Goal: Task Accomplishment & Management: Complete application form

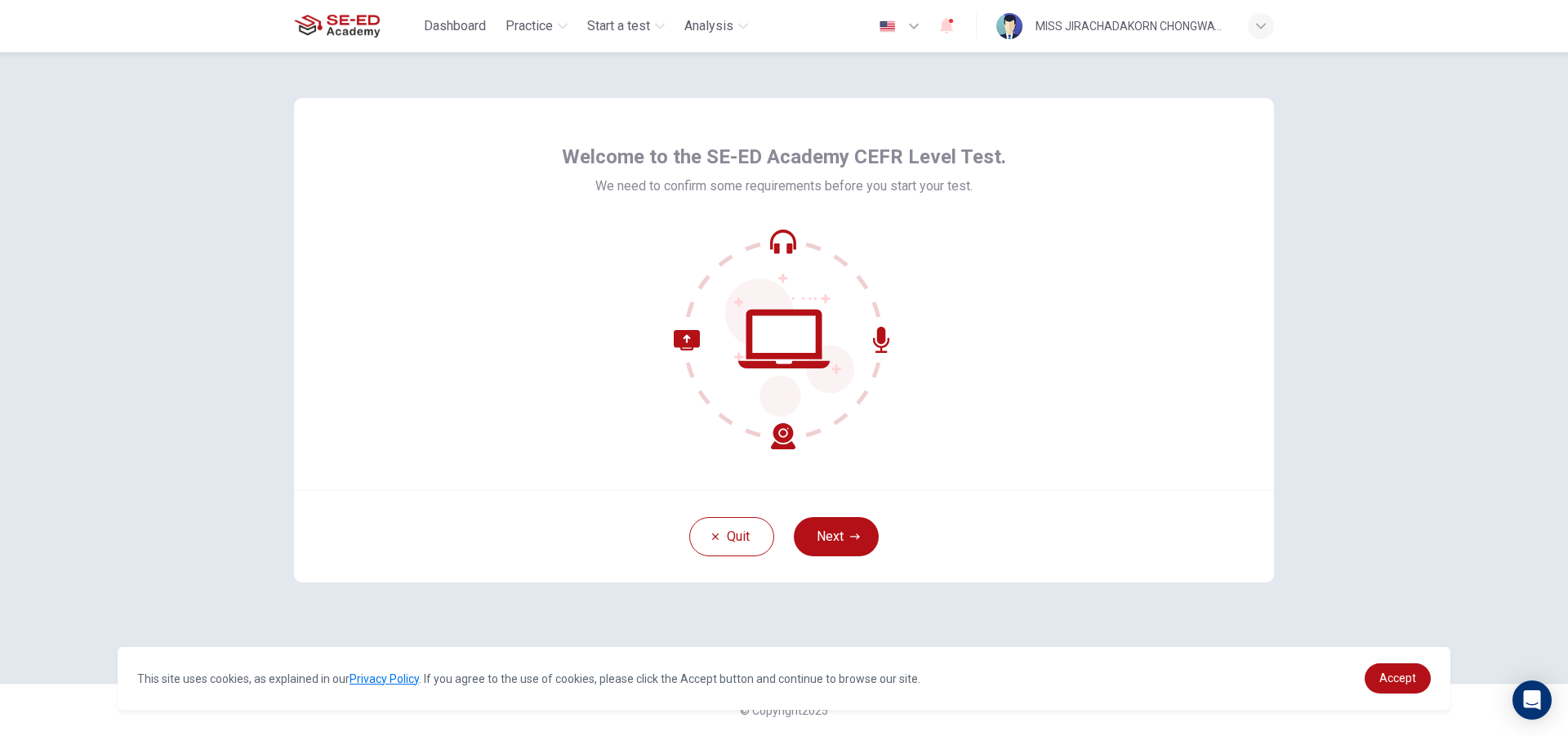
drag, startPoint x: 828, startPoint y: 260, endPoint x: 829, endPoint y: 365, distance: 105.0
click at [831, 365] on icon at bounding box center [784, 339] width 221 height 221
click at [845, 544] on button "Next" at bounding box center [836, 536] width 85 height 39
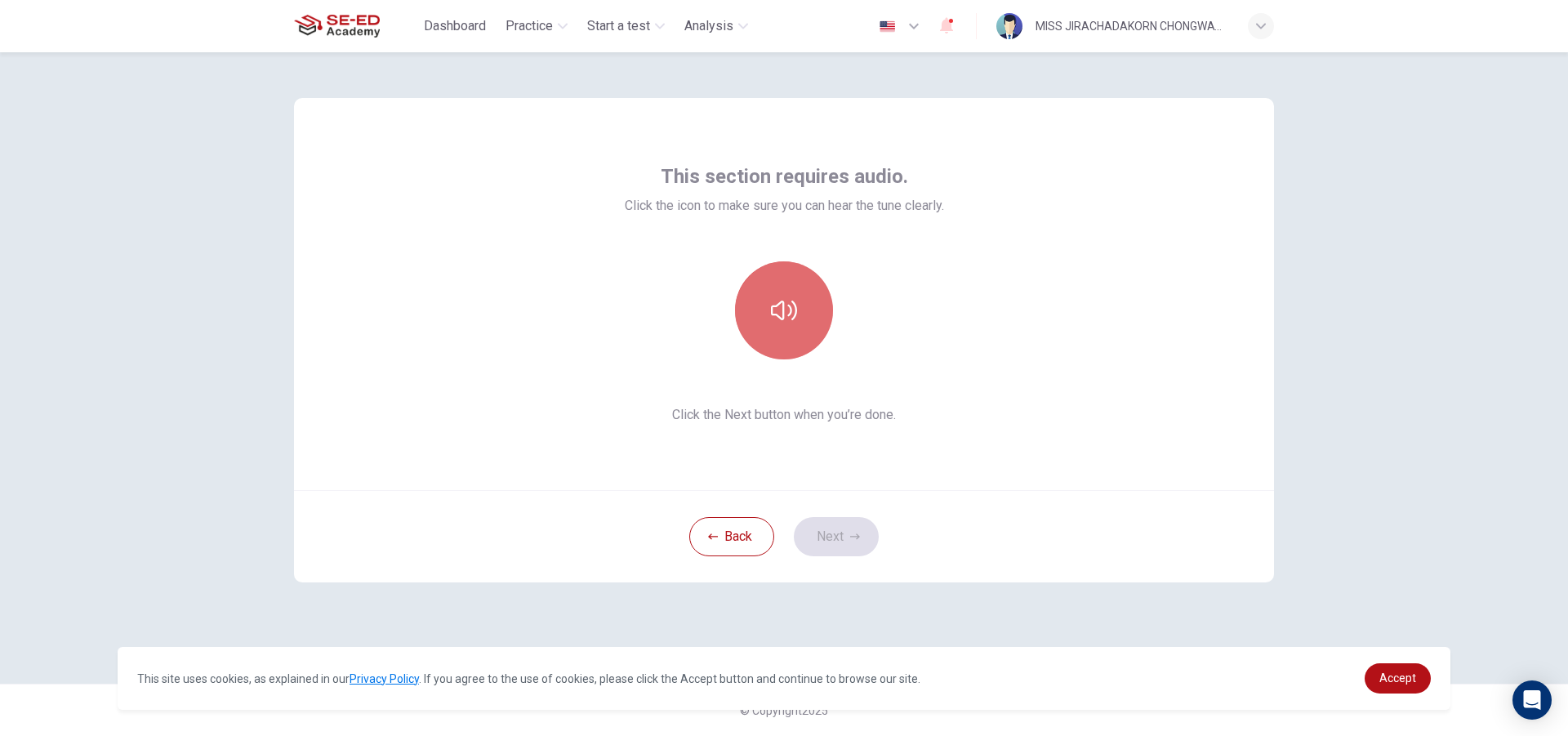
click at [779, 267] on button "button" at bounding box center [784, 310] width 98 height 98
click at [802, 307] on button "button" at bounding box center [784, 310] width 98 height 98
drag, startPoint x: 860, startPoint y: 515, endPoint x: 853, endPoint y: 522, distance: 9.9
click at [860, 515] on div "Back Next" at bounding box center [784, 536] width 980 height 92
click at [845, 532] on button "Next" at bounding box center [836, 536] width 85 height 39
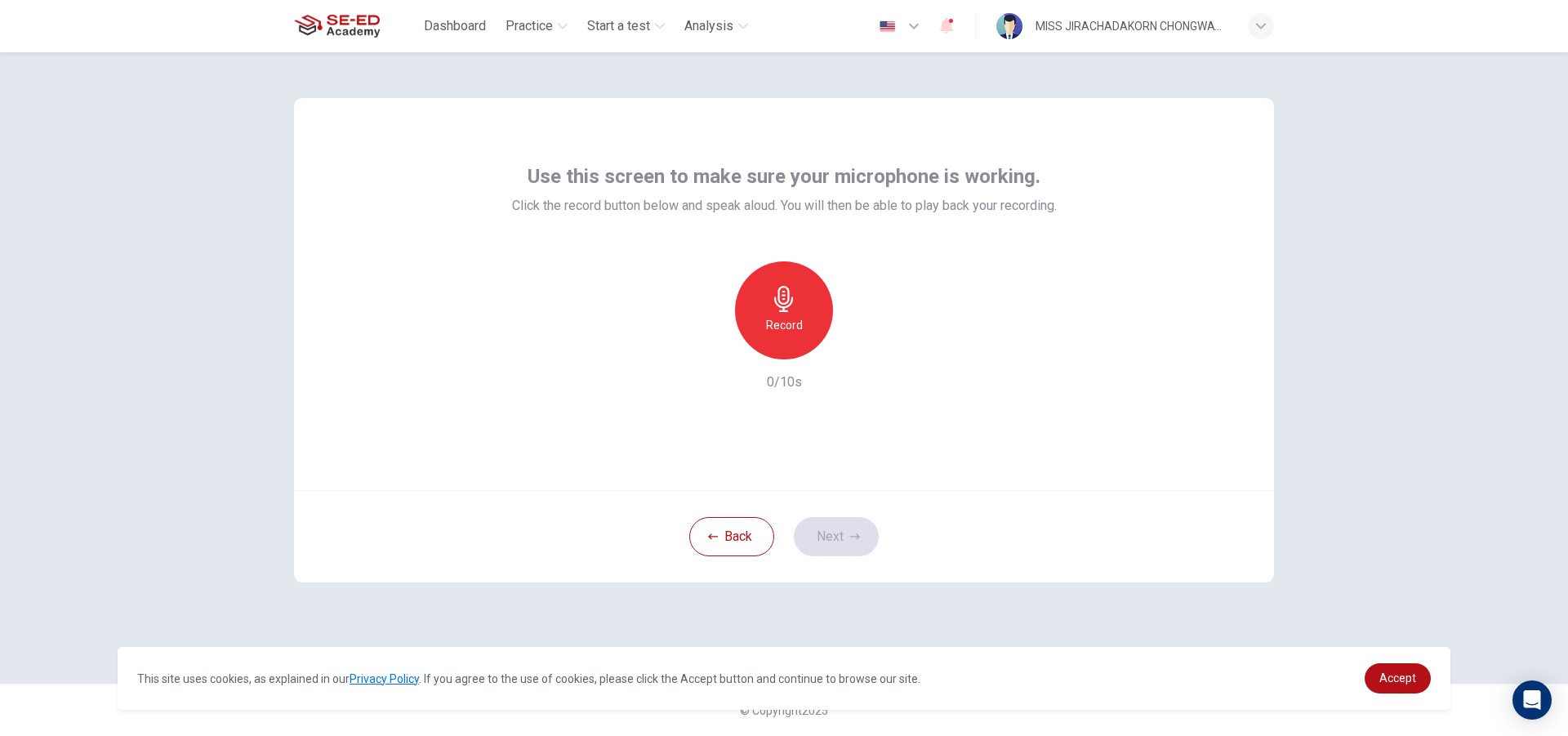
click at [809, 324] on div "Record" at bounding box center [784, 310] width 98 height 98
click at [809, 324] on div "Stop" at bounding box center [784, 310] width 98 height 98
drag, startPoint x: 873, startPoint y: 346, endPoint x: 861, endPoint y: 348, distance: 12.2
click at [866, 346] on div "Record 2/10s" at bounding box center [784, 327] width 545 height 130
click at [861, 348] on icon "button" at bounding box center [860, 347] width 8 height 10
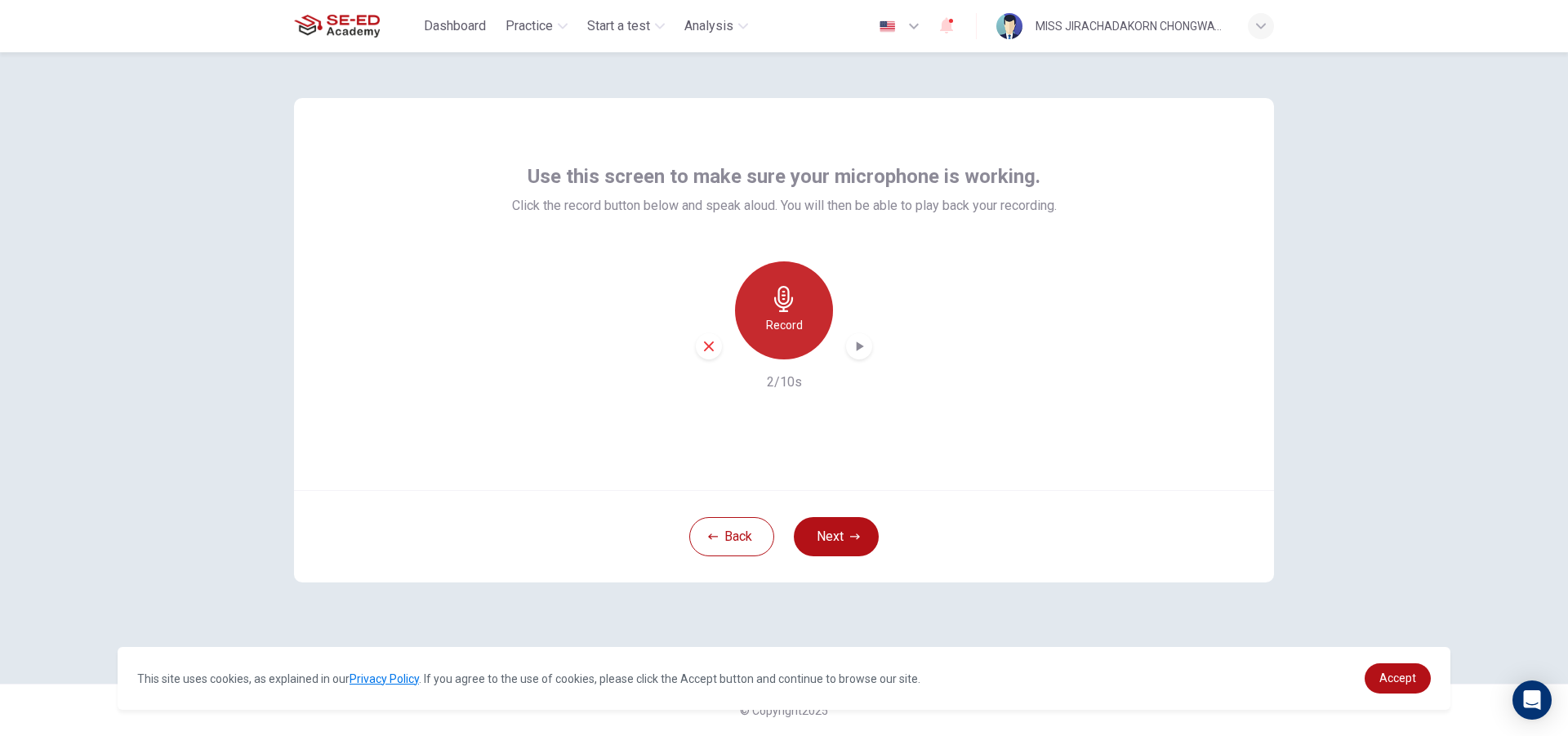
click at [796, 321] on h6 "Record" at bounding box center [784, 324] width 37 height 19
click at [795, 321] on div "Stop" at bounding box center [784, 310] width 98 height 98
click at [852, 345] on icon "button" at bounding box center [860, 347] width 17 height 17
click at [776, 316] on h6 "Record" at bounding box center [784, 324] width 37 height 19
click at [813, 336] on div "Stop" at bounding box center [784, 310] width 98 height 98
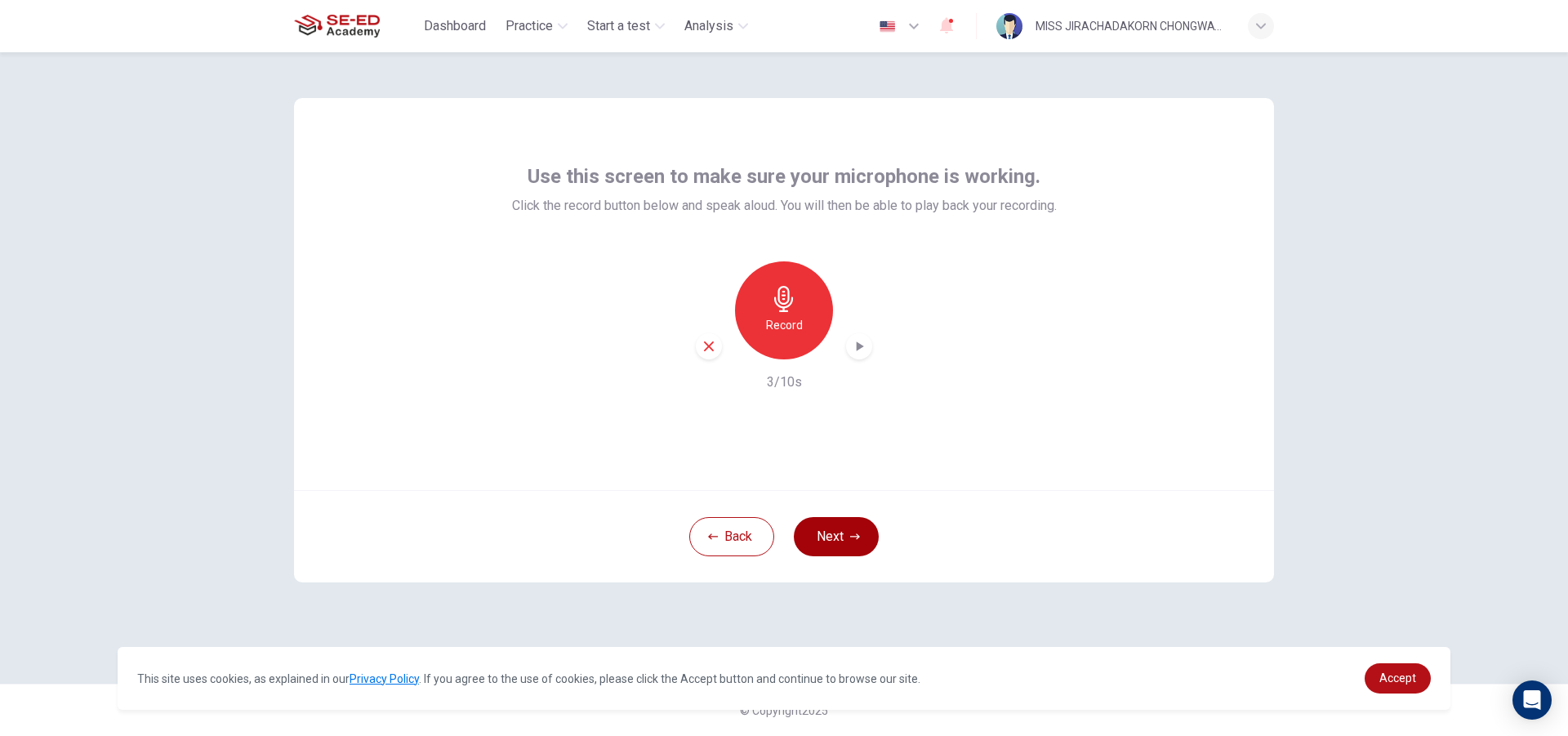
click at [845, 535] on button "Next" at bounding box center [836, 536] width 85 height 39
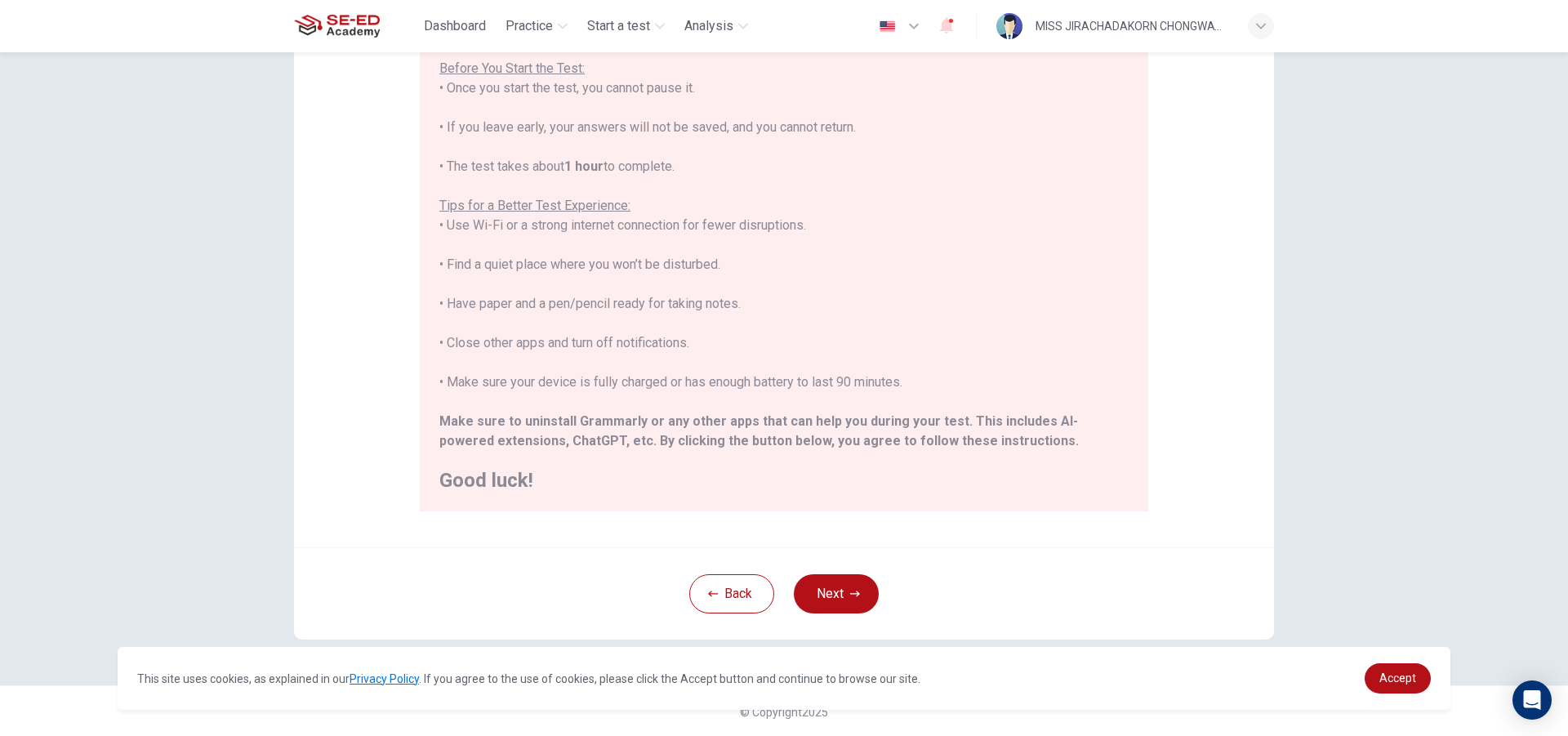
scroll to position [172, 0]
click at [851, 601] on button "Next" at bounding box center [836, 591] width 85 height 39
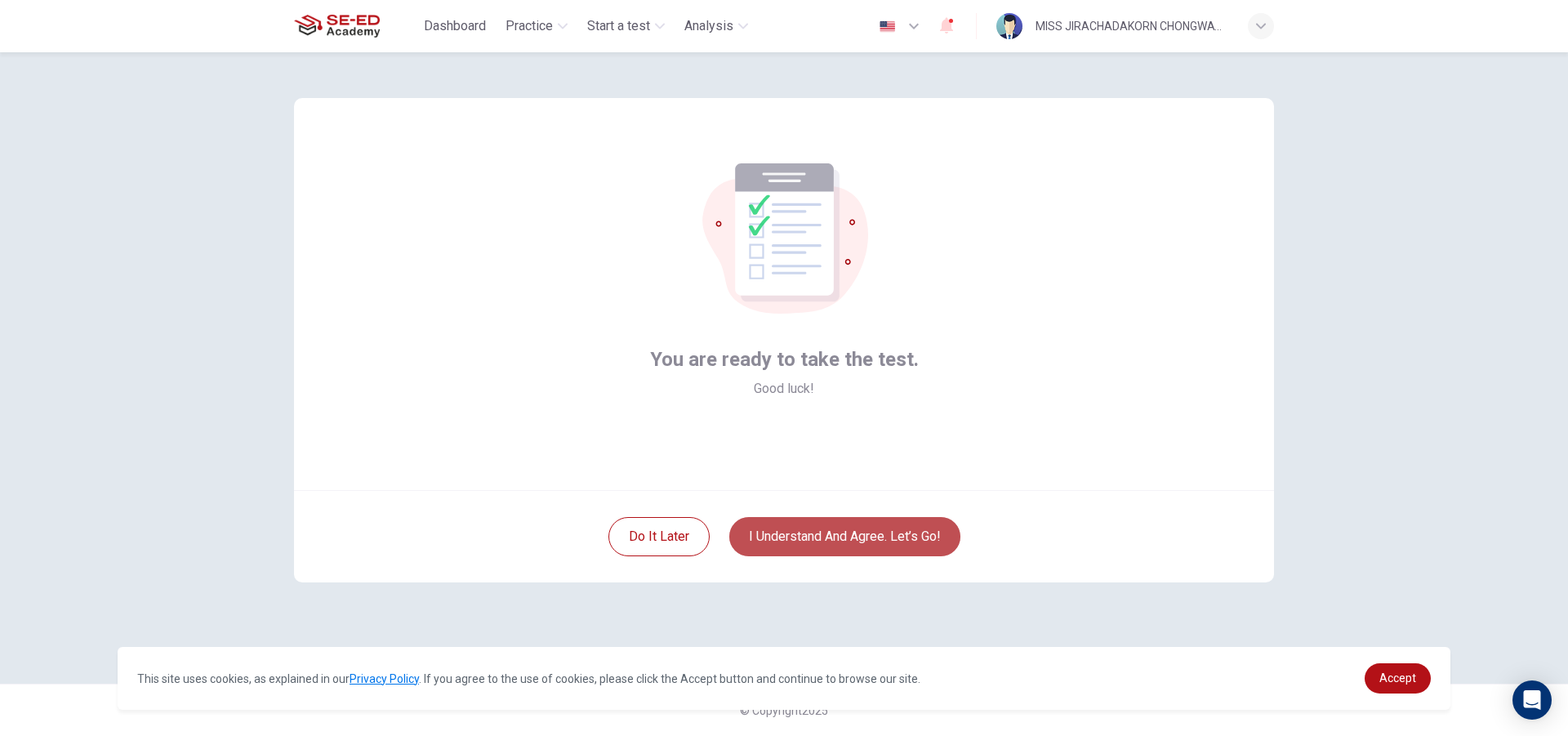
click at [867, 533] on button "I understand and agree. Let’s go!" at bounding box center [845, 536] width 231 height 39
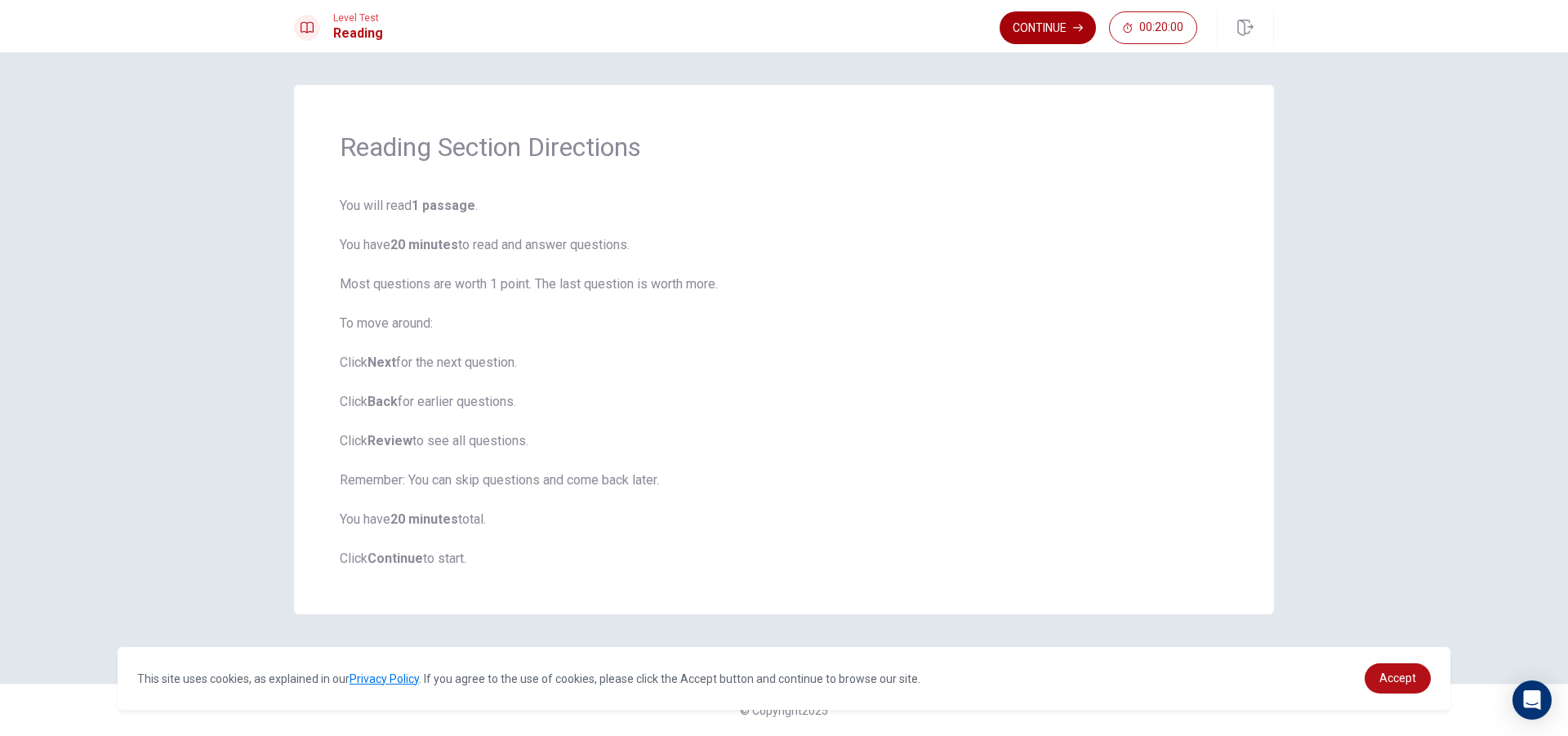
click at [1014, 34] on button "Continue" at bounding box center [1048, 28] width 96 height 33
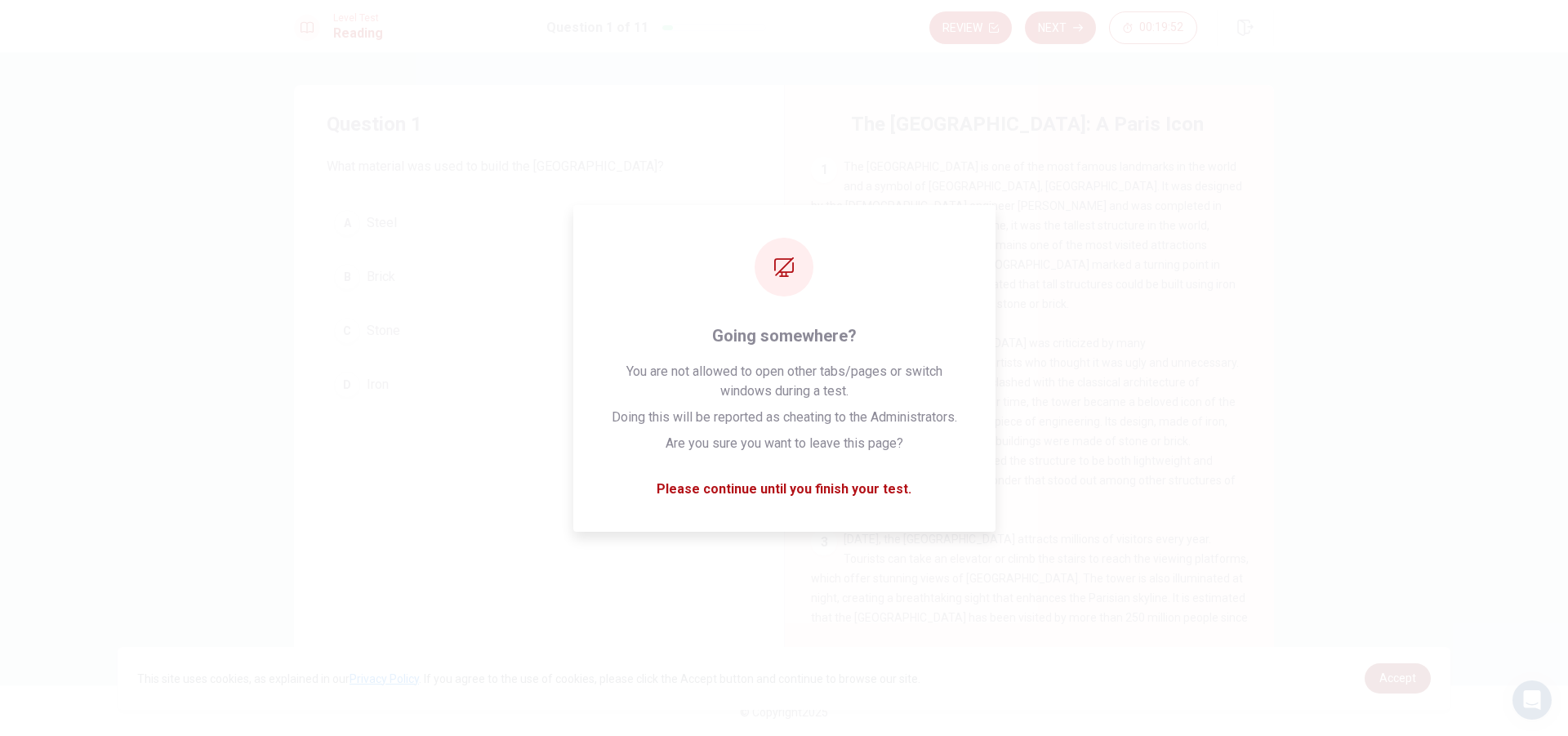
click at [1390, 676] on span "Accept" at bounding box center [1398, 678] width 37 height 13
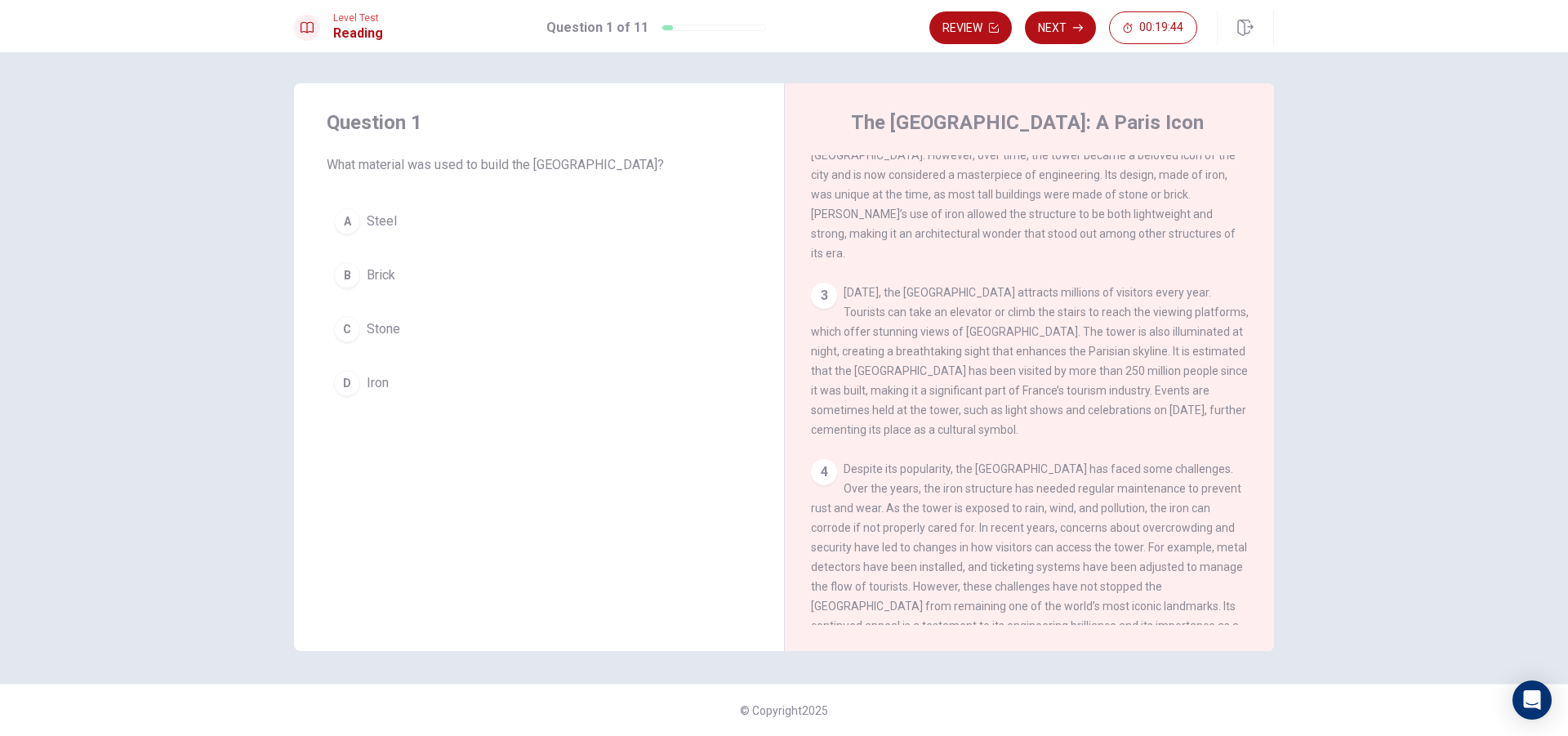
scroll to position [282, 0]
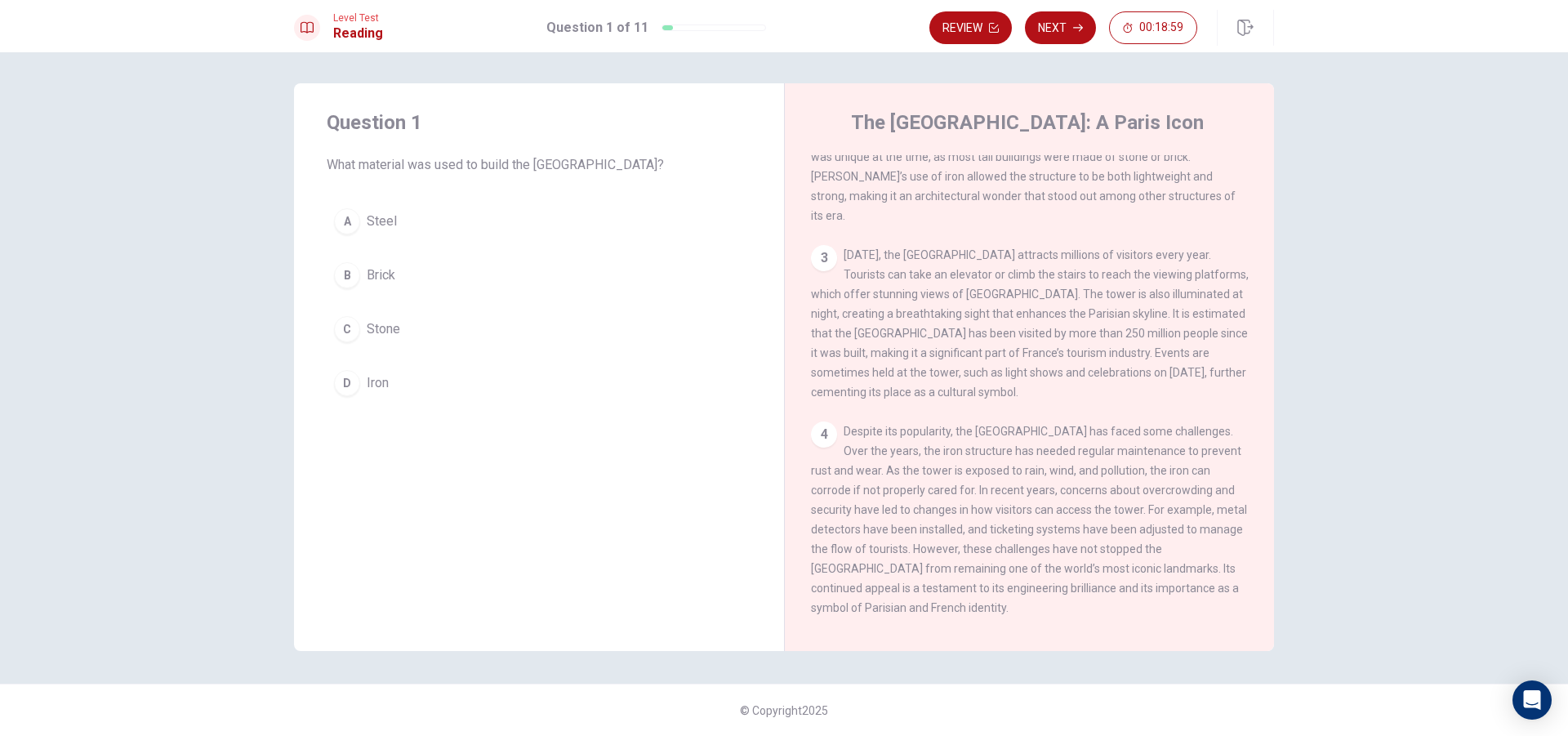
click at [352, 383] on div "D" at bounding box center [347, 383] width 26 height 26
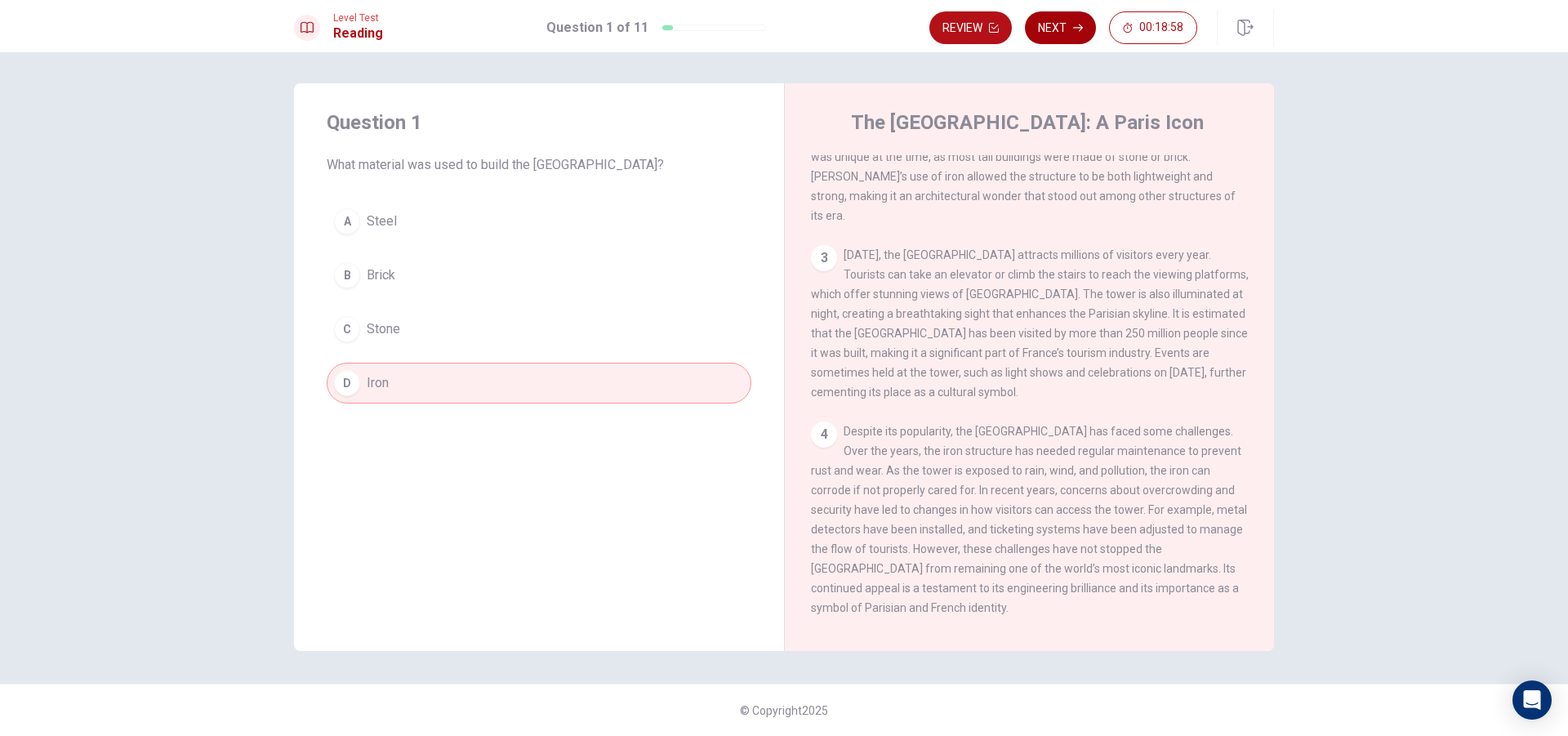
click at [1076, 33] on button "Next" at bounding box center [1060, 28] width 71 height 33
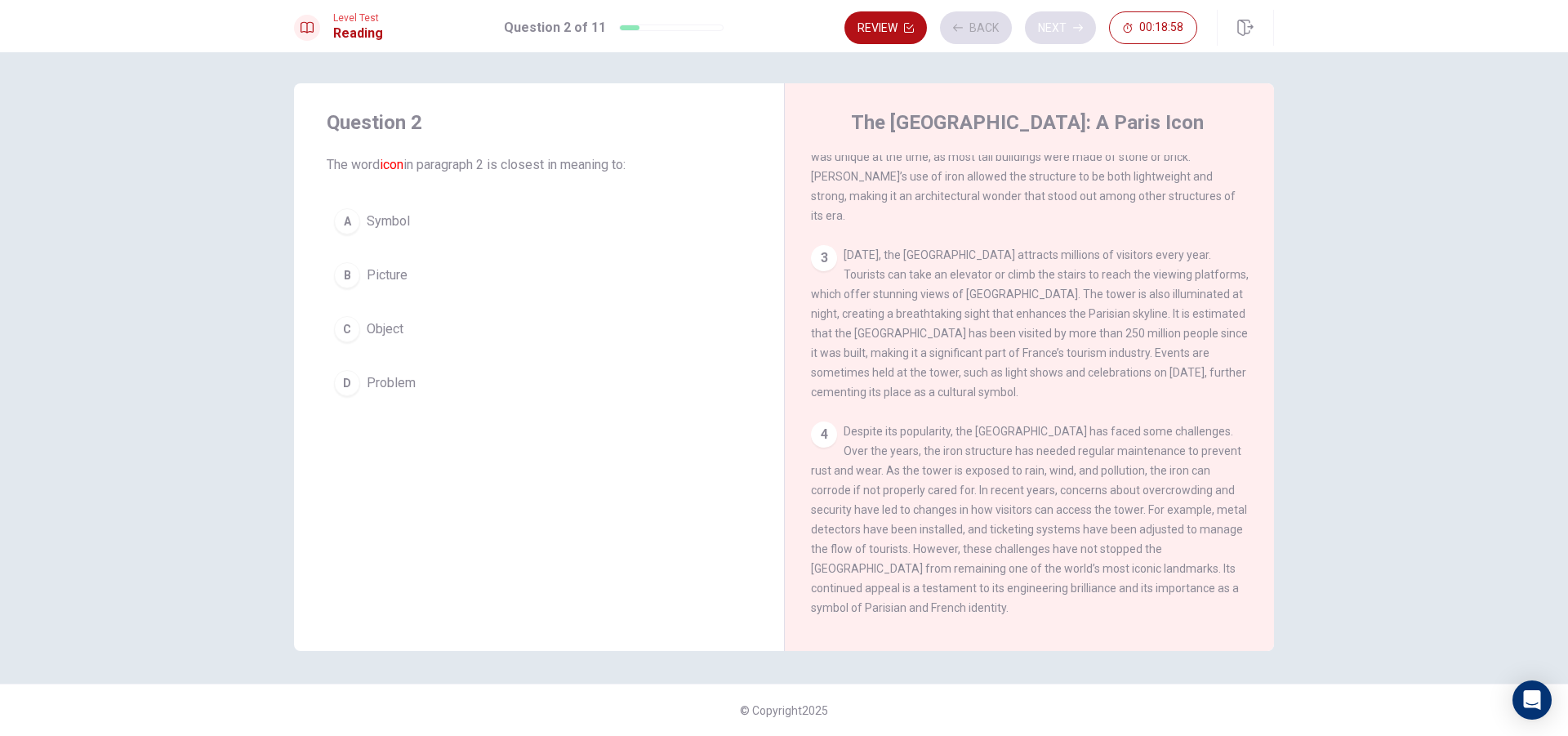
scroll to position [163, 0]
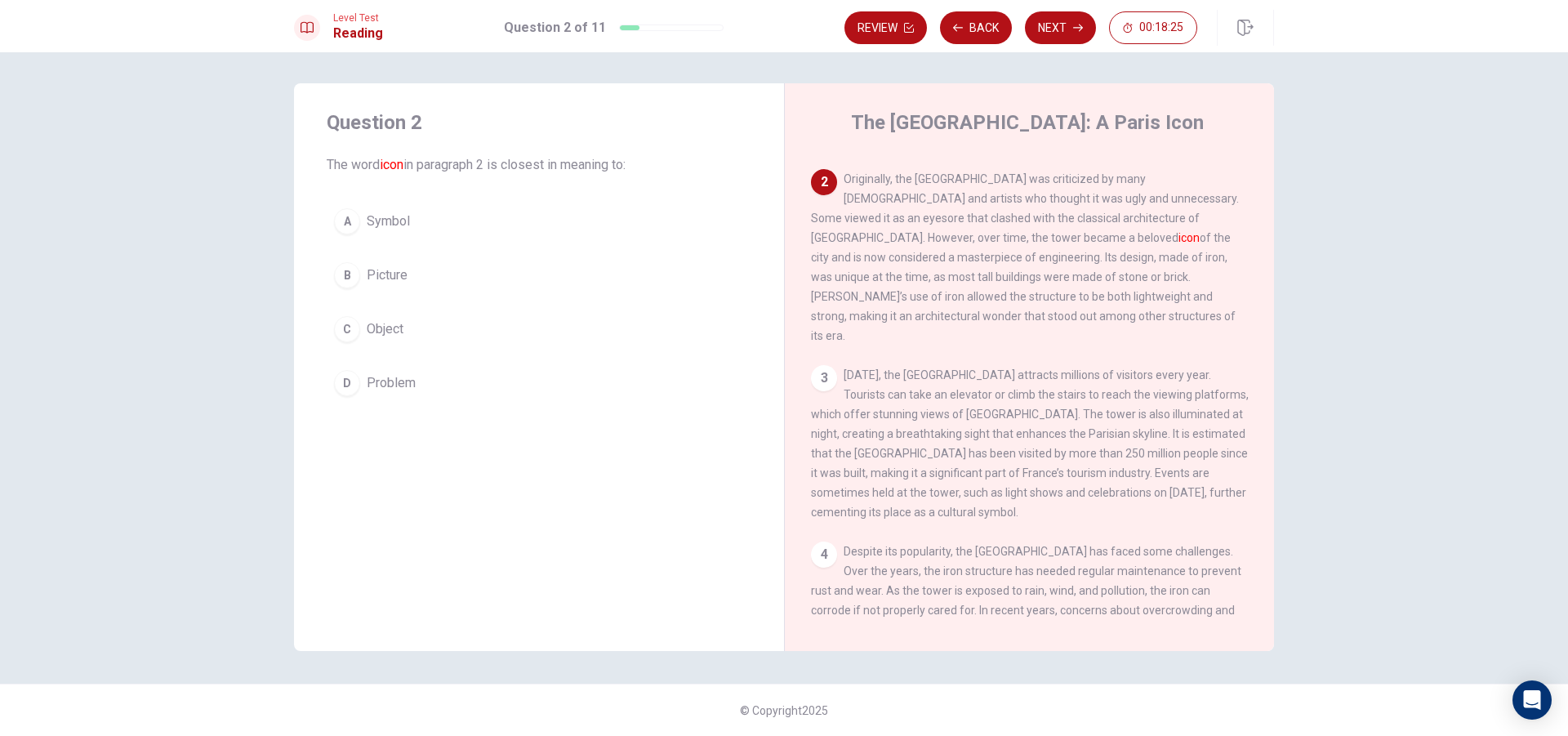
click at [392, 222] on span "Symbol" at bounding box center [388, 221] width 43 height 19
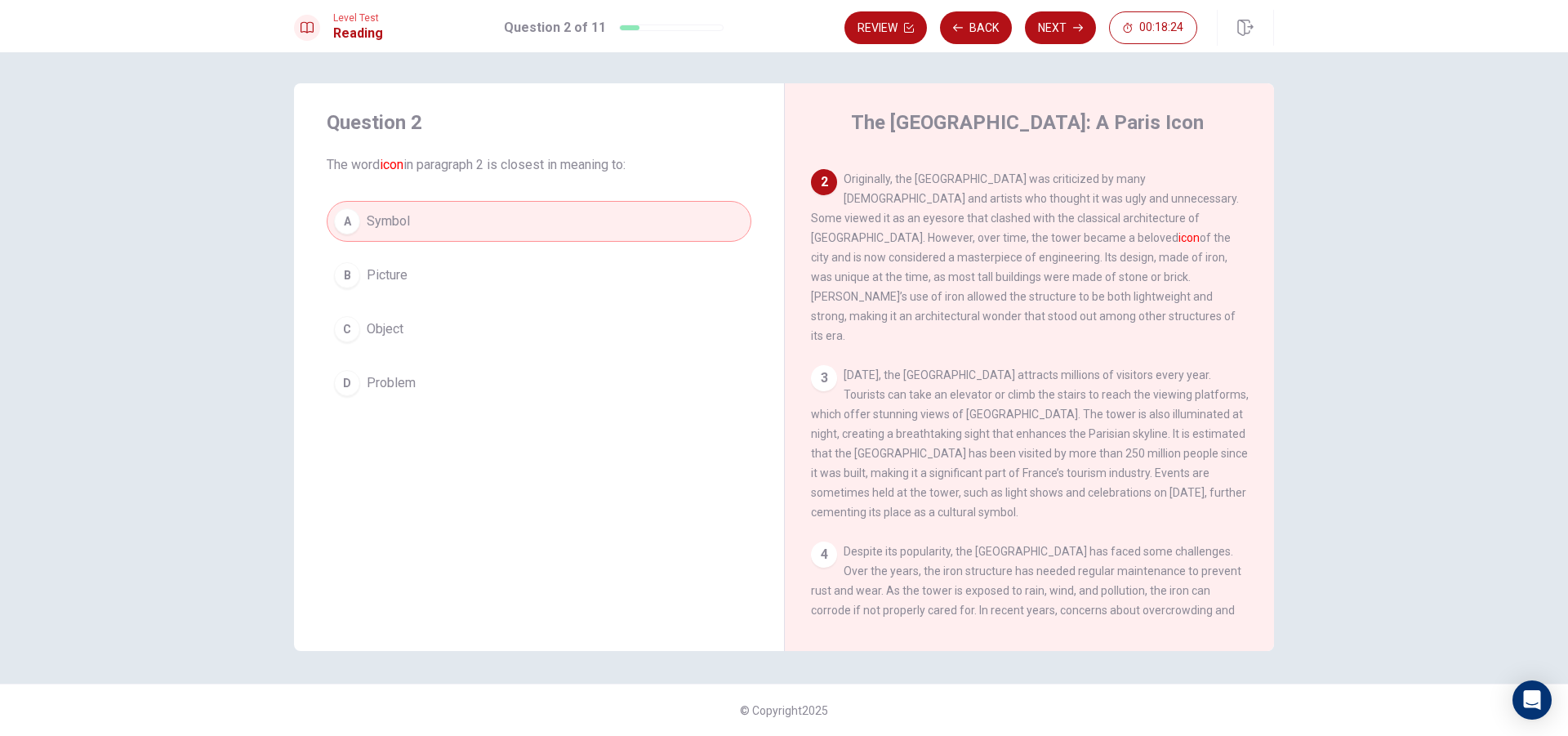
click at [1062, 24] on button "Next" at bounding box center [1060, 28] width 71 height 33
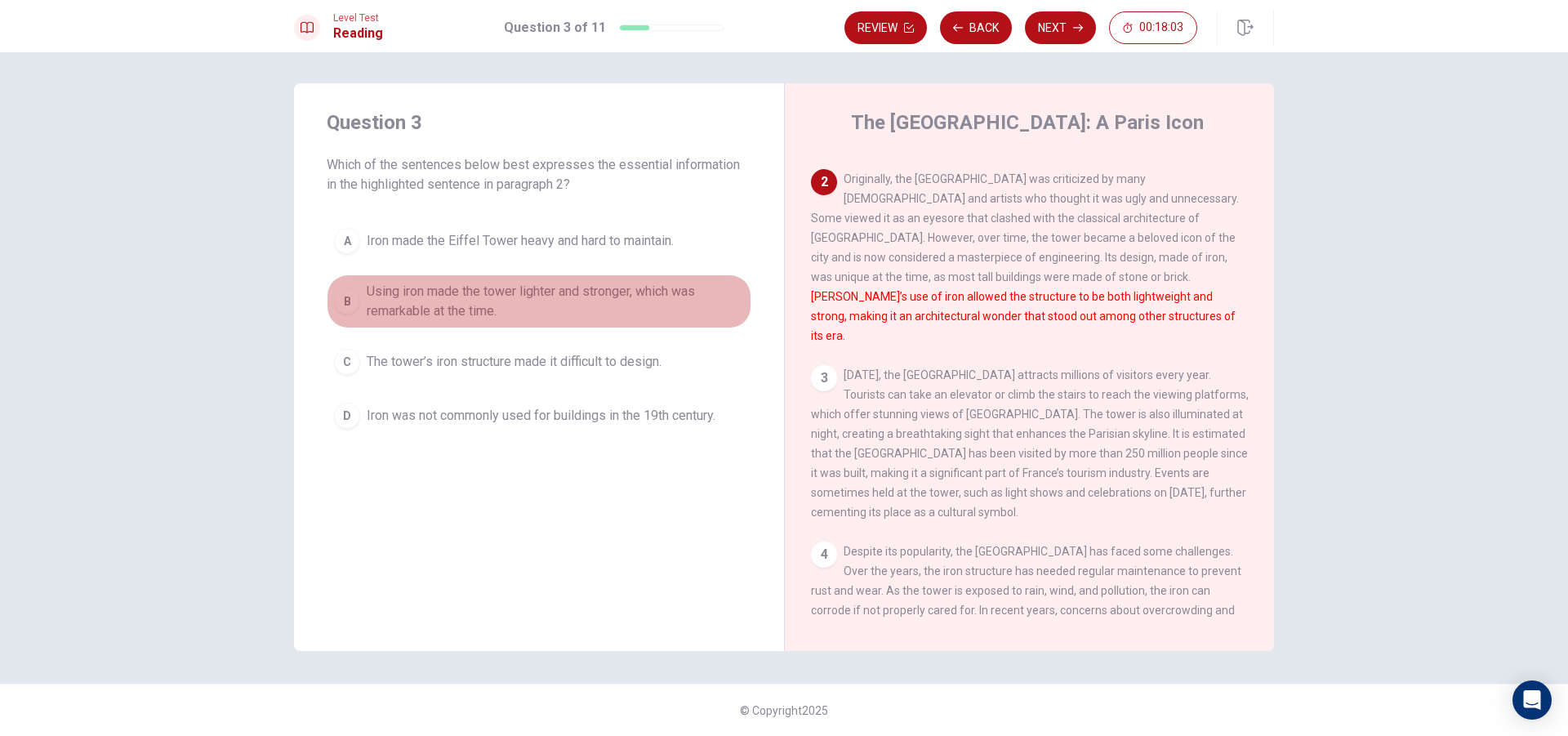
click at [457, 287] on span "Using iron made the tower lighter and stronger, which was remarkable at the tim…" at bounding box center [556, 301] width 378 height 39
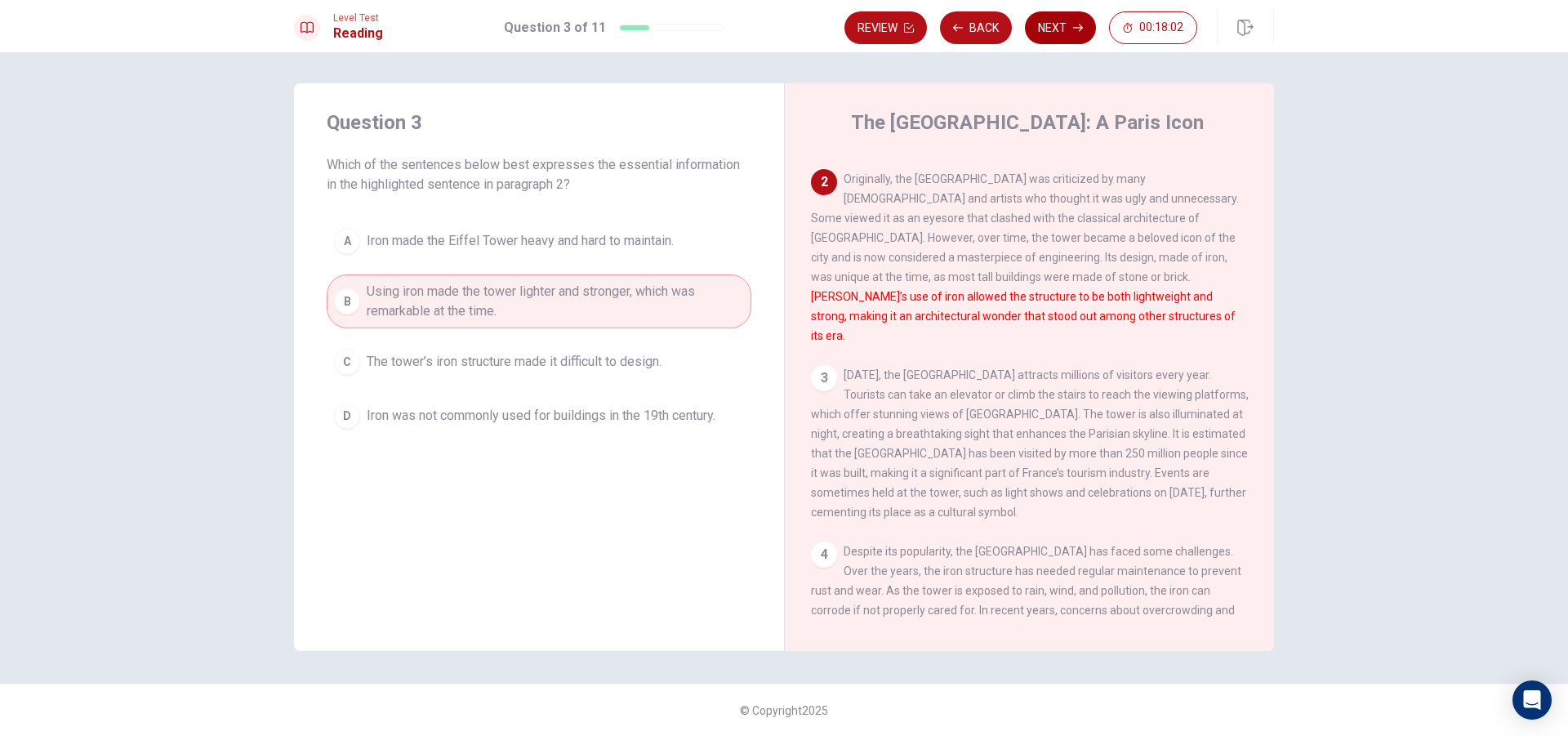
click at [1043, 27] on button "Next" at bounding box center [1060, 28] width 71 height 33
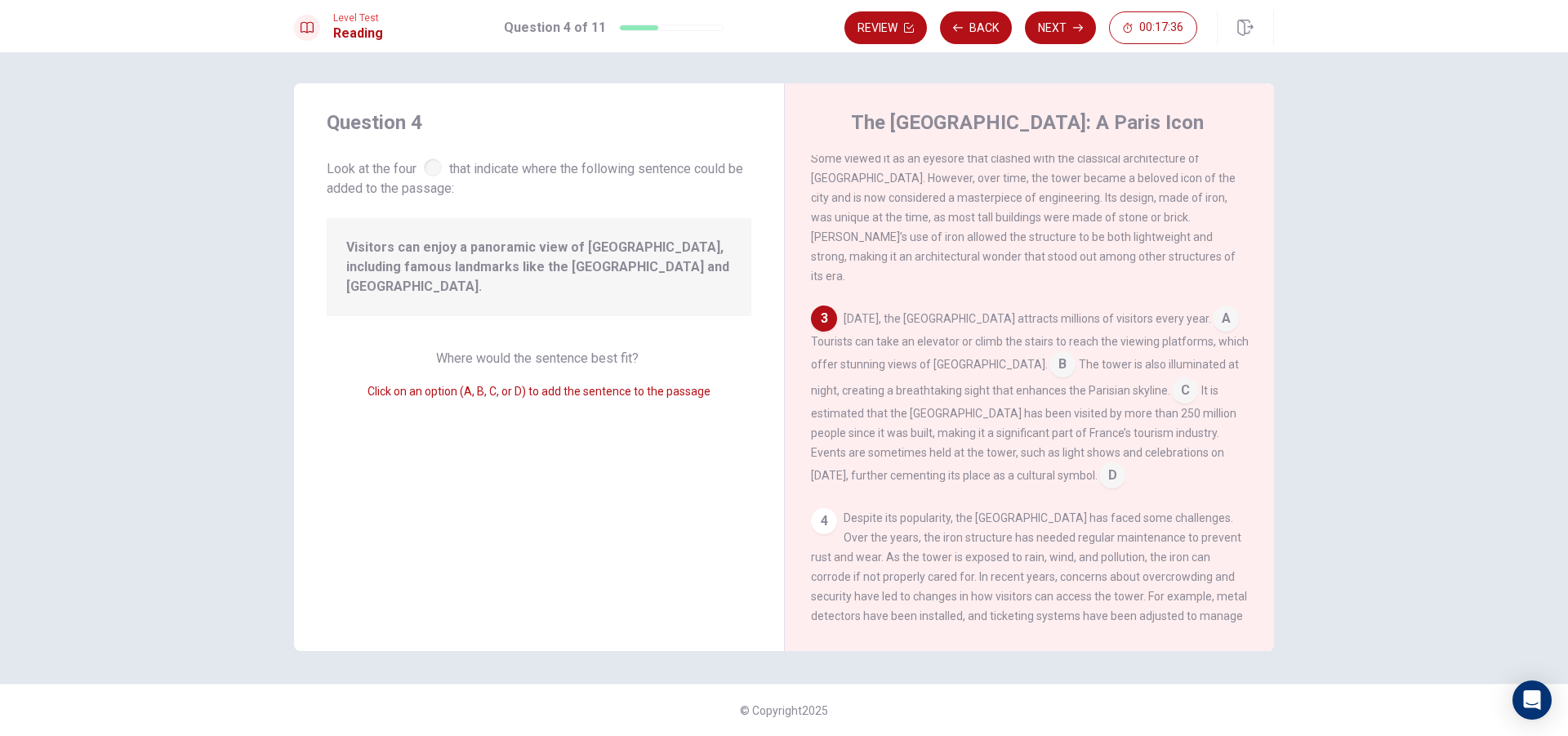
scroll to position [302, 0]
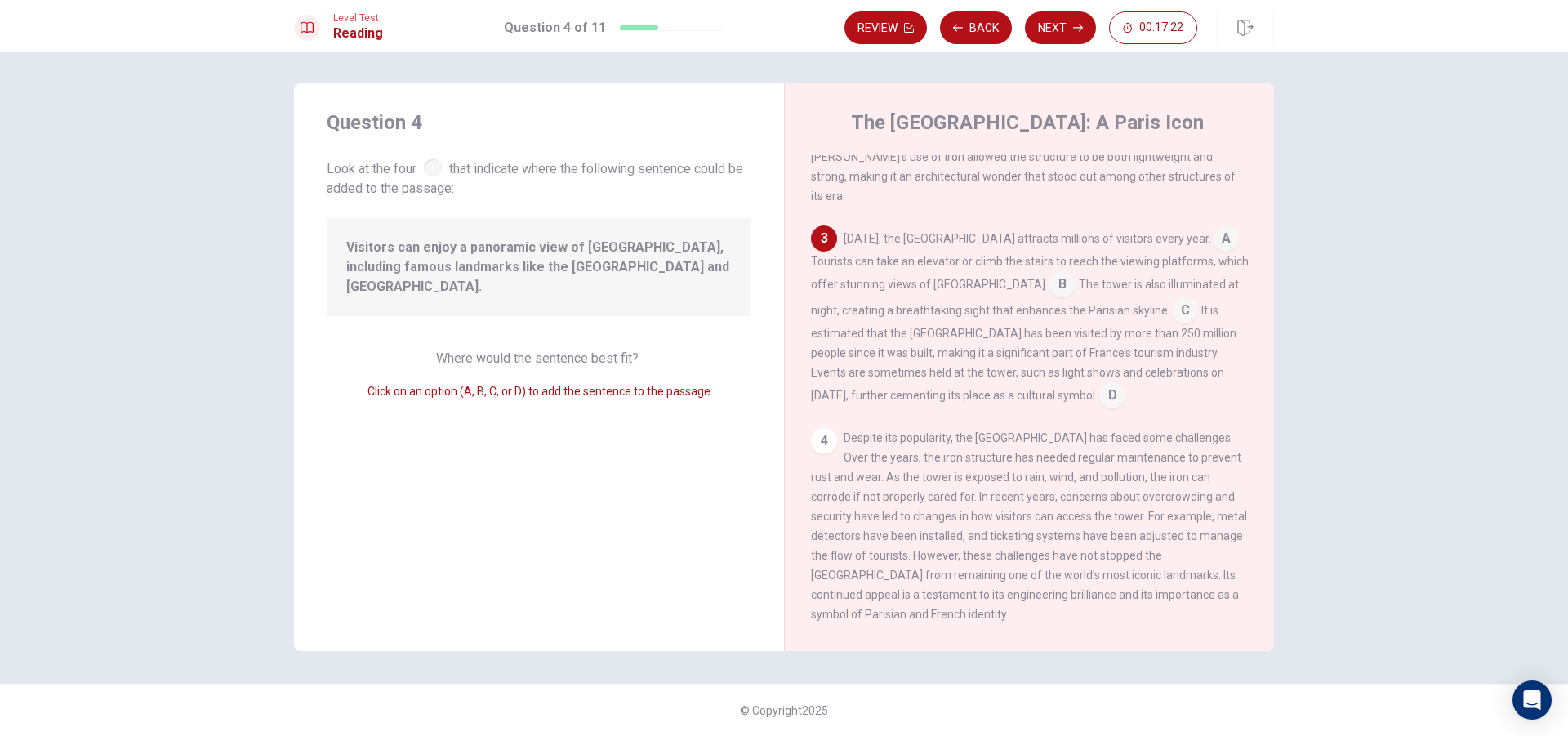
click at [1213, 227] on input at bounding box center [1225, 240] width 26 height 26
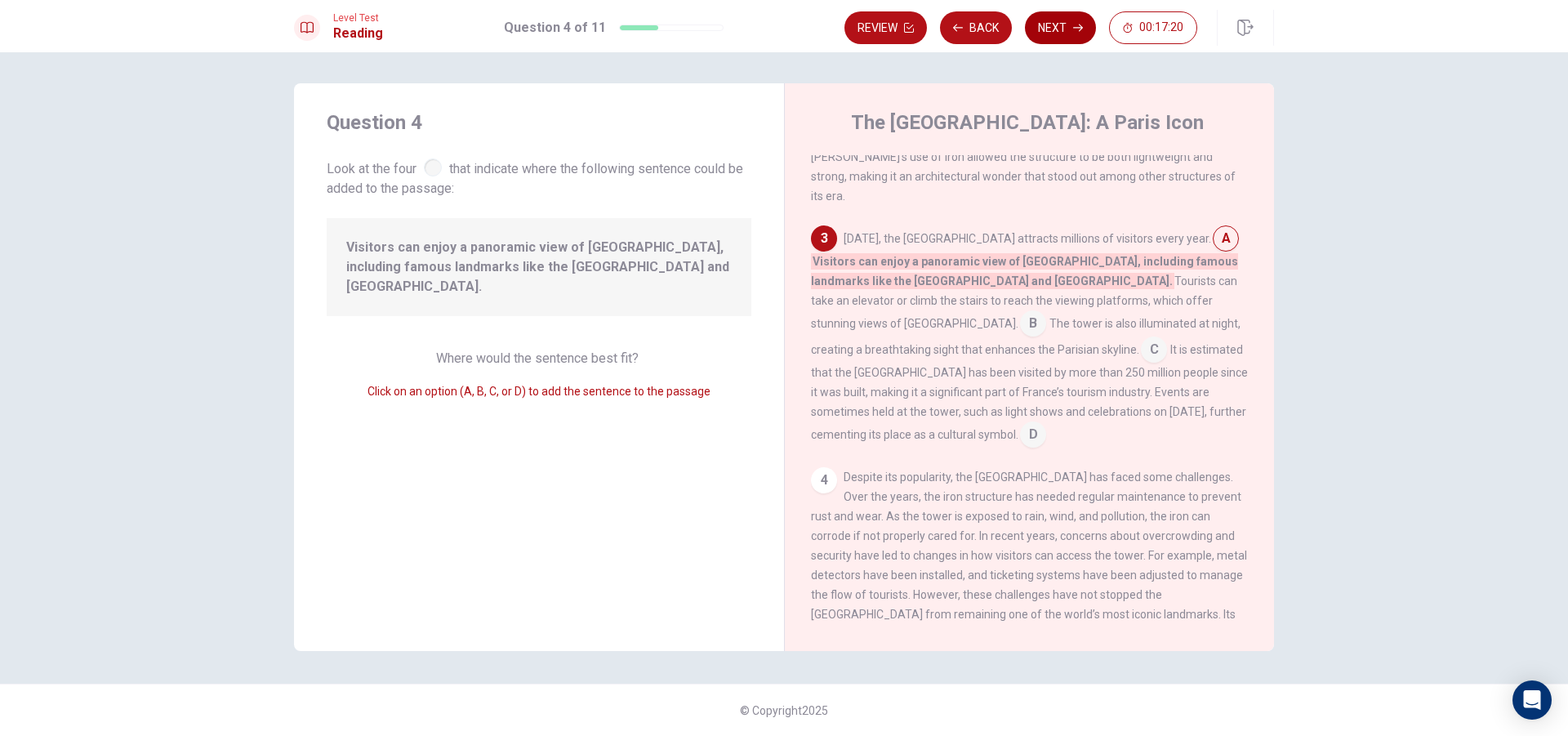
click at [1067, 22] on button "Next" at bounding box center [1060, 28] width 71 height 33
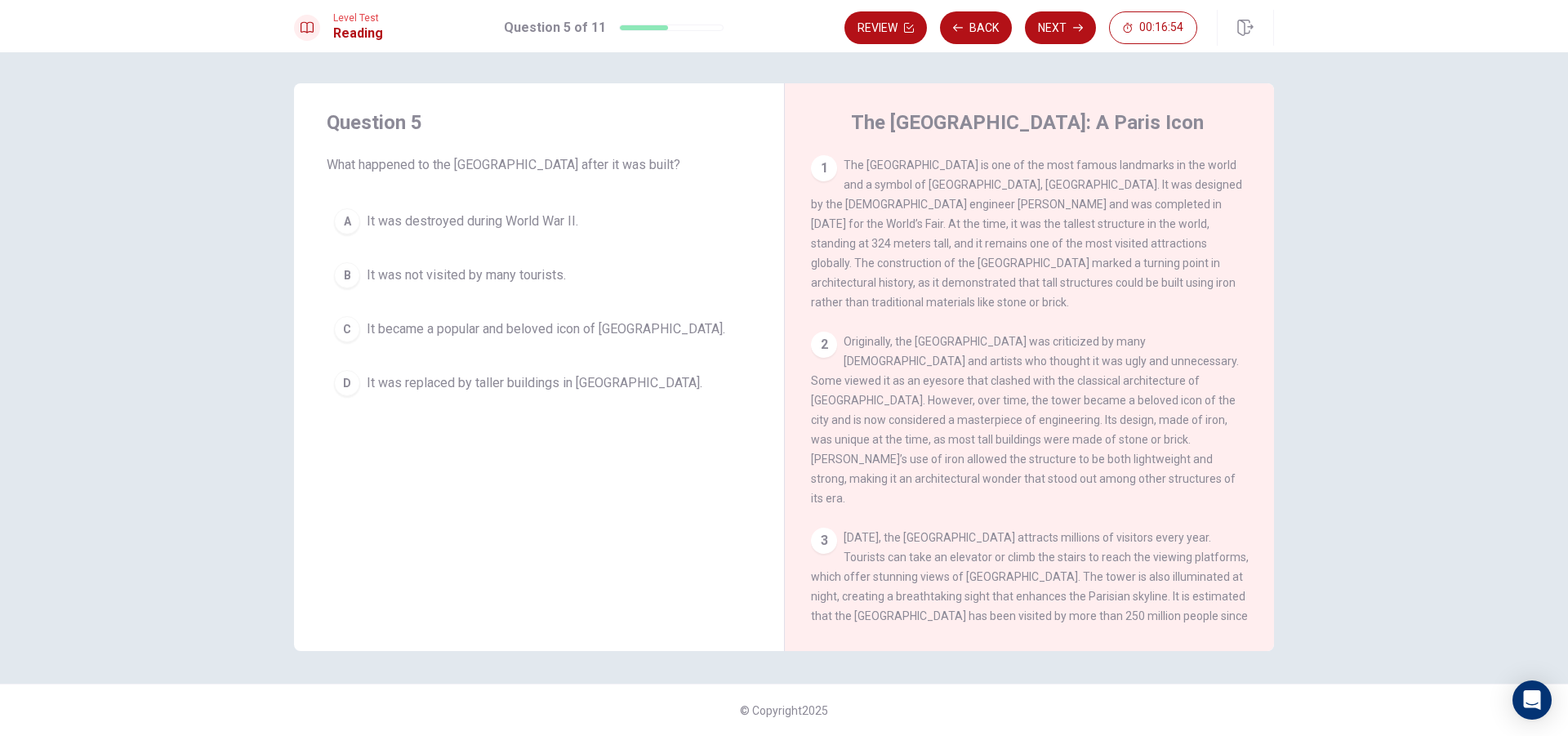
click at [528, 332] on span "It became a popular and beloved icon of [GEOGRAPHIC_DATA]." at bounding box center [546, 328] width 358 height 19
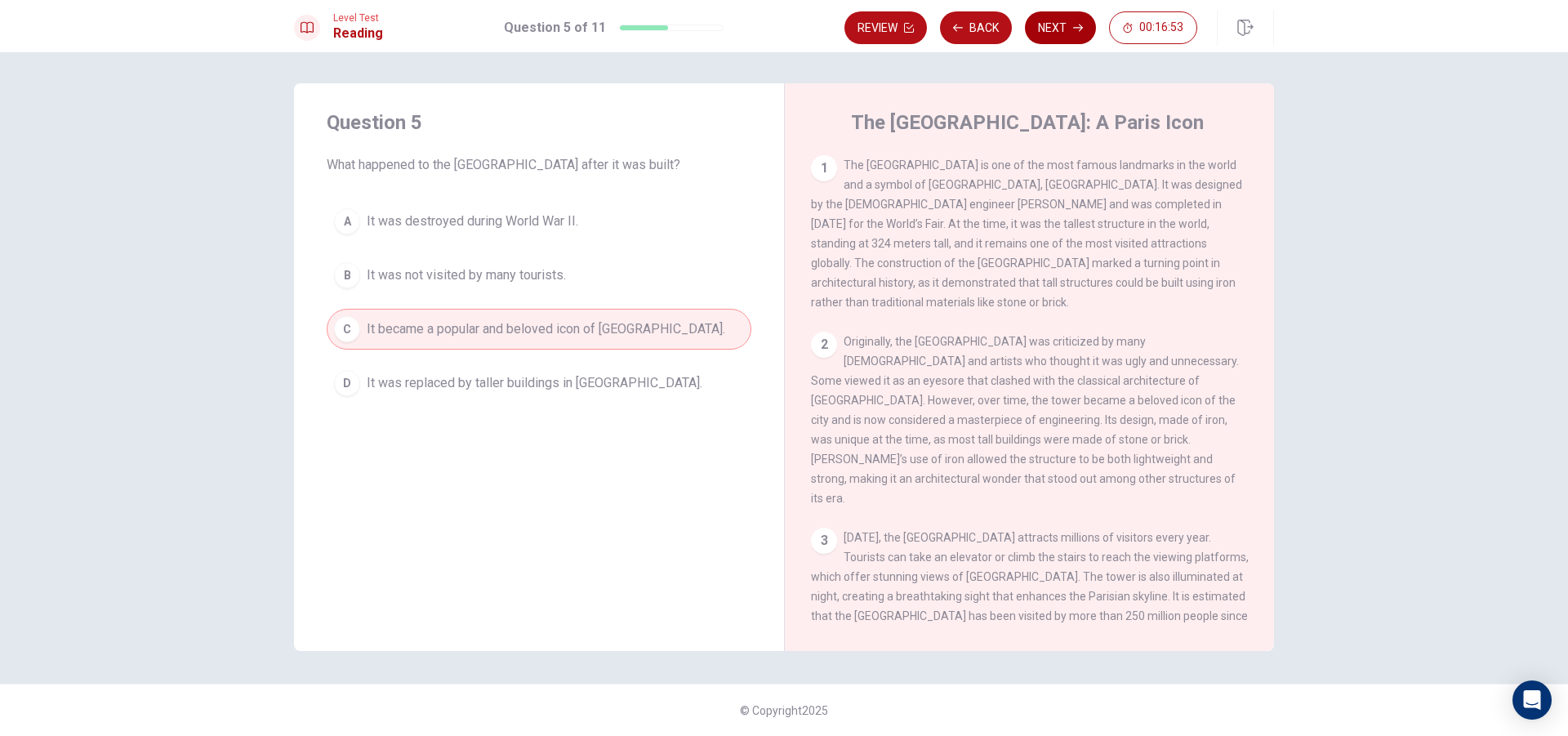
click at [1067, 29] on button "Next" at bounding box center [1060, 28] width 71 height 33
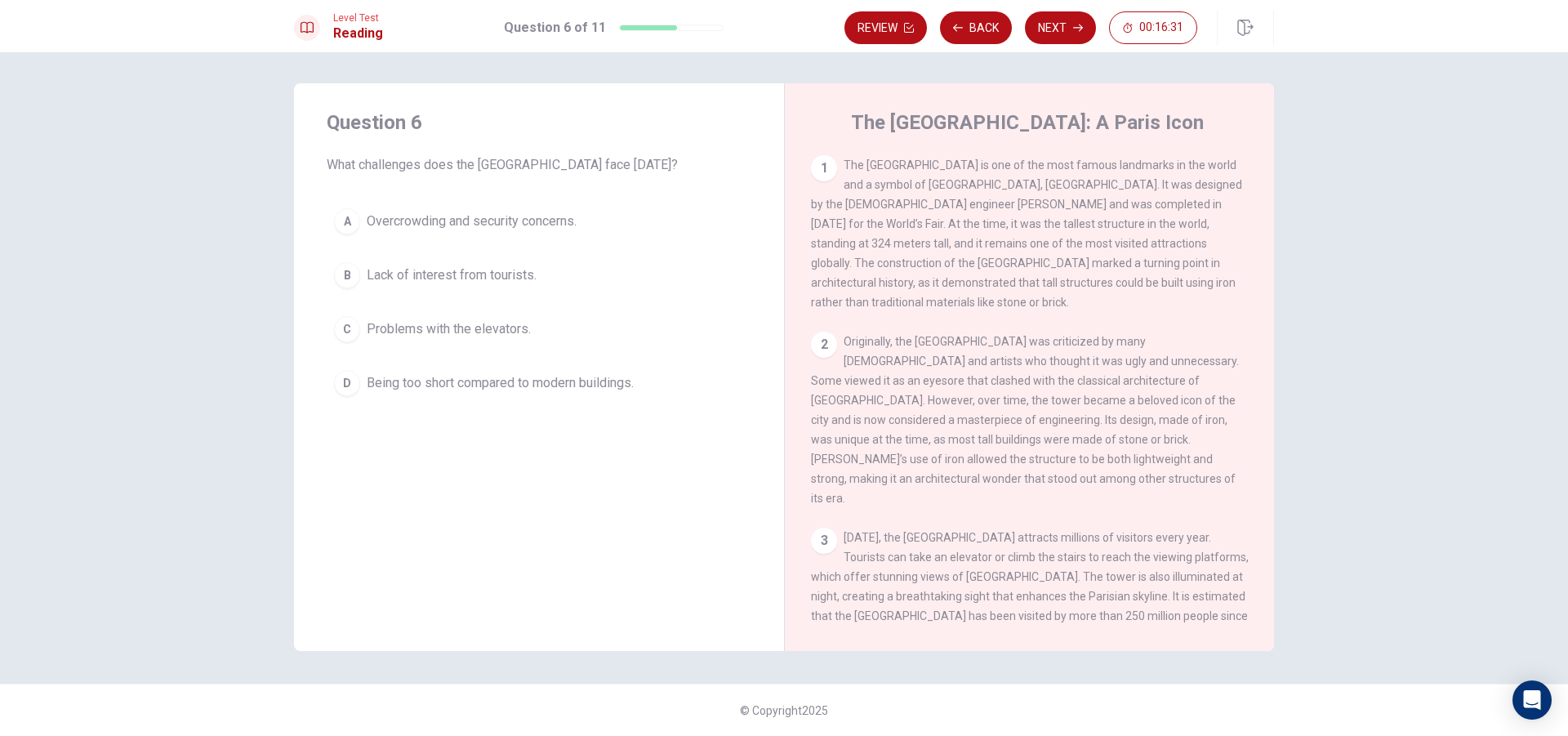
drag, startPoint x: 417, startPoint y: 226, endPoint x: 470, endPoint y: 211, distance: 55.1
click at [419, 226] on span "Overcrowding and security concerns." at bounding box center [471, 221] width 210 height 19
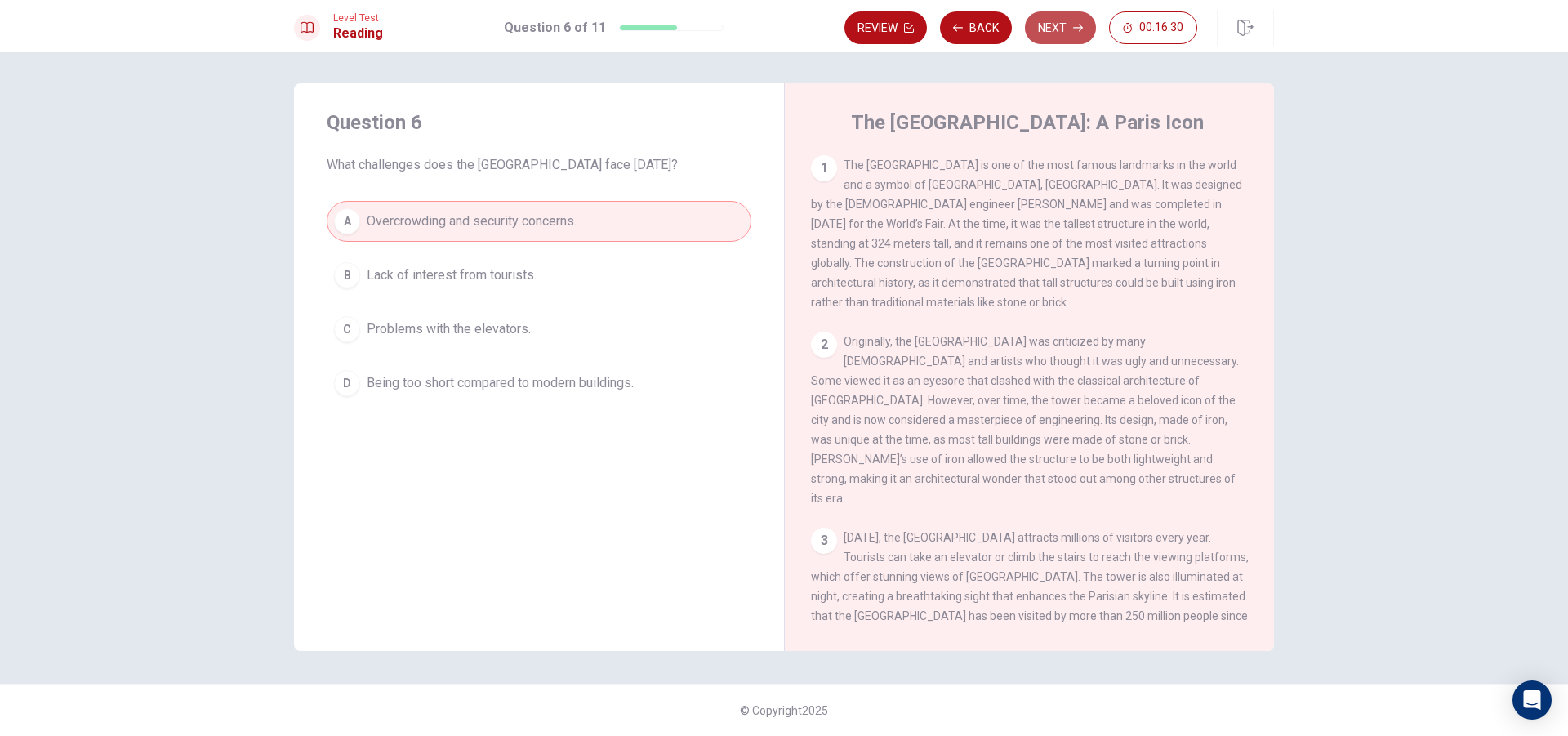
click at [1061, 17] on button "Next" at bounding box center [1060, 28] width 71 height 33
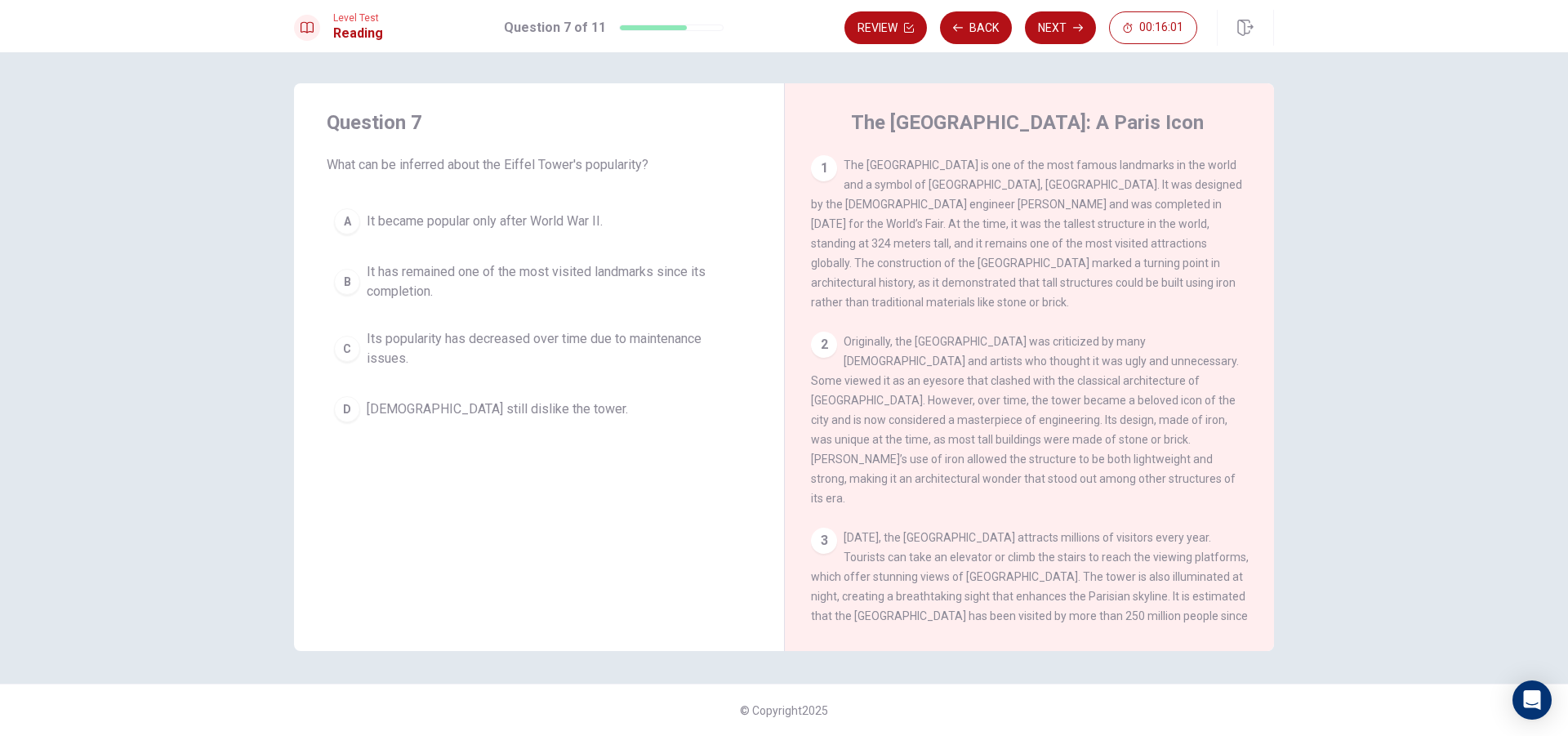
click at [586, 287] on span "It has remained one of the most visited landmarks since its completion." at bounding box center [556, 282] width 378 height 39
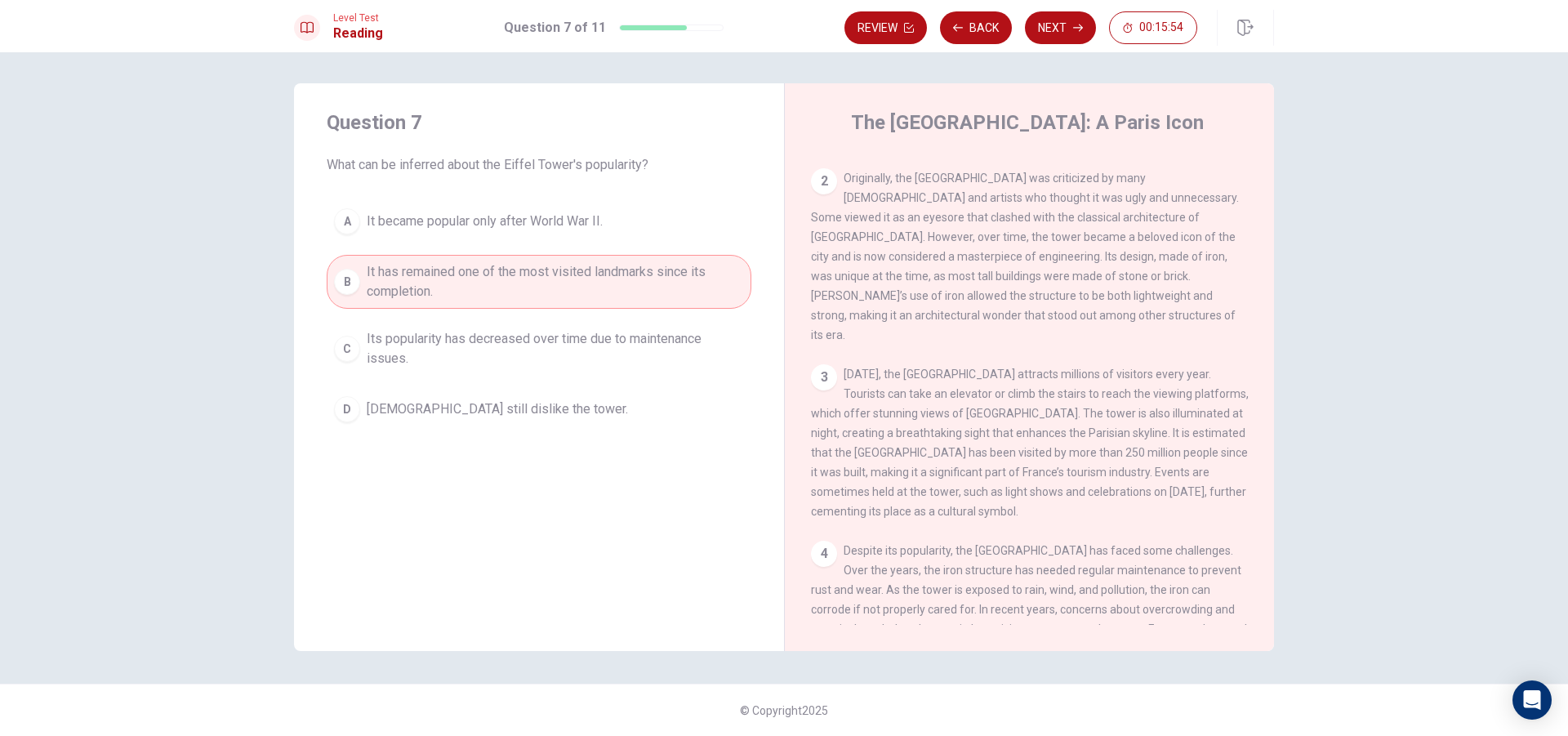
scroll to position [0, 0]
click at [1062, 32] on button "Next" at bounding box center [1060, 28] width 71 height 33
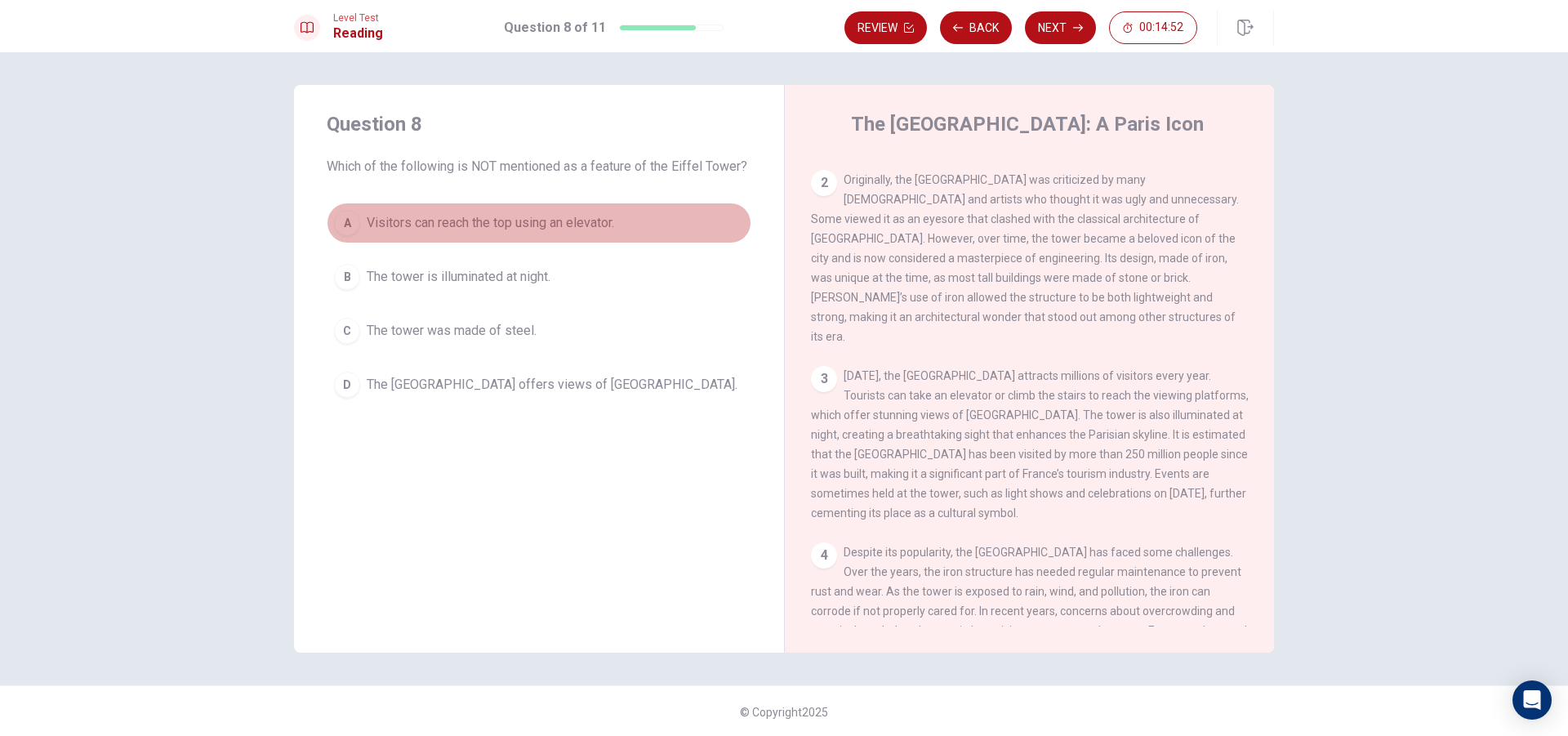
click at [424, 220] on span "Visitors can reach the top using an elevator." at bounding box center [490, 222] width 247 height 19
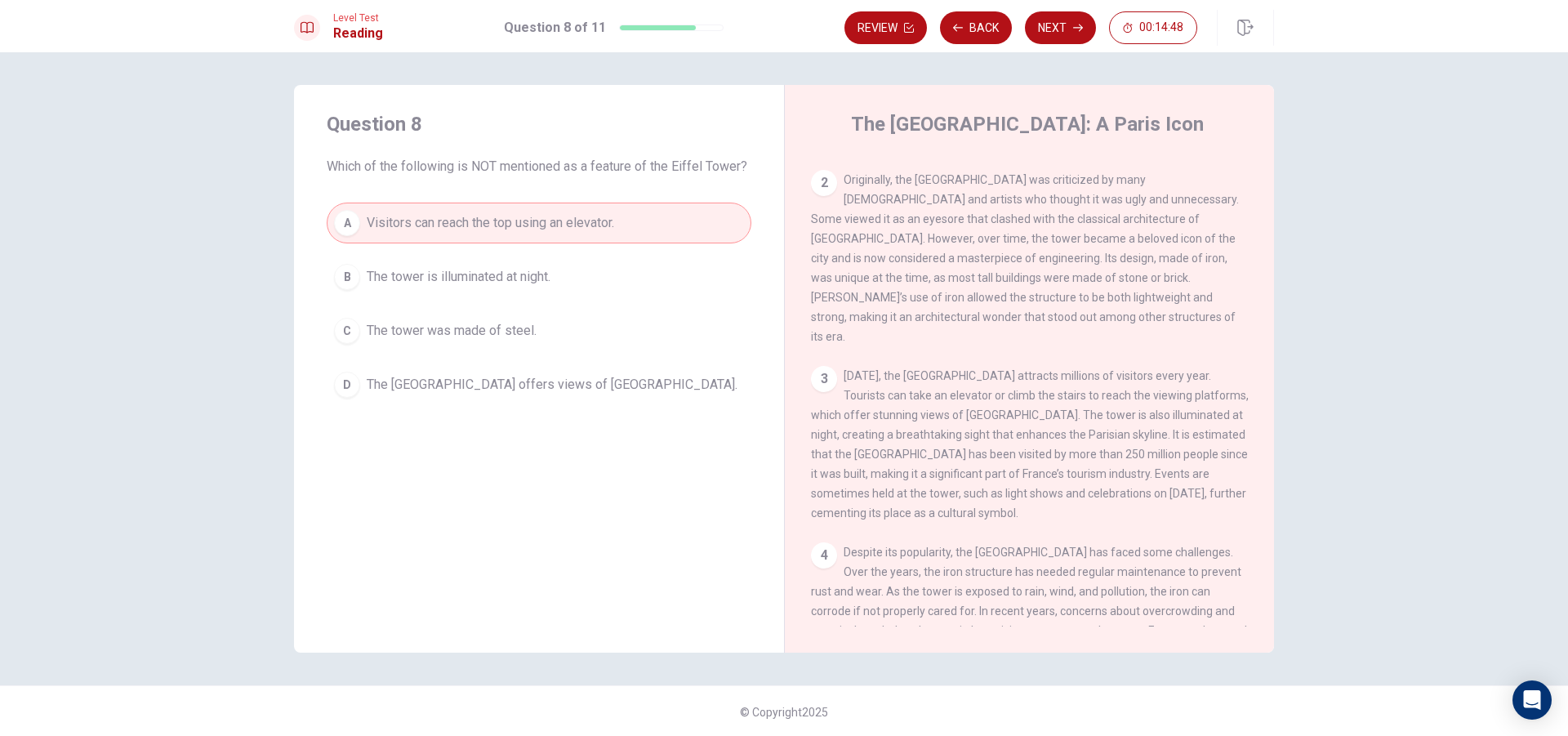
click at [410, 320] on button "C The tower was made of steel." at bounding box center [539, 331] width 424 height 41
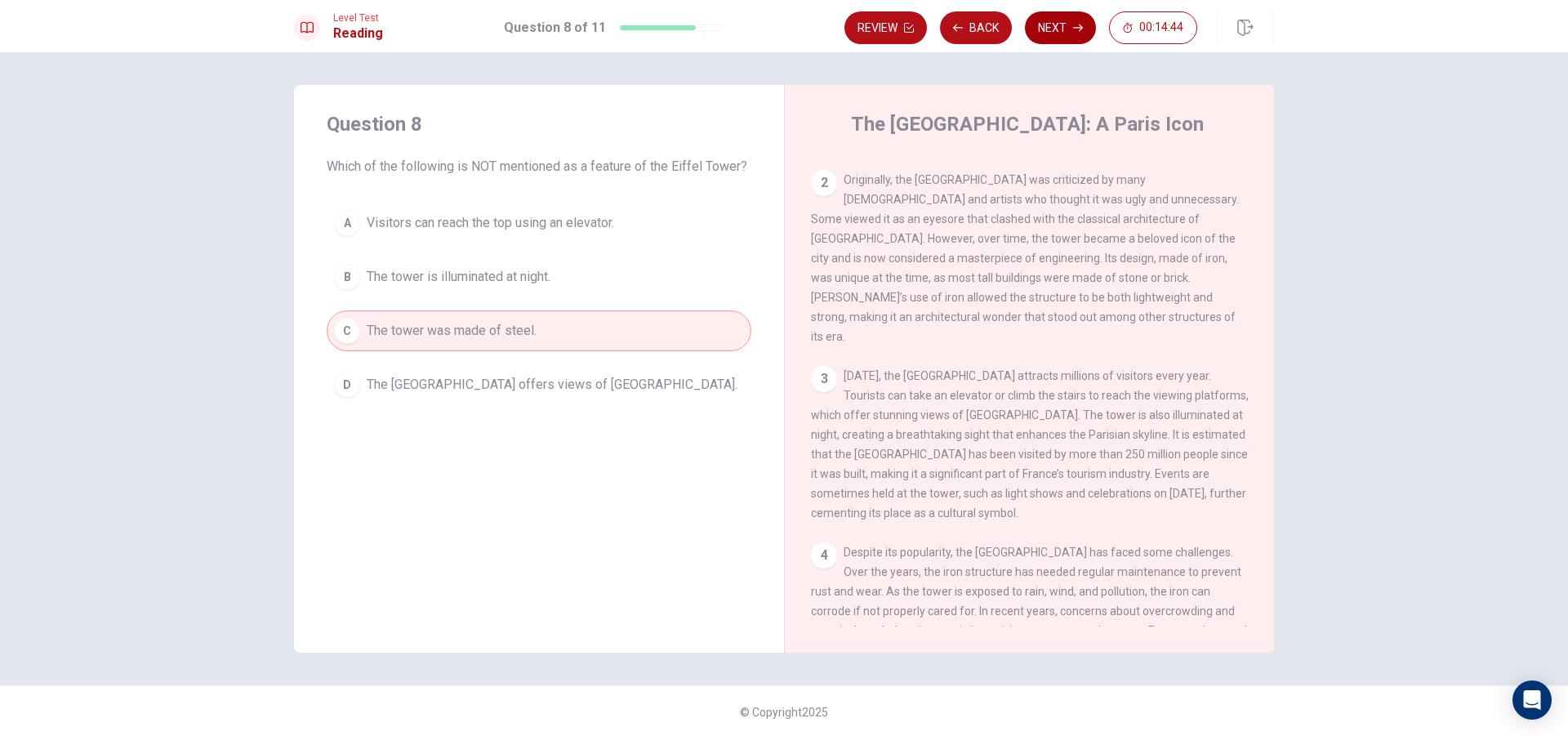
click at [1067, 30] on button "Next" at bounding box center [1060, 28] width 71 height 33
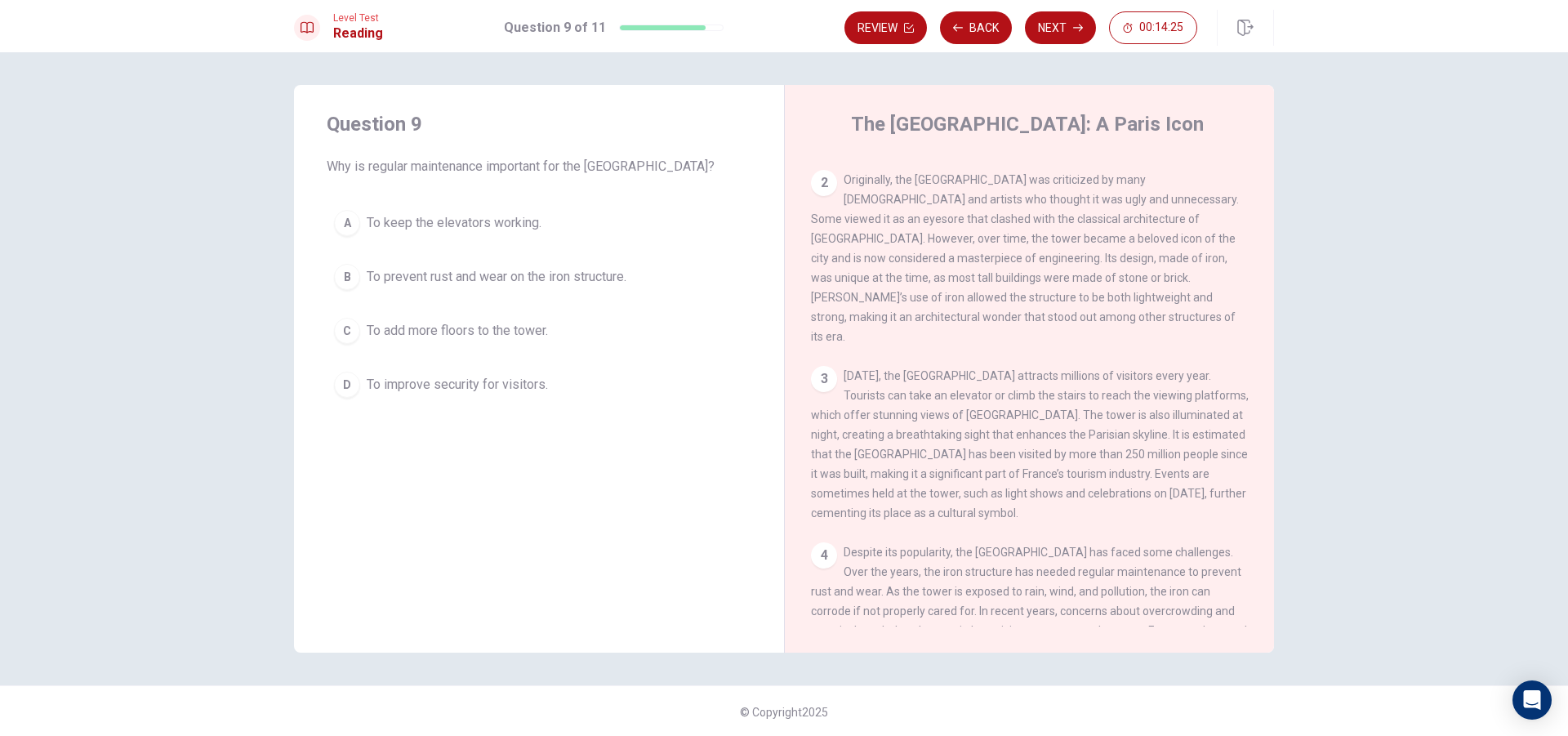
click at [403, 282] on span "To prevent rust and wear on the iron structure." at bounding box center [496, 277] width 260 height 19
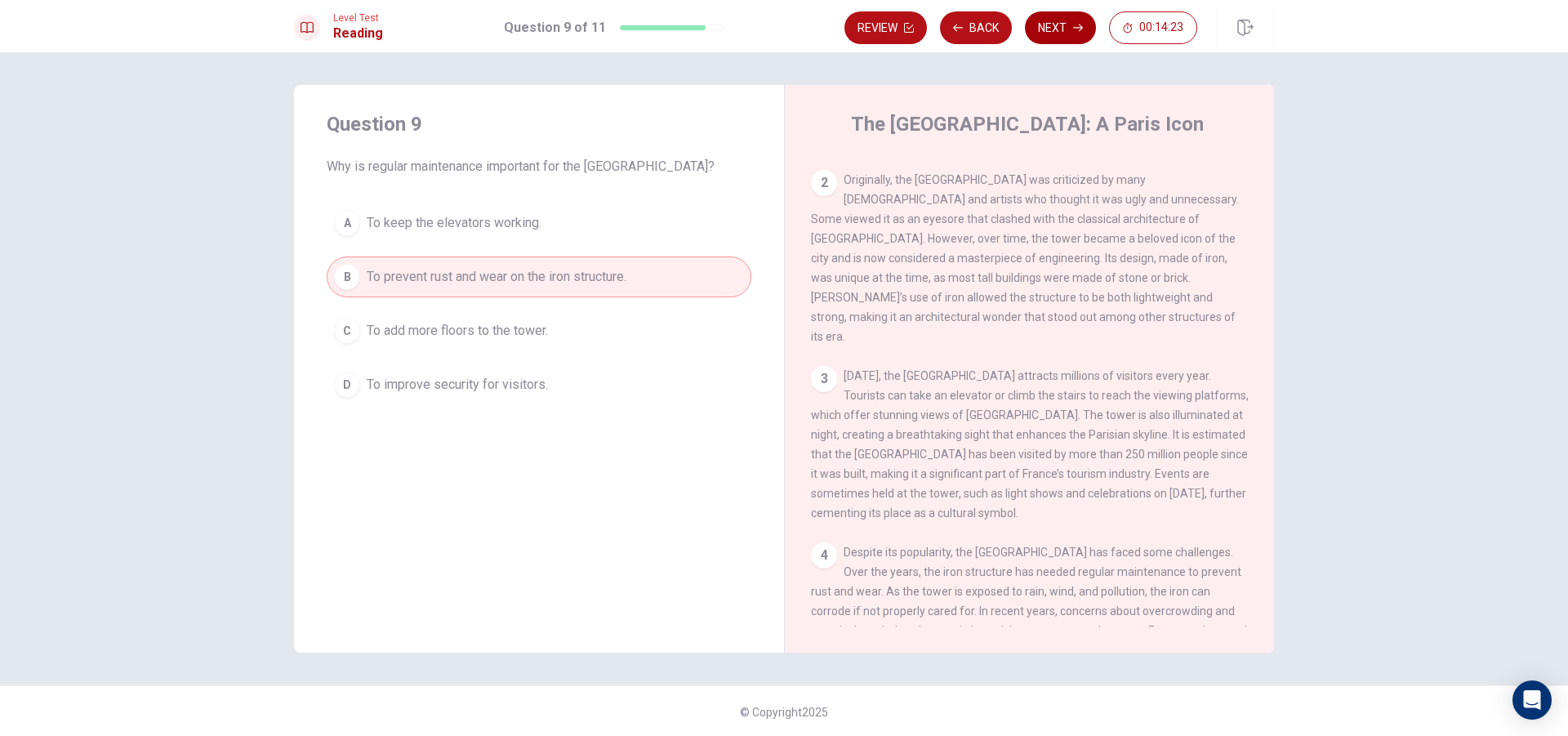
click at [1048, 30] on button "Next" at bounding box center [1060, 28] width 71 height 33
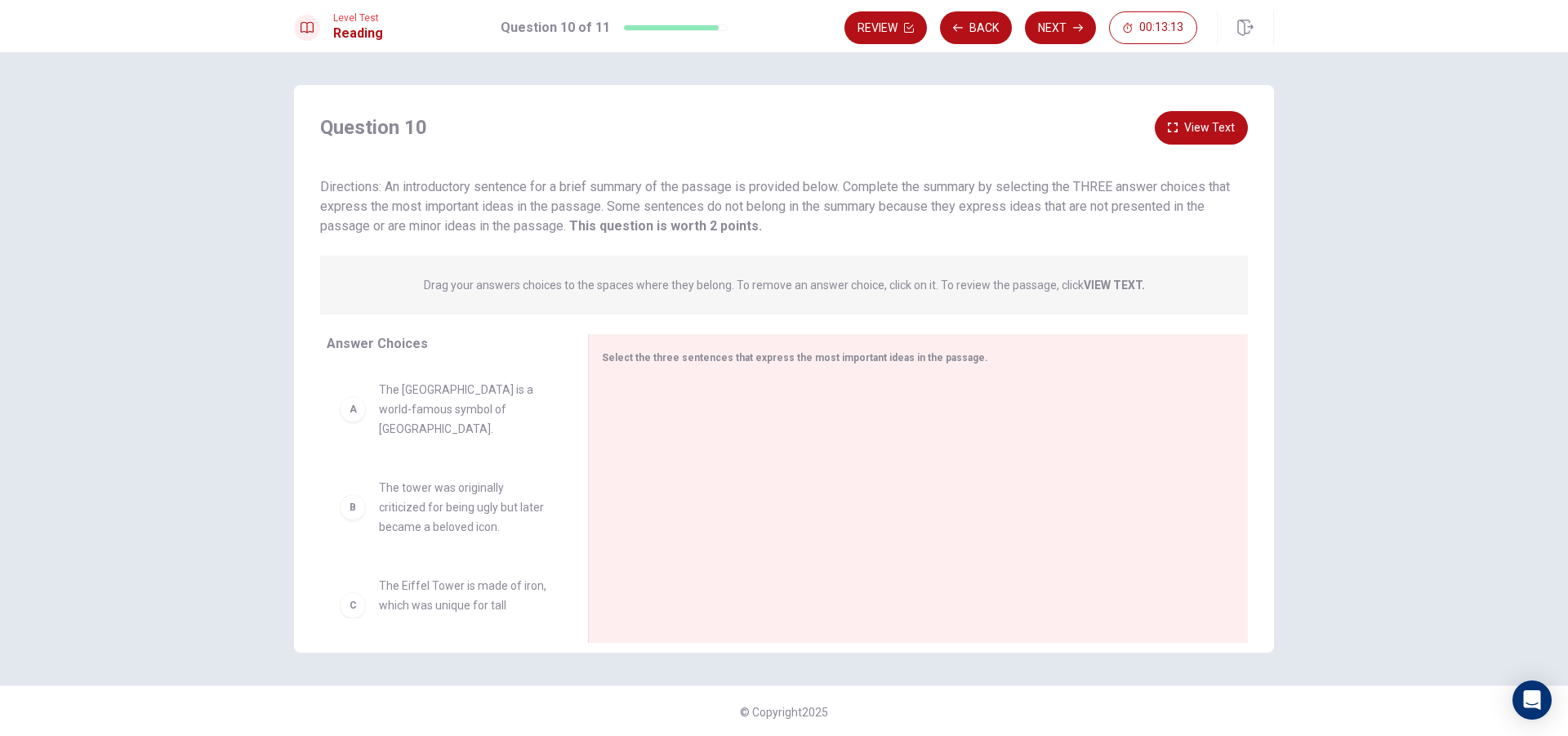
click at [484, 407] on span "The [GEOGRAPHIC_DATA] is a world-famous symbol of [GEOGRAPHIC_DATA]." at bounding box center [464, 409] width 170 height 58
click at [362, 407] on div "A The Eiffel Tower is a world-famous symbol of [GEOGRAPHIC_DATA]." at bounding box center [444, 409] width 209 height 58
click at [363, 396] on div "A The Eiffel Tower is a world-famous symbol of [GEOGRAPHIC_DATA]." at bounding box center [444, 409] width 209 height 58
drag, startPoint x: 350, startPoint y: 405, endPoint x: 637, endPoint y: 389, distance: 287.4
drag, startPoint x: 353, startPoint y: 419, endPoint x: 597, endPoint y: 466, distance: 248.5
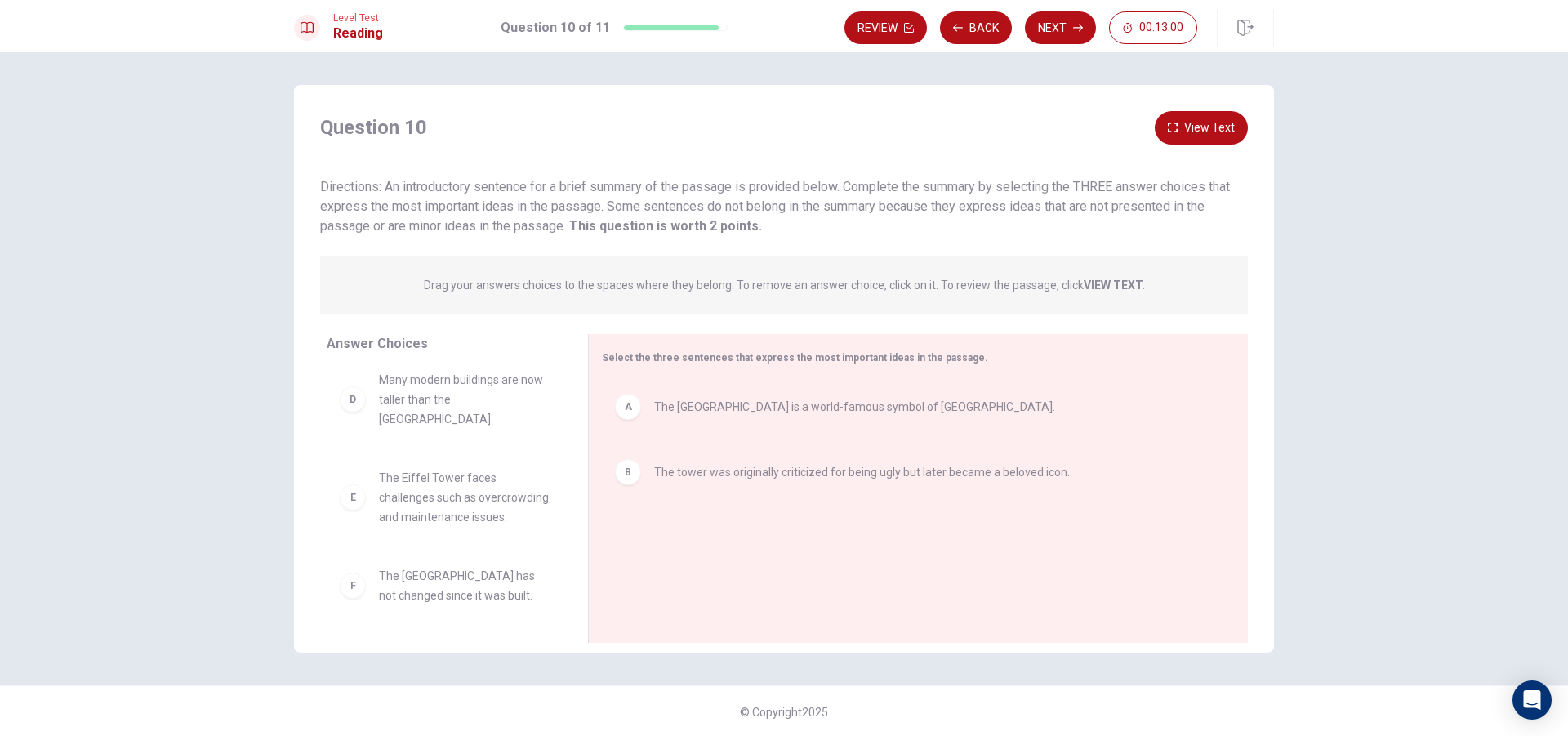
scroll to position [2, 0]
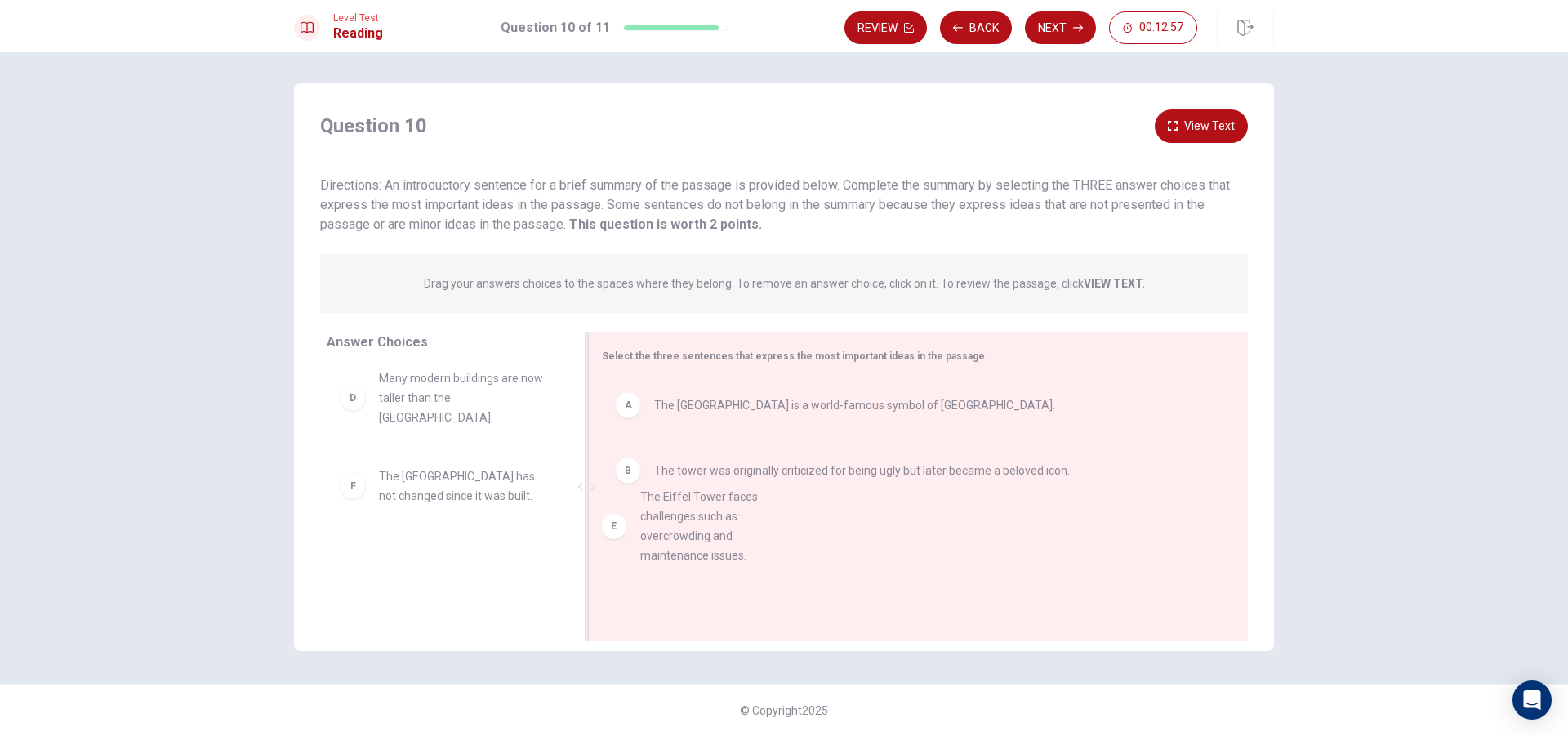
drag, startPoint x: 357, startPoint y: 490, endPoint x: 637, endPoint y: 530, distance: 282.8
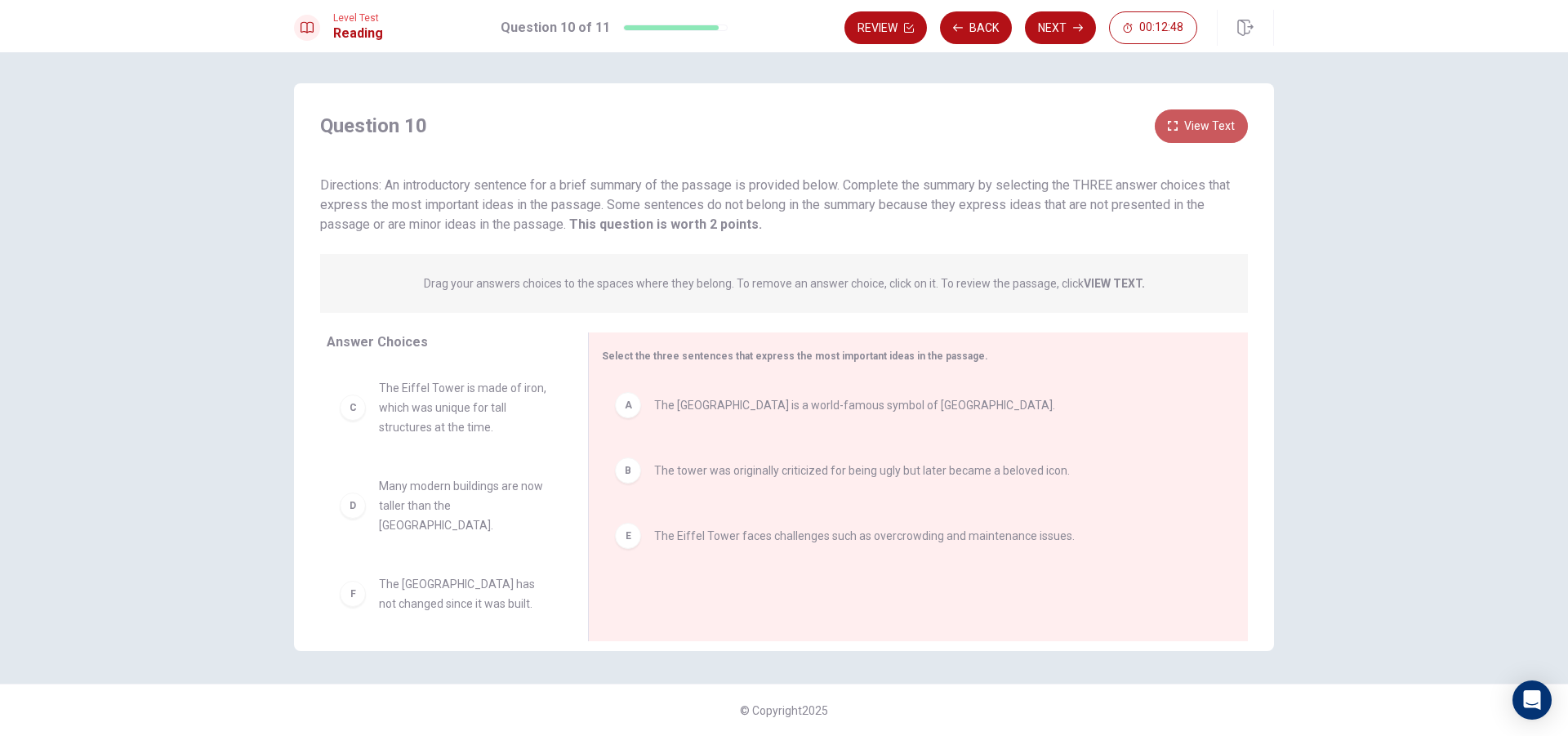
click at [1201, 122] on button "View Text" at bounding box center [1200, 126] width 93 height 33
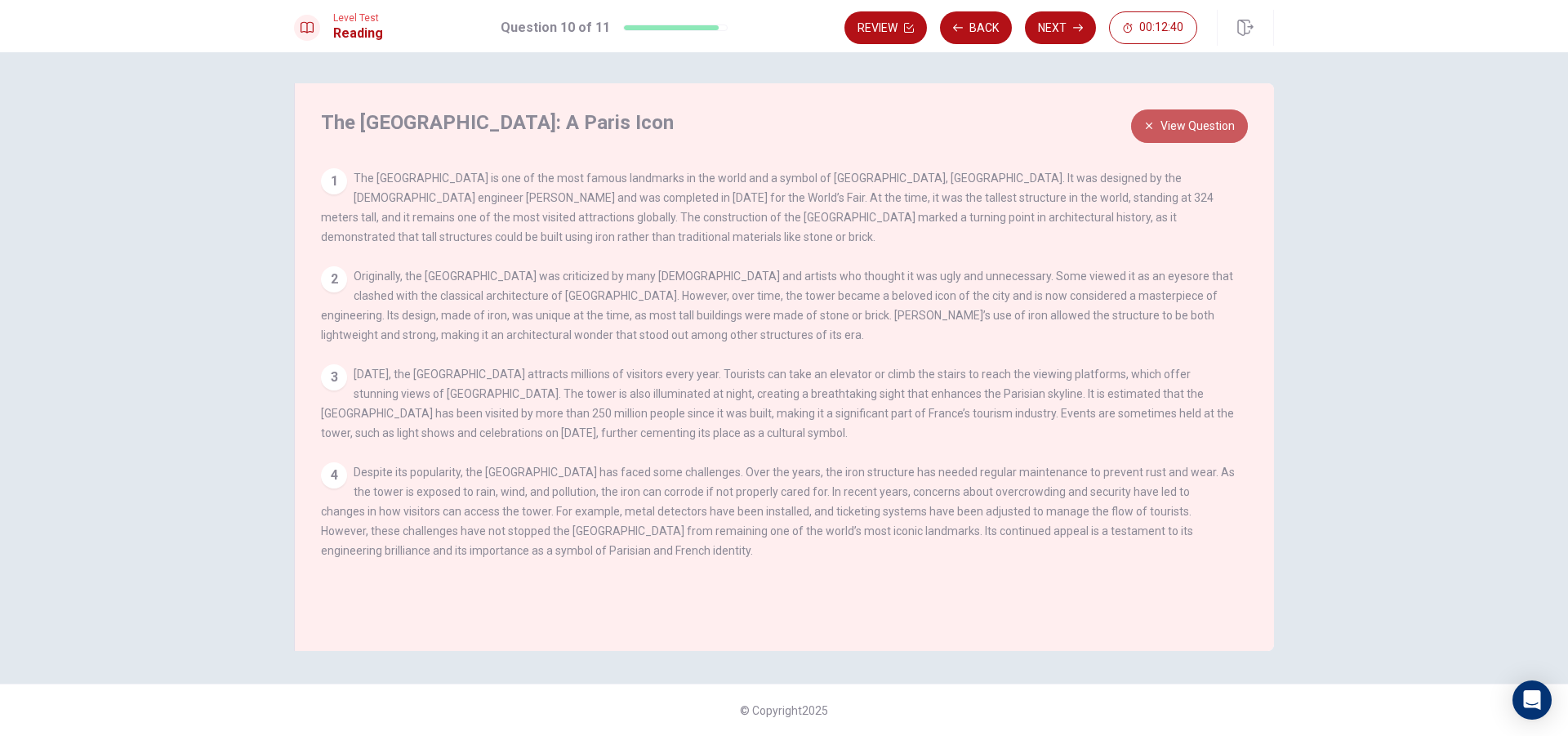
click at [1201, 122] on button "View Question" at bounding box center [1190, 126] width 117 height 33
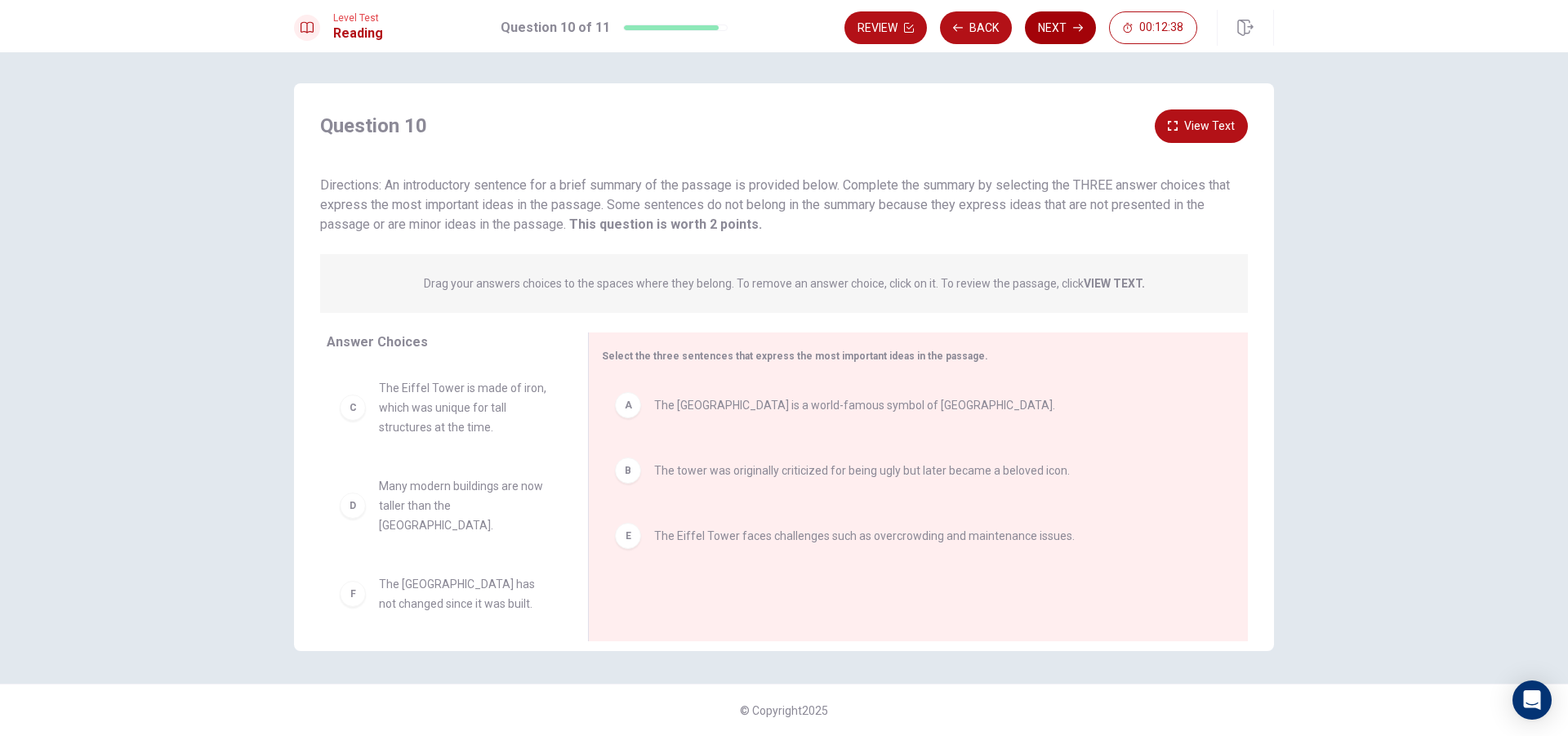
click at [1073, 33] on button "Next" at bounding box center [1060, 28] width 71 height 33
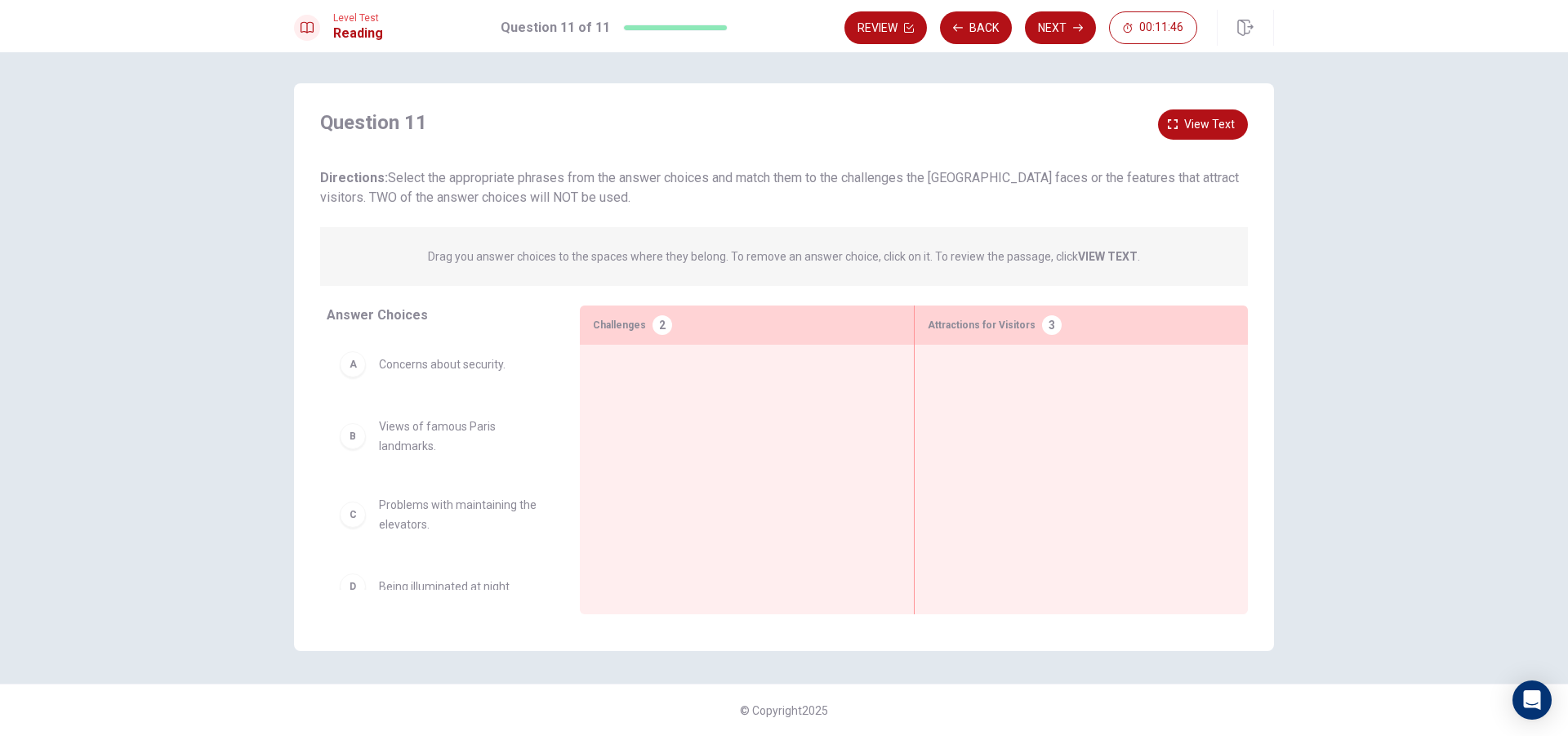
scroll to position [0, 0]
drag, startPoint x: 345, startPoint y: 378, endPoint x: 559, endPoint y: 373, distance: 214.1
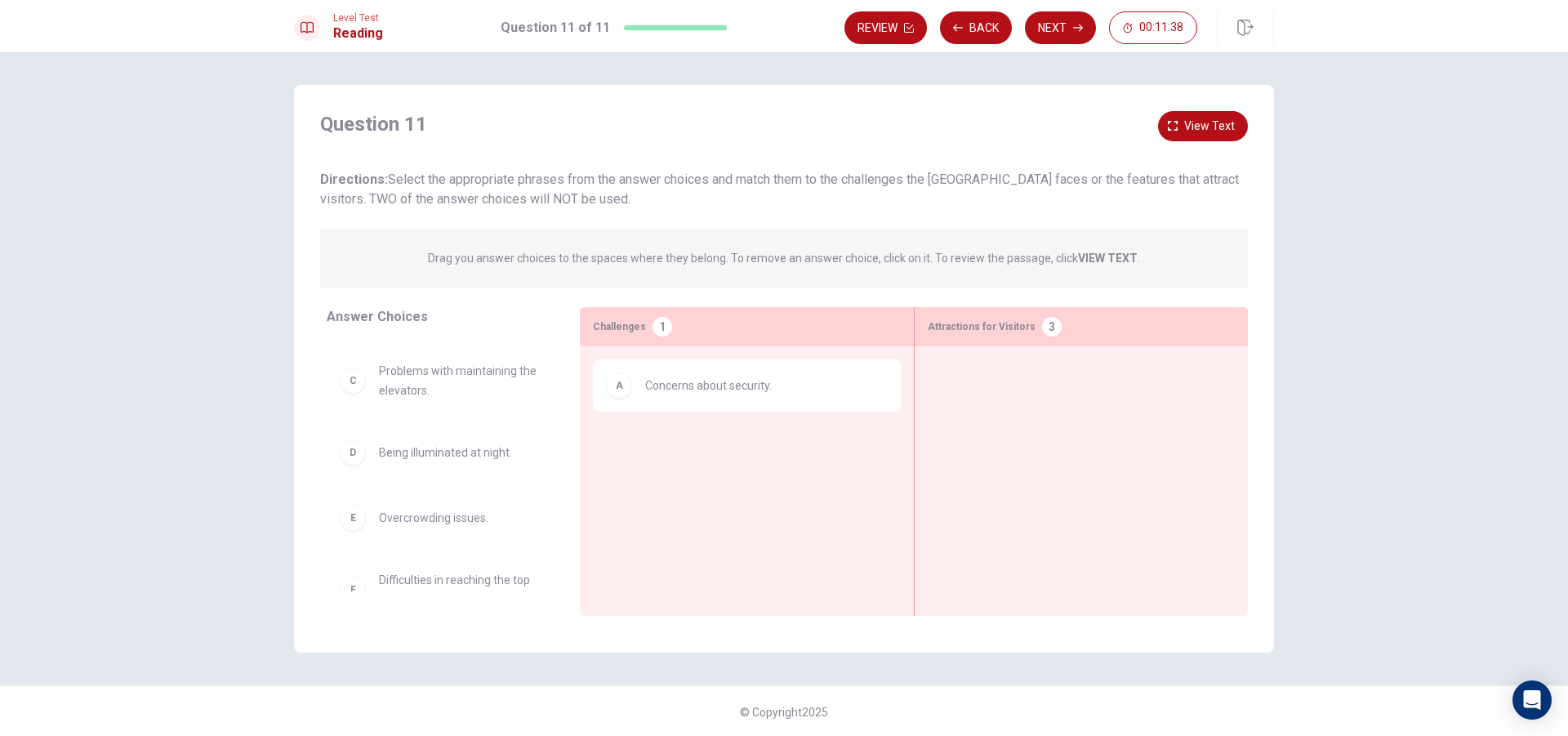
scroll to position [164, 0]
drag, startPoint x: 353, startPoint y: 427, endPoint x: 632, endPoint y: 448, distance: 279.8
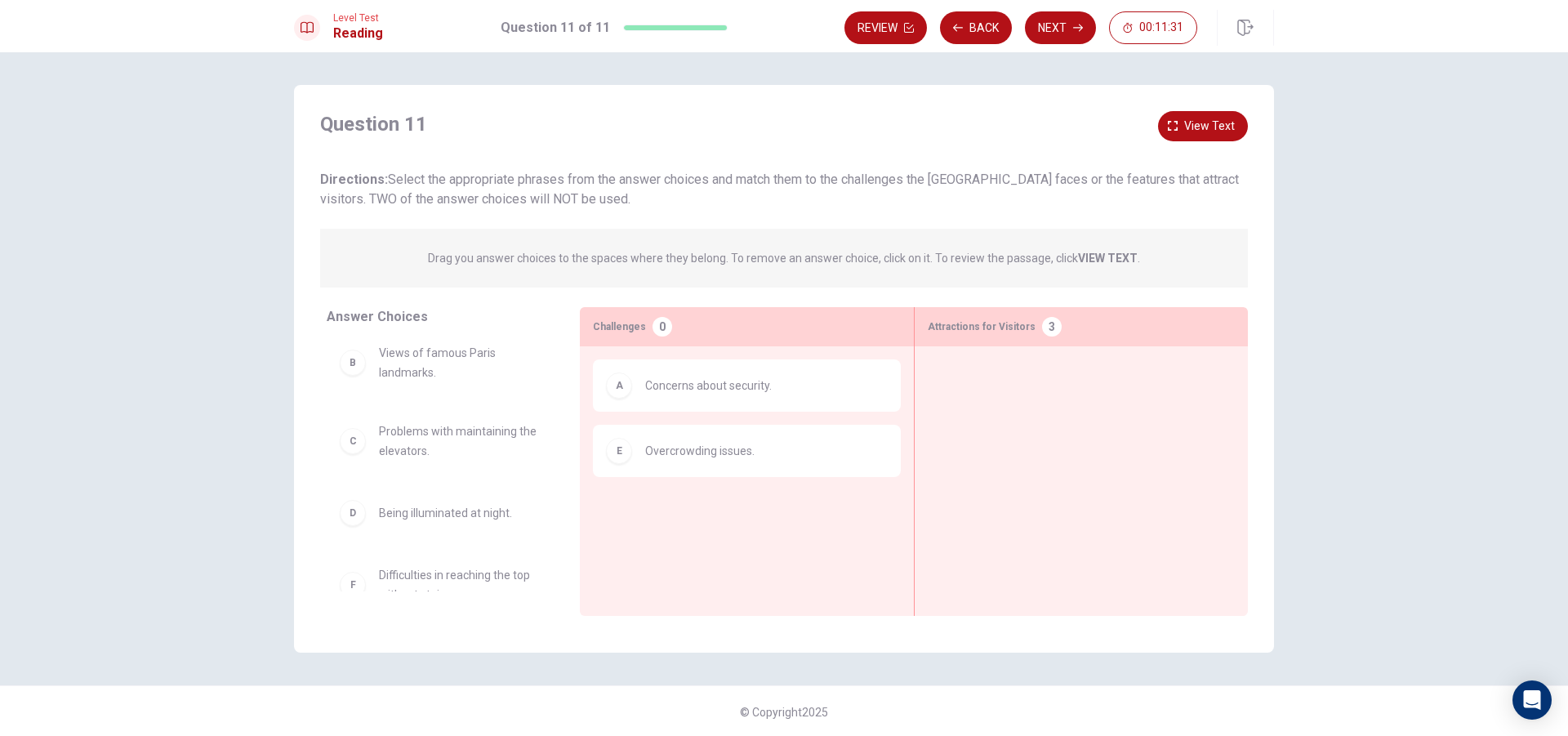
scroll to position [0, 0]
drag, startPoint x: 350, startPoint y: 384, endPoint x: 953, endPoint y: 405, distance: 603.4
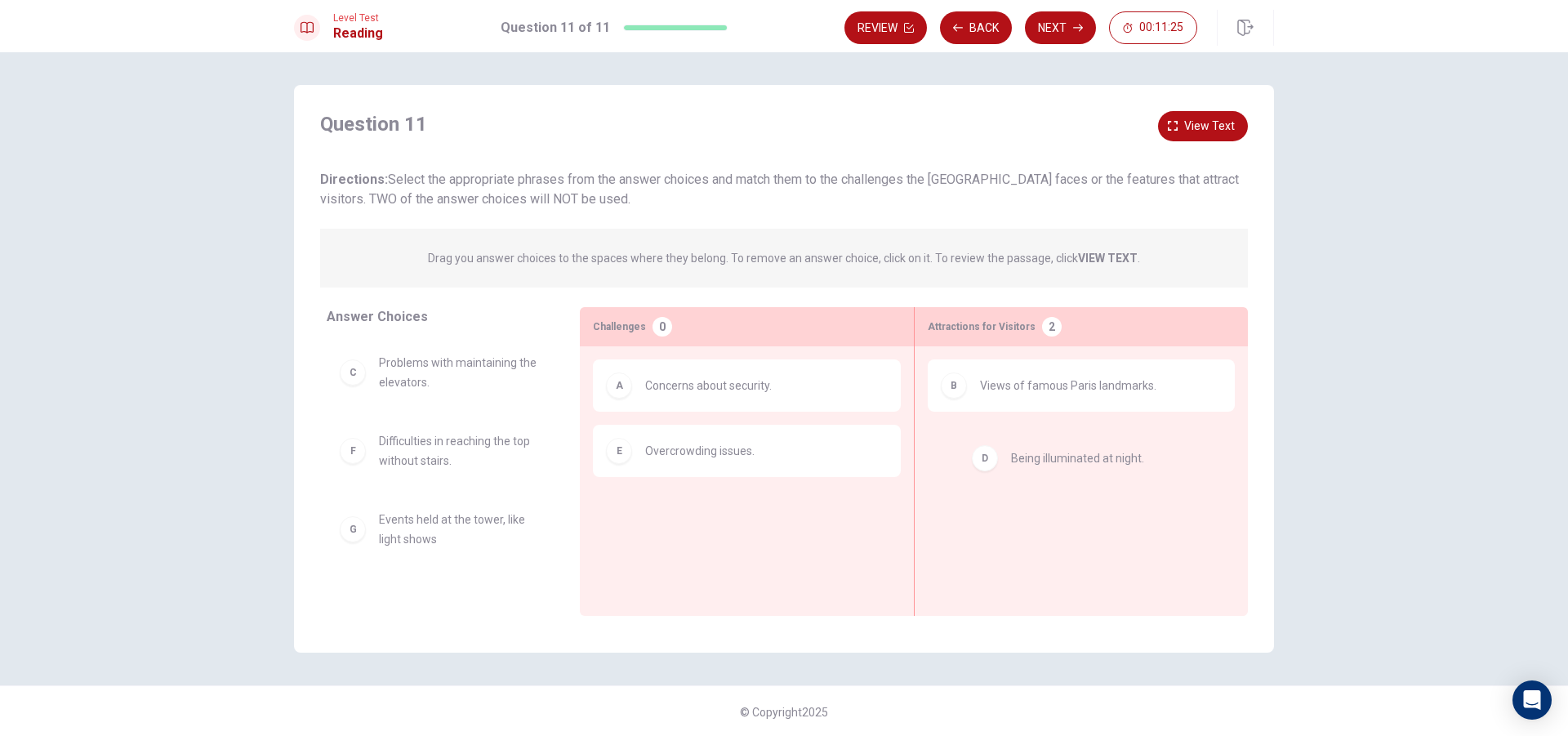
drag, startPoint x: 348, startPoint y: 453, endPoint x: 995, endPoint y: 466, distance: 647.1
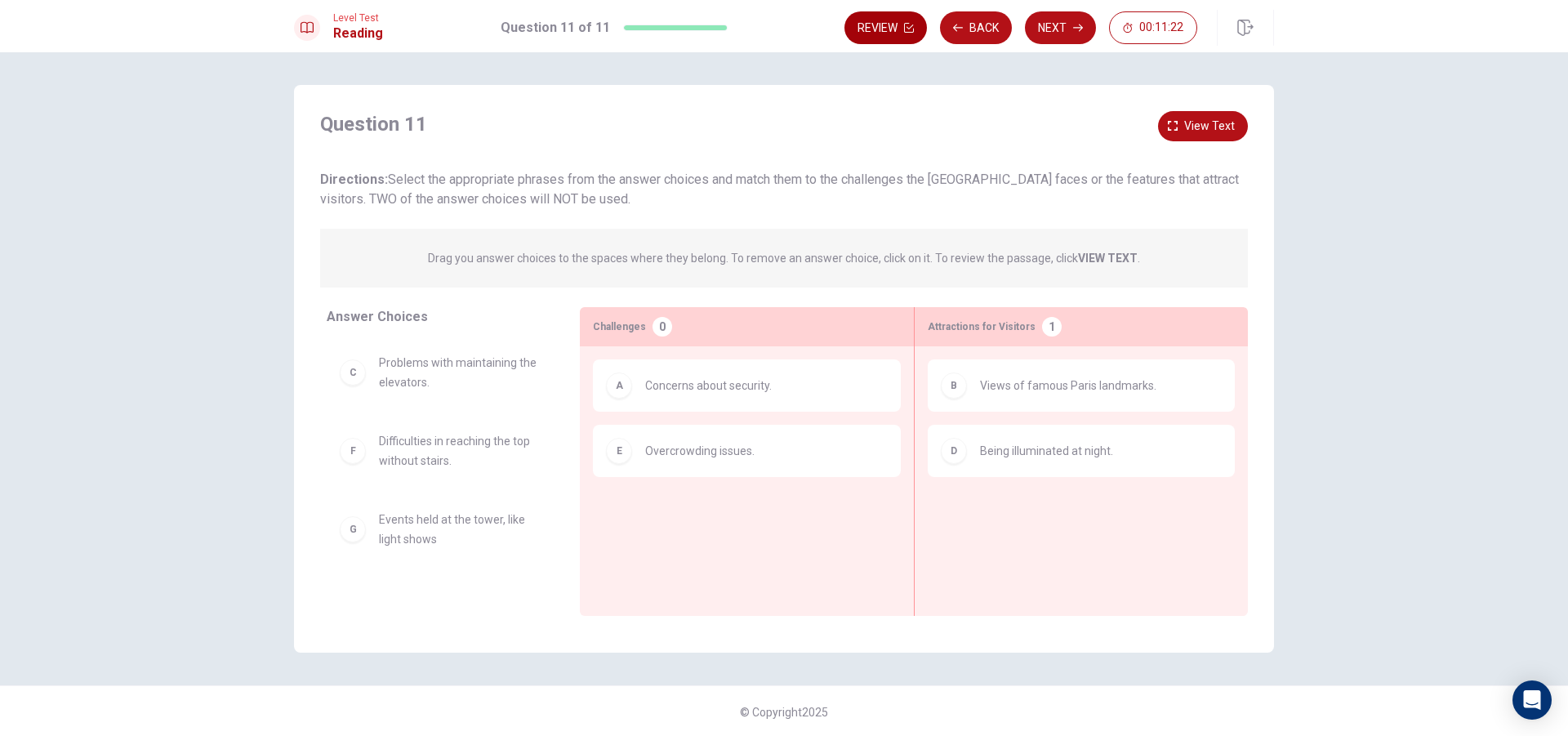
click at [901, 23] on button "Review" at bounding box center [885, 28] width 83 height 33
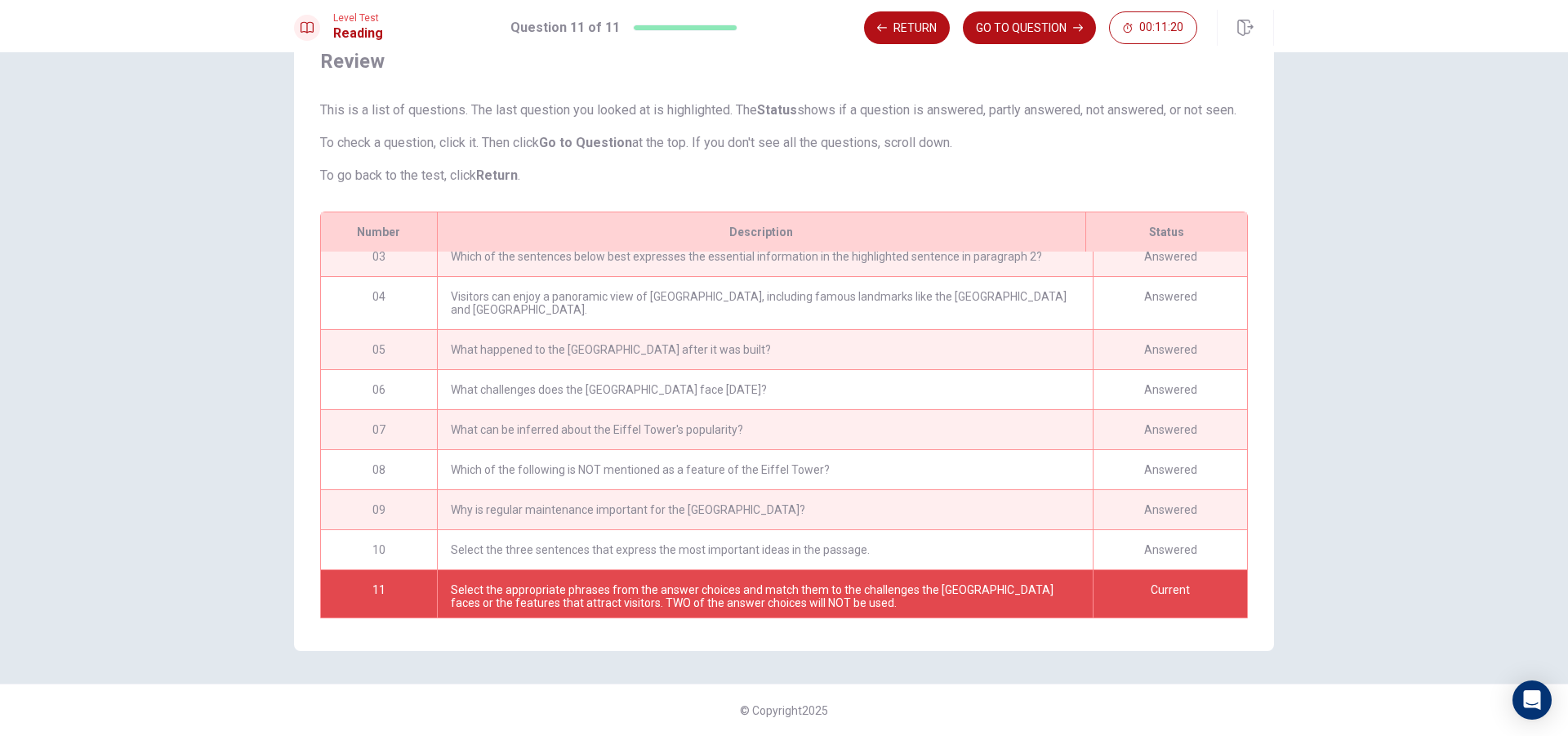
scroll to position [95, 0]
click at [904, 31] on button "Return" at bounding box center [906, 28] width 86 height 33
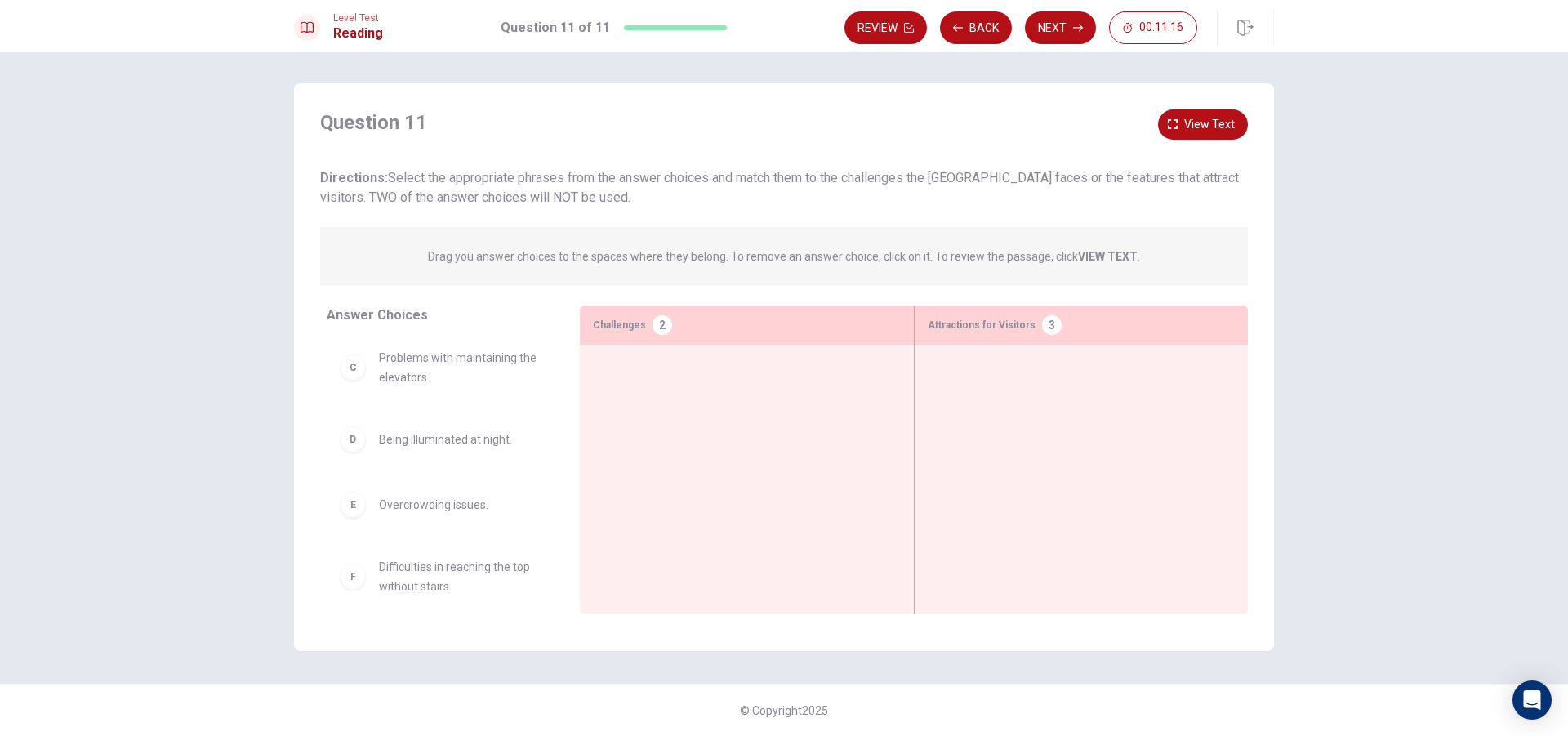
scroll to position [0, 0]
click at [972, 30] on button "Back" at bounding box center [976, 28] width 72 height 33
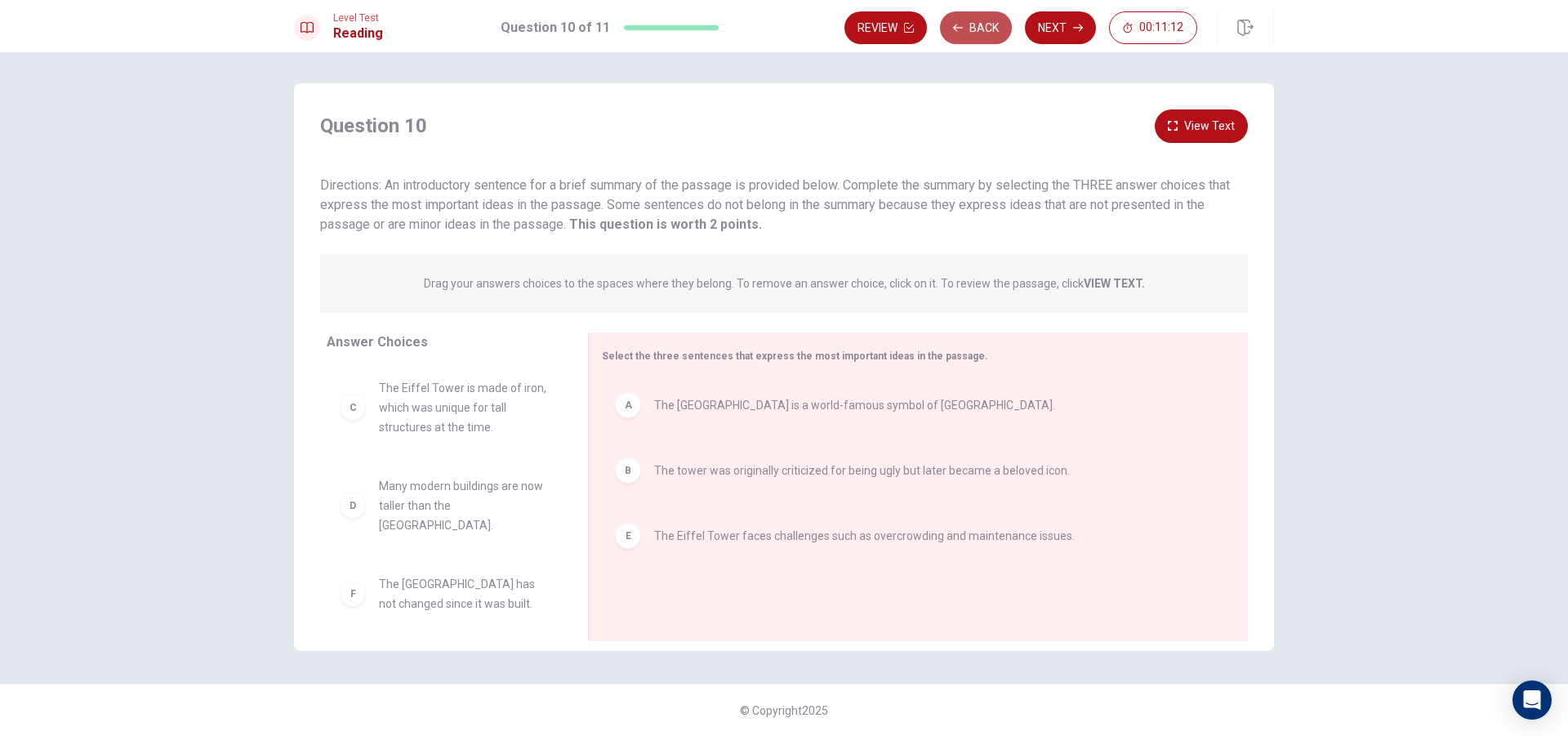
click at [972, 30] on button "Back" at bounding box center [976, 28] width 72 height 33
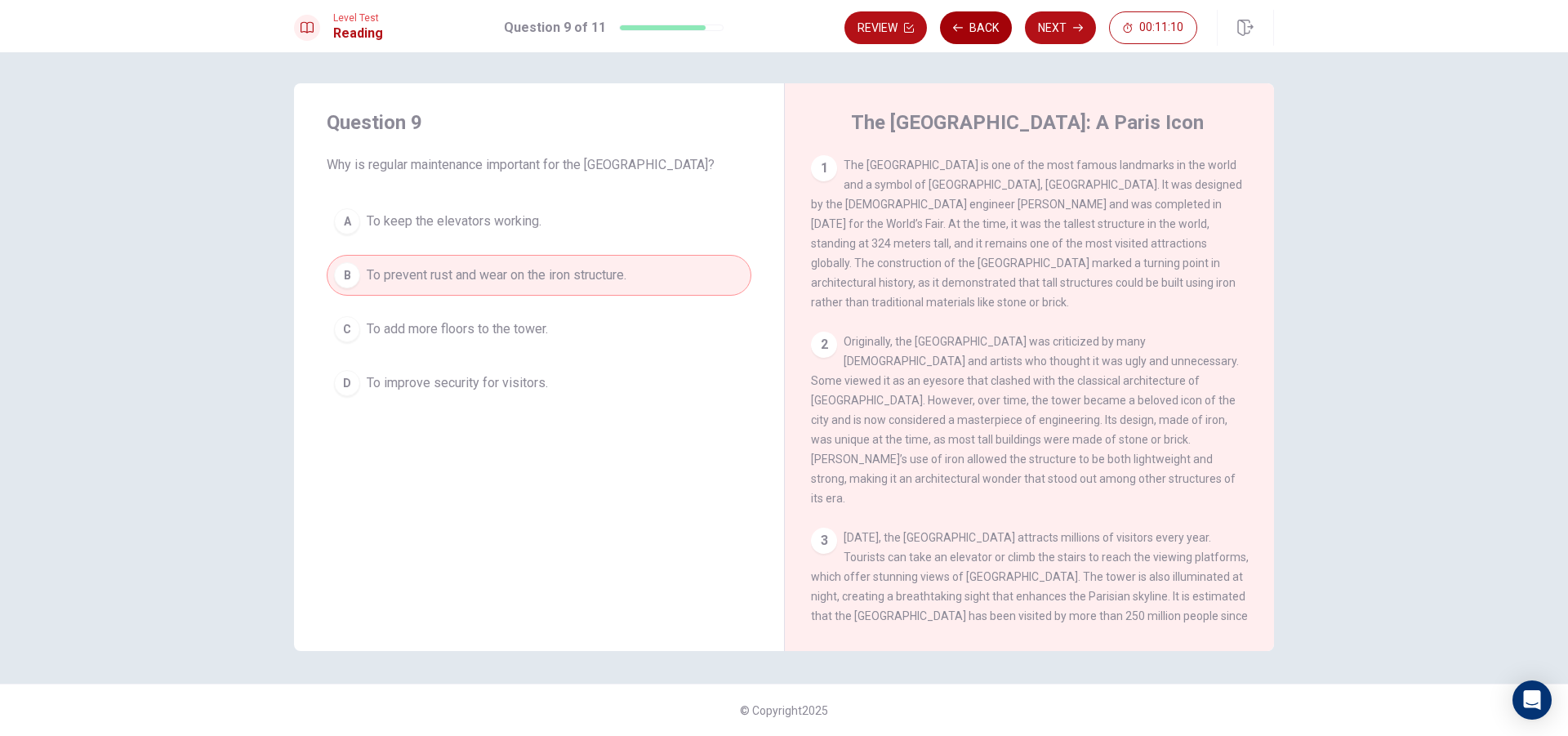
click at [965, 37] on button "Back" at bounding box center [976, 28] width 72 height 33
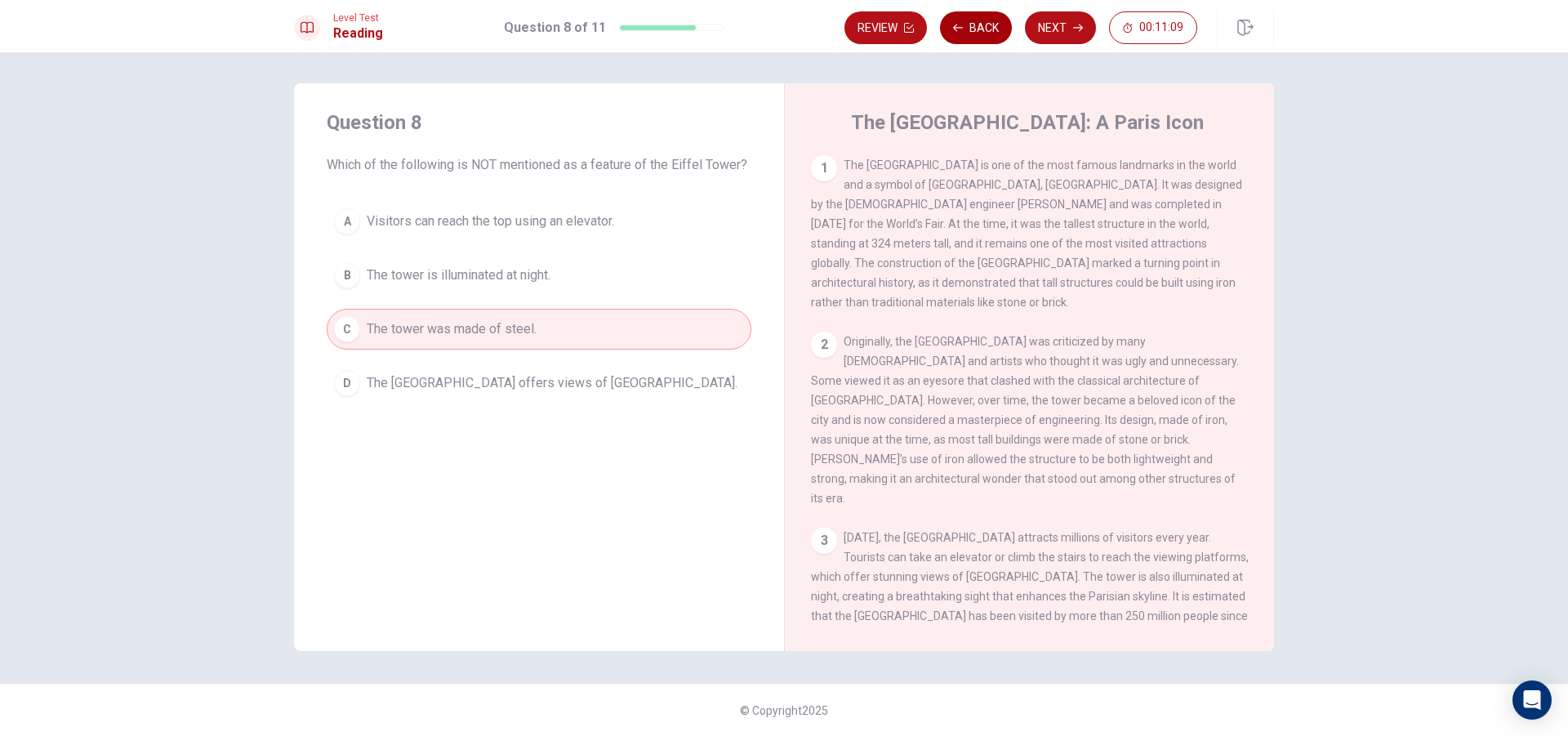
click at [965, 37] on button "Back" at bounding box center [976, 28] width 72 height 33
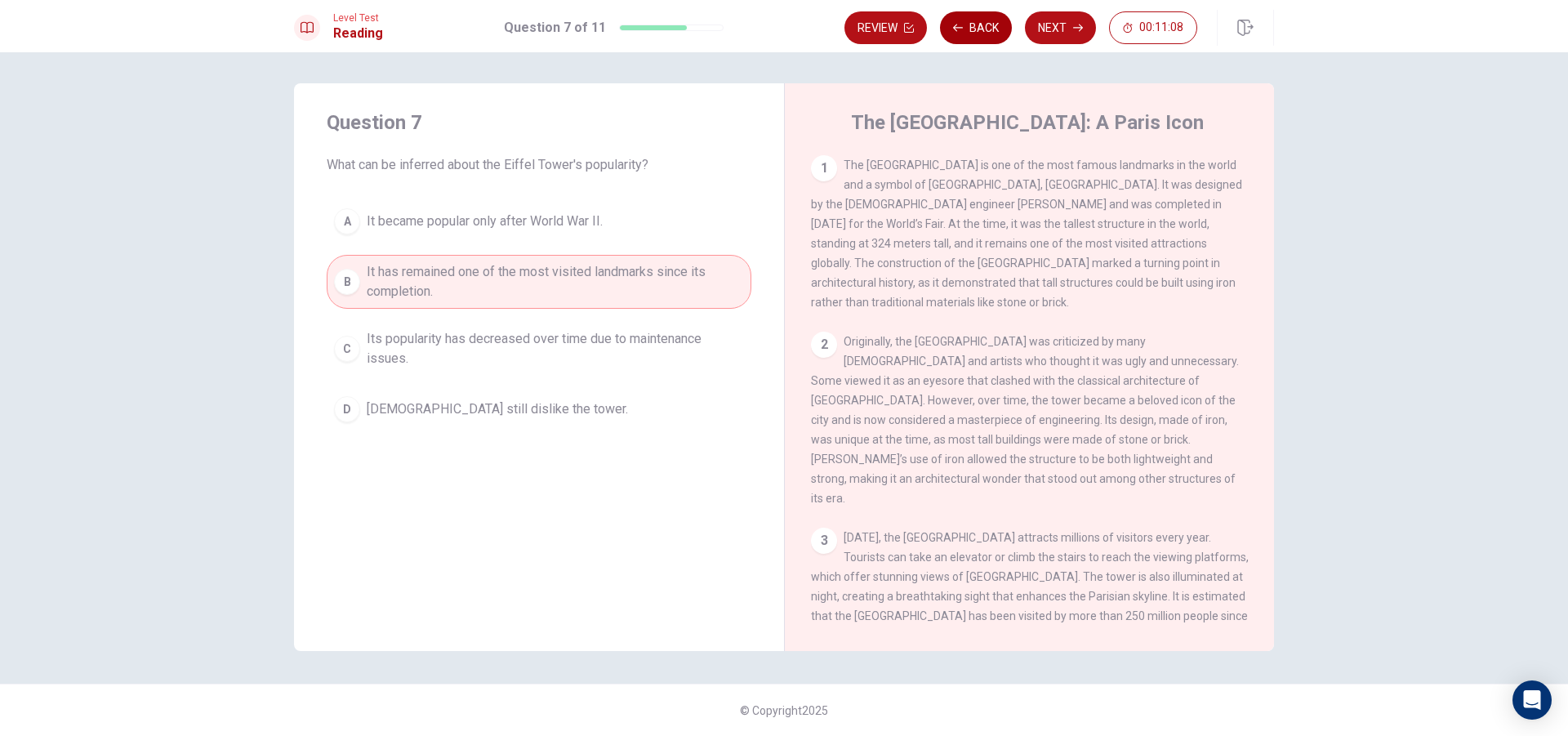
click at [965, 37] on button "Back" at bounding box center [976, 28] width 72 height 33
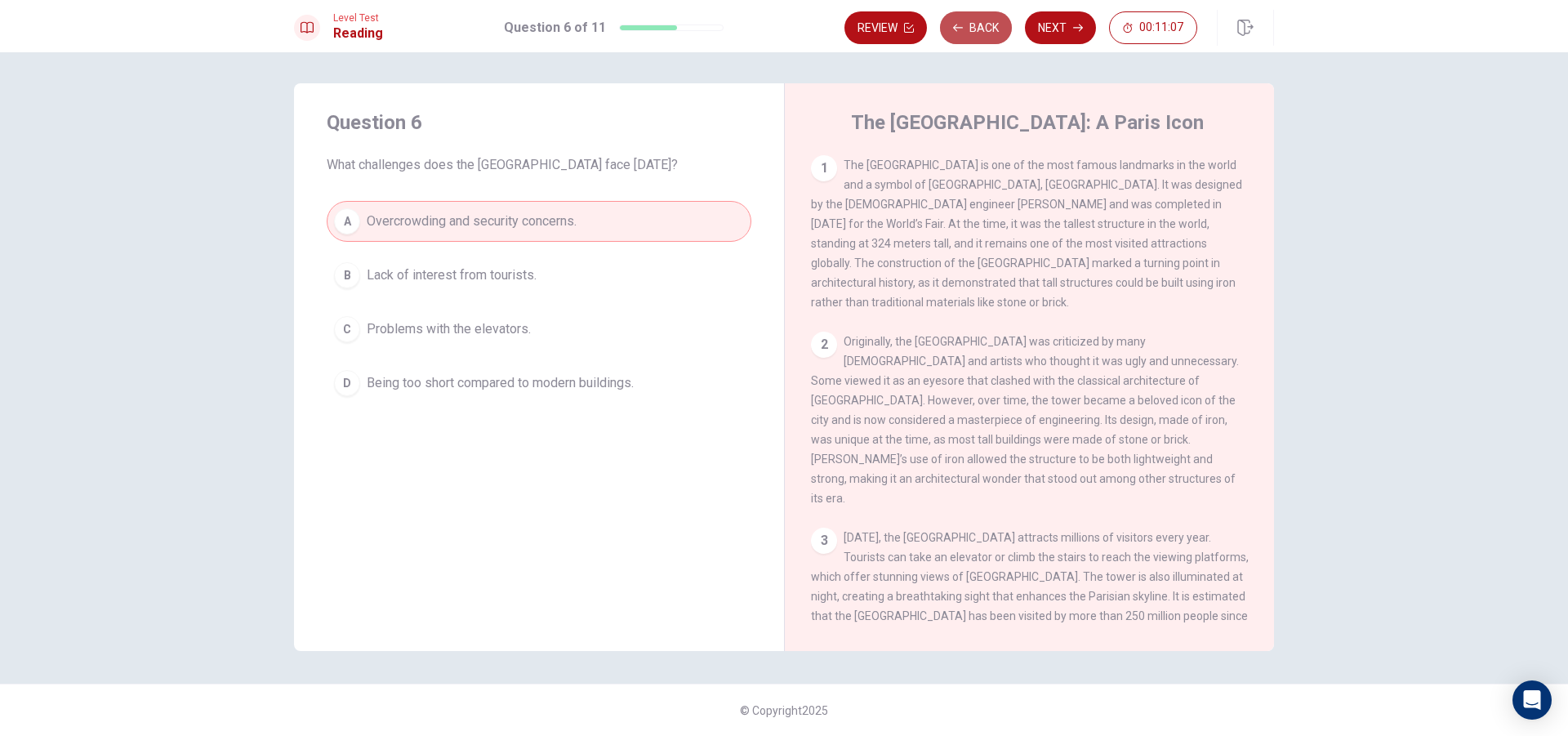
click at [965, 37] on button "Back" at bounding box center [976, 28] width 72 height 33
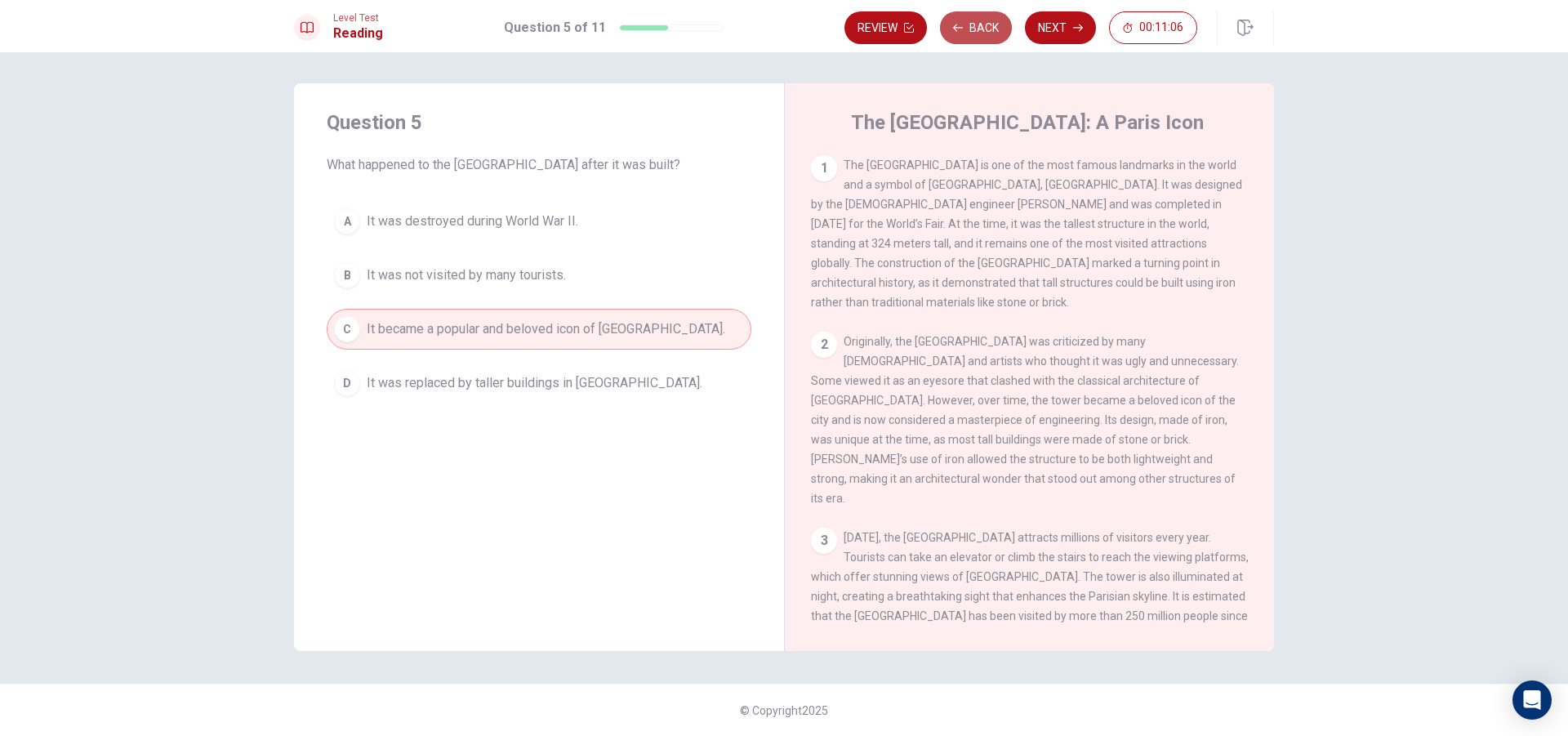
click at [965, 37] on button "Back" at bounding box center [976, 28] width 72 height 33
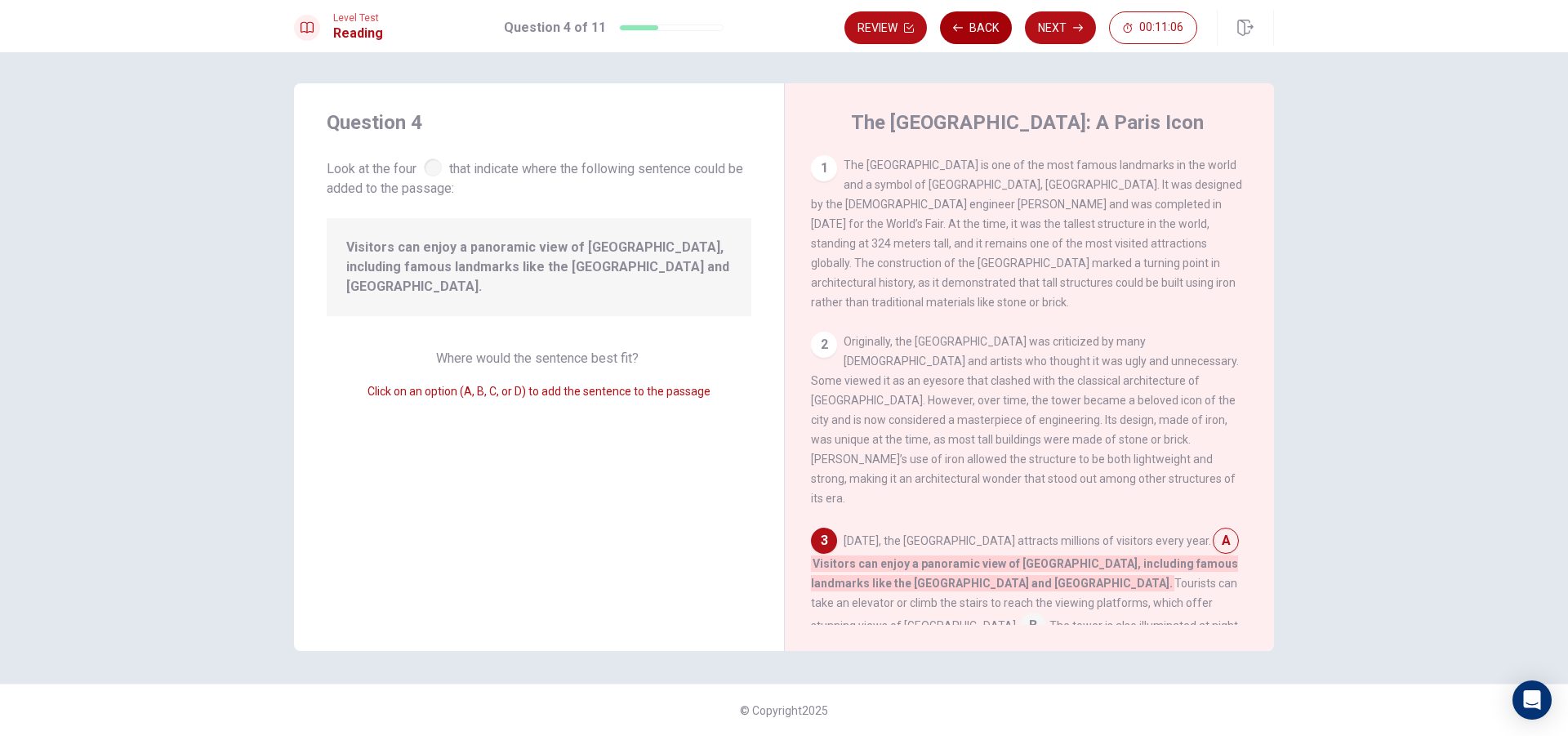
scroll to position [241, 0]
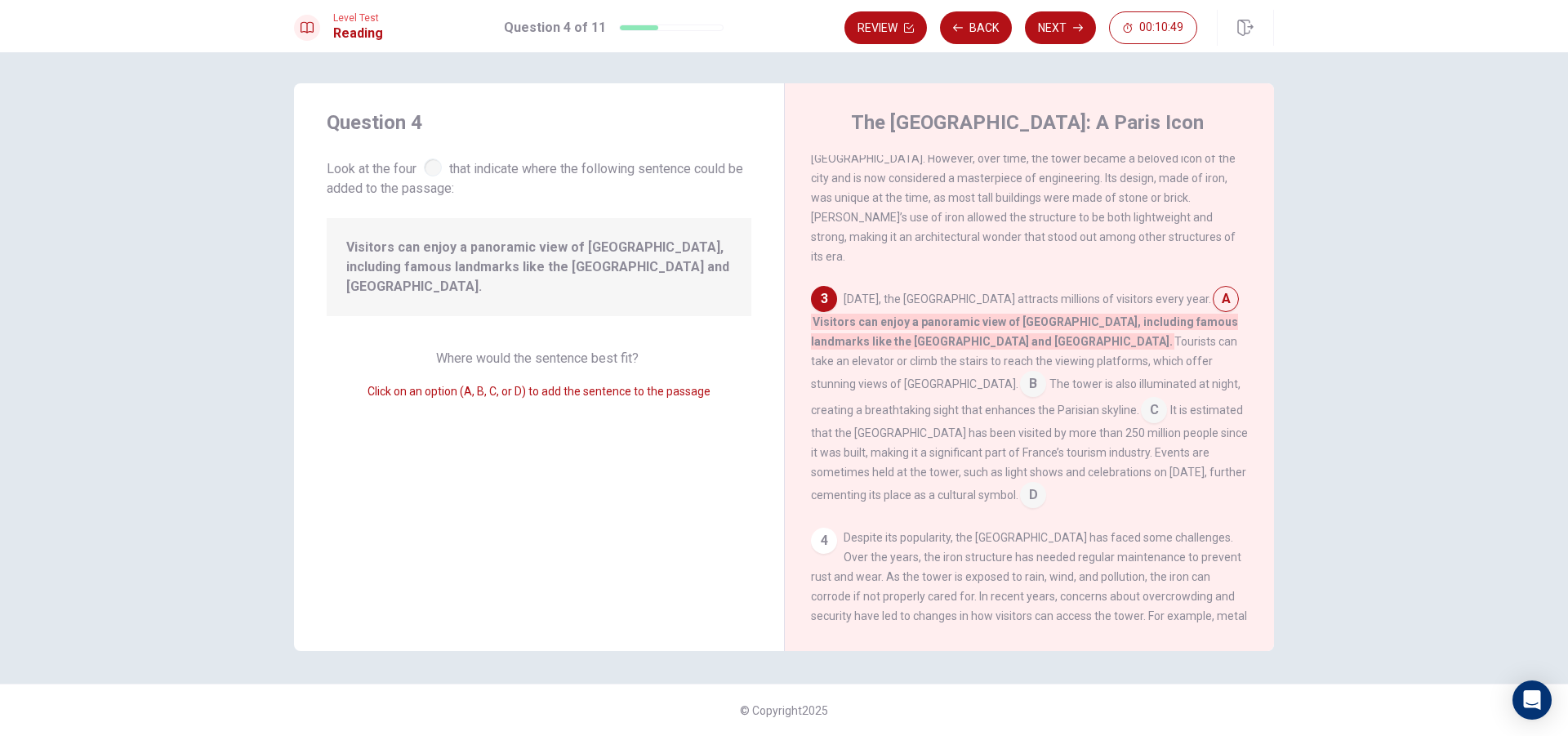
click at [1046, 484] on input at bounding box center [1033, 496] width 26 height 26
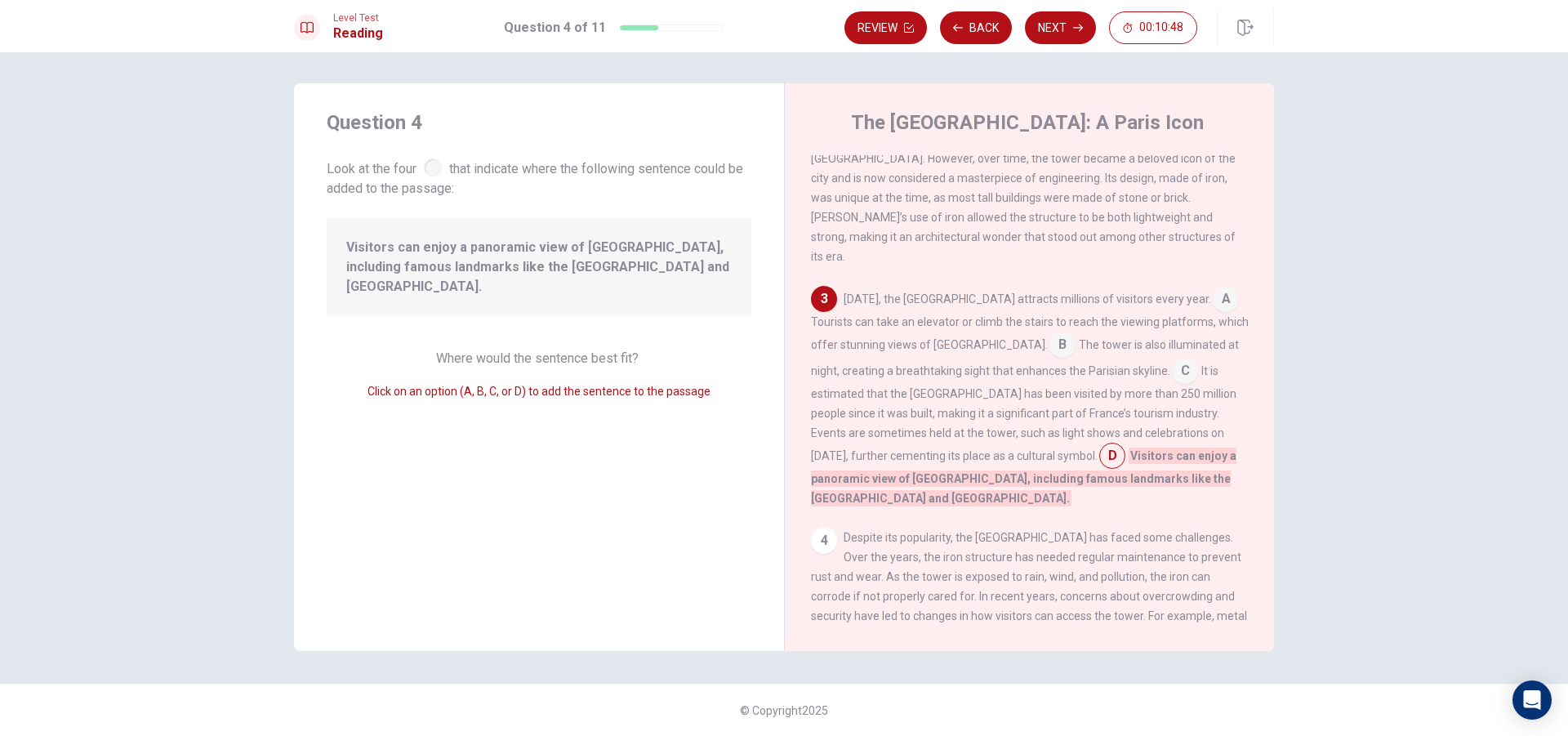
click at [1213, 287] on input at bounding box center [1225, 300] width 26 height 26
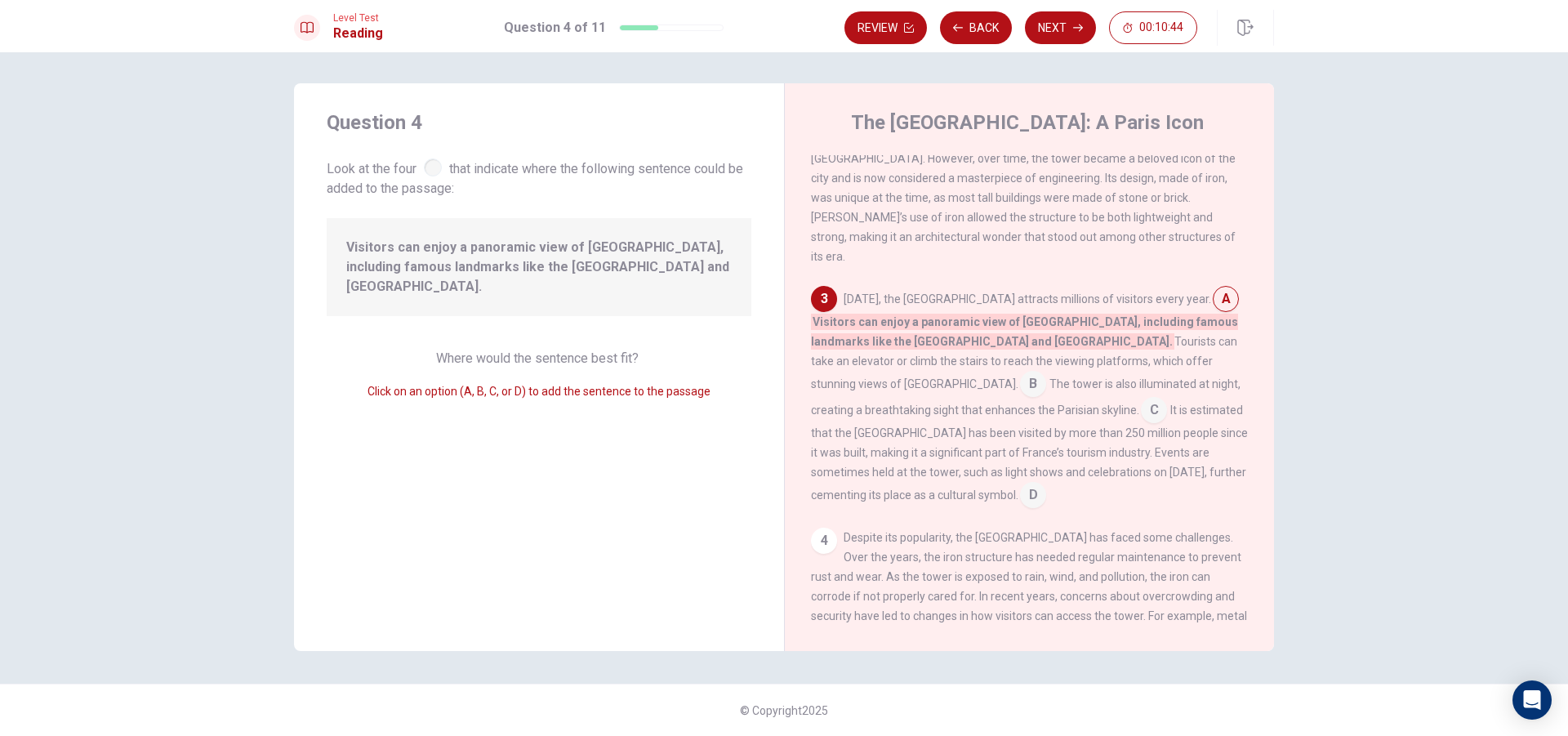
click at [1046, 484] on input at bounding box center [1033, 496] width 26 height 26
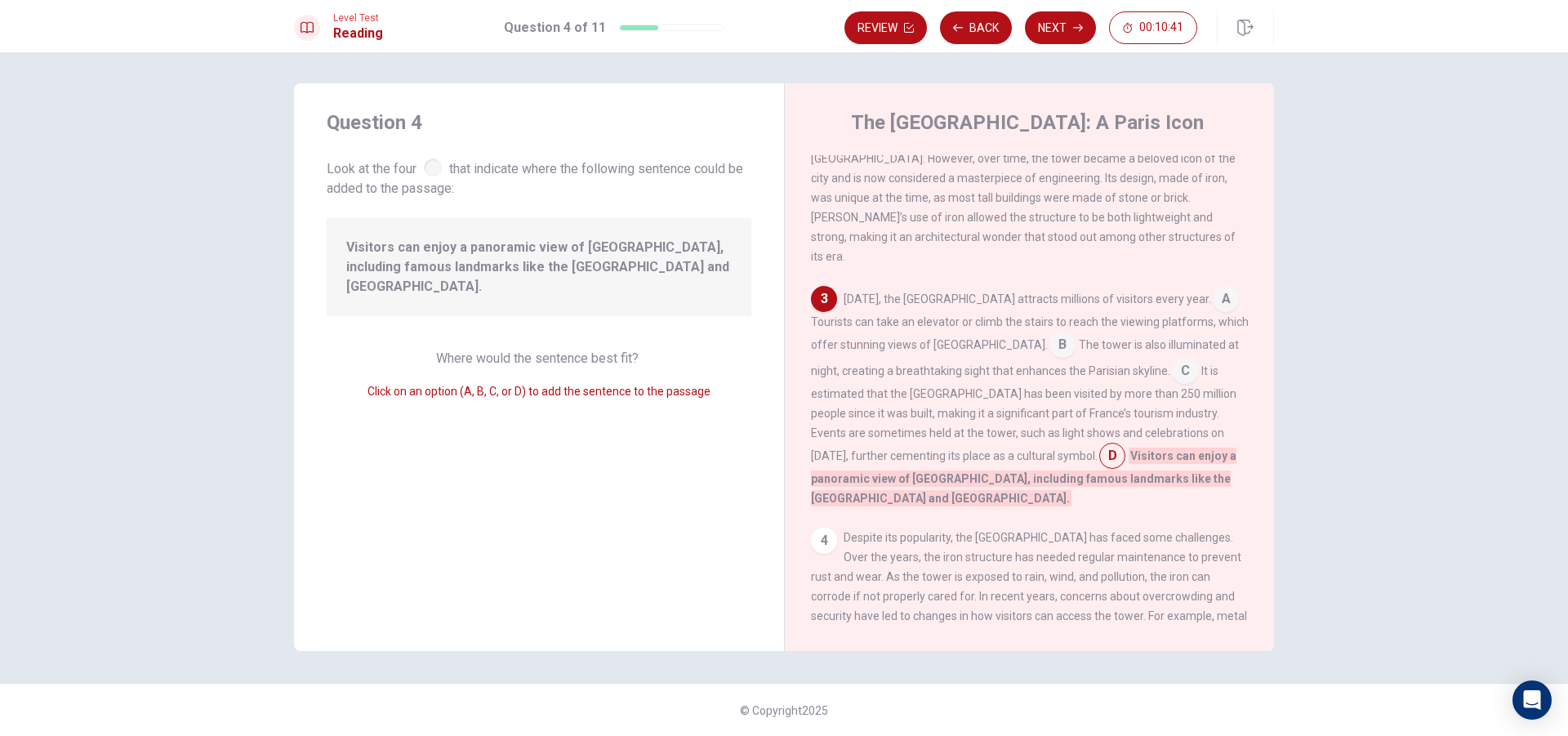
click at [954, 423] on span "It is estimated that the [GEOGRAPHIC_DATA] has been visited by more than 250 mi…" at bounding box center [1023, 413] width 425 height 98
click at [1099, 444] on input at bounding box center [1112, 457] width 26 height 26
click at [1213, 287] on input at bounding box center [1225, 300] width 26 height 26
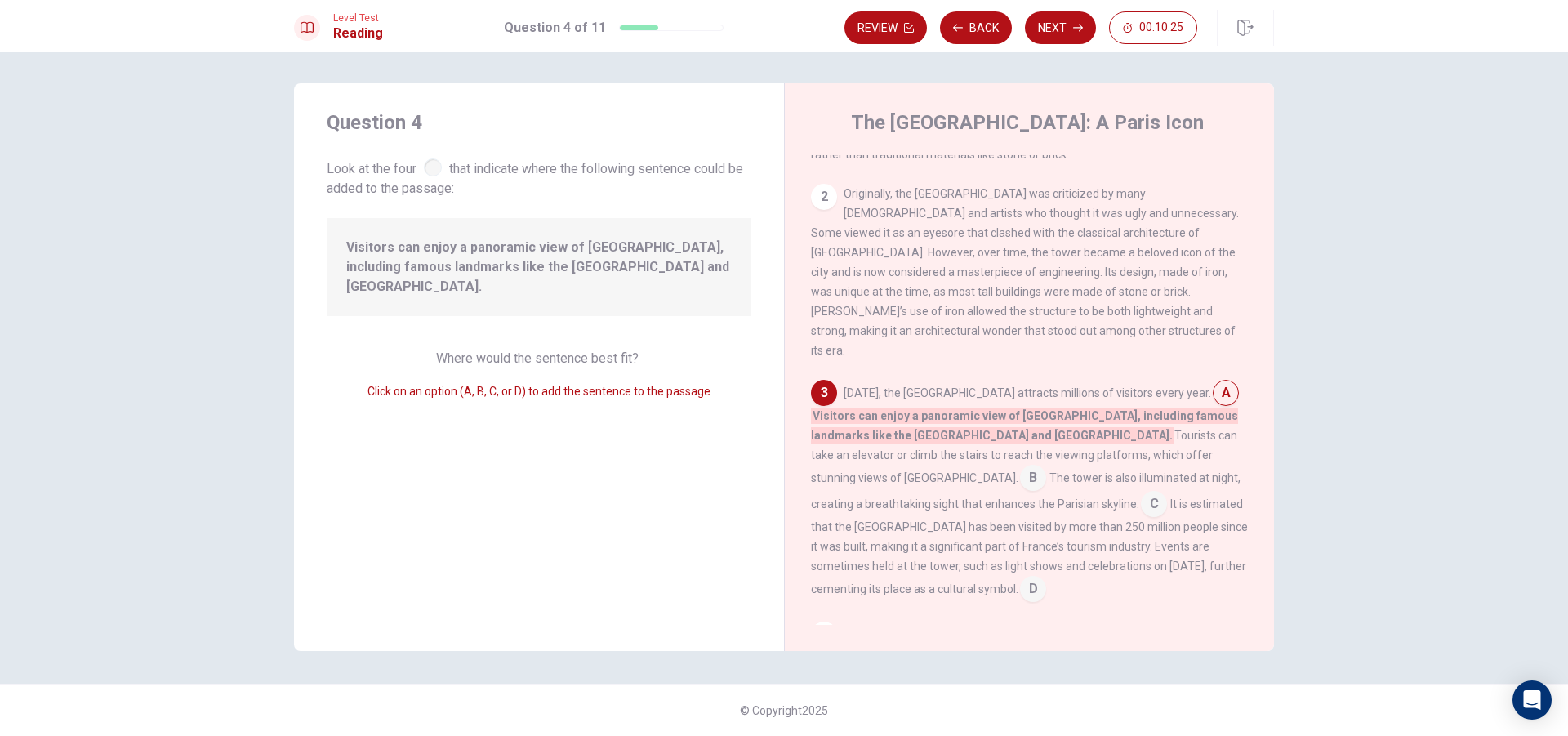
scroll to position [79, 0]
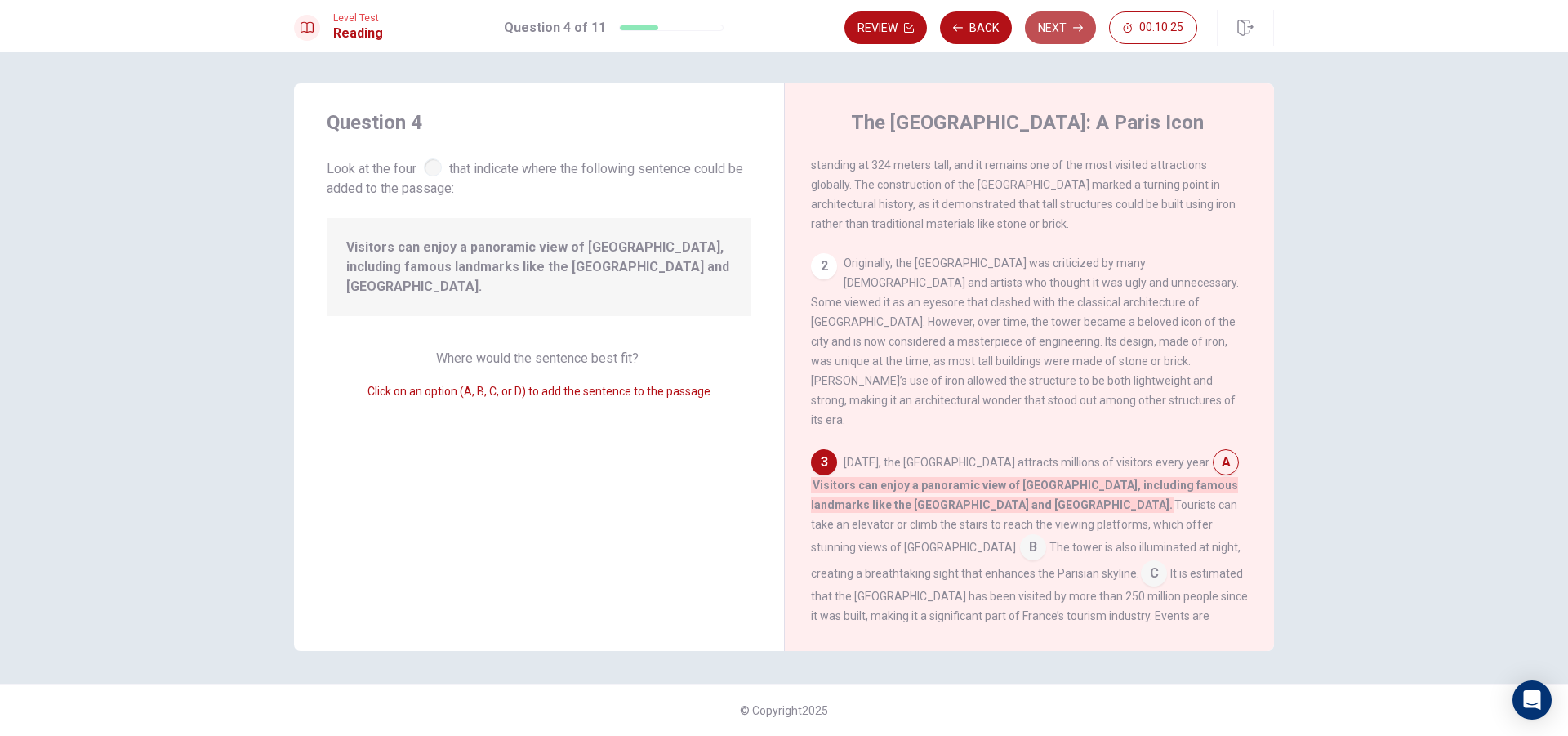
click at [1038, 28] on button "Next" at bounding box center [1060, 28] width 71 height 33
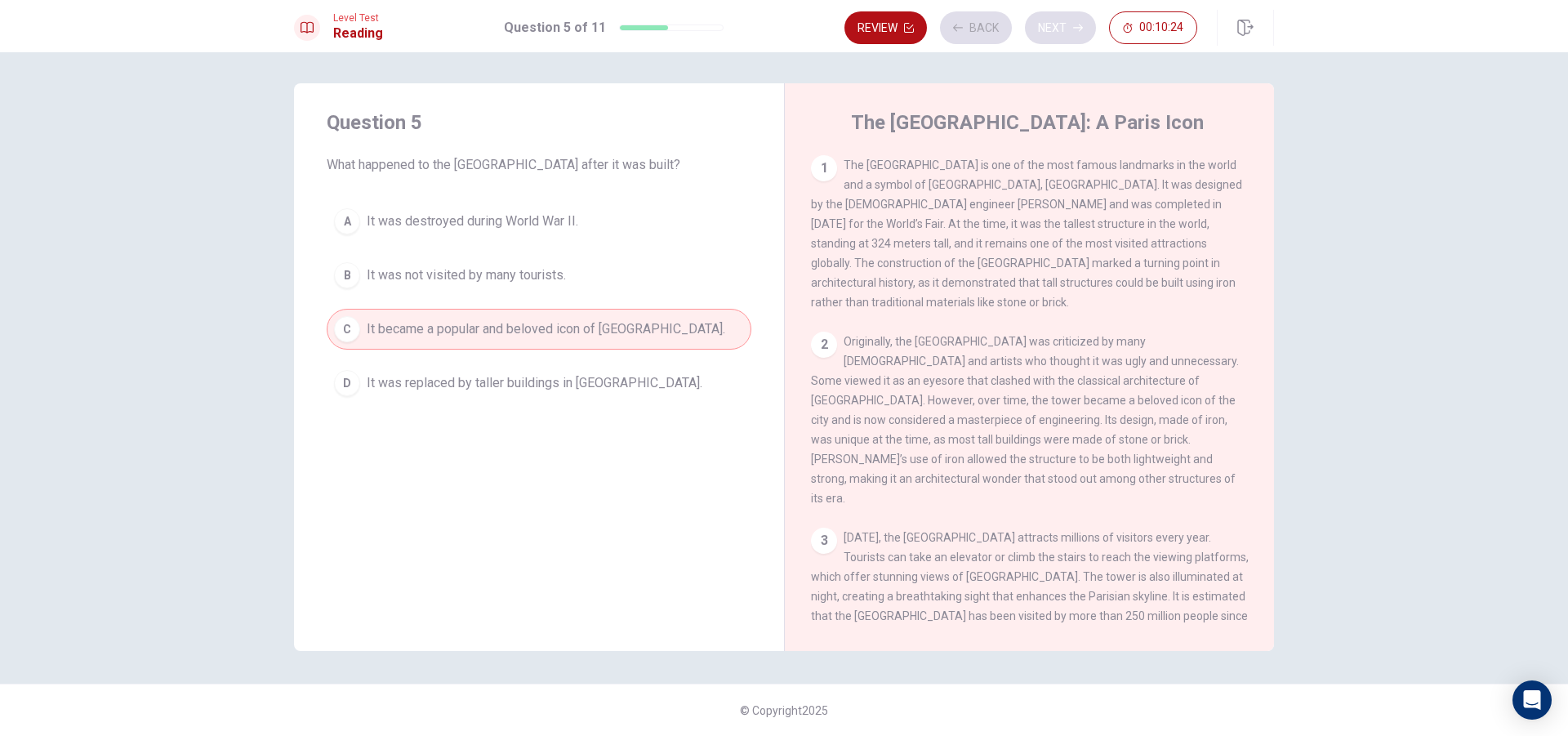
click at [1038, 28] on div "Review Back Next 00:10:24" at bounding box center [1021, 28] width 353 height 33
click at [1059, 36] on button "Next" at bounding box center [1060, 28] width 71 height 33
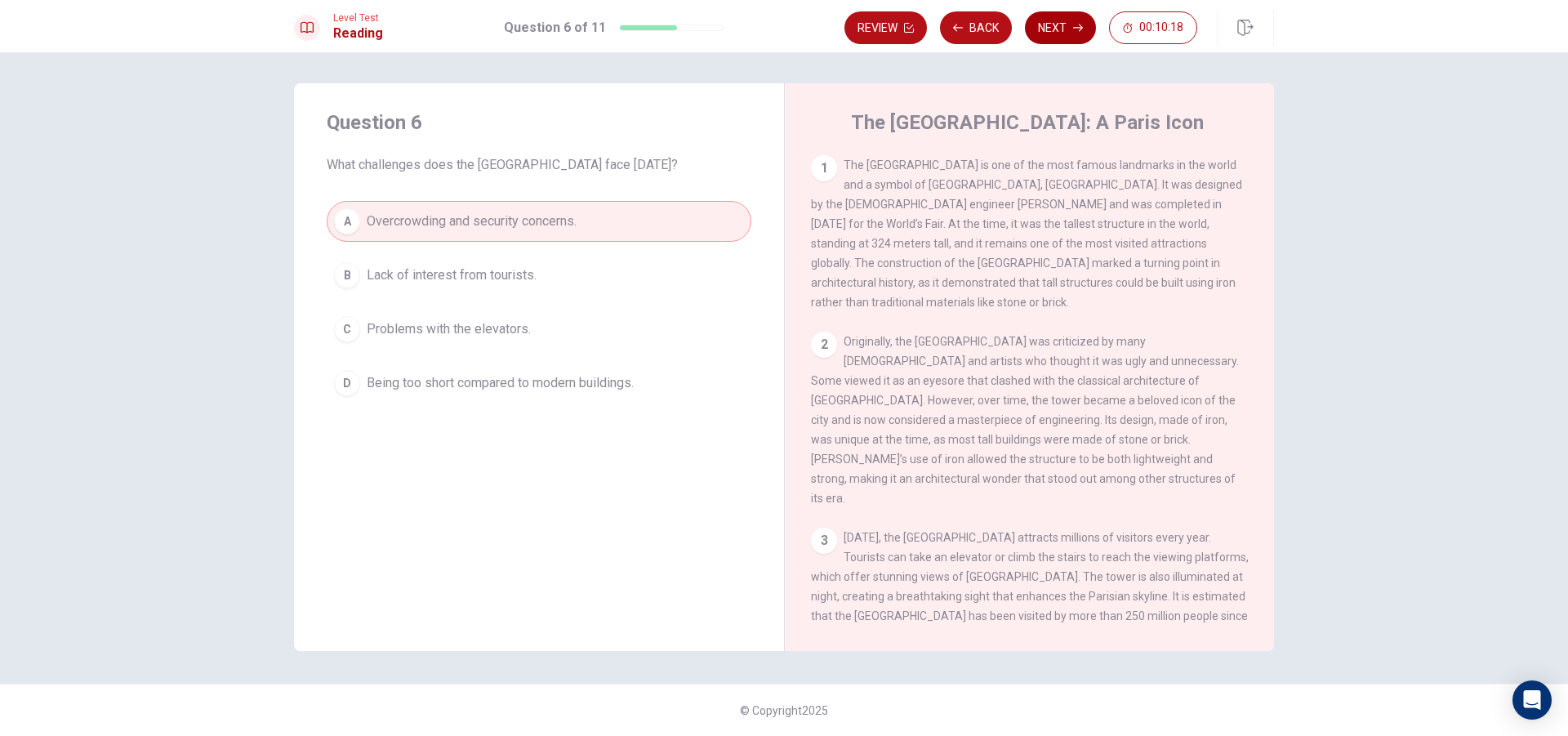
click at [1070, 28] on button "Next" at bounding box center [1060, 28] width 71 height 33
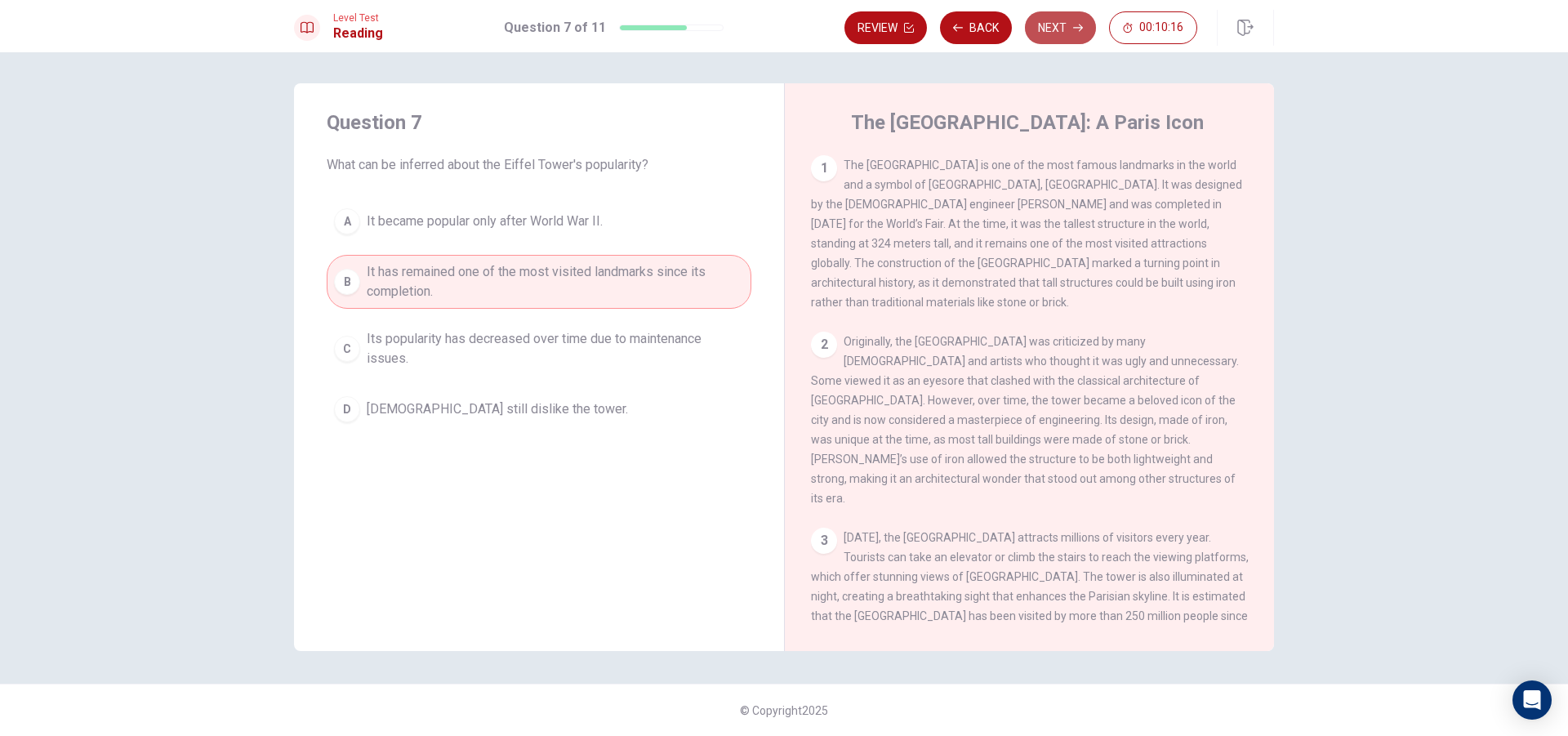
click at [1070, 28] on button "Next" at bounding box center [1060, 28] width 71 height 33
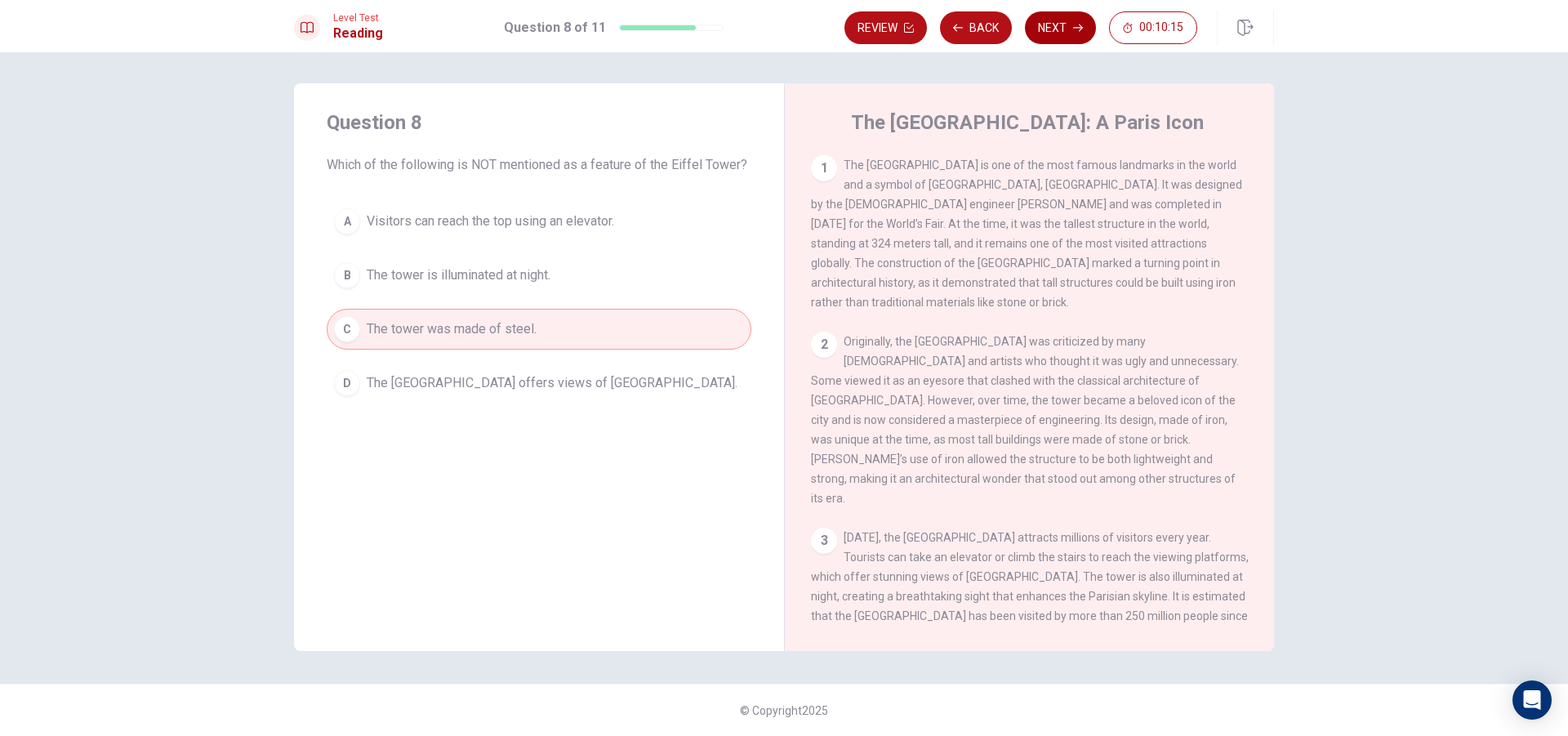
click at [1070, 28] on button "Next" at bounding box center [1060, 28] width 71 height 33
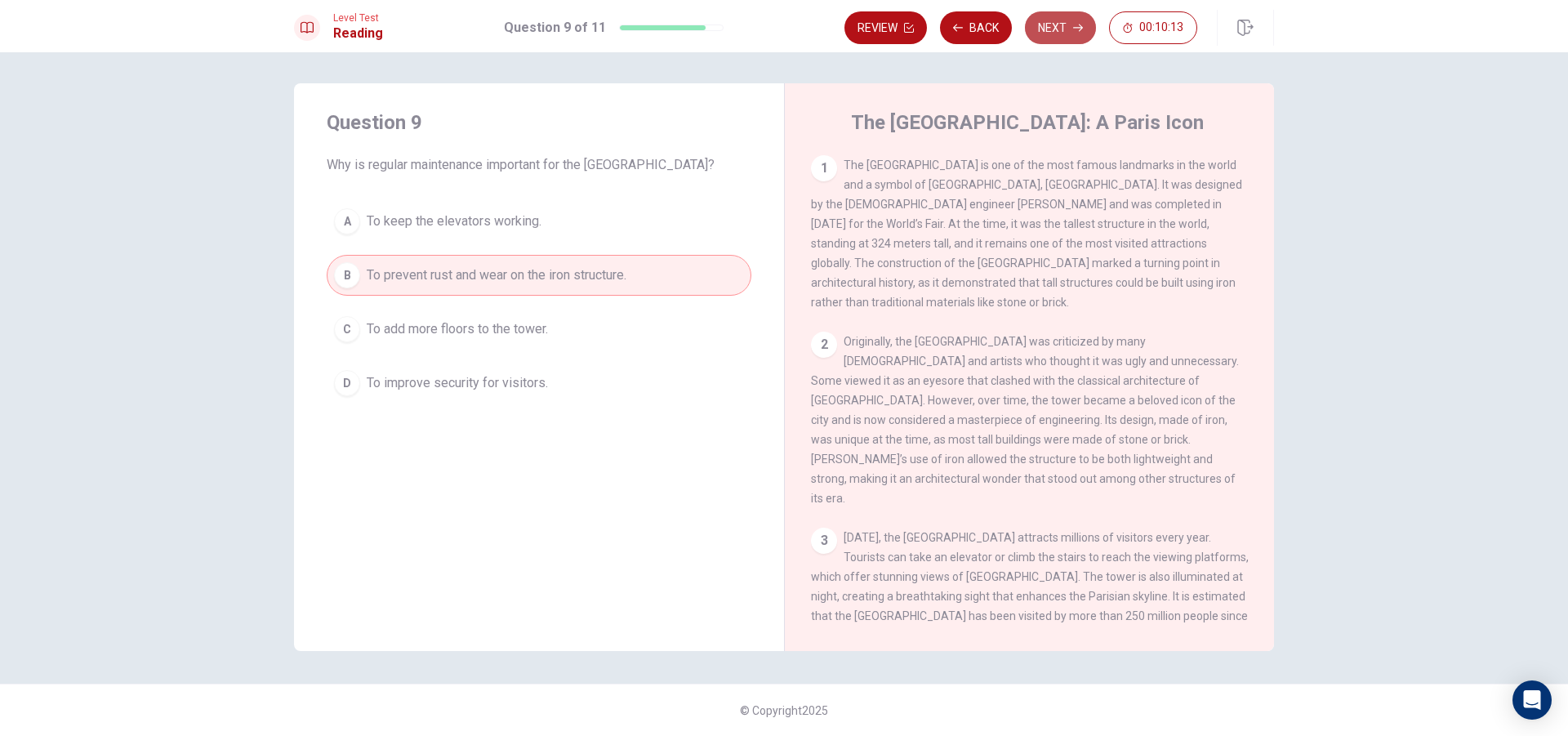
click at [1070, 28] on button "Next" at bounding box center [1060, 28] width 71 height 33
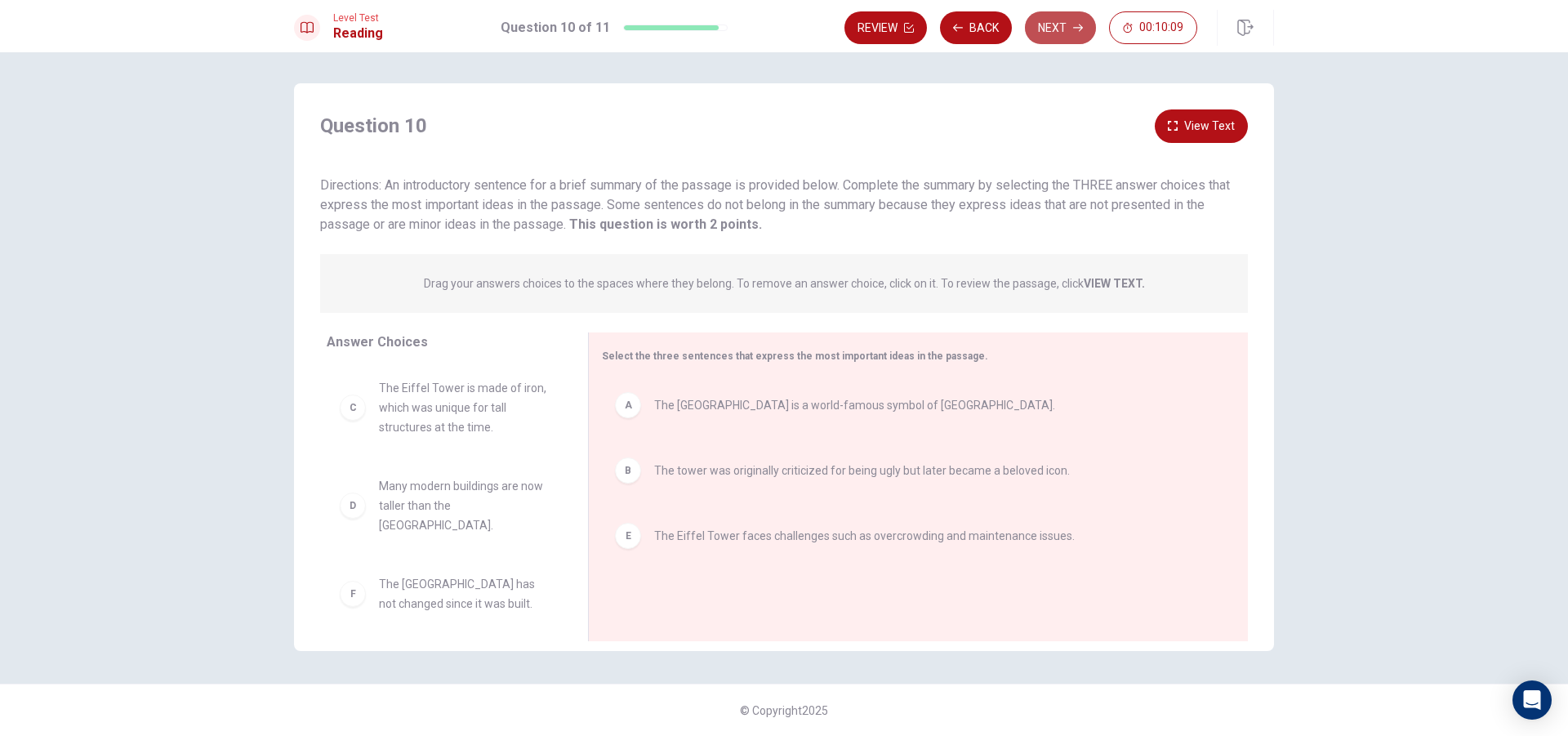
click at [1070, 28] on button "Next" at bounding box center [1060, 28] width 71 height 33
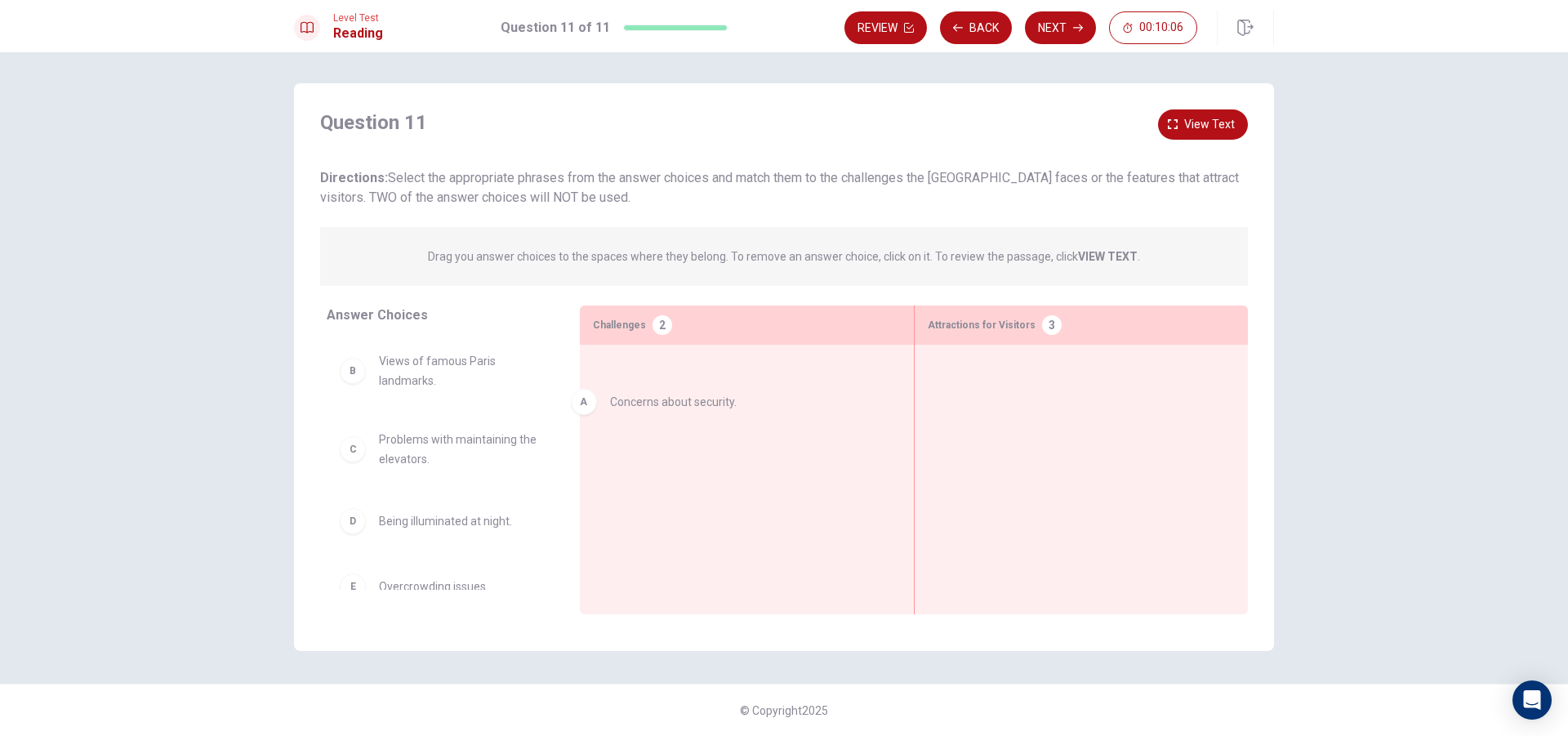
drag, startPoint x: 358, startPoint y: 367, endPoint x: 634, endPoint y: 393, distance: 277.2
drag, startPoint x: 354, startPoint y: 590, endPoint x: 490, endPoint y: 515, distance: 155.3
click at [566, 469] on div "Answer Choices B Views of famous Paris landmarks. C Problems with maintaining t…" at bounding box center [437, 464] width 286 height 317
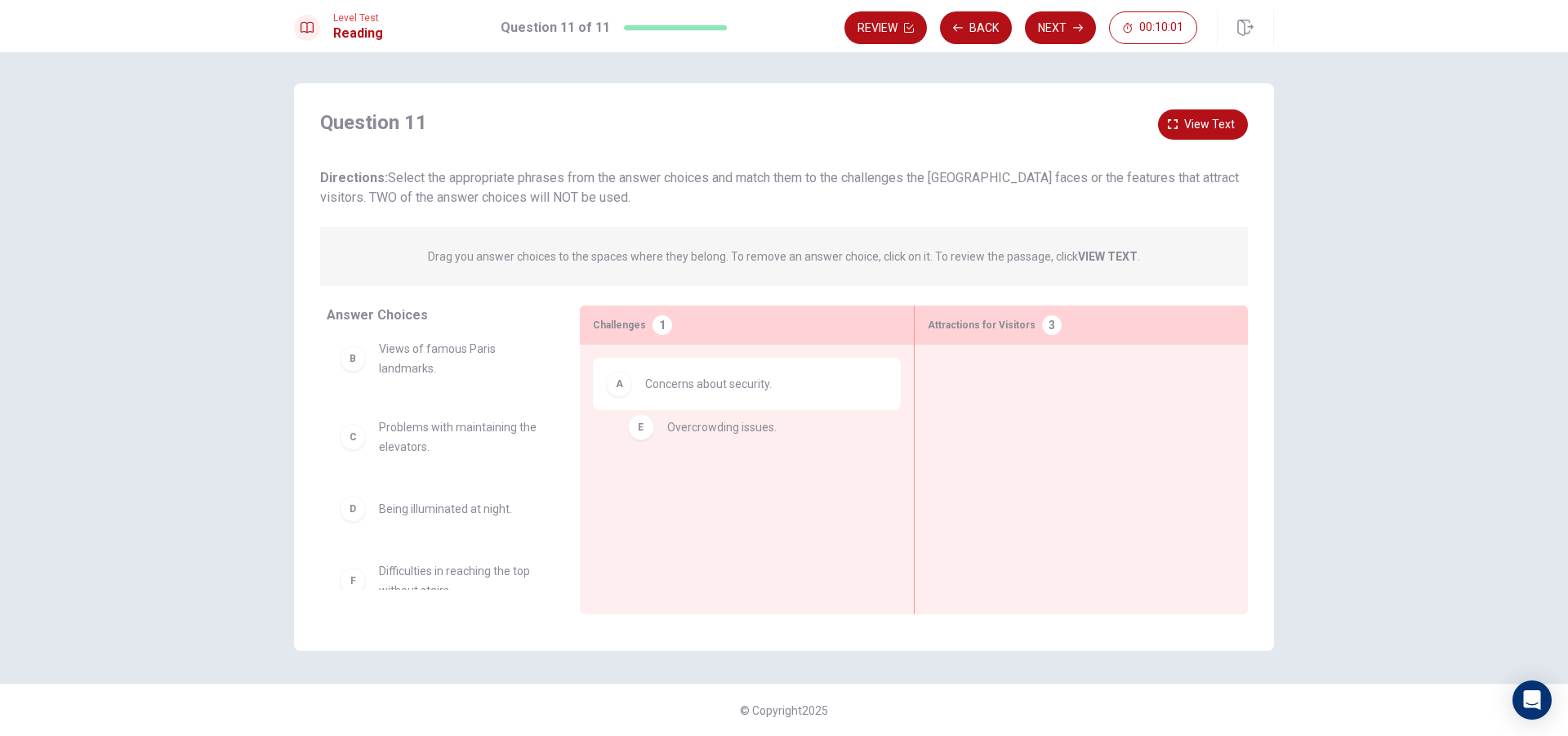
drag, startPoint x: 347, startPoint y: 581, endPoint x: 651, endPoint y: 417, distance: 345.4
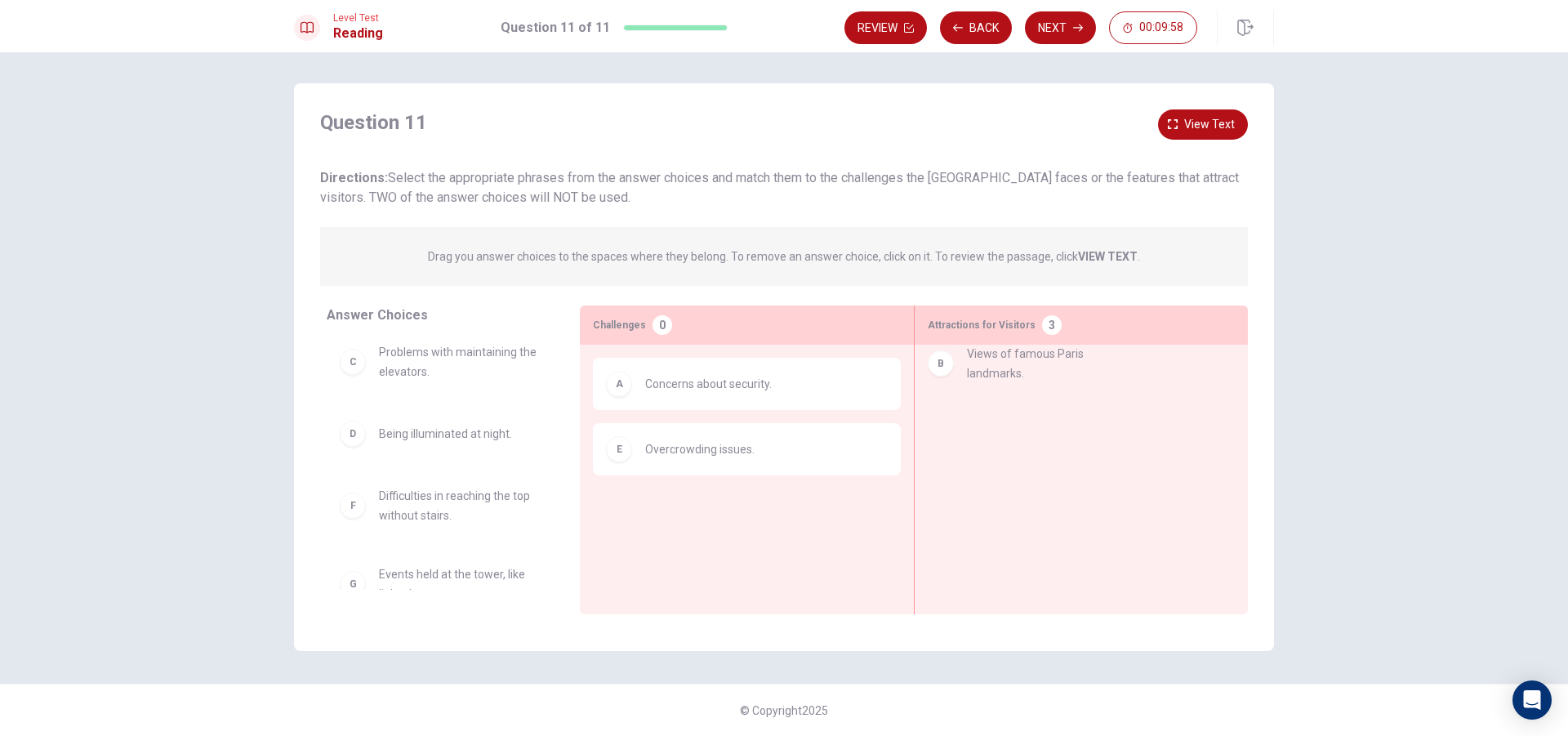
drag, startPoint x: 352, startPoint y: 369, endPoint x: 962, endPoint y: 373, distance: 610.0
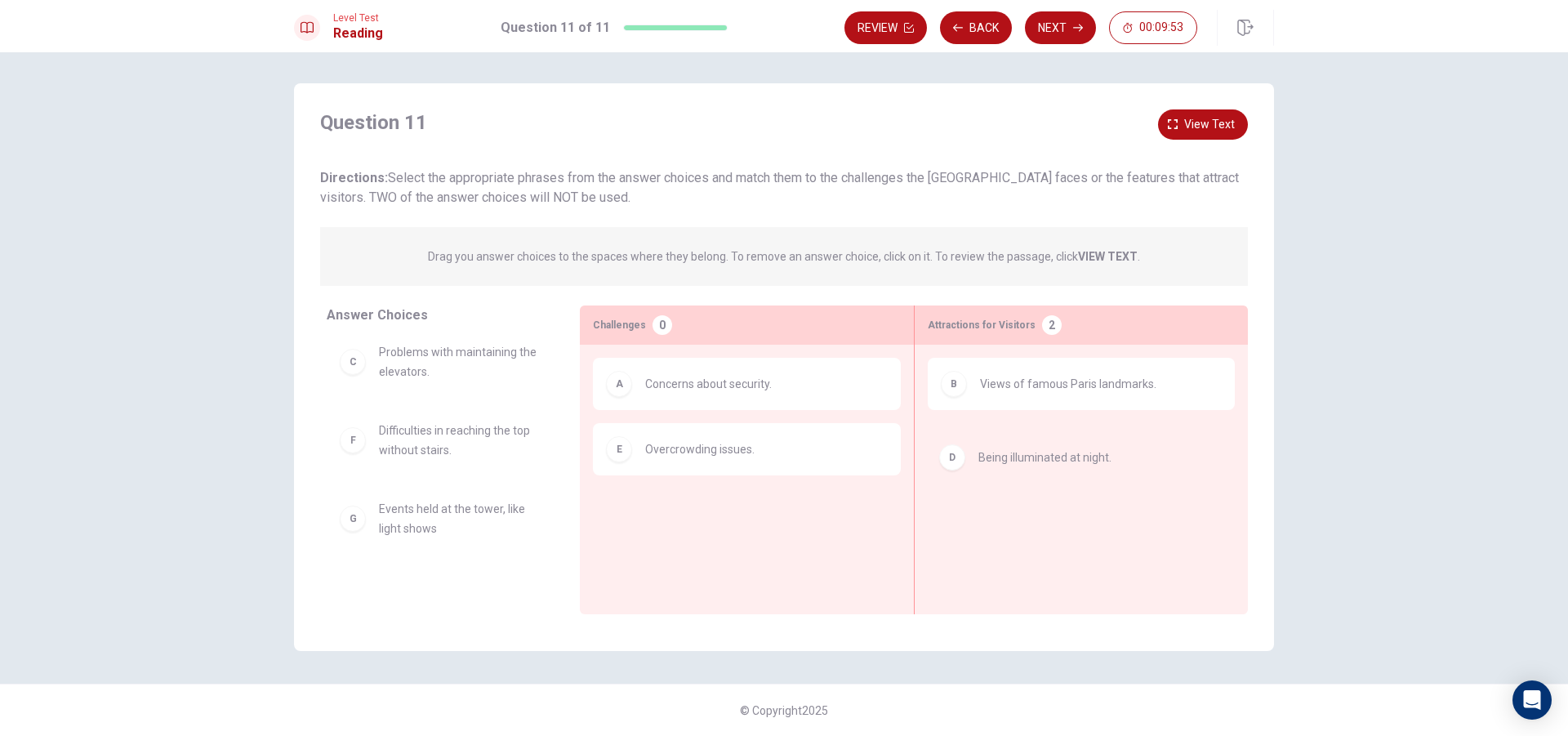
drag, startPoint x: 346, startPoint y: 444, endPoint x: 961, endPoint y: 467, distance: 615.4
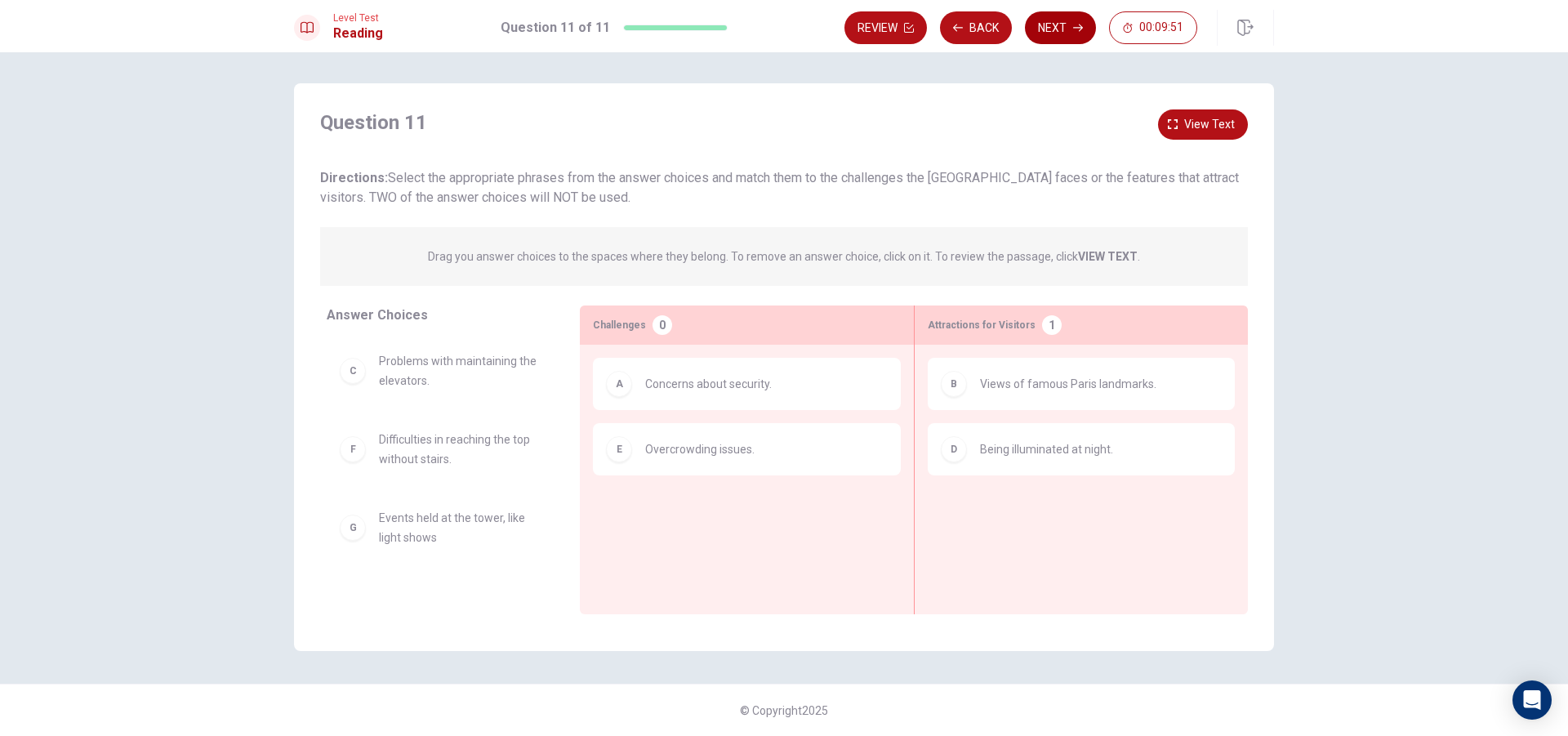
click at [1073, 31] on icon "button" at bounding box center [1078, 28] width 10 height 10
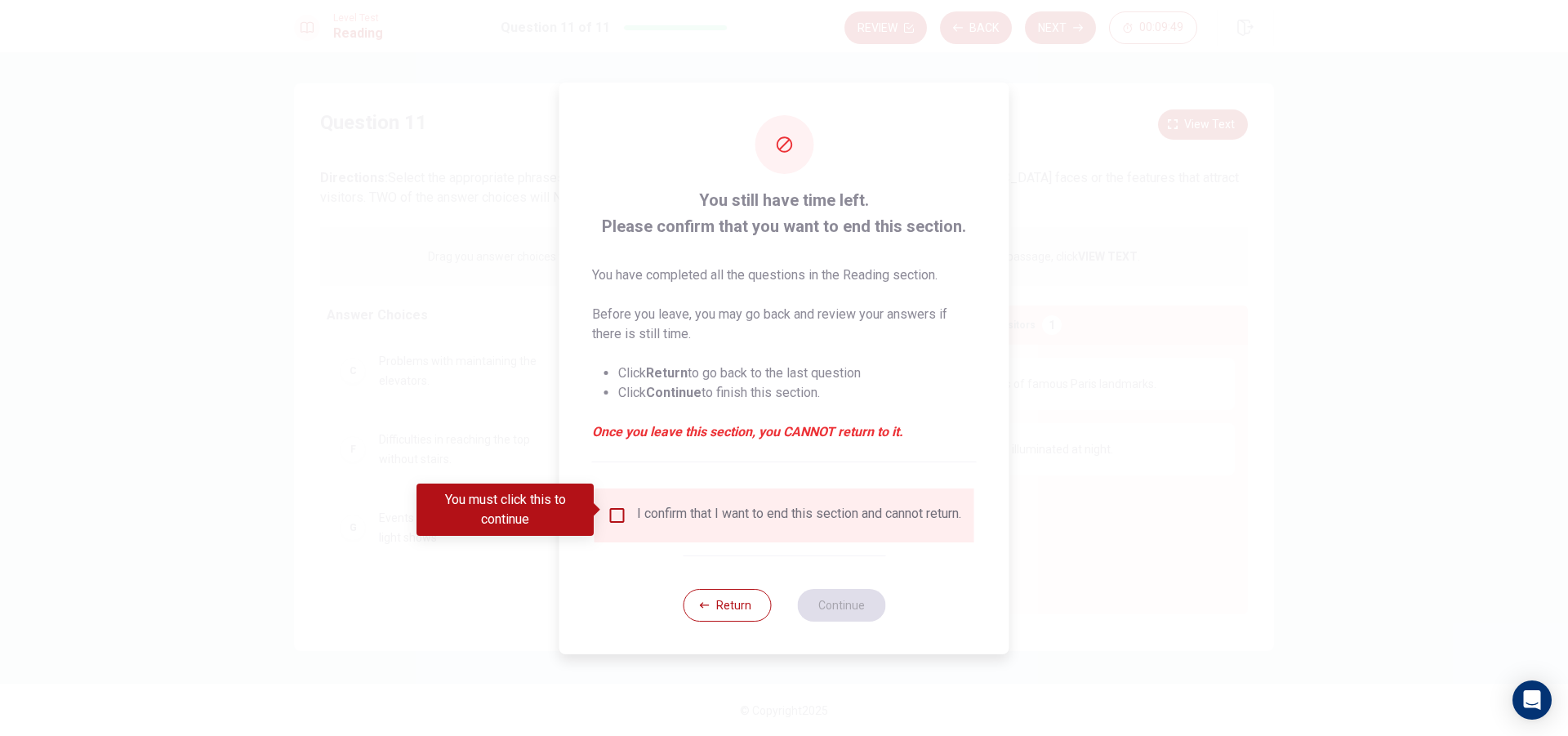
click at [619, 508] on input "You must click this to continue" at bounding box center [617, 515] width 19 height 19
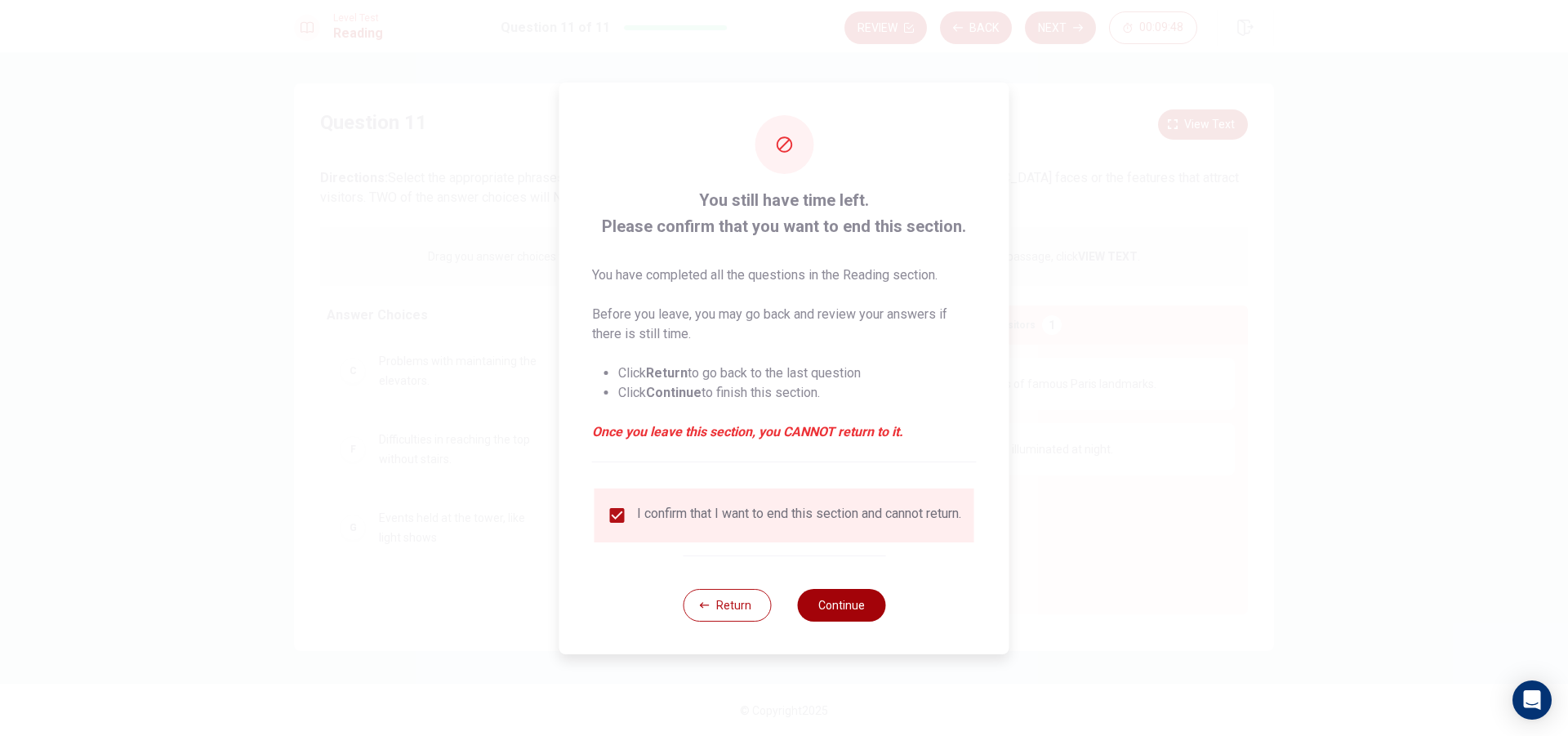
click at [855, 600] on button "Continue" at bounding box center [841, 605] width 89 height 33
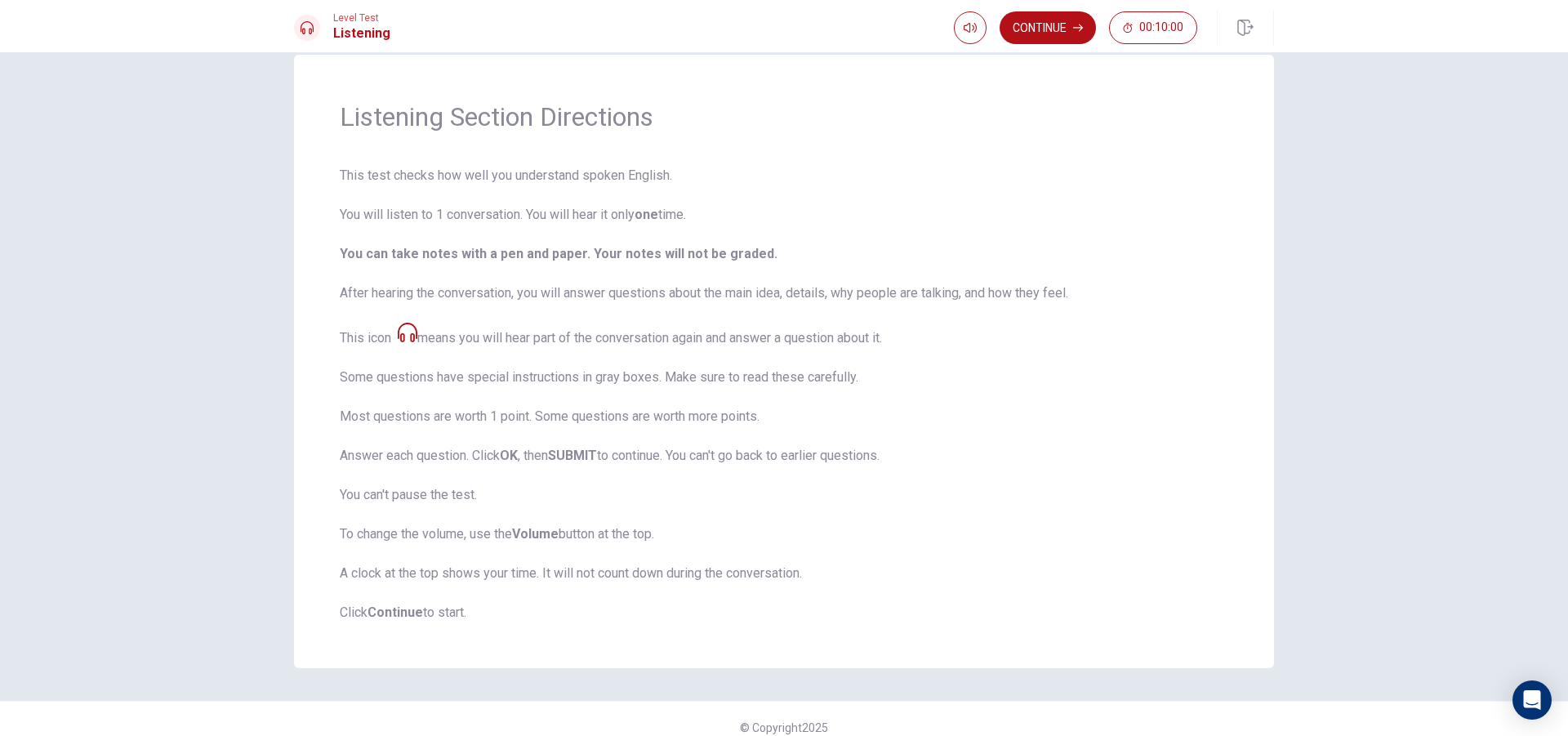
scroll to position [48, 0]
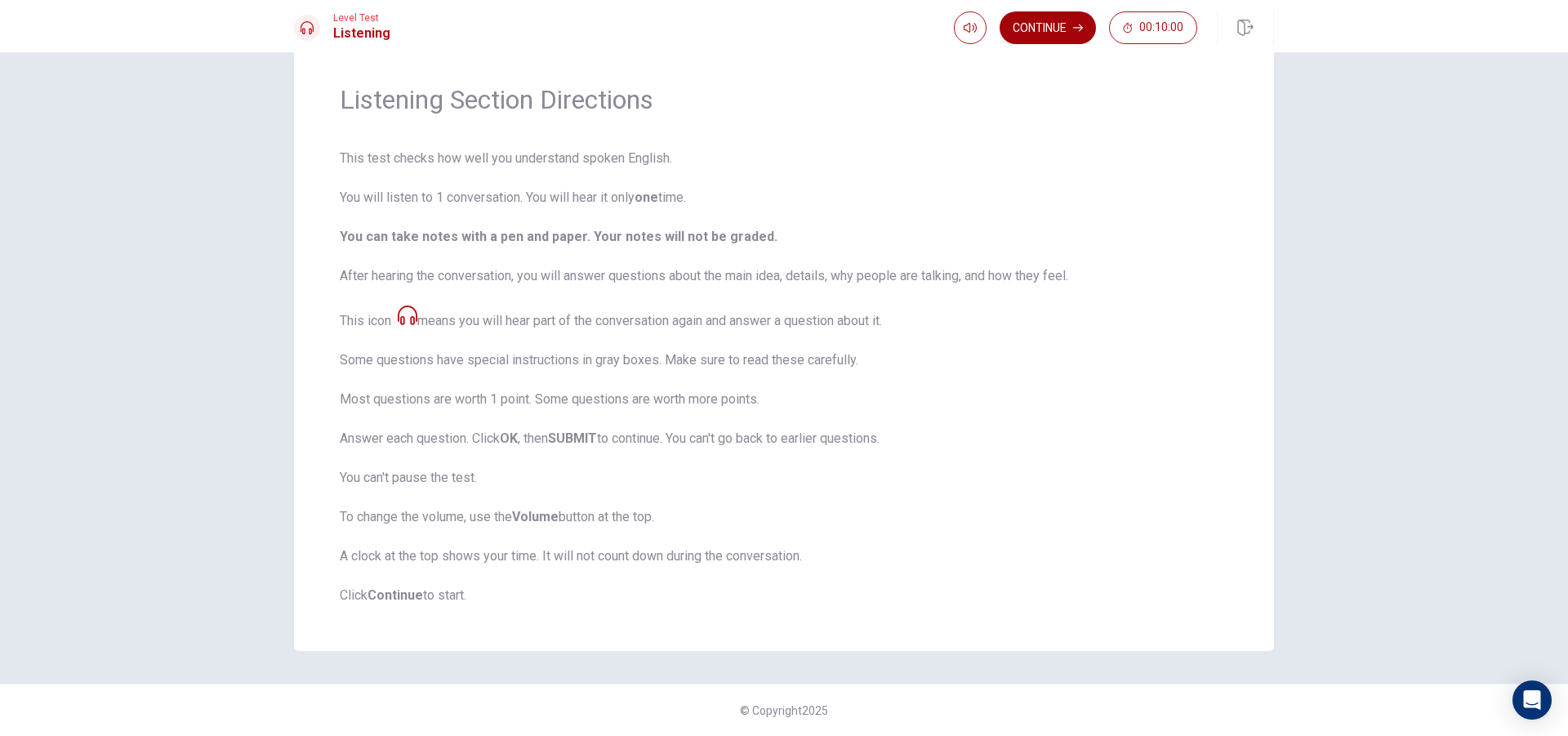
click at [1068, 30] on button "Continue" at bounding box center [1048, 28] width 96 height 33
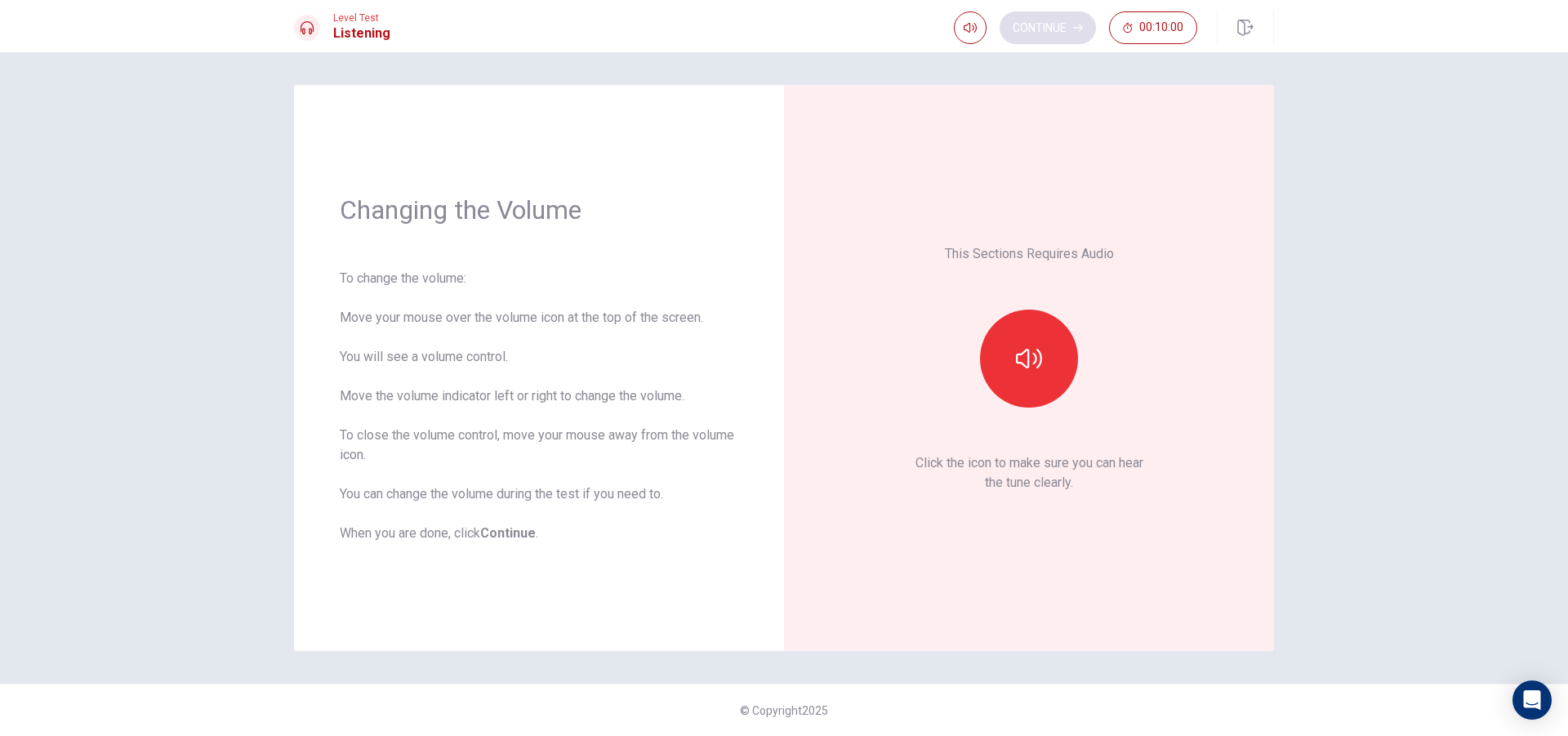
scroll to position [0, 0]
click at [1048, 349] on button "button" at bounding box center [1028, 358] width 98 height 98
click at [1060, 34] on button "Continue" at bounding box center [1048, 28] width 96 height 33
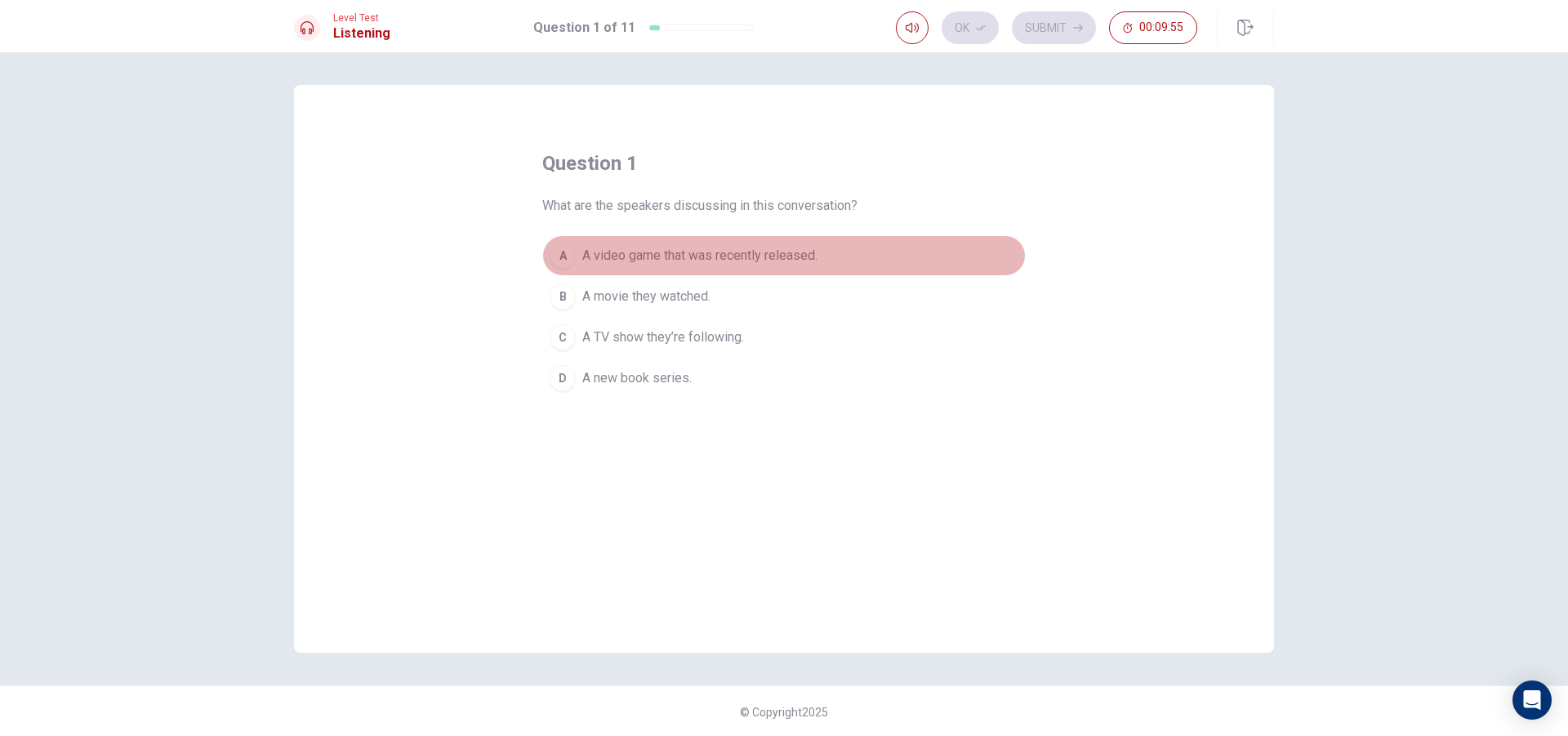
click at [738, 258] on span "A video game that was recently released." at bounding box center [700, 255] width 236 height 19
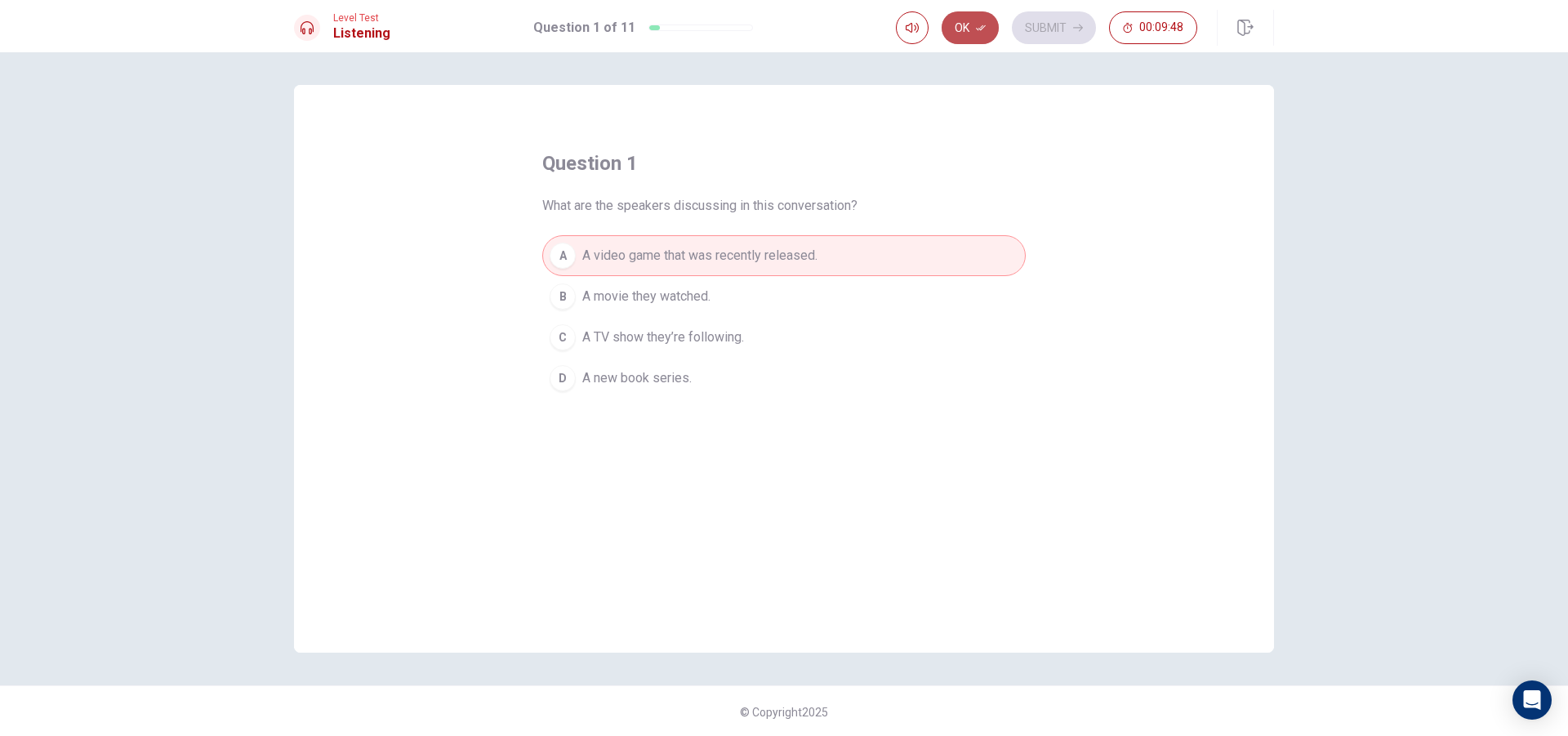
click at [968, 26] on button "Ok" at bounding box center [970, 28] width 57 height 33
click at [1073, 21] on button "Submit" at bounding box center [1053, 28] width 84 height 33
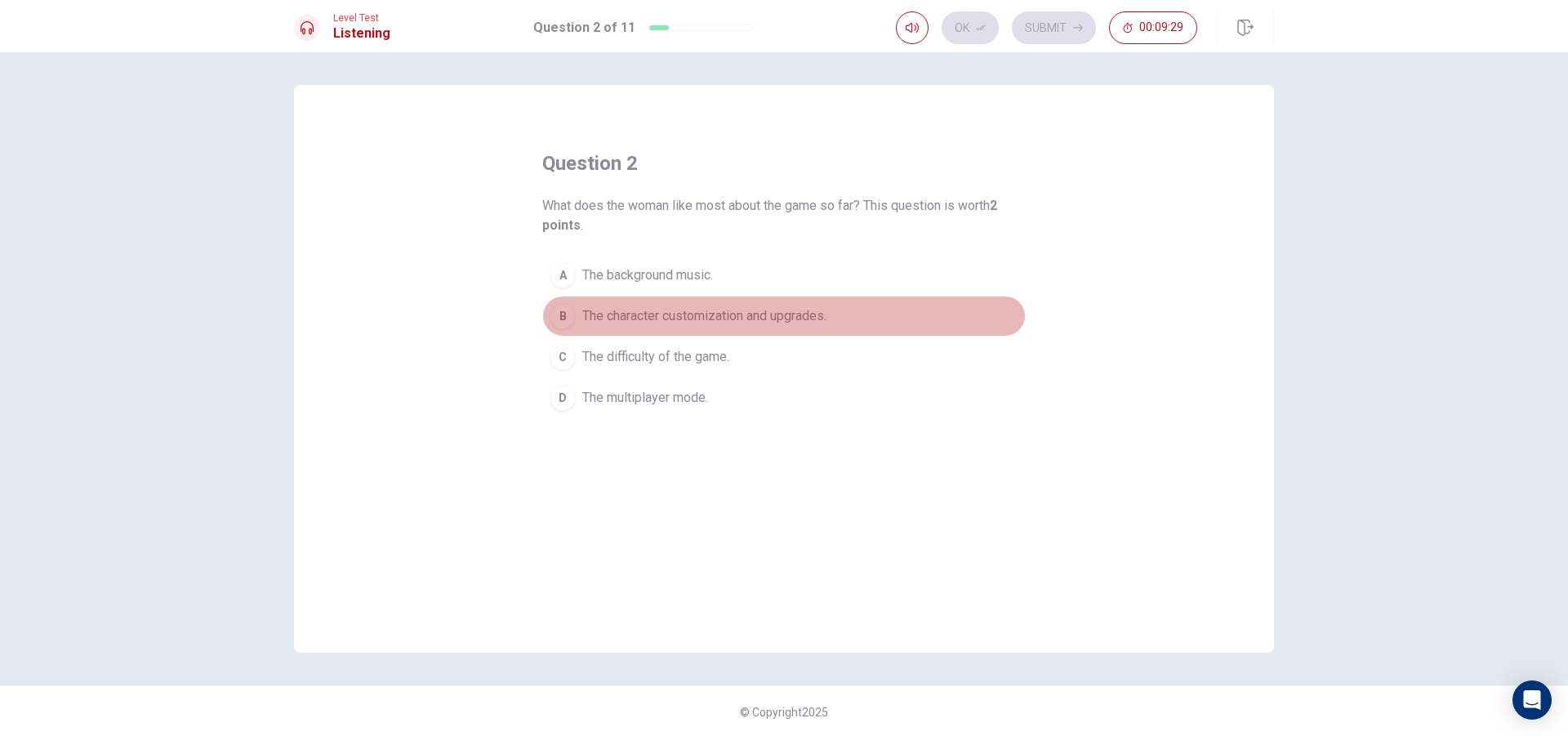
click at [705, 309] on span "The character customization and upgrades." at bounding box center [704, 316] width 244 height 19
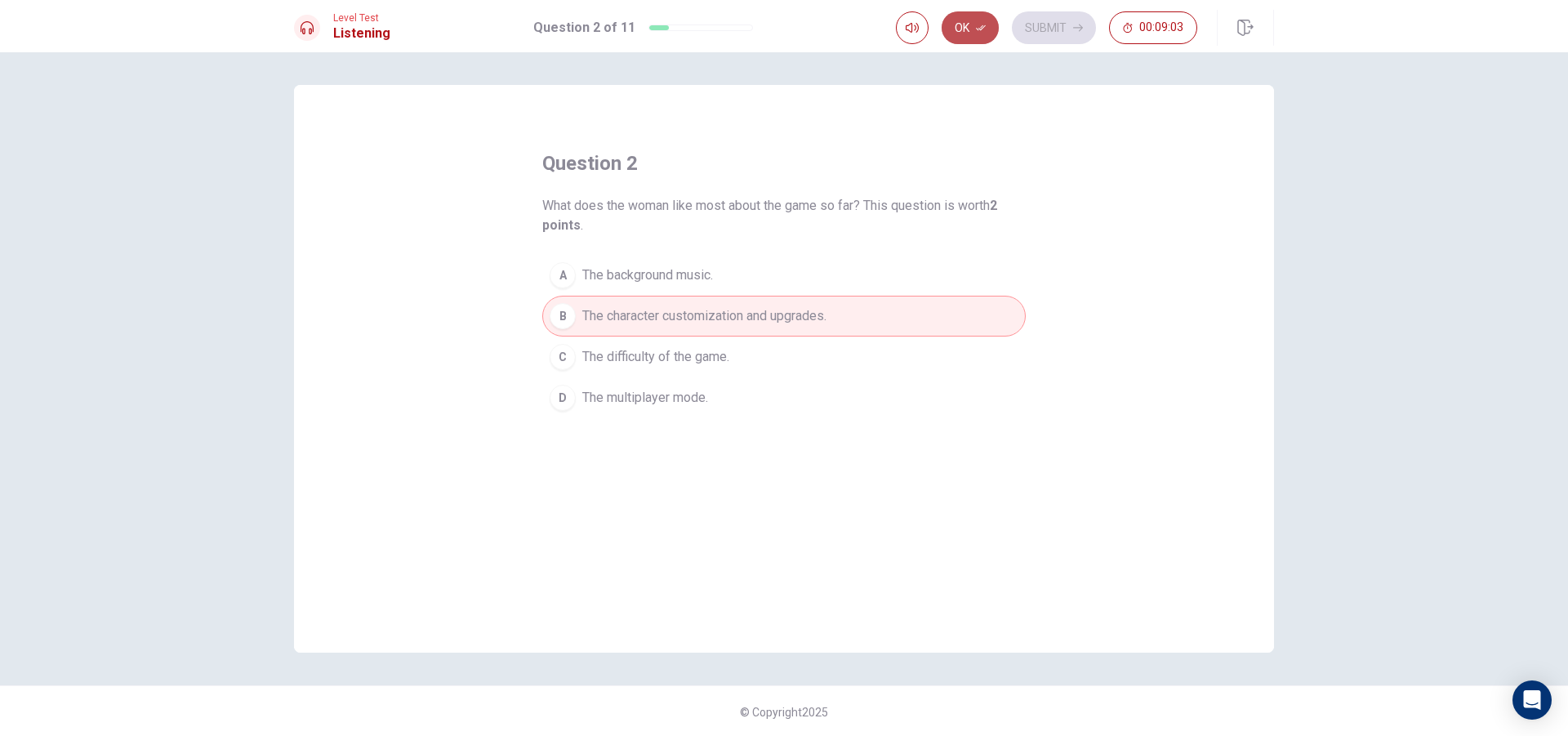
click at [992, 23] on button "Ok" at bounding box center [970, 28] width 57 height 33
click at [1023, 23] on button "Submit" at bounding box center [1053, 28] width 84 height 33
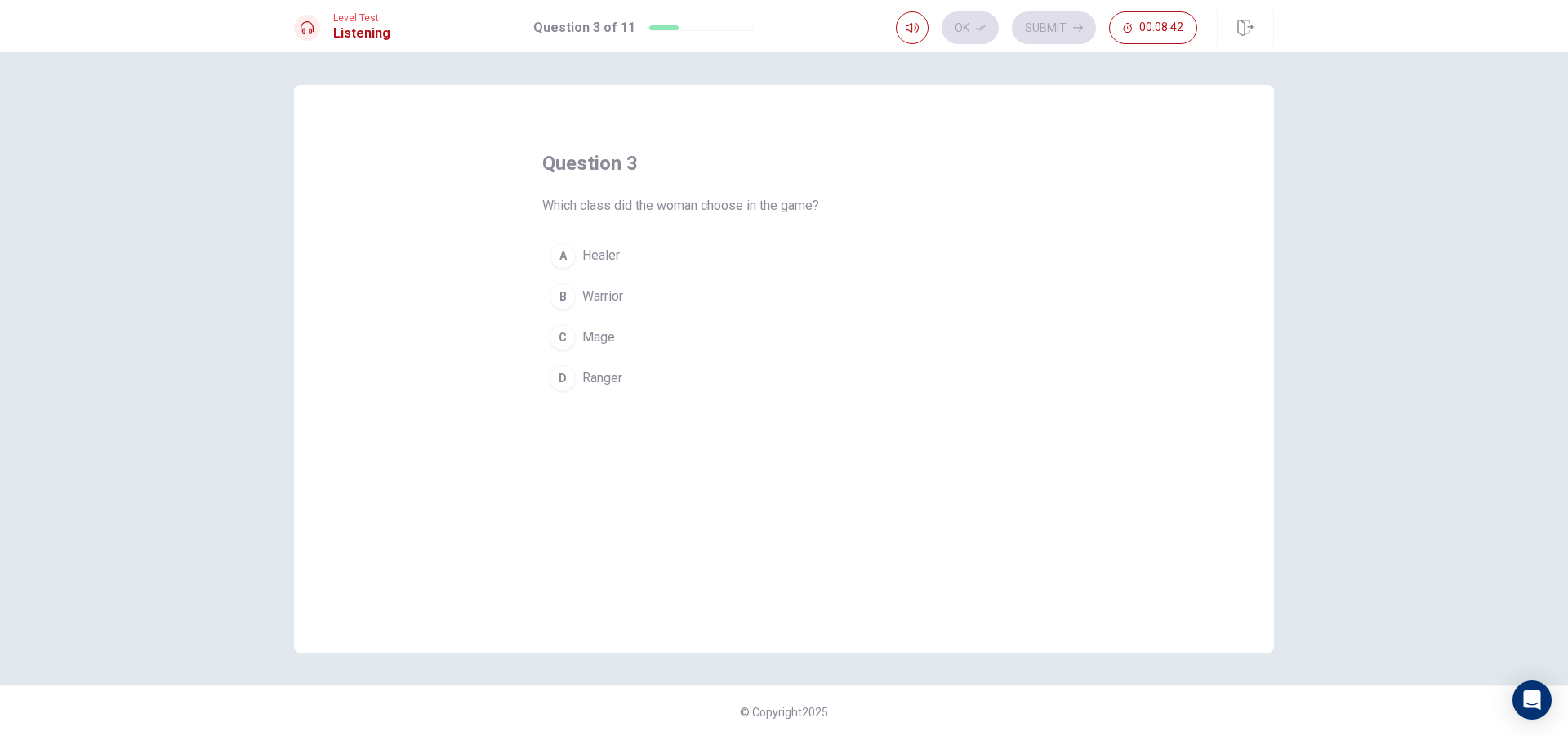
click at [602, 297] on span "Warrior" at bounding box center [602, 296] width 41 height 19
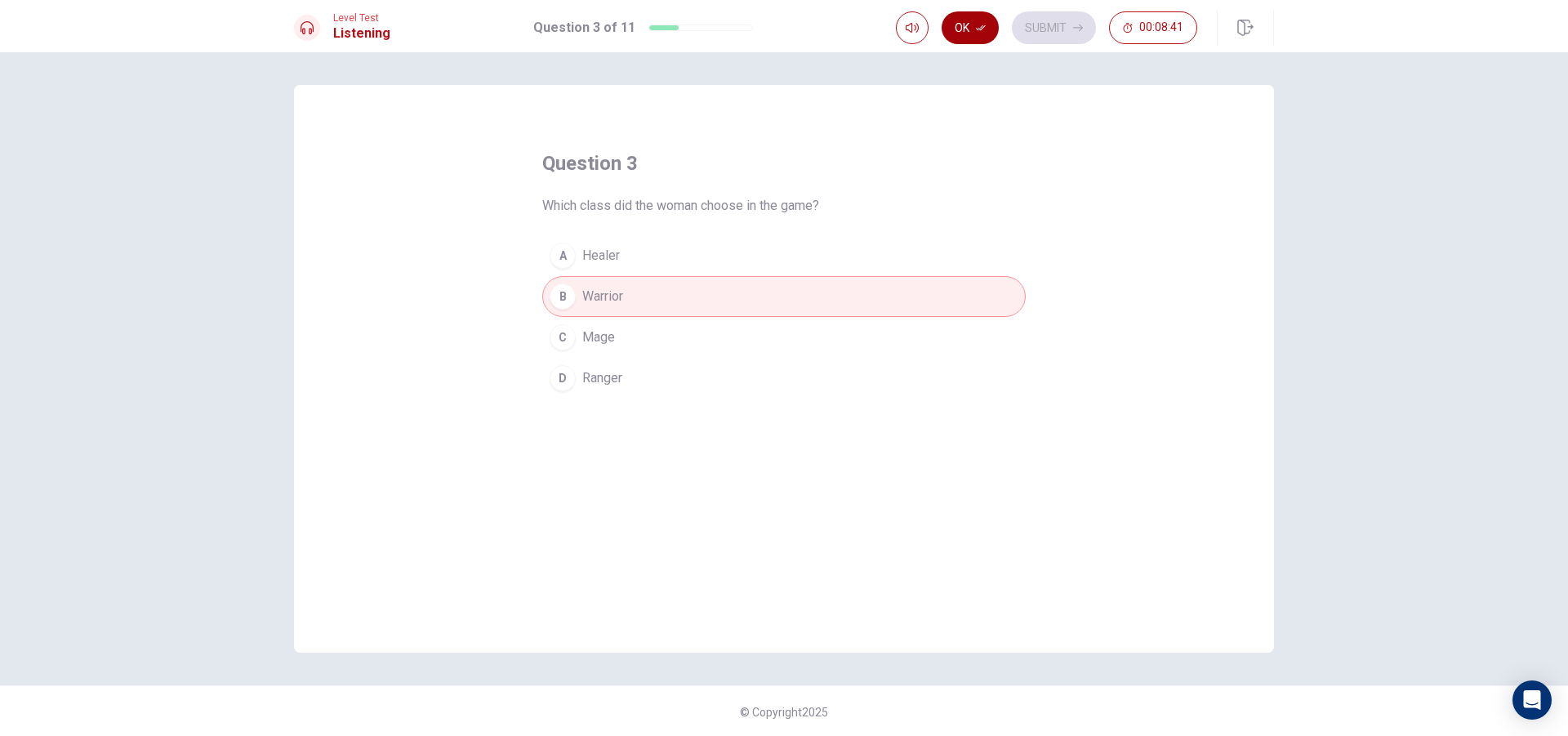
click at [972, 36] on button "Ok" at bounding box center [970, 28] width 57 height 33
click at [1020, 28] on button "Submit" at bounding box center [1053, 28] width 84 height 33
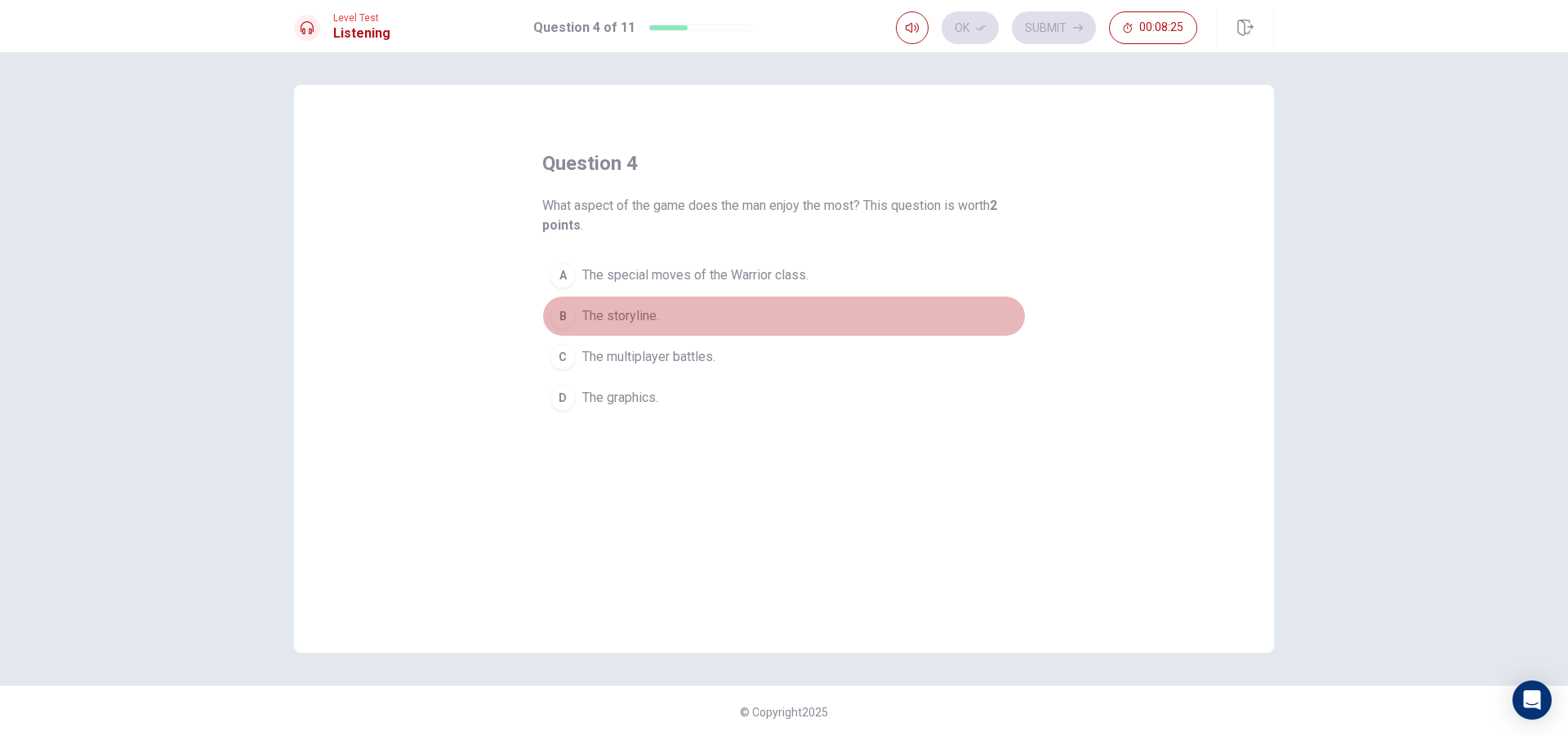
click at [639, 315] on span "The storyline." at bounding box center [621, 316] width 77 height 19
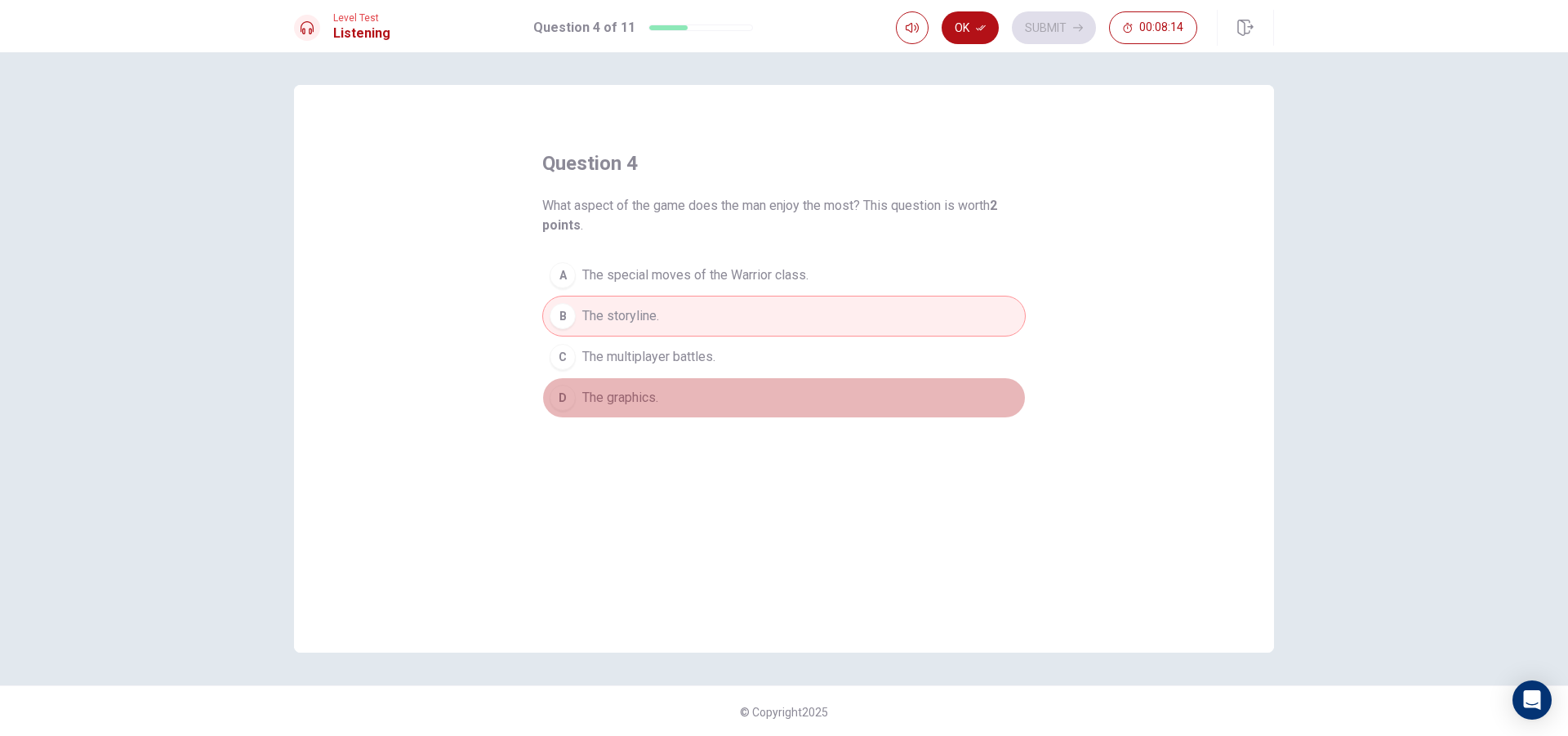
click at [662, 392] on button "D The graphics." at bounding box center [784, 398] width 484 height 41
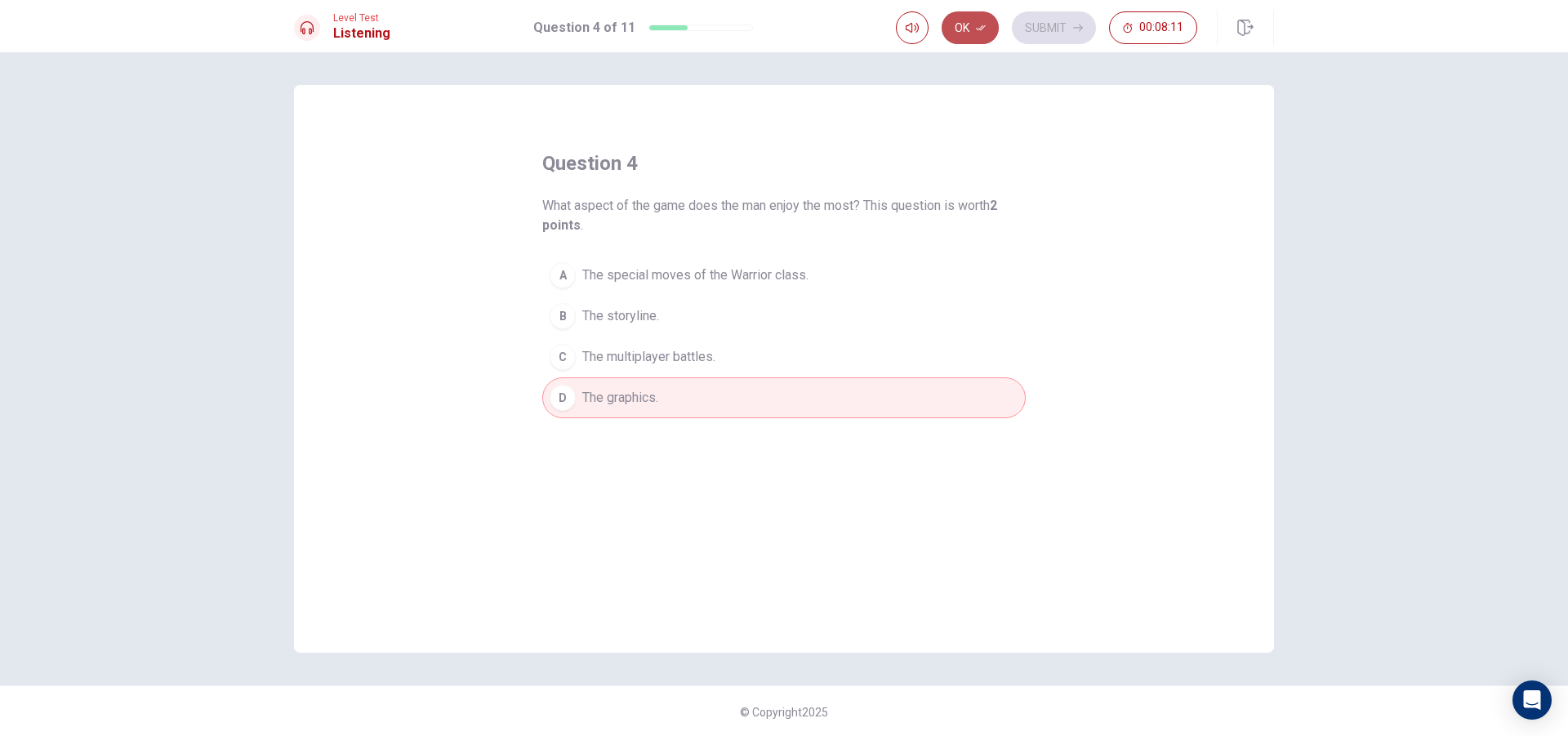
click at [982, 26] on icon "button" at bounding box center [981, 28] width 10 height 6
click at [1046, 28] on button "Submit" at bounding box center [1053, 28] width 84 height 33
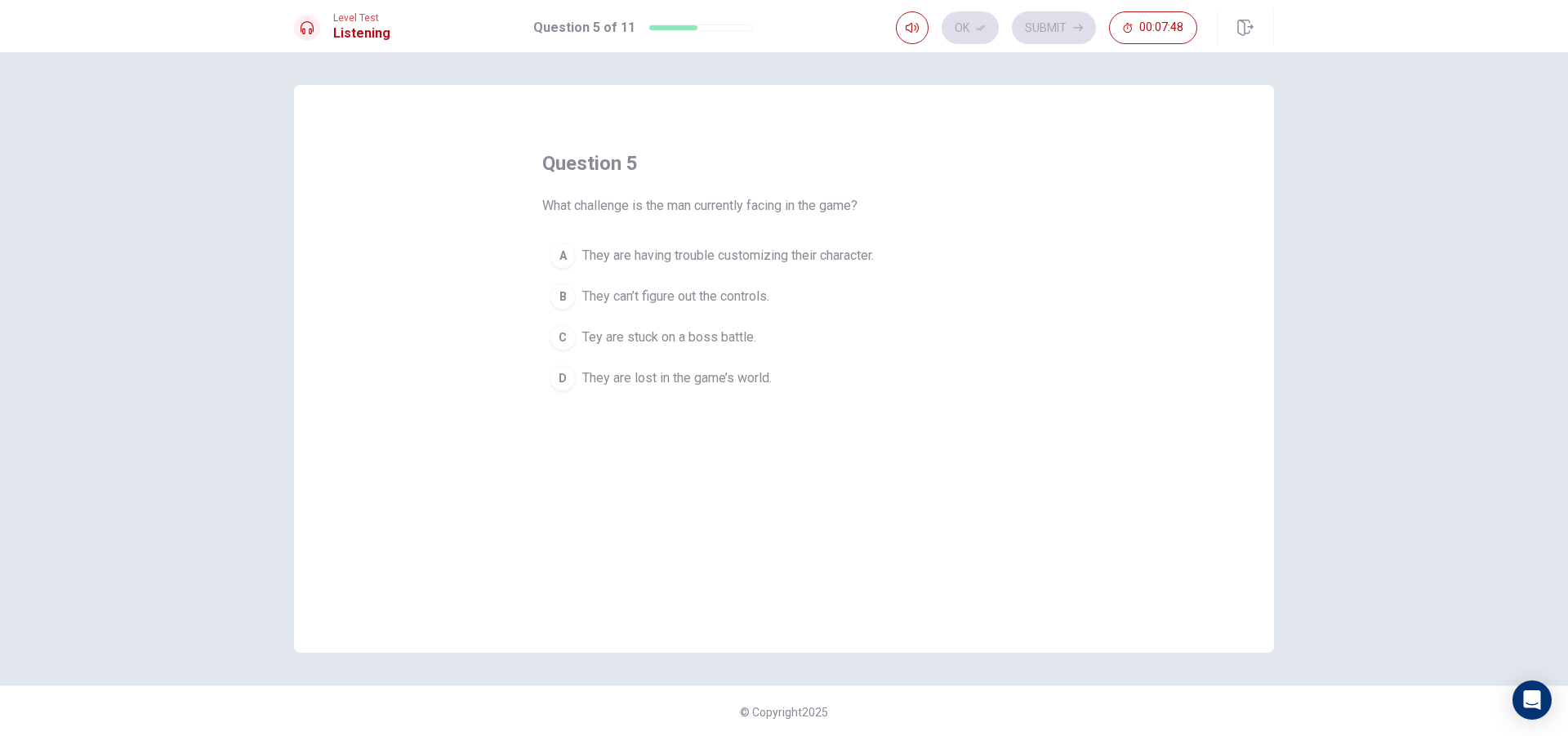
click at [708, 337] on span "Tey are stuck on a boss battle." at bounding box center [669, 337] width 174 height 19
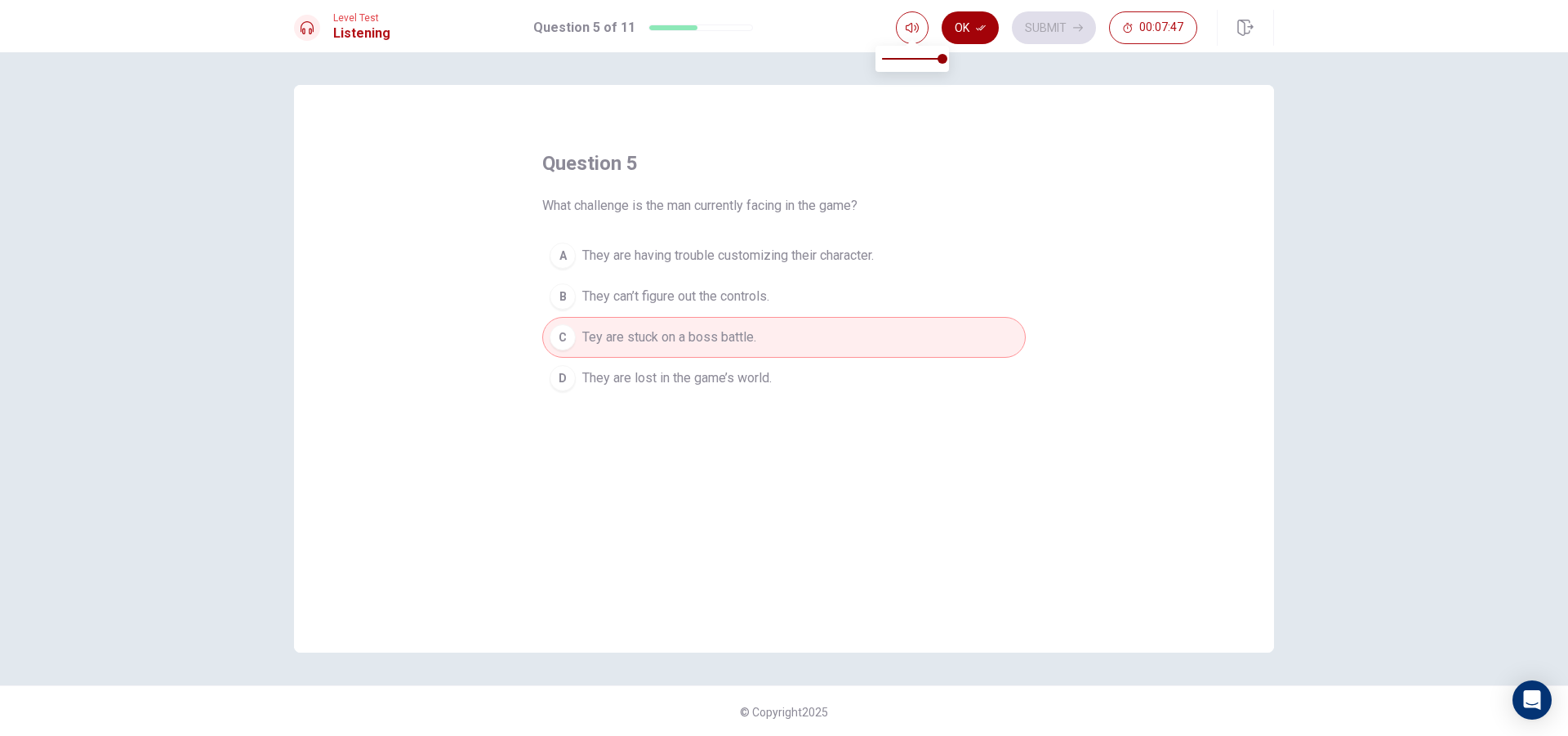
click at [957, 18] on button "Ok" at bounding box center [970, 28] width 57 height 33
click at [1051, 31] on button "Submit" at bounding box center [1053, 28] width 84 height 33
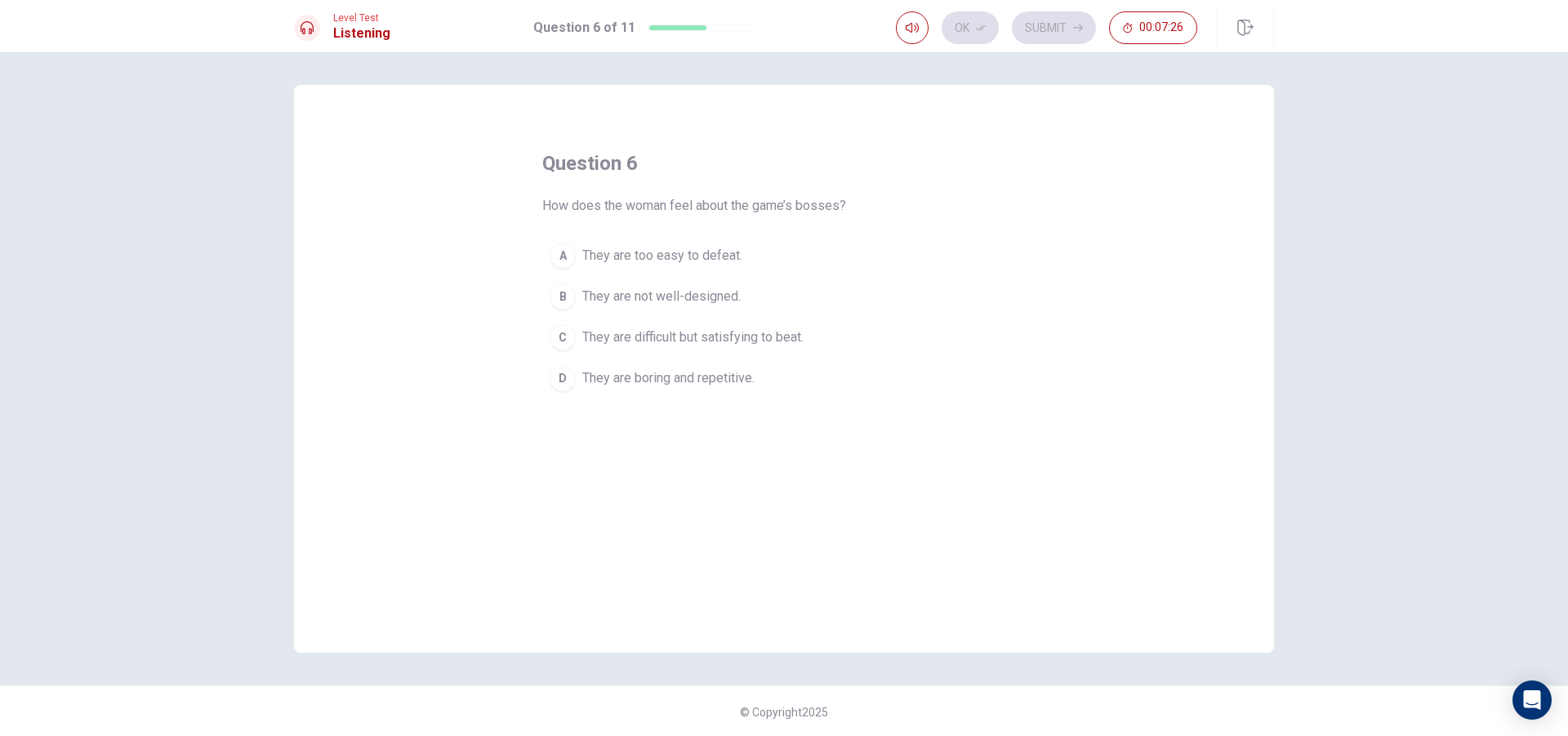
click at [682, 336] on span "They are difficult but satisfying to beat." at bounding box center [693, 337] width 221 height 19
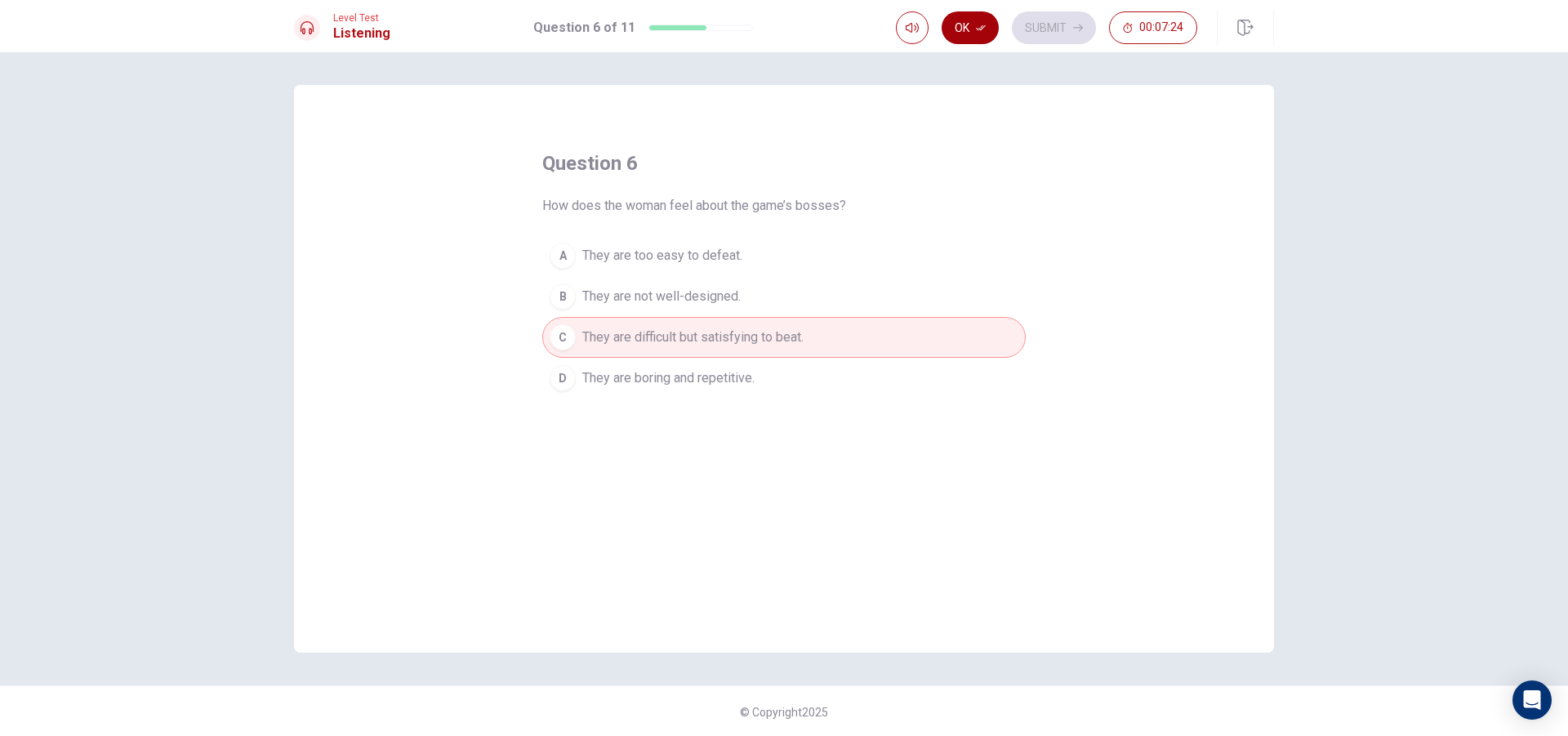
click at [966, 14] on button "Ok" at bounding box center [970, 28] width 57 height 33
click at [708, 306] on span "They are not well-designed." at bounding box center [662, 296] width 159 height 19
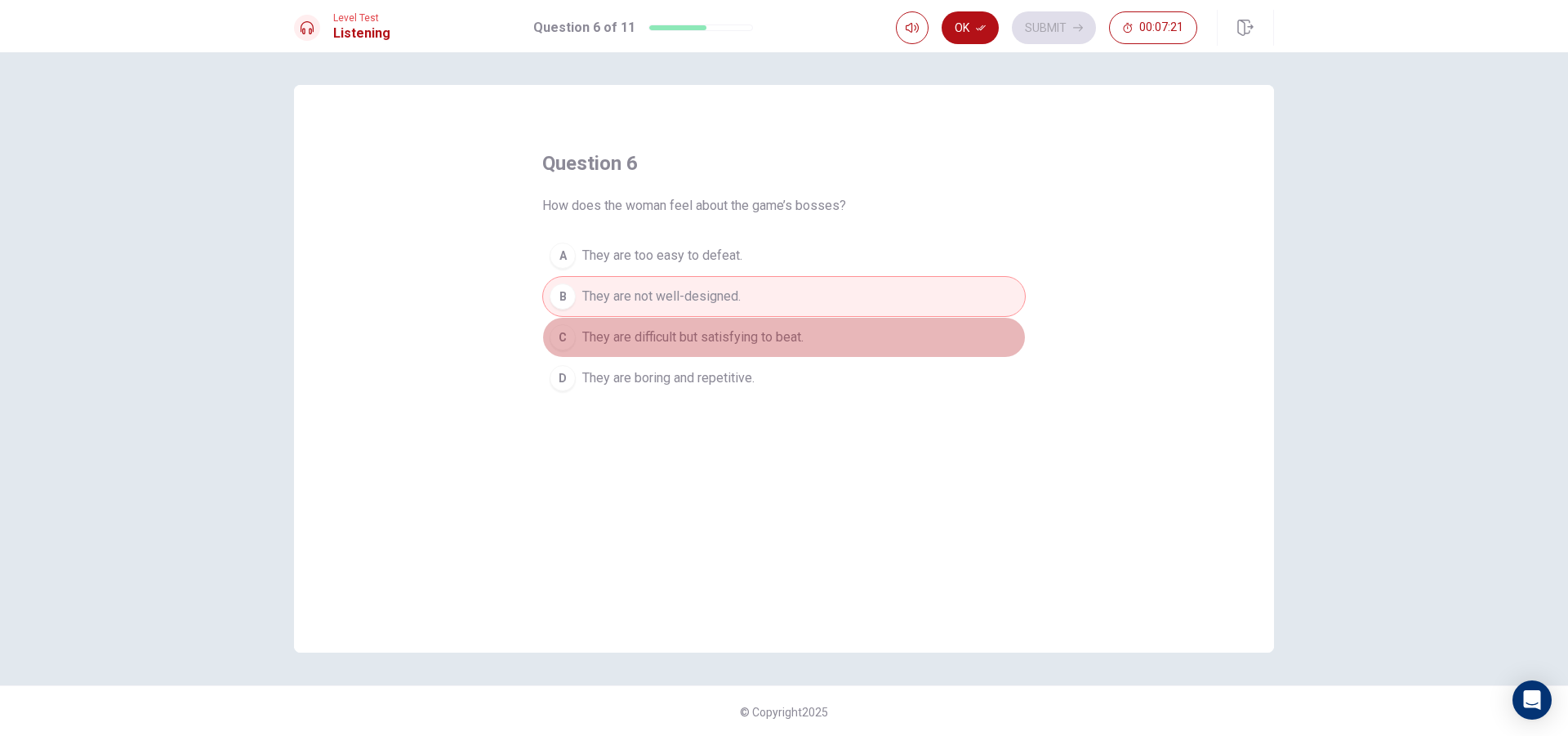
click at [703, 327] on span "They are difficult but satisfying to beat." at bounding box center [693, 337] width 221 height 19
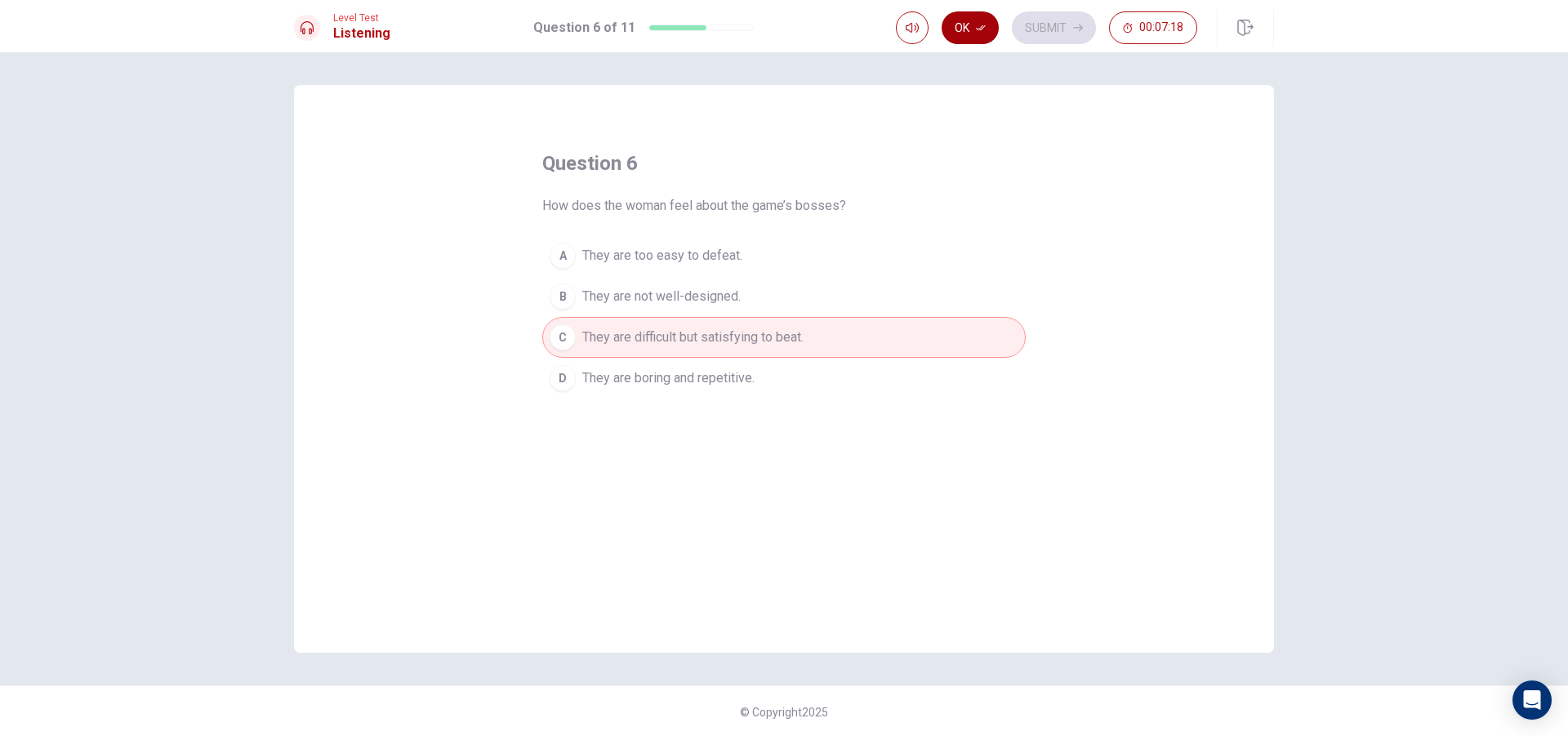
click at [981, 29] on icon "button" at bounding box center [981, 28] width 10 height 6
click at [1044, 18] on button "Submit" at bounding box center [1053, 28] width 84 height 33
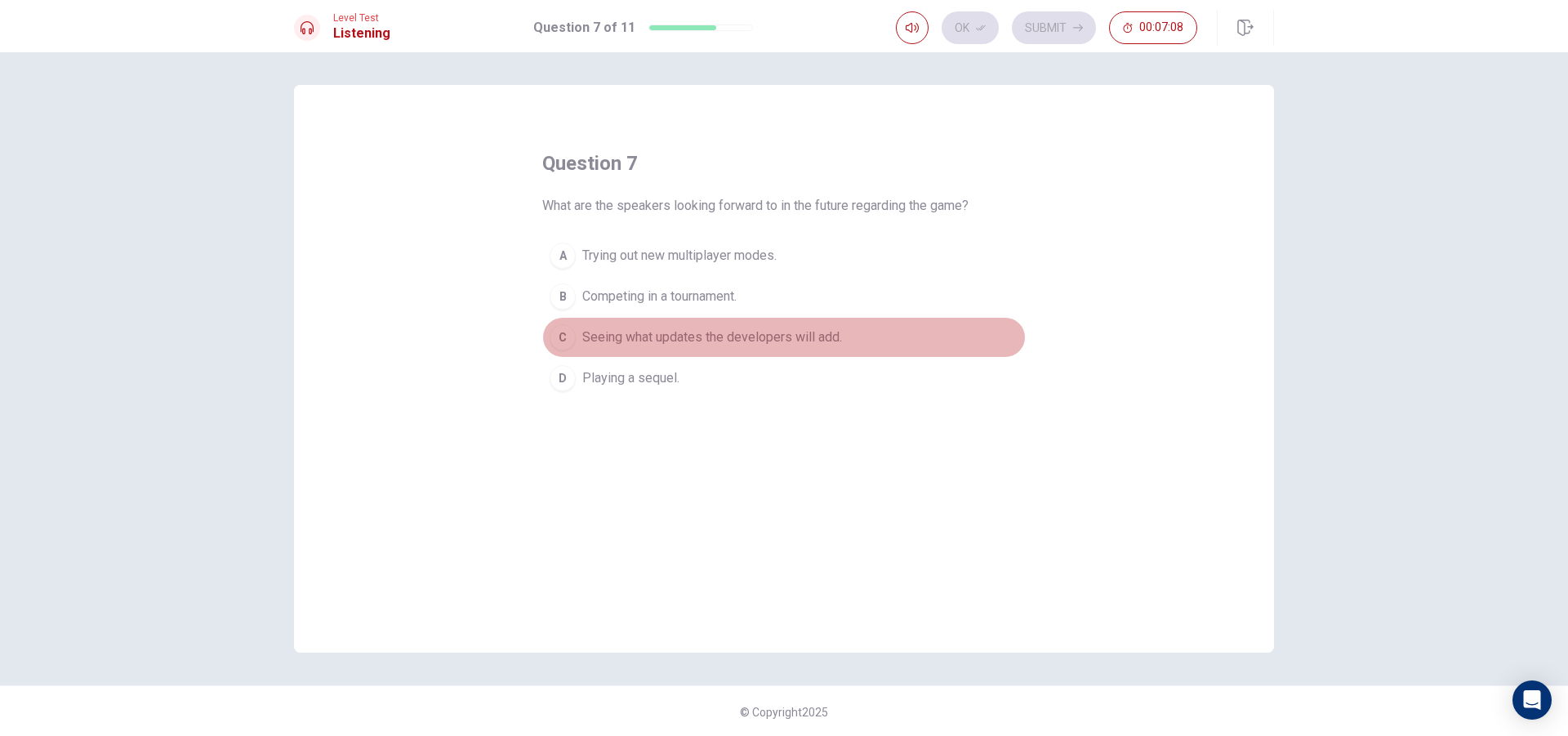
click at [698, 329] on span "Seeing what updates the developers will add." at bounding box center [712, 337] width 260 height 19
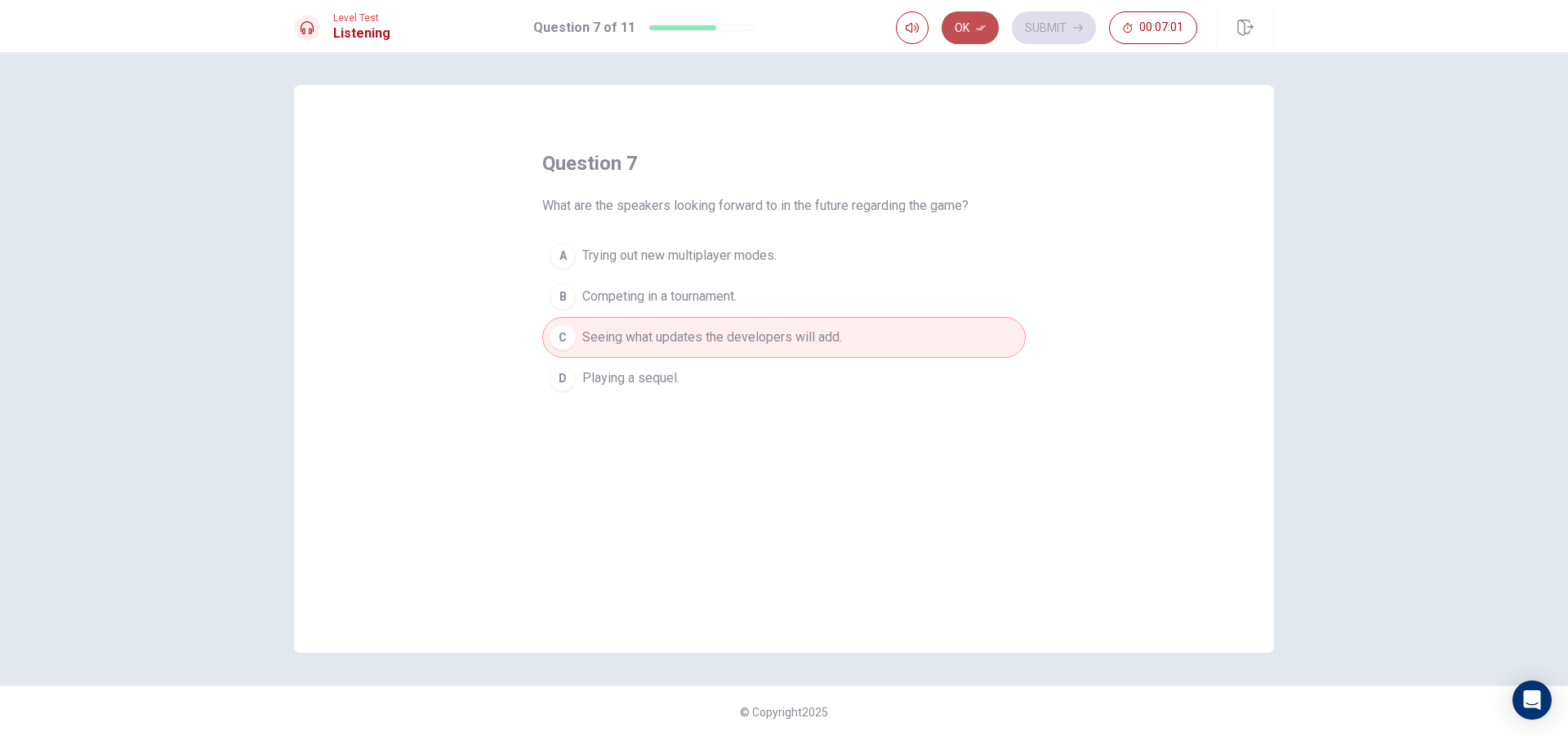
click at [975, 29] on button "Ok" at bounding box center [970, 28] width 57 height 33
click at [1043, 18] on button "Submit" at bounding box center [1053, 28] width 84 height 33
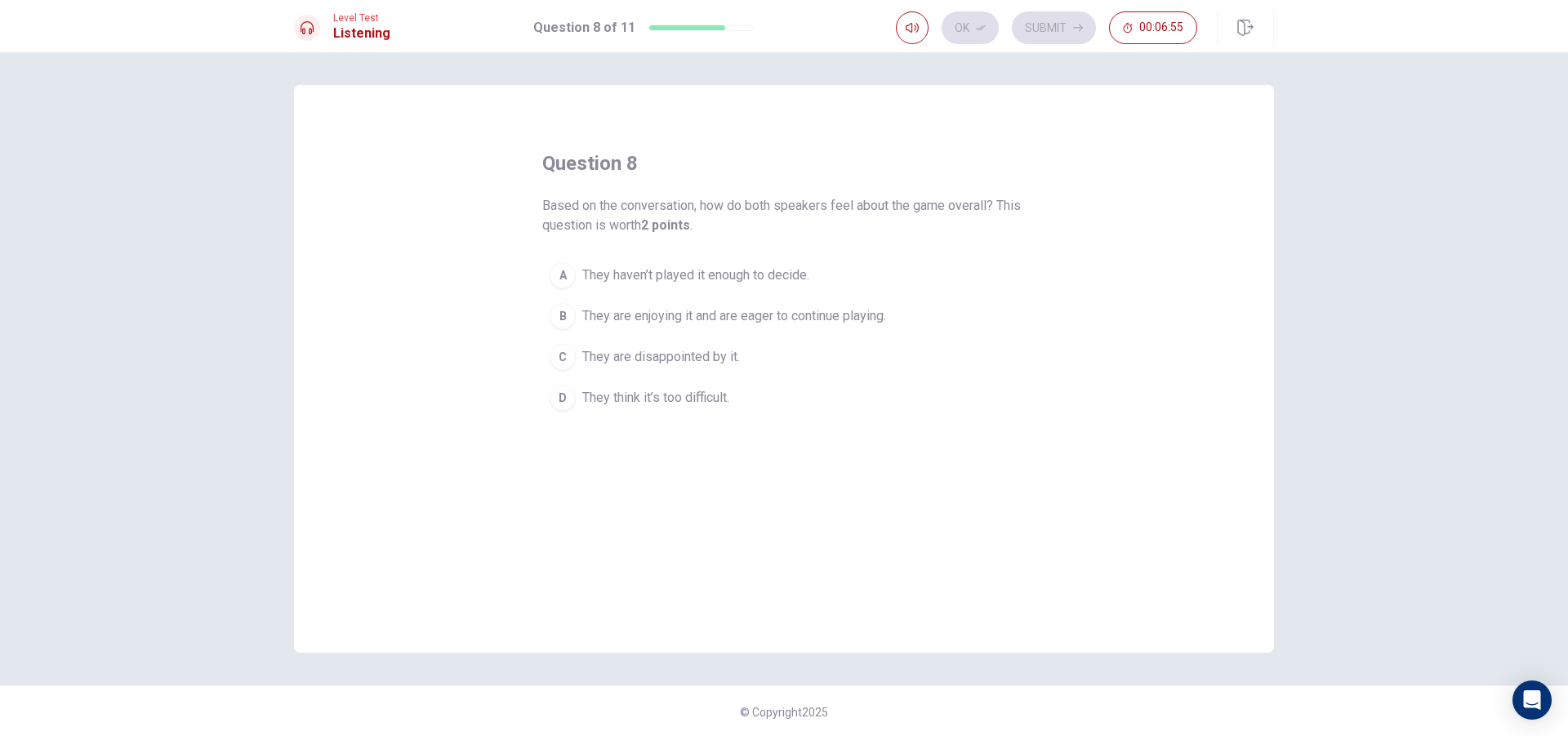
click at [702, 303] on button "B They are enjoying it and are eager to continue playing." at bounding box center [784, 316] width 484 height 41
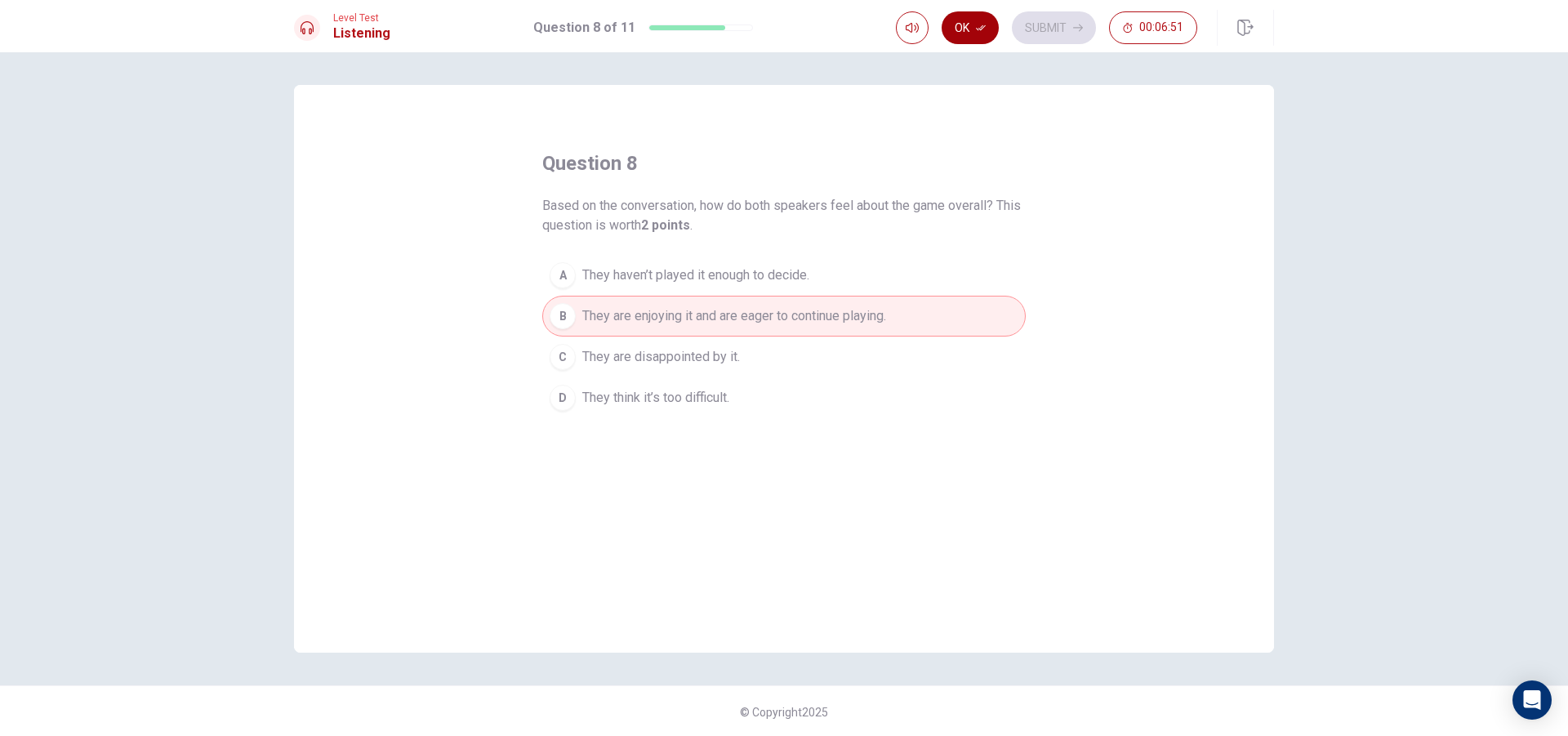
click at [968, 28] on button "Ok" at bounding box center [970, 28] width 57 height 33
click at [1038, 17] on button "Submit" at bounding box center [1053, 28] width 84 height 33
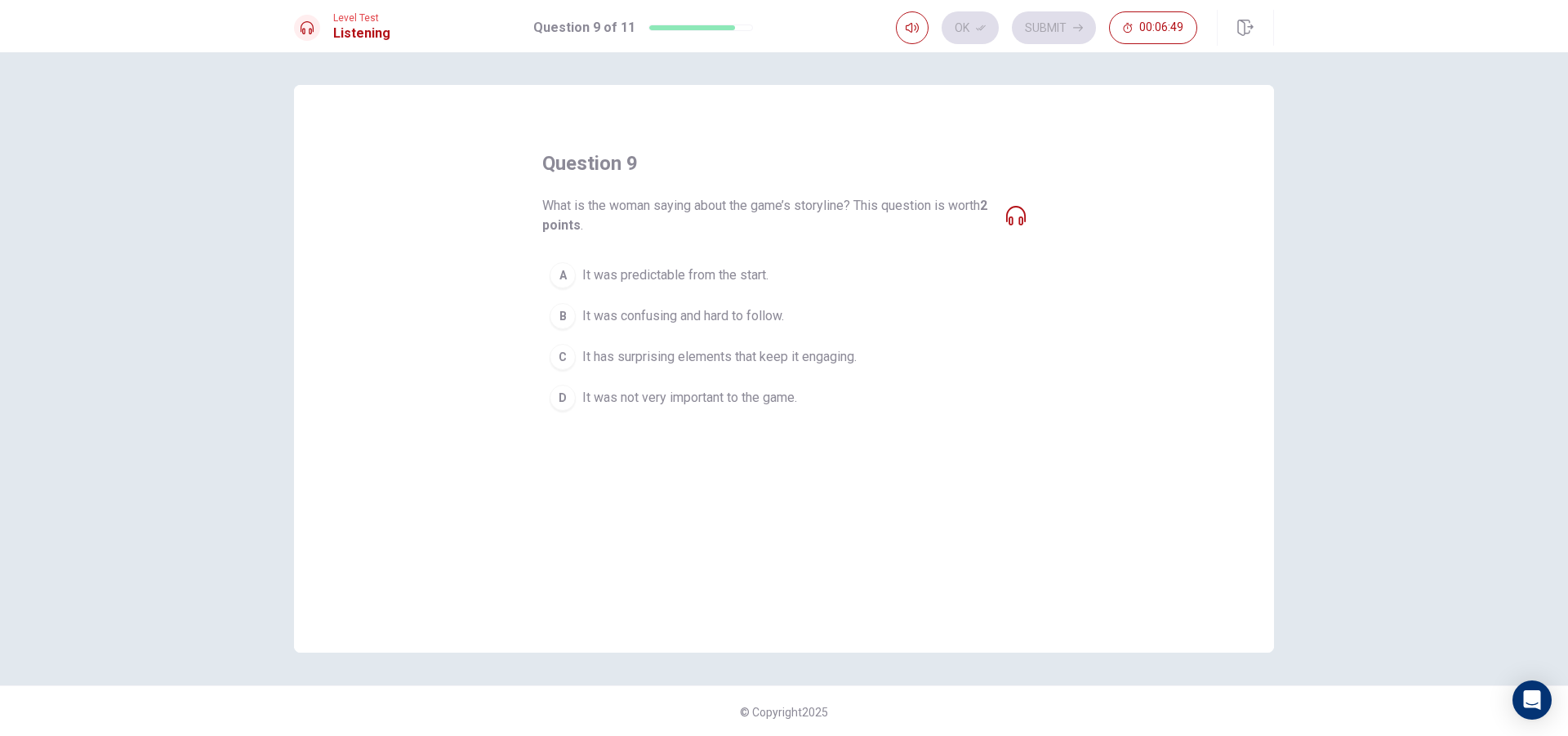
click at [1020, 204] on div "What is the woman saying about the game’s storyline? This question is worth 2 p…" at bounding box center [784, 216] width 484 height 39
click at [1011, 206] on icon at bounding box center [1015, 215] width 19 height 19
click at [1010, 214] on icon at bounding box center [1015, 215] width 19 height 19
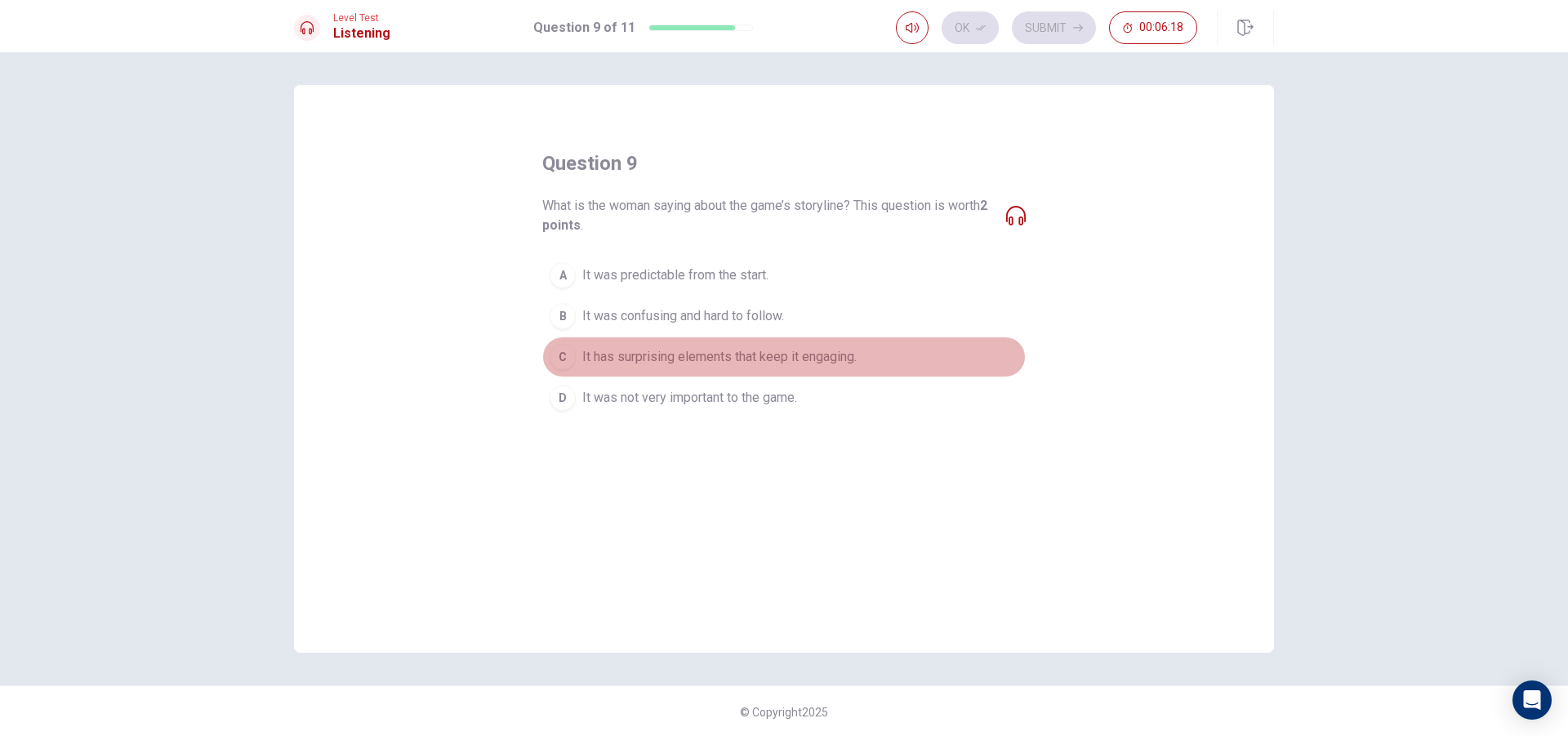
click at [729, 348] on span "It has surprising elements that keep it engaging." at bounding box center [719, 357] width 274 height 19
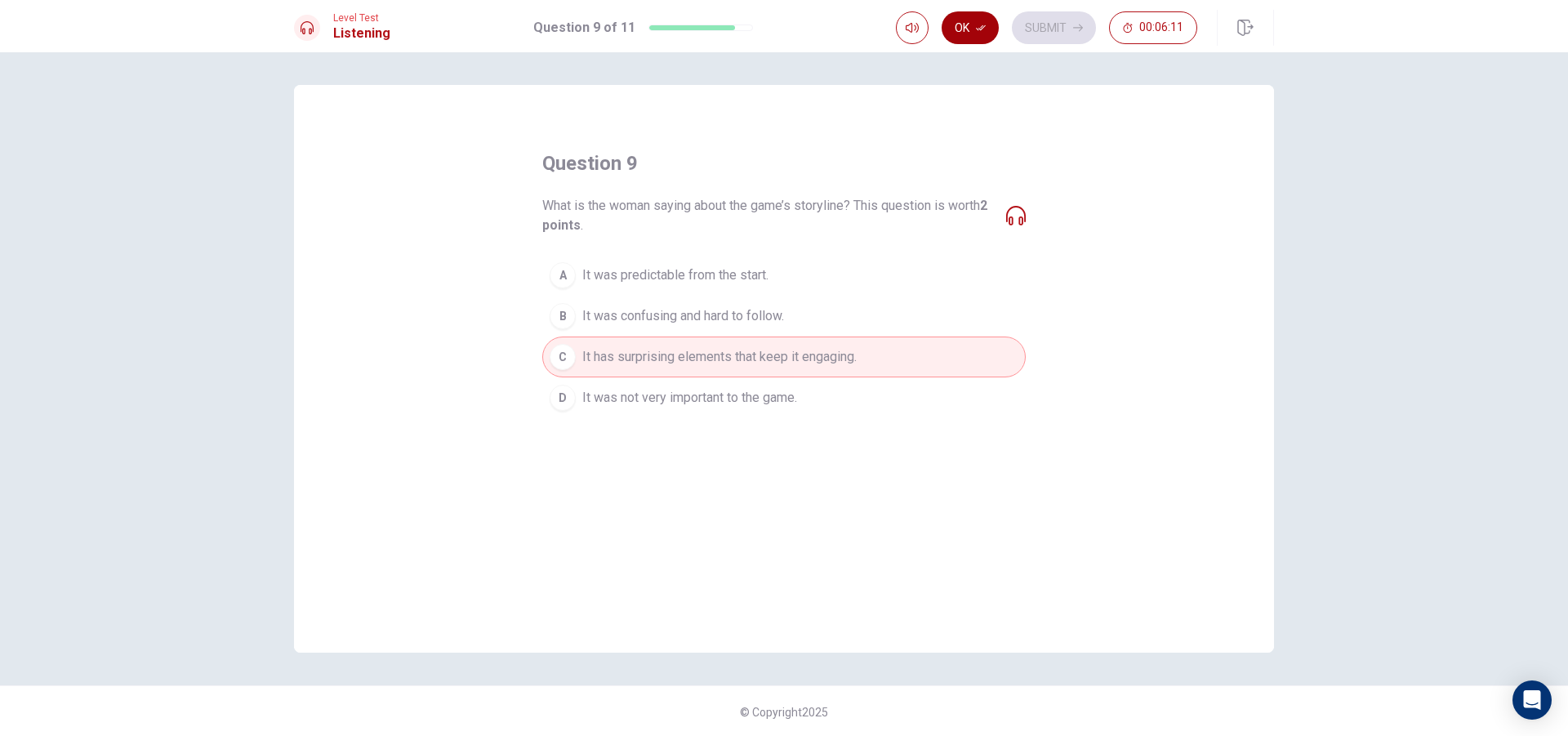
click at [946, 21] on button "Ok" at bounding box center [970, 28] width 57 height 33
click at [1034, 18] on button "Submit" at bounding box center [1053, 28] width 84 height 33
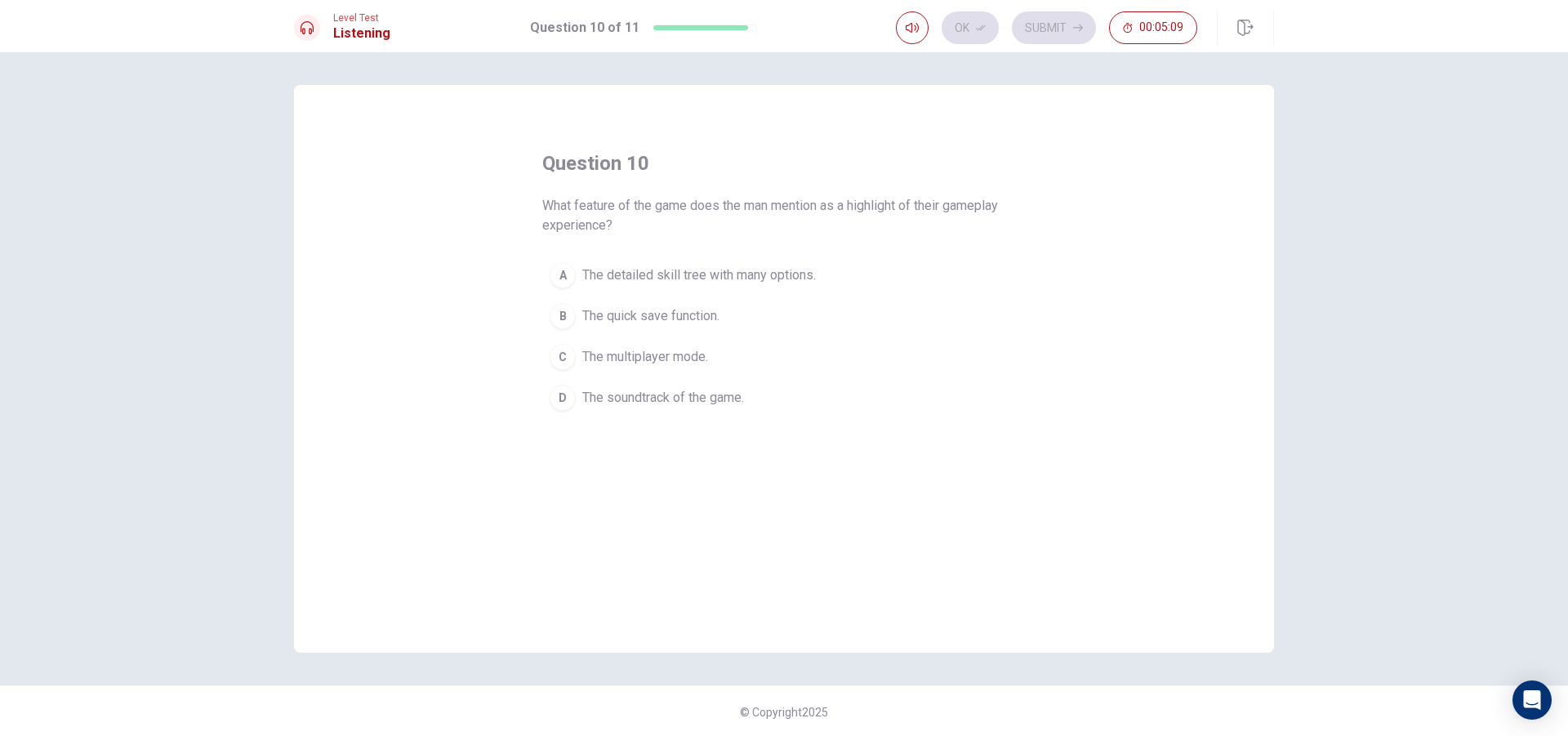
click at [771, 282] on span "The detailed skill tree with many options." at bounding box center [699, 275] width 234 height 19
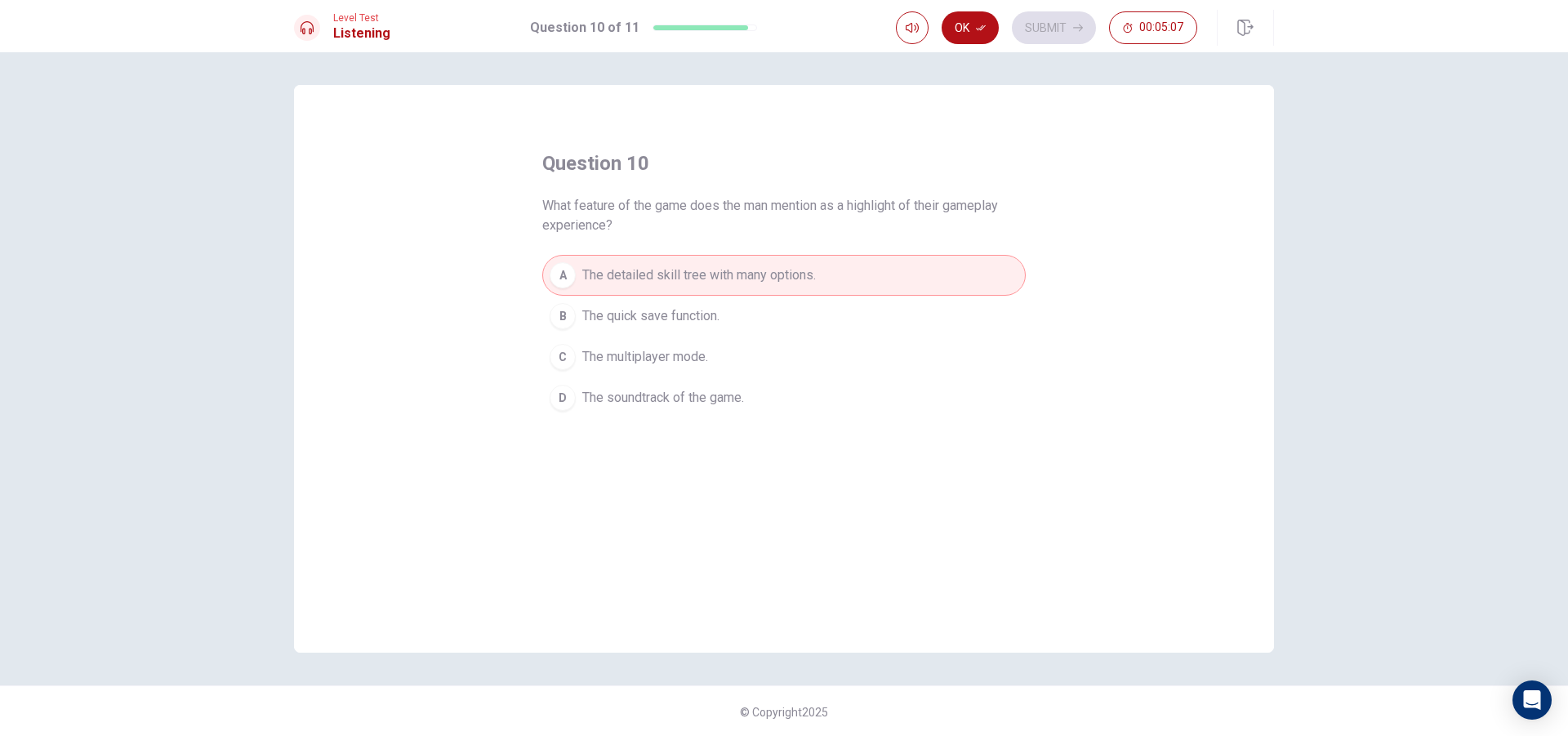
click at [982, 4] on div "Level Test Listening Question 10 of 11 Ok Submit 00:05:07" at bounding box center [784, 26] width 1568 height 53
click at [970, 29] on button "Ok" at bounding box center [970, 28] width 57 height 33
click at [1060, 29] on button "Submit" at bounding box center [1053, 28] width 84 height 33
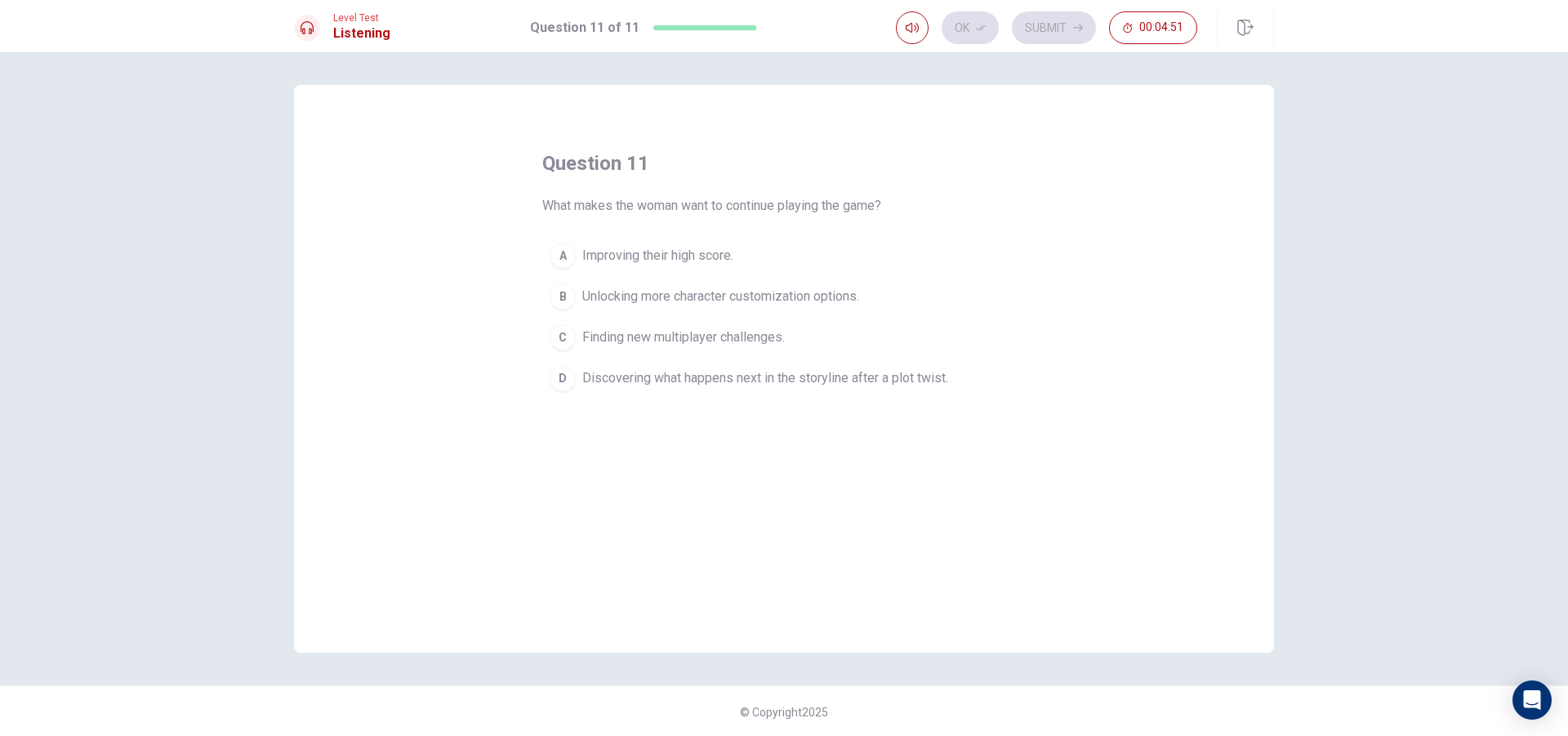
click at [675, 390] on button "D Discovering what happens next in the storyline after a plot twist." at bounding box center [784, 378] width 484 height 41
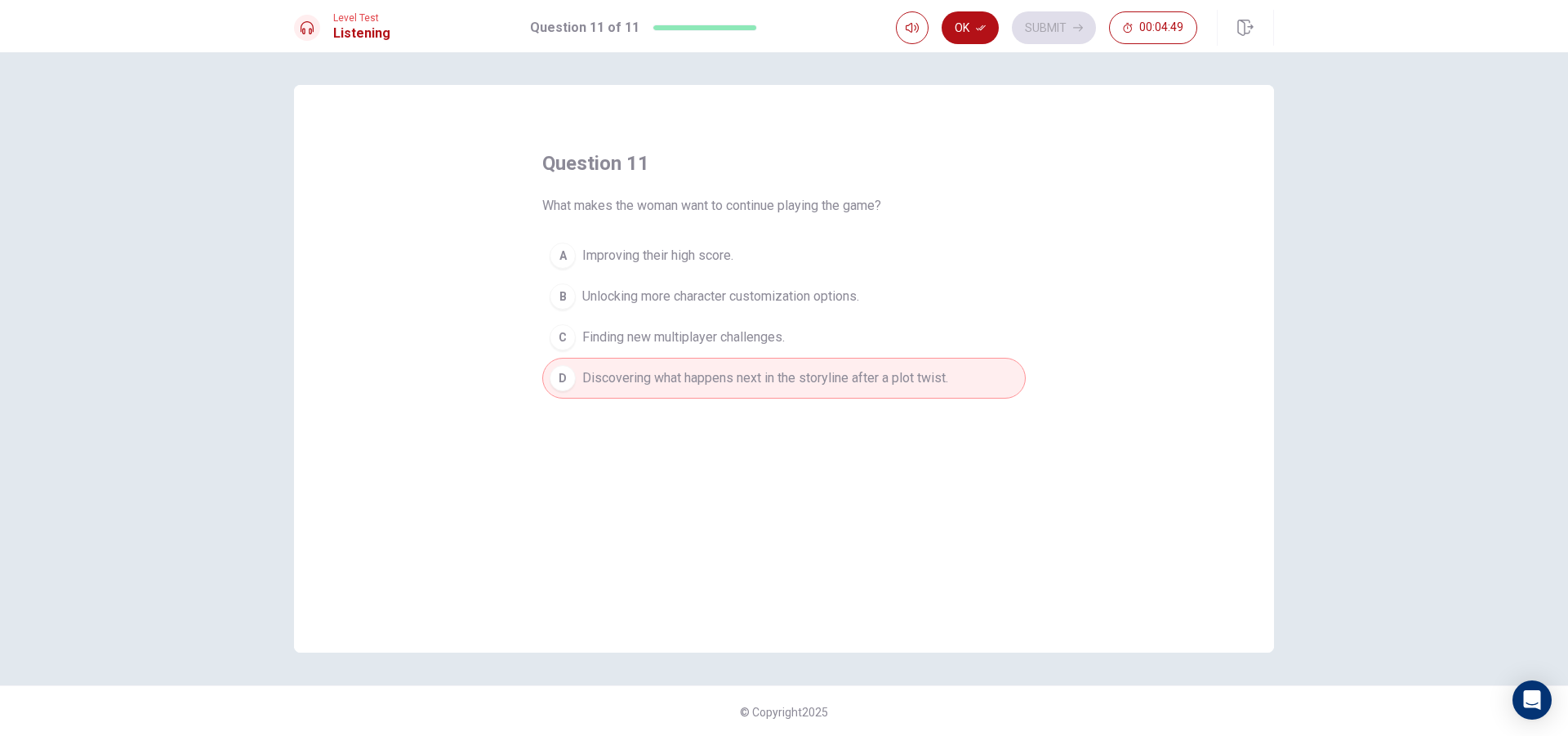
click at [968, 18] on button "Ok" at bounding box center [970, 28] width 57 height 33
click at [1038, 15] on button "Submit" at bounding box center [1053, 28] width 84 height 33
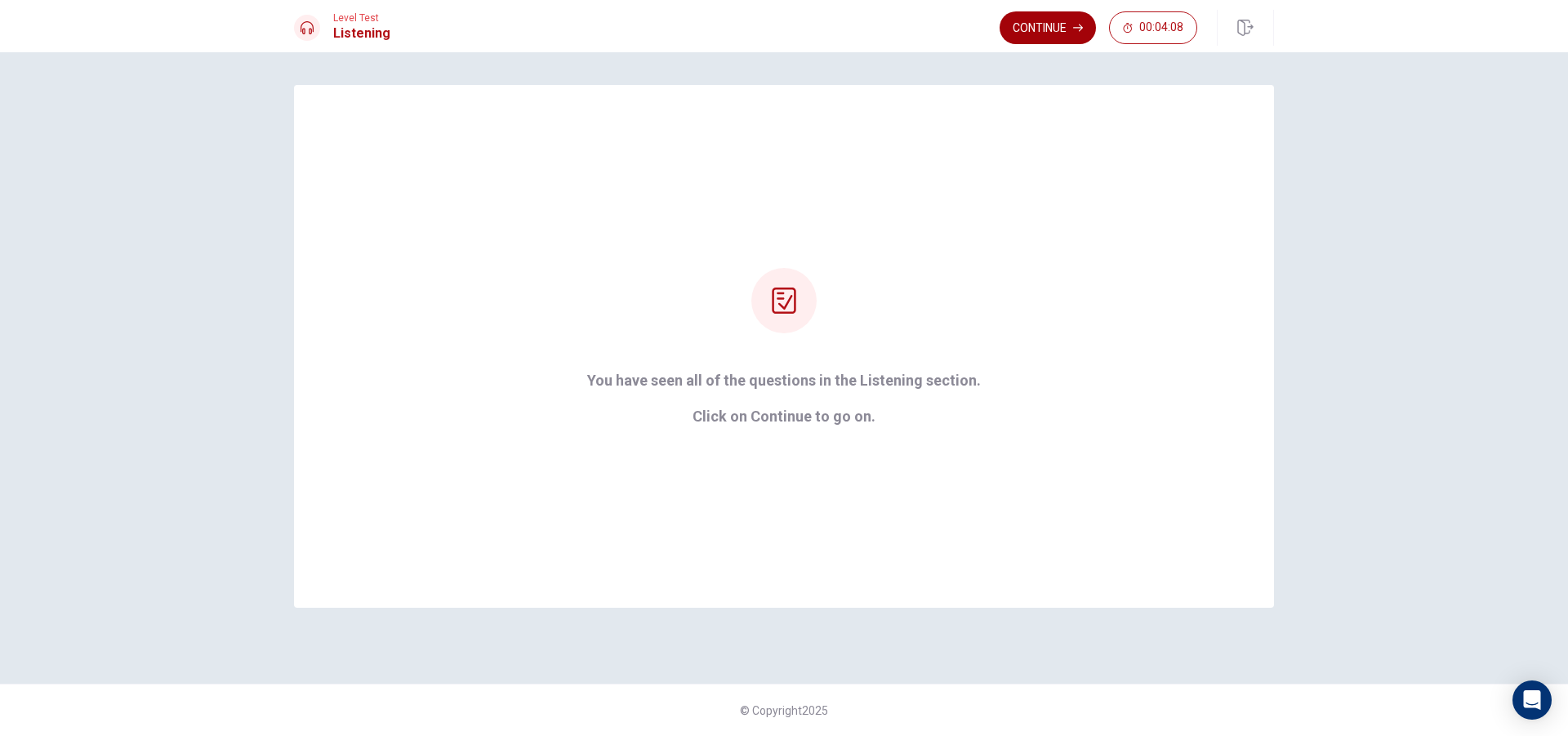
click at [1071, 32] on button "Continue" at bounding box center [1048, 28] width 96 height 33
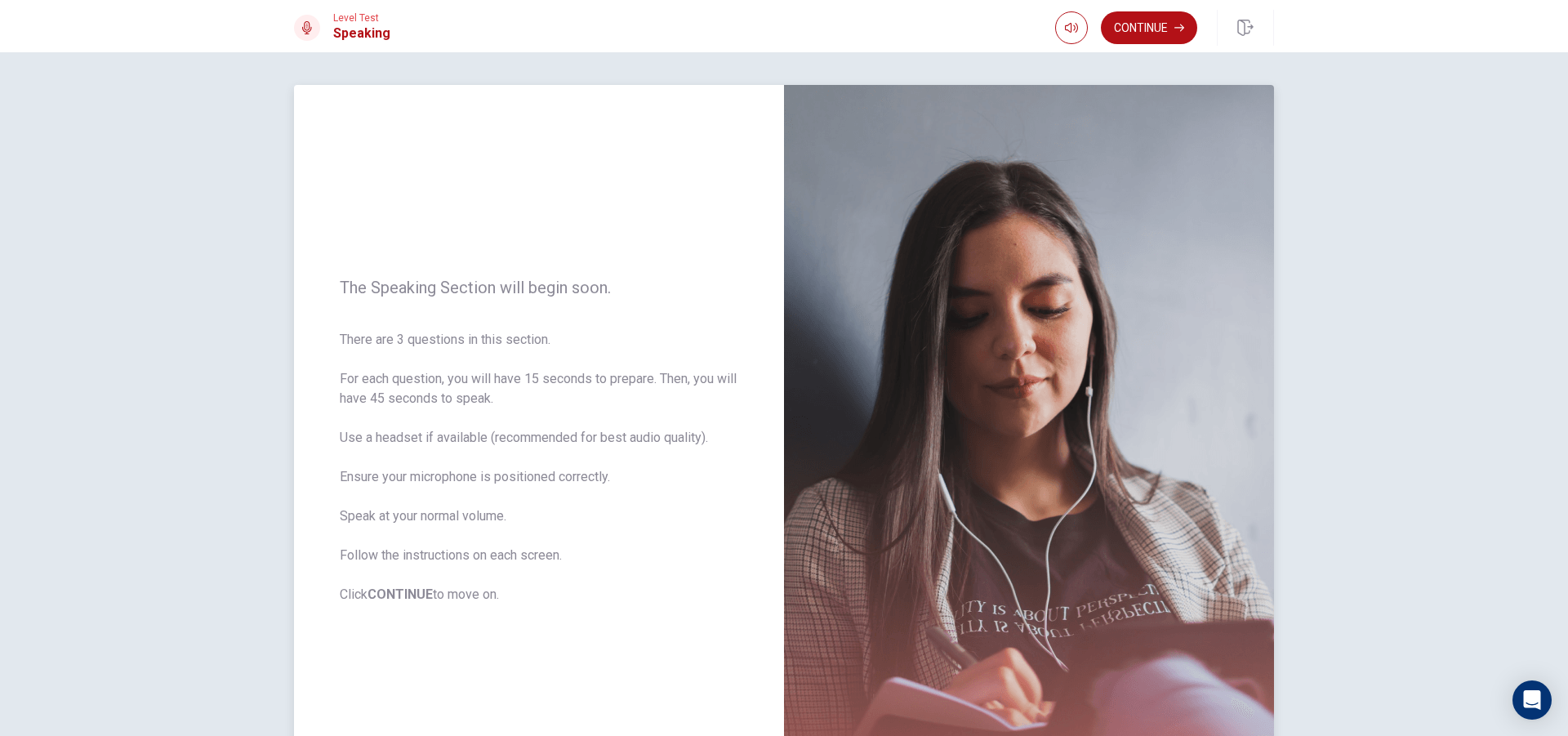
scroll to position [146, 0]
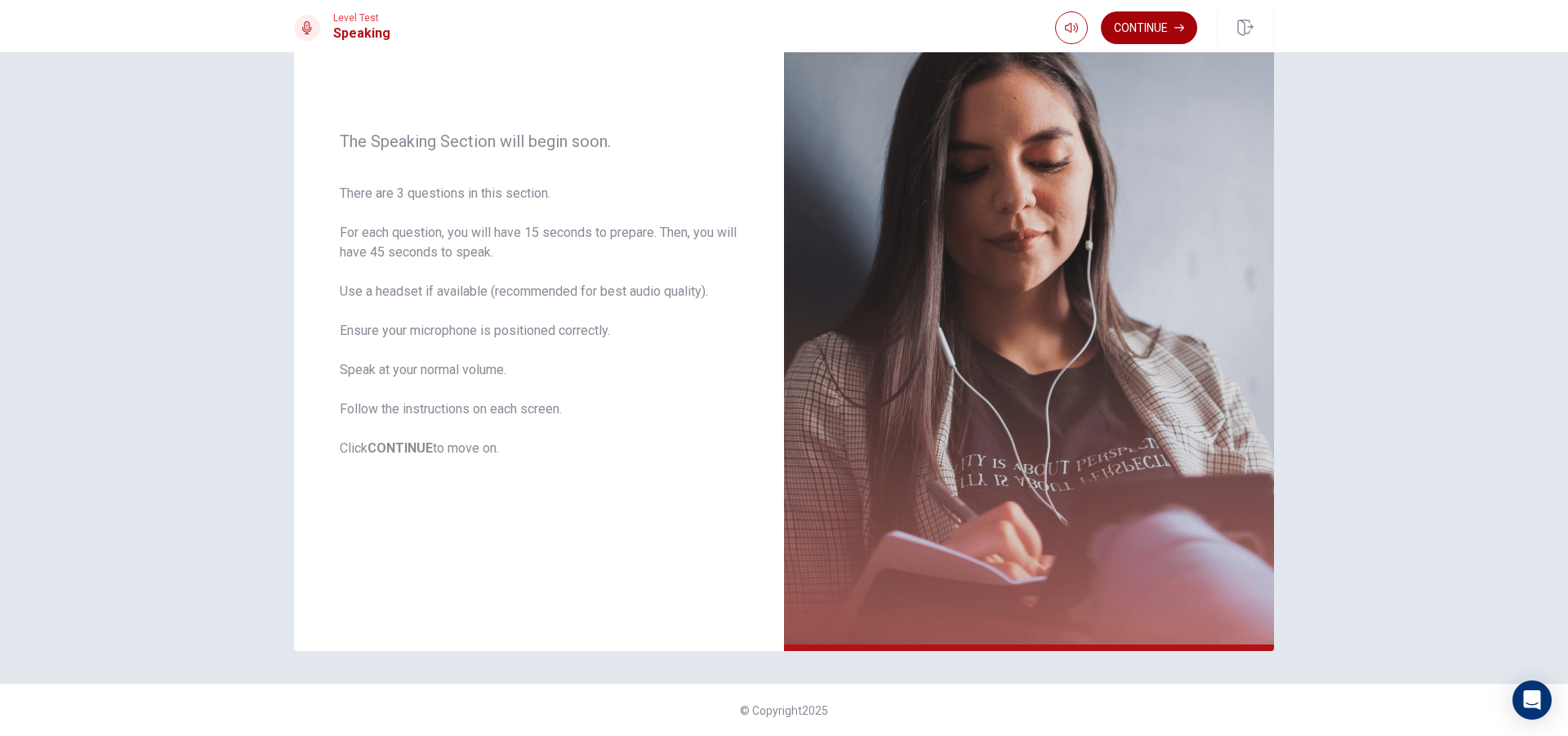
click at [1167, 26] on button "Continue" at bounding box center [1149, 28] width 96 height 33
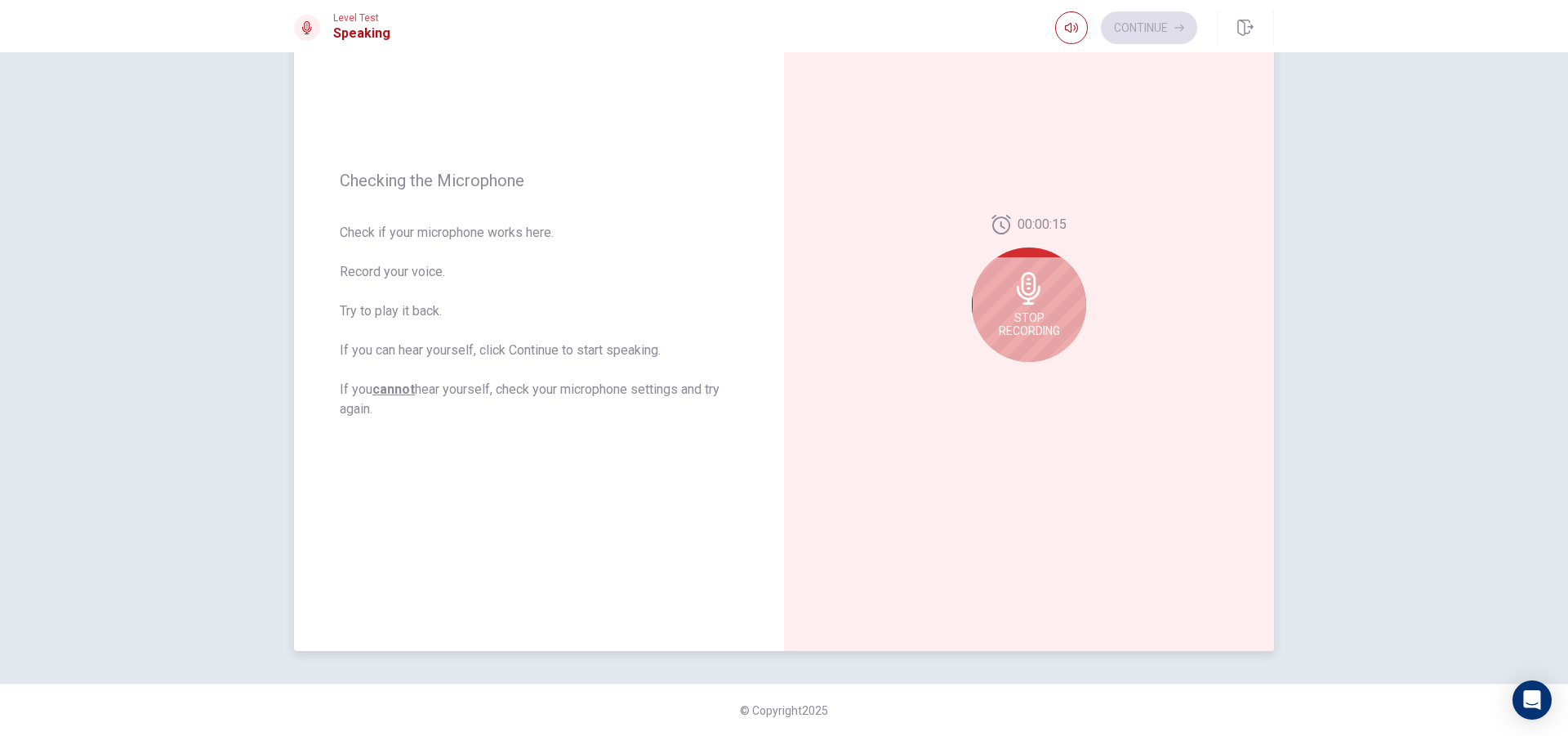
click at [1042, 317] on span "Stop Recording" at bounding box center [1029, 323] width 61 height 26
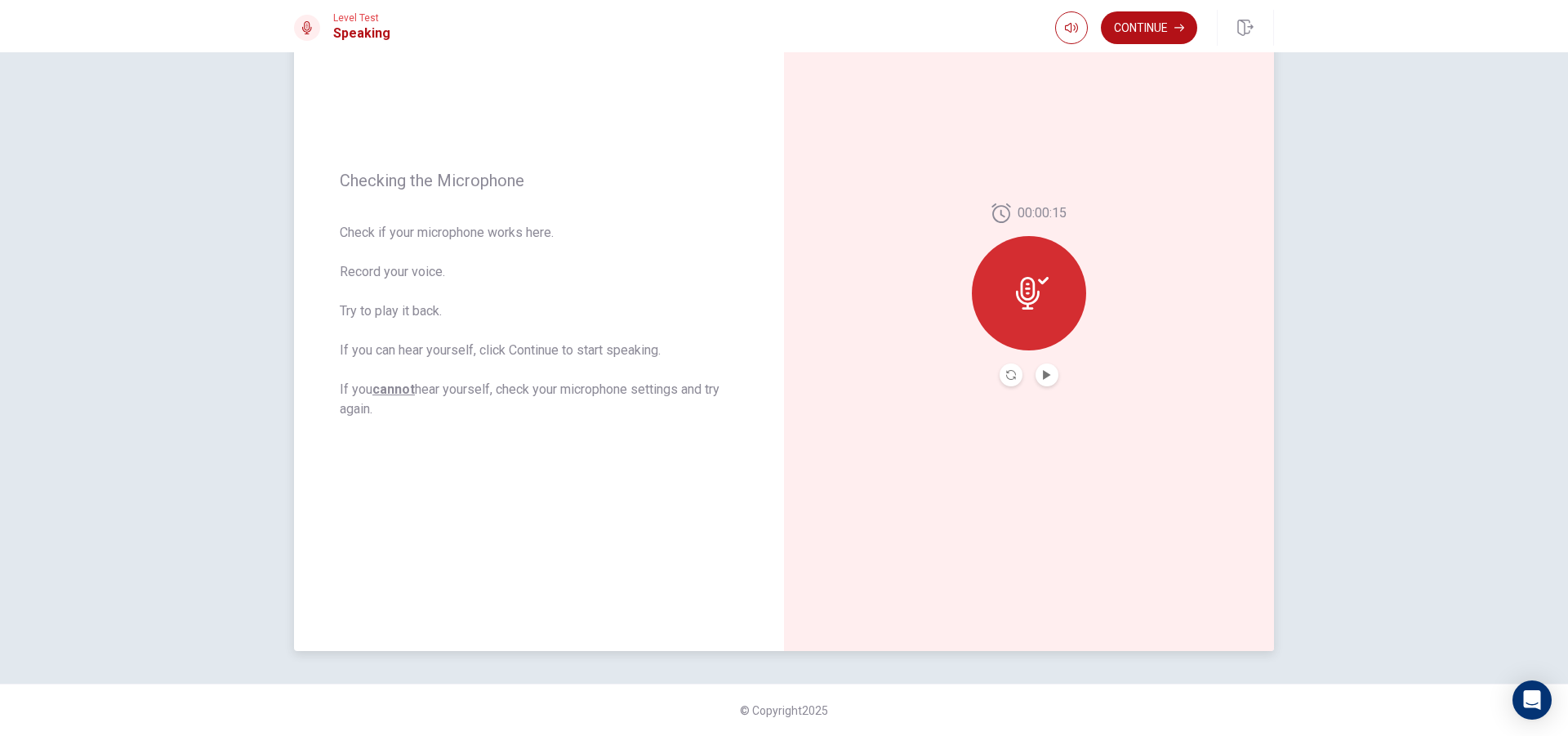
click at [1021, 282] on icon at bounding box center [1032, 292] width 33 height 33
click at [1033, 287] on icon at bounding box center [1032, 292] width 33 height 33
click at [1044, 276] on div at bounding box center [1028, 293] width 114 height 114
click at [1038, 276] on div at bounding box center [1028, 293] width 114 height 114
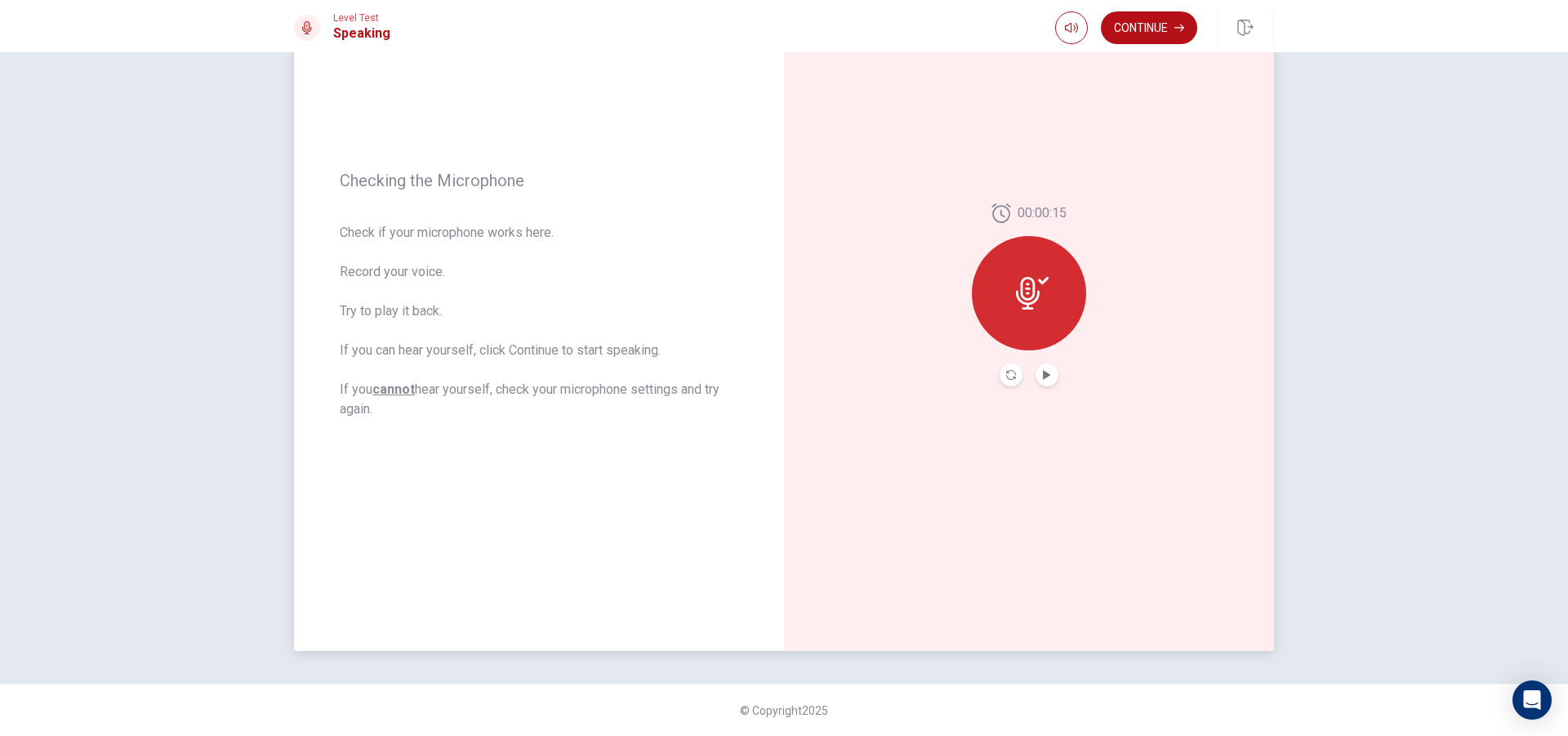
click at [1038, 276] on div at bounding box center [1028, 293] width 114 height 114
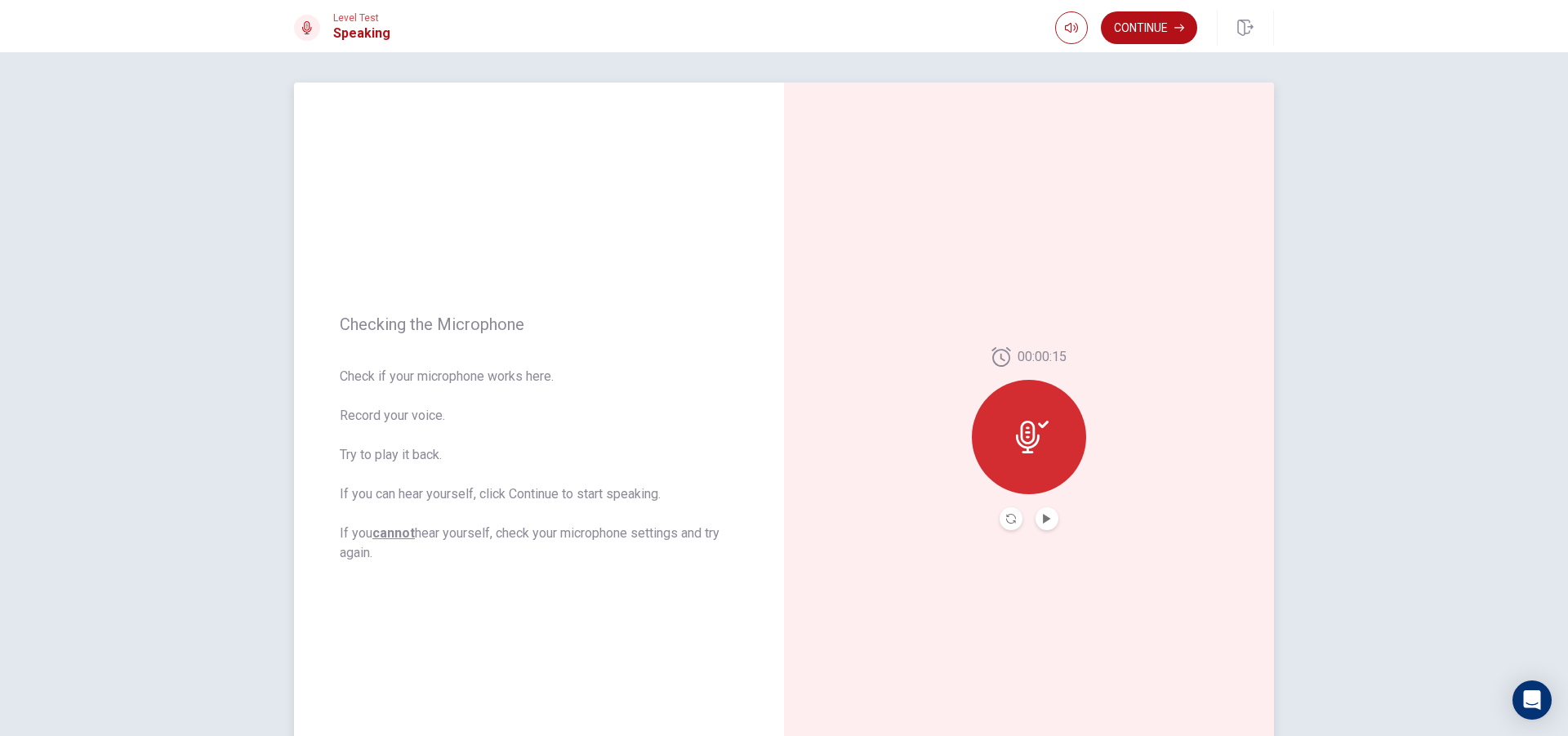
scroll to position [0, 0]
click at [1030, 418] on div at bounding box center [1028, 439] width 114 height 114
click at [1045, 523] on icon "Play Audio" at bounding box center [1047, 521] width 10 height 10
click at [1038, 437] on icon at bounding box center [1032, 439] width 33 height 33
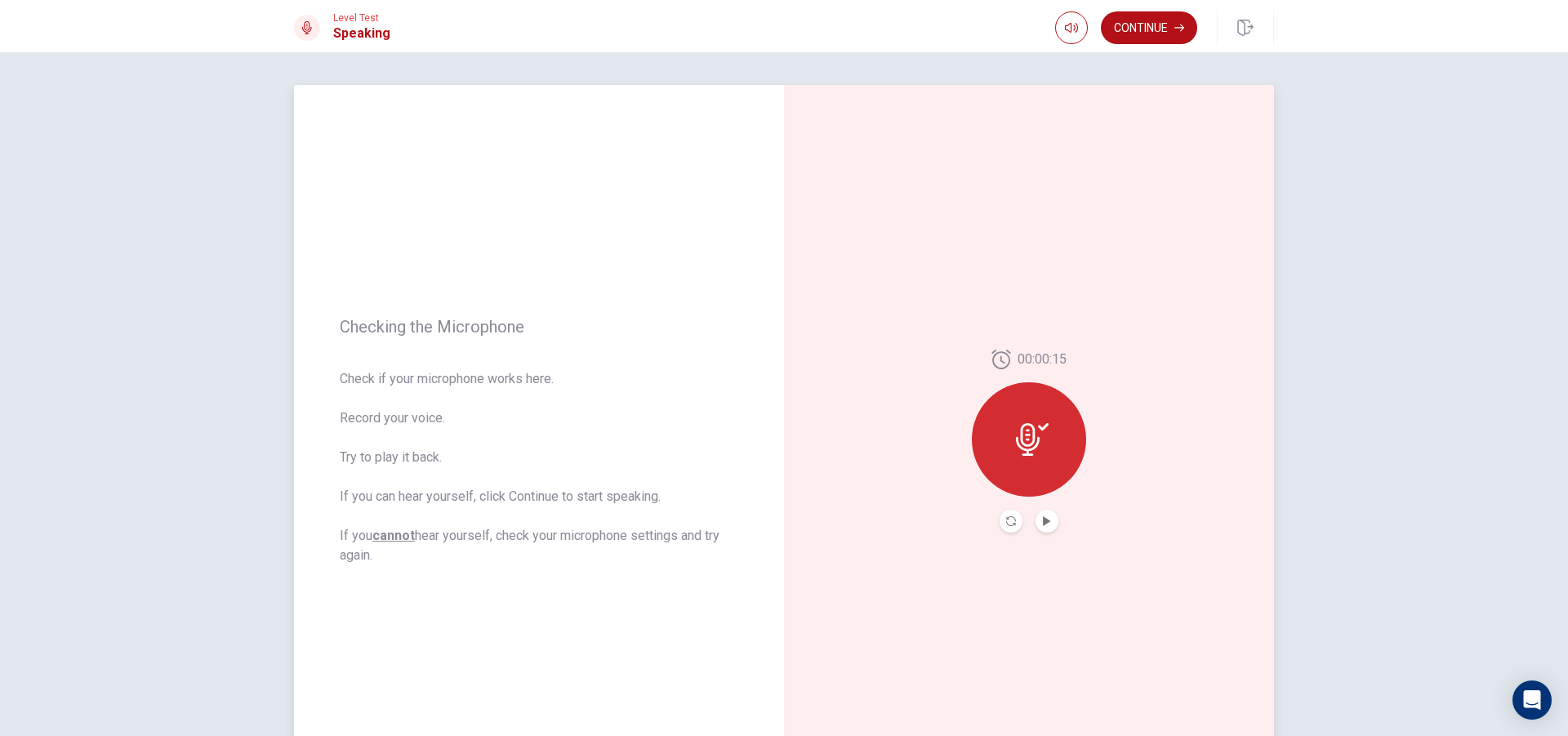
click at [1045, 526] on button "Play Audio" at bounding box center [1047, 520] width 23 height 23
click at [1008, 522] on icon "Record Again" at bounding box center [1011, 521] width 10 height 10
click at [1034, 452] on div "Stop Recording" at bounding box center [1028, 450] width 114 height 114
click at [1034, 452] on icon at bounding box center [1032, 439] width 33 height 33
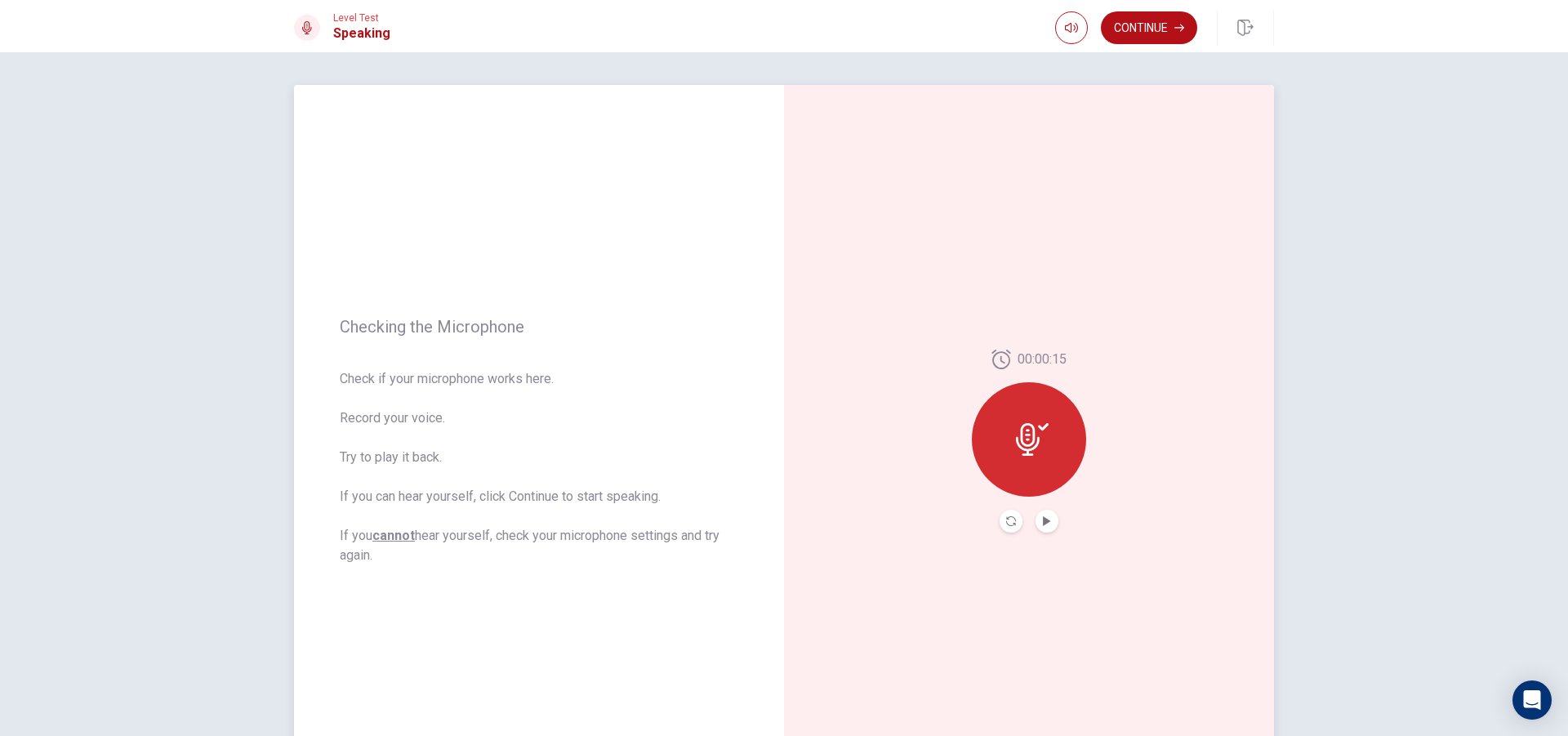
click at [1034, 452] on icon at bounding box center [1032, 439] width 33 height 33
click at [1038, 451] on icon at bounding box center [1032, 439] width 33 height 33
click at [1039, 432] on icon at bounding box center [1032, 439] width 33 height 33
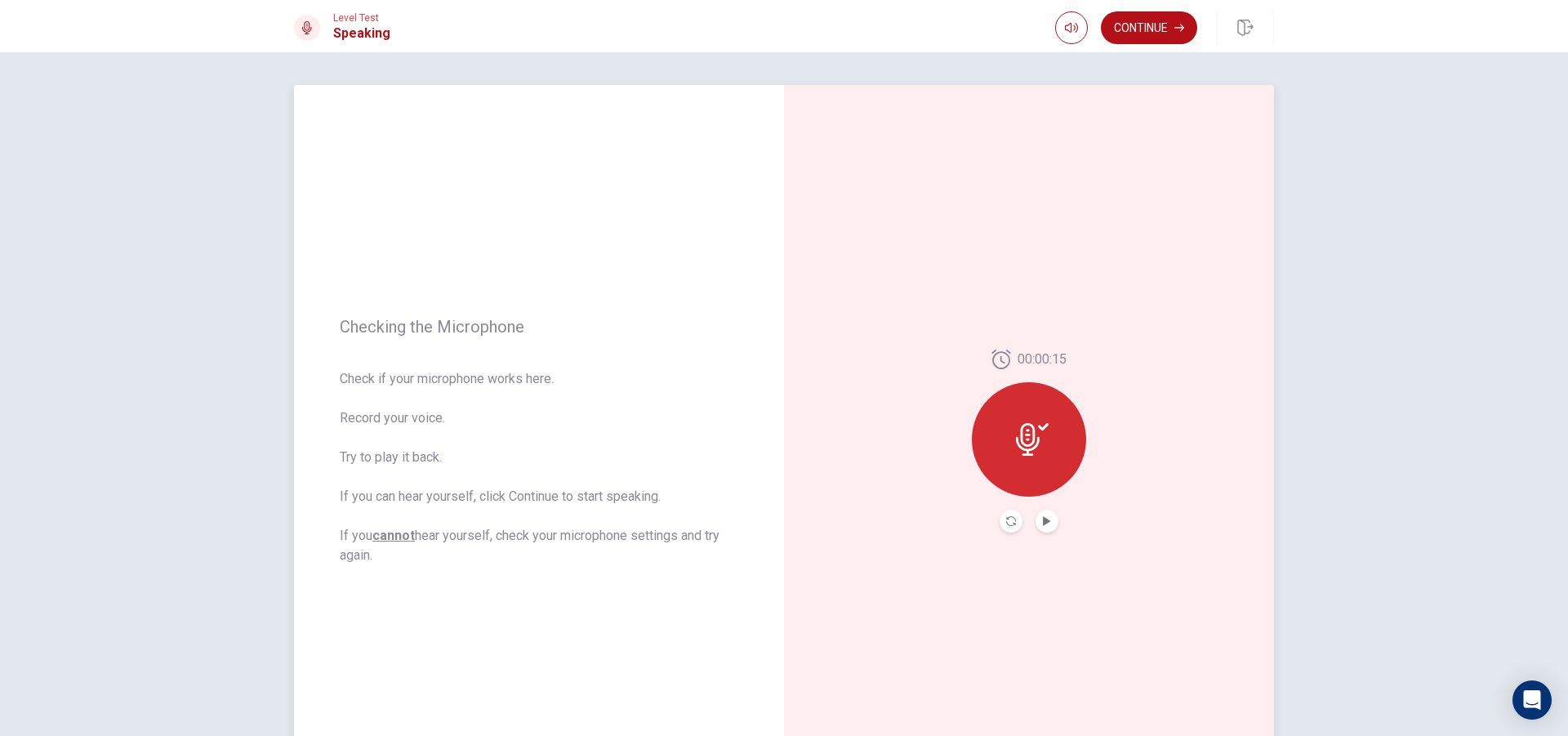
click at [1039, 432] on icon at bounding box center [1032, 439] width 33 height 33
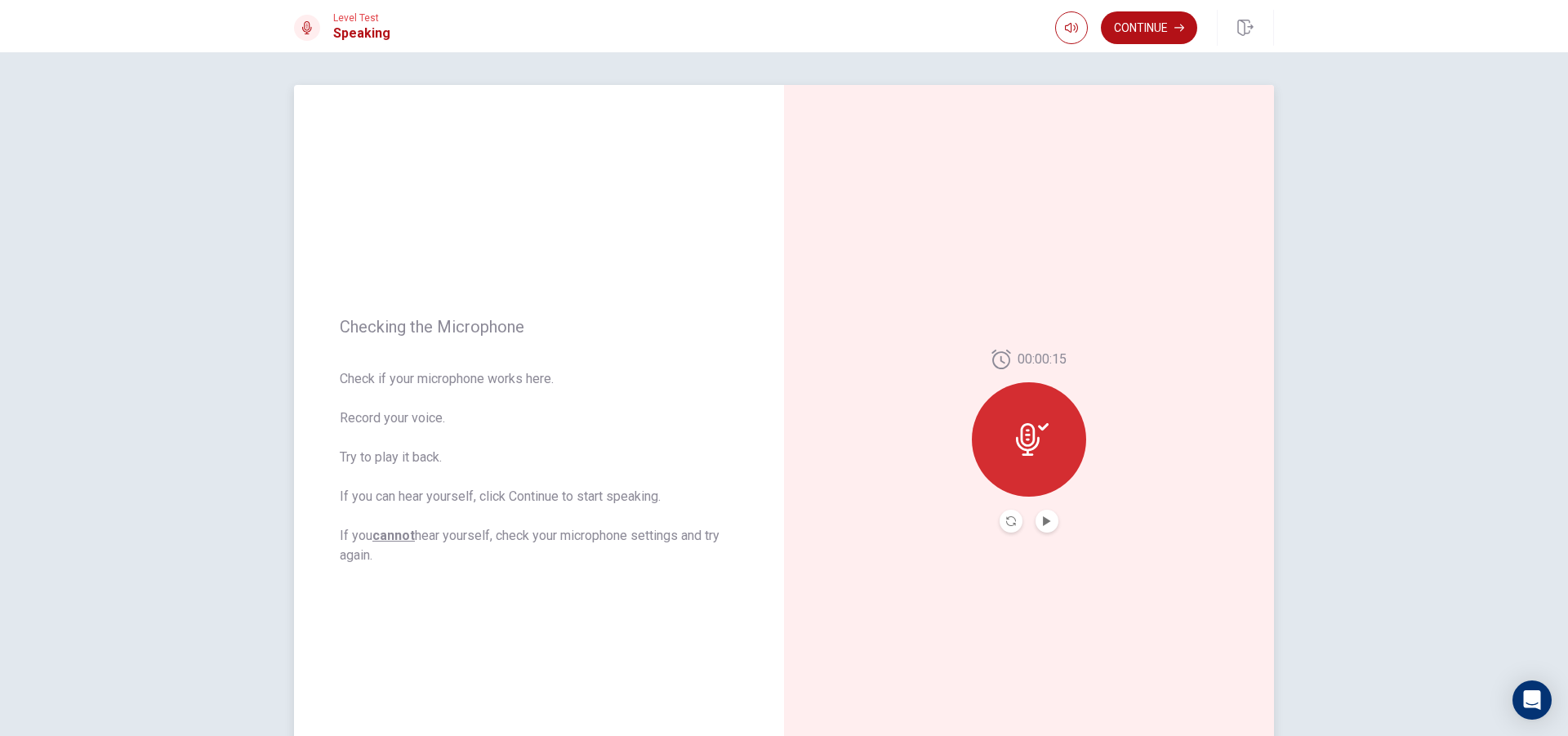
click at [1039, 432] on icon at bounding box center [1032, 439] width 33 height 33
click at [1043, 519] on icon "Play Audio" at bounding box center [1046, 521] width 8 height 10
click at [1043, 458] on div at bounding box center [1028, 439] width 114 height 114
click at [1000, 519] on button "Record Again" at bounding box center [1011, 520] width 23 height 23
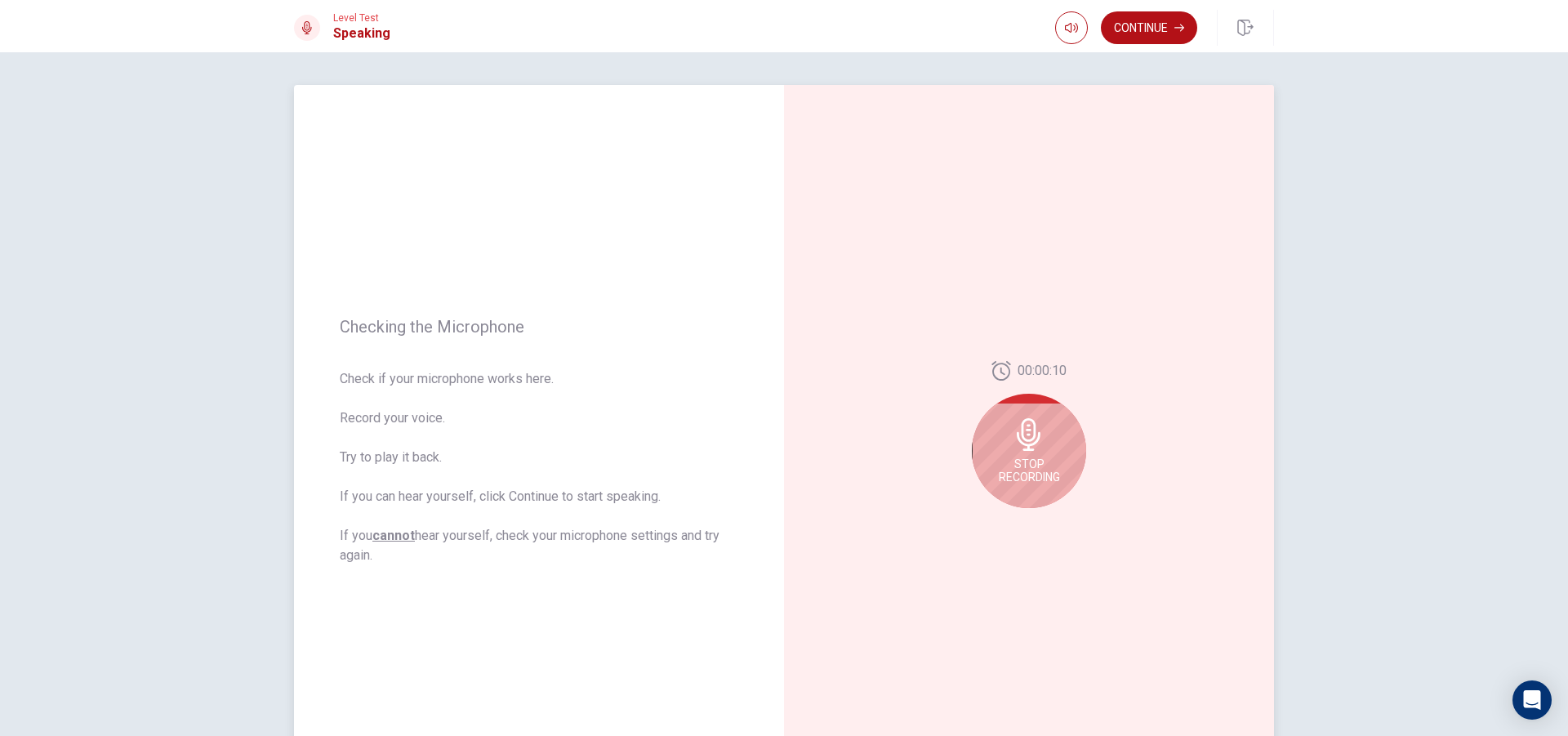
click at [1047, 462] on span "Stop Recording" at bounding box center [1029, 470] width 61 height 26
click at [1046, 522] on icon "Play Audio" at bounding box center [1047, 521] width 10 height 10
click at [1042, 516] on icon "Pause Audio" at bounding box center [1047, 521] width 10 height 10
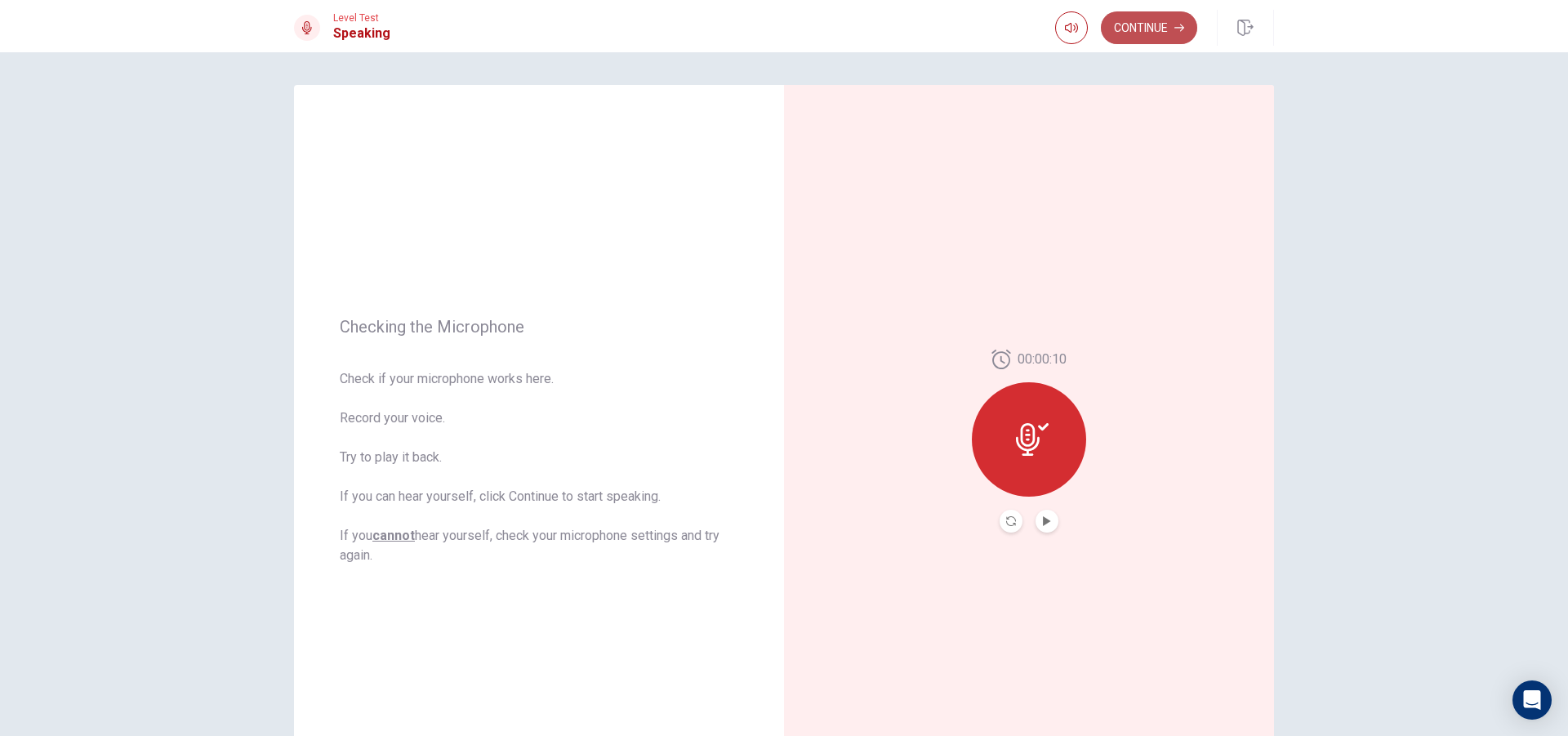
click at [1170, 32] on button "Continue" at bounding box center [1149, 28] width 96 height 33
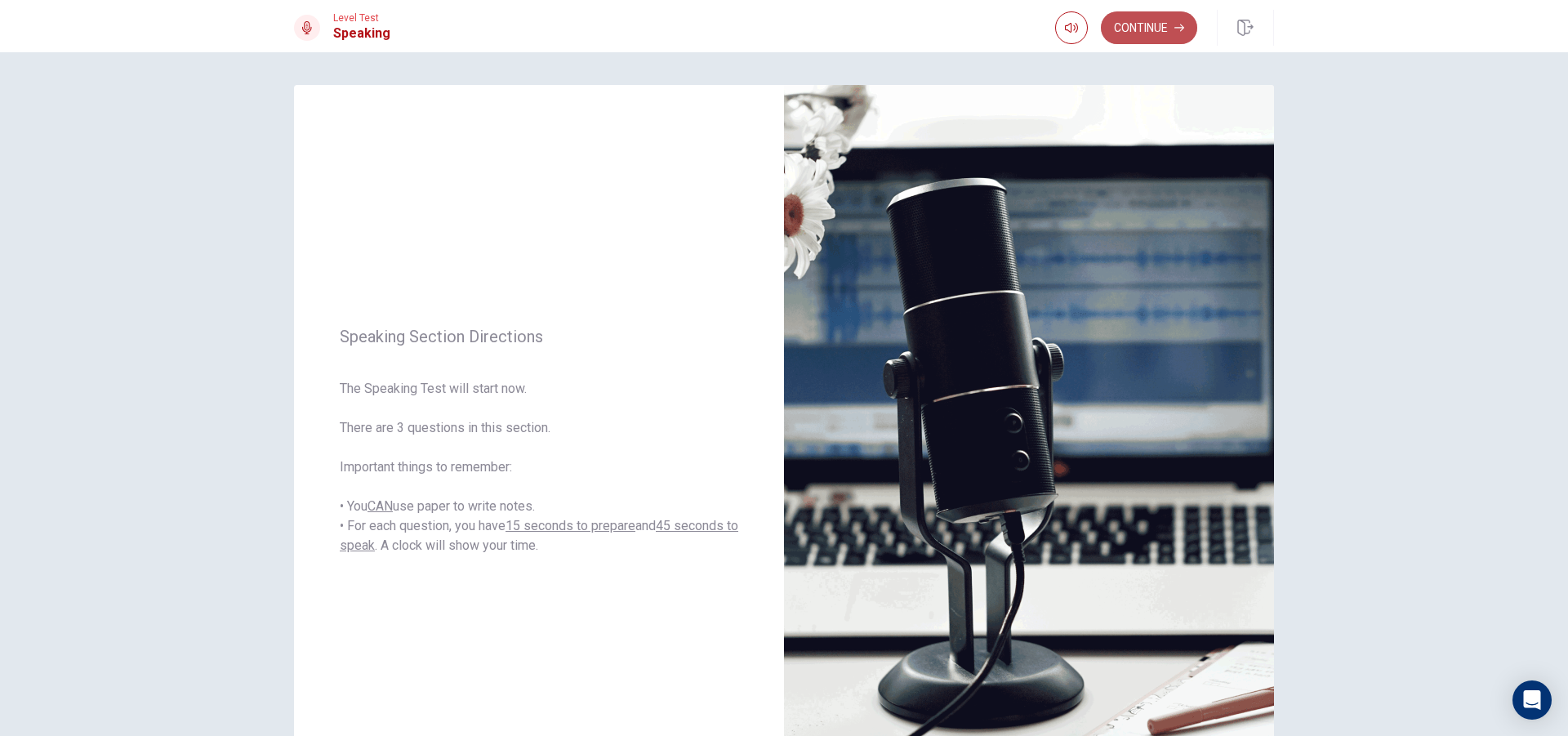
click at [1157, 18] on button "Continue" at bounding box center [1149, 28] width 96 height 33
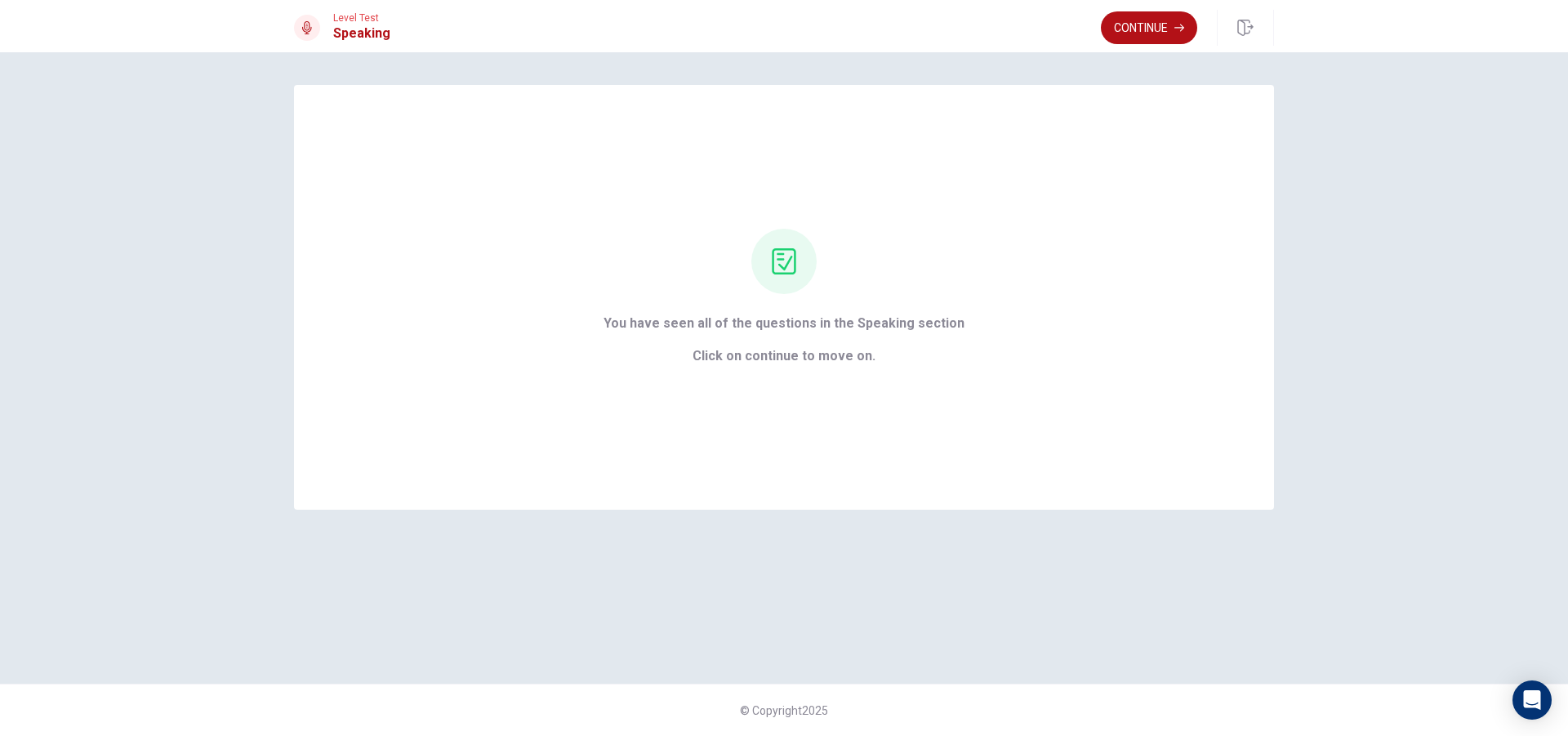
click at [1129, 29] on button "Continue" at bounding box center [1149, 28] width 96 height 33
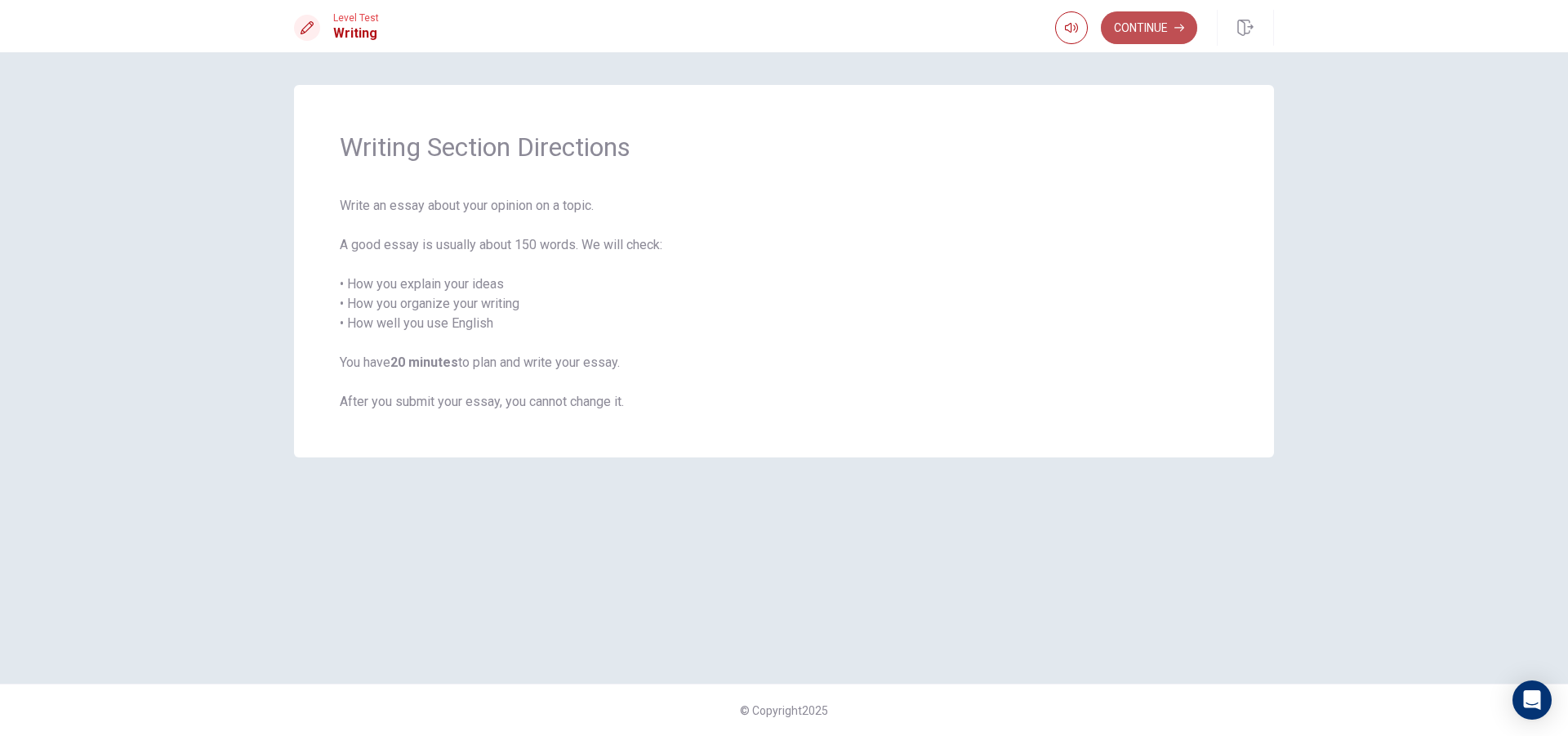
click at [1171, 31] on button "Continue" at bounding box center [1149, 28] width 96 height 33
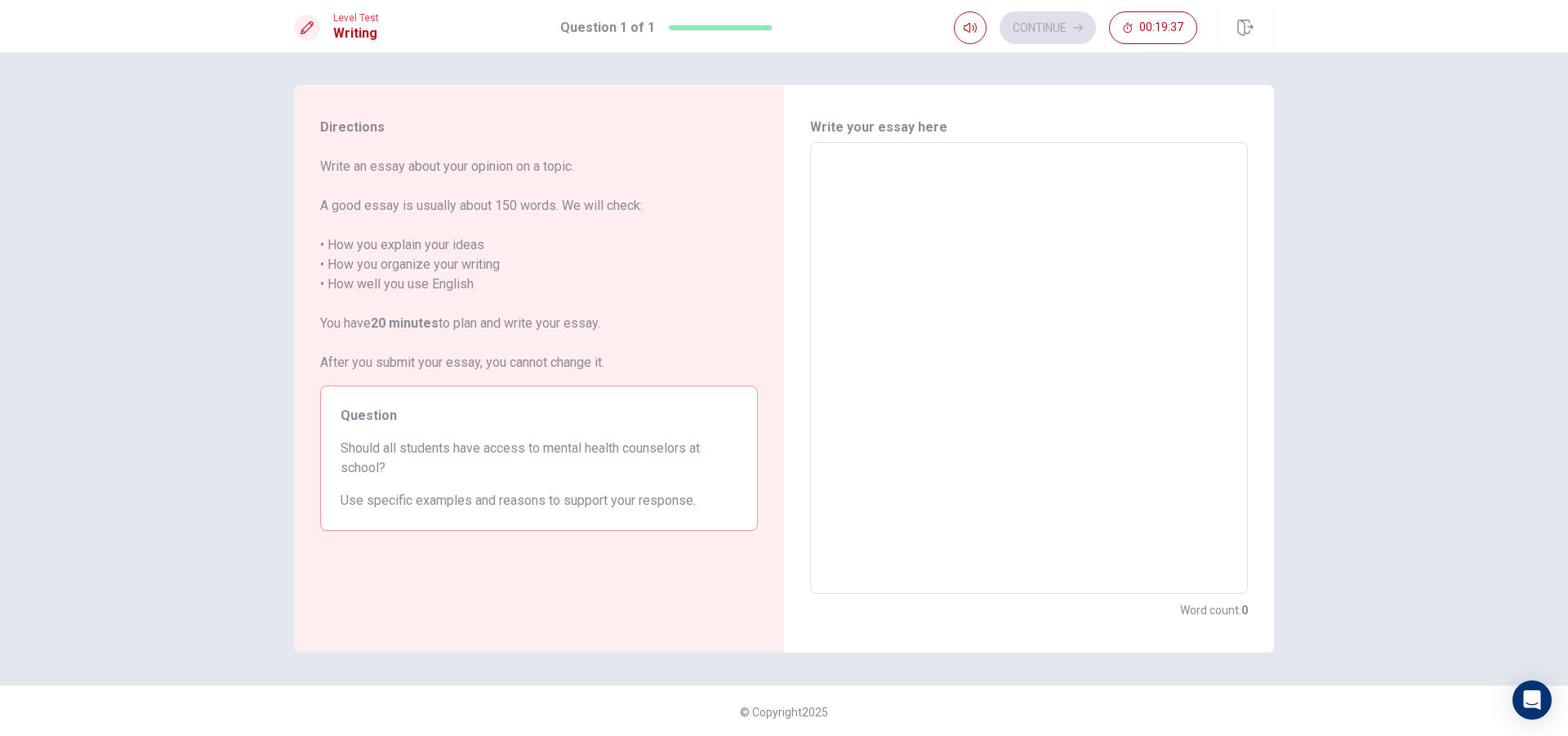
drag, startPoint x: 1180, startPoint y: 414, endPoint x: 1163, endPoint y: 383, distance: 35.4
click at [1179, 414] on textarea at bounding box center [1029, 368] width 415 height 424
type textarea "I"
type textarea "x"
type textarea "I"
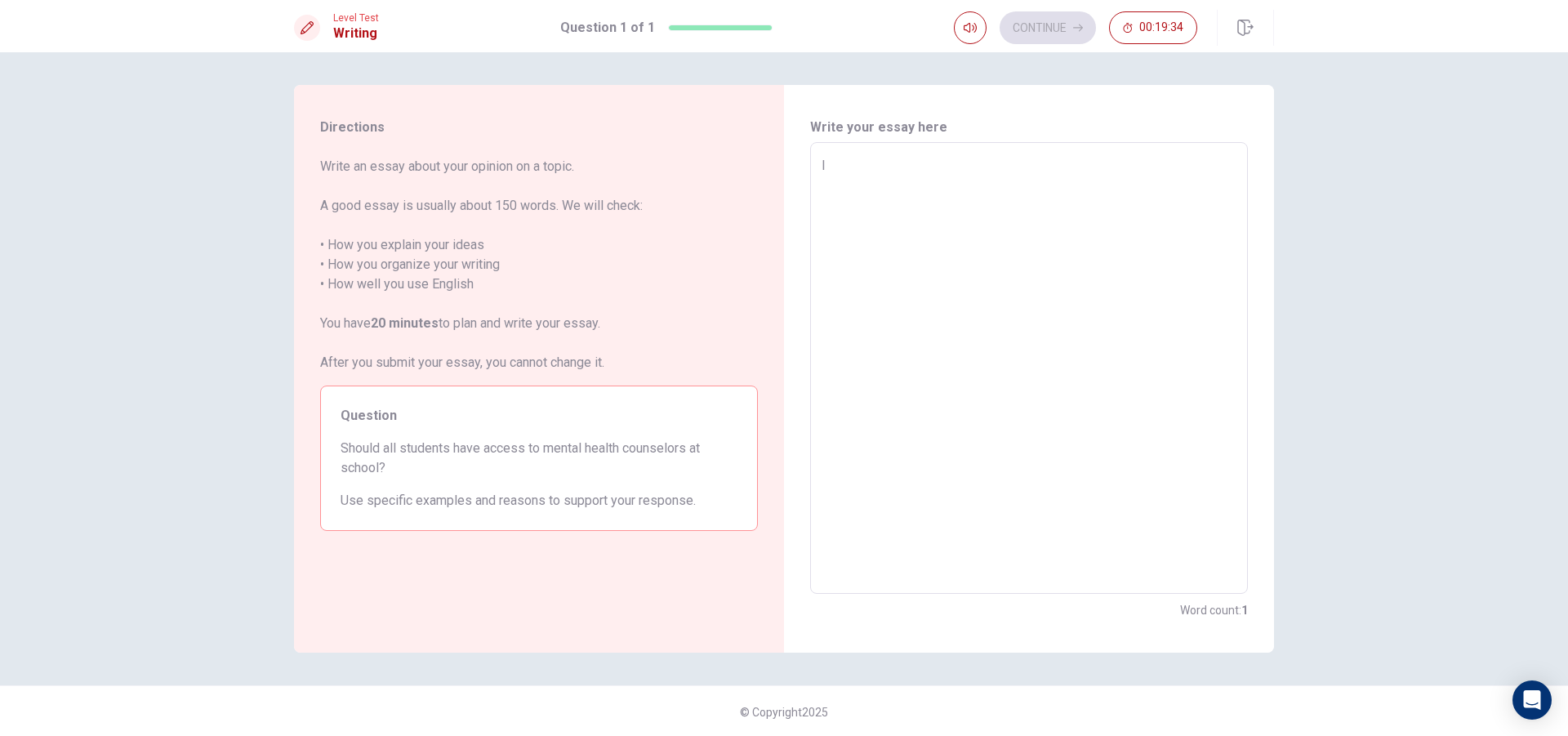
type textarea "x"
type textarea "I s"
type textarea "x"
type textarea "I st"
type textarea "x"
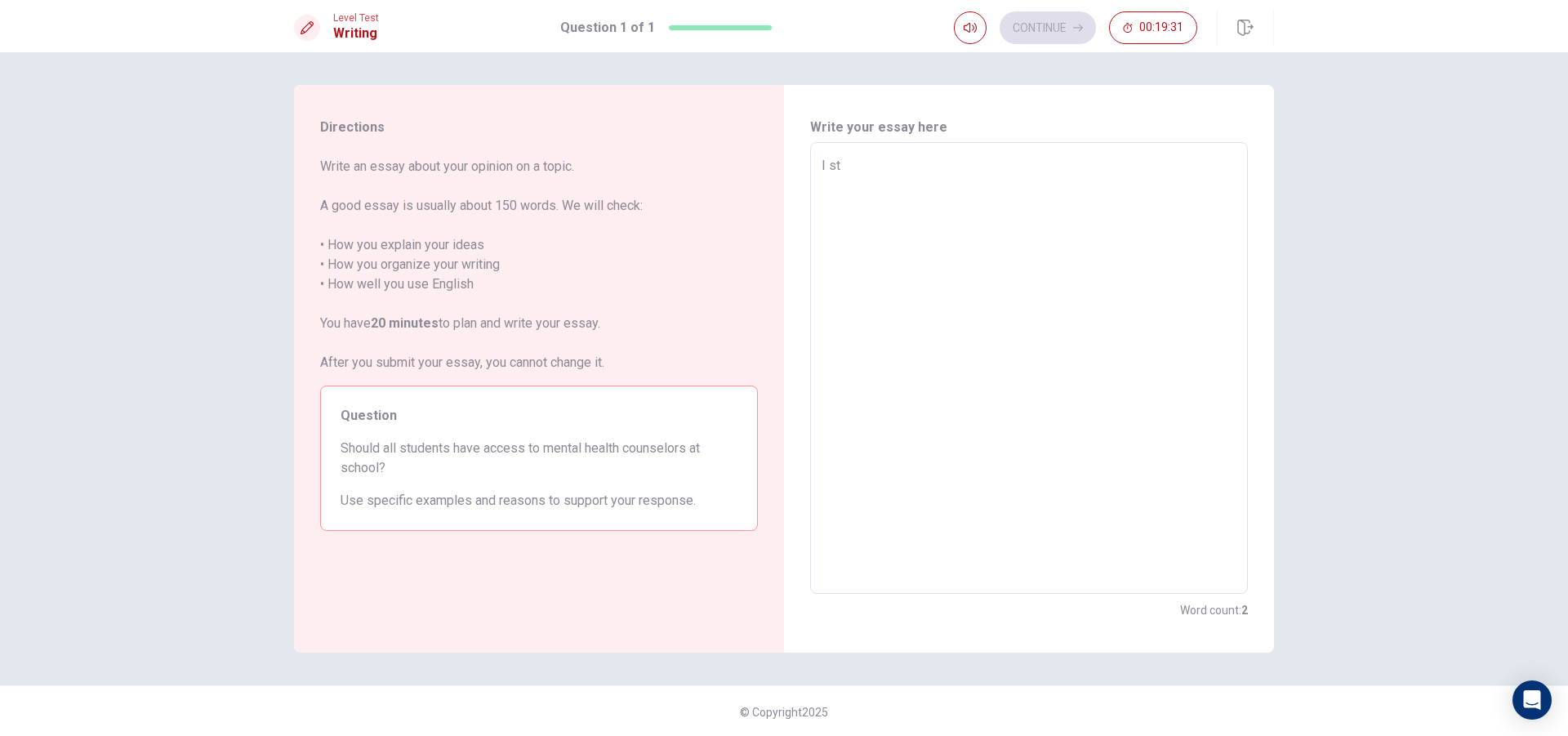
type textarea "I str"
type textarea "x"
type textarea "I stro"
type textarea "x"
type textarea "I stron"
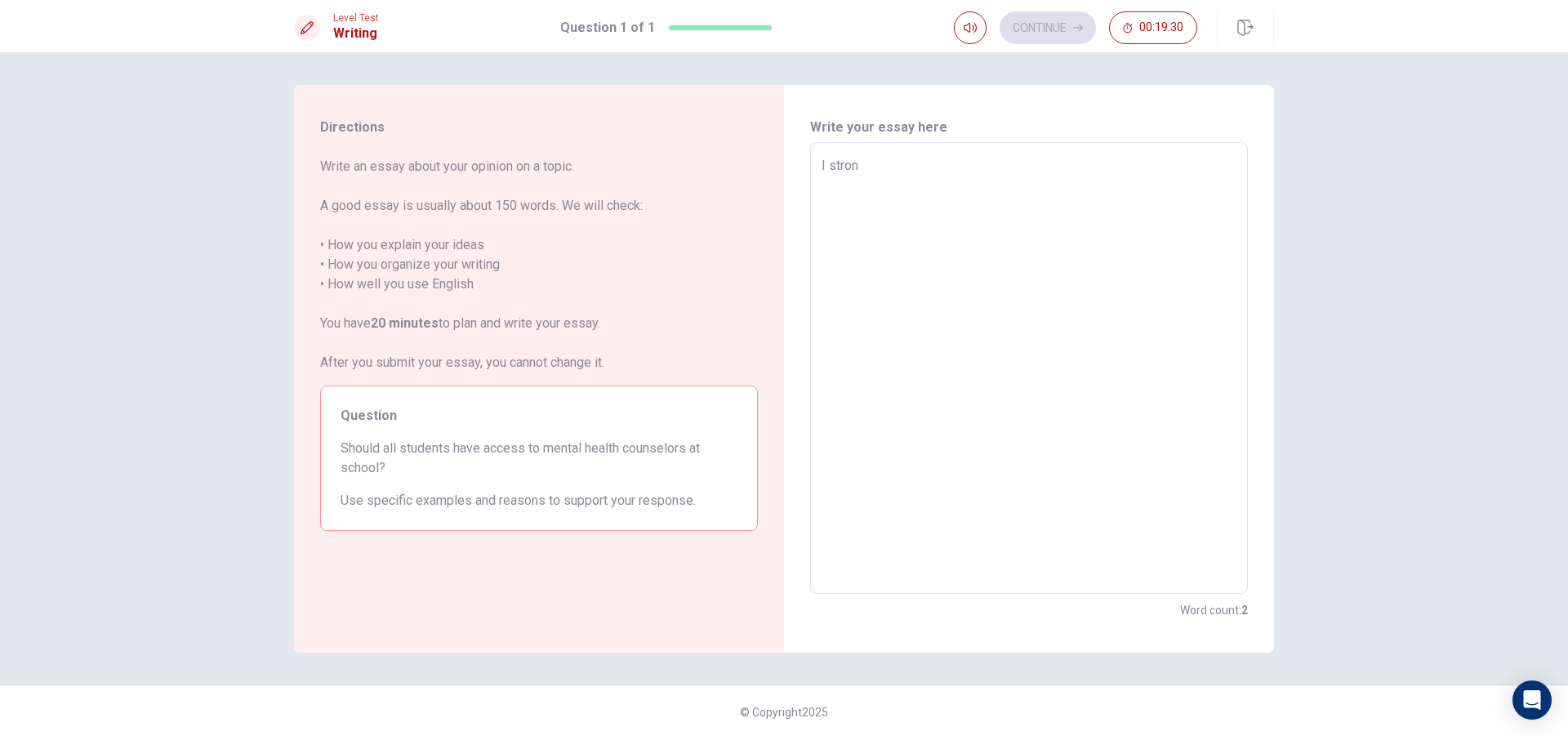
type textarea "x"
type textarea "I strong"
type textarea "x"
type textarea "I strongl"
type textarea "x"
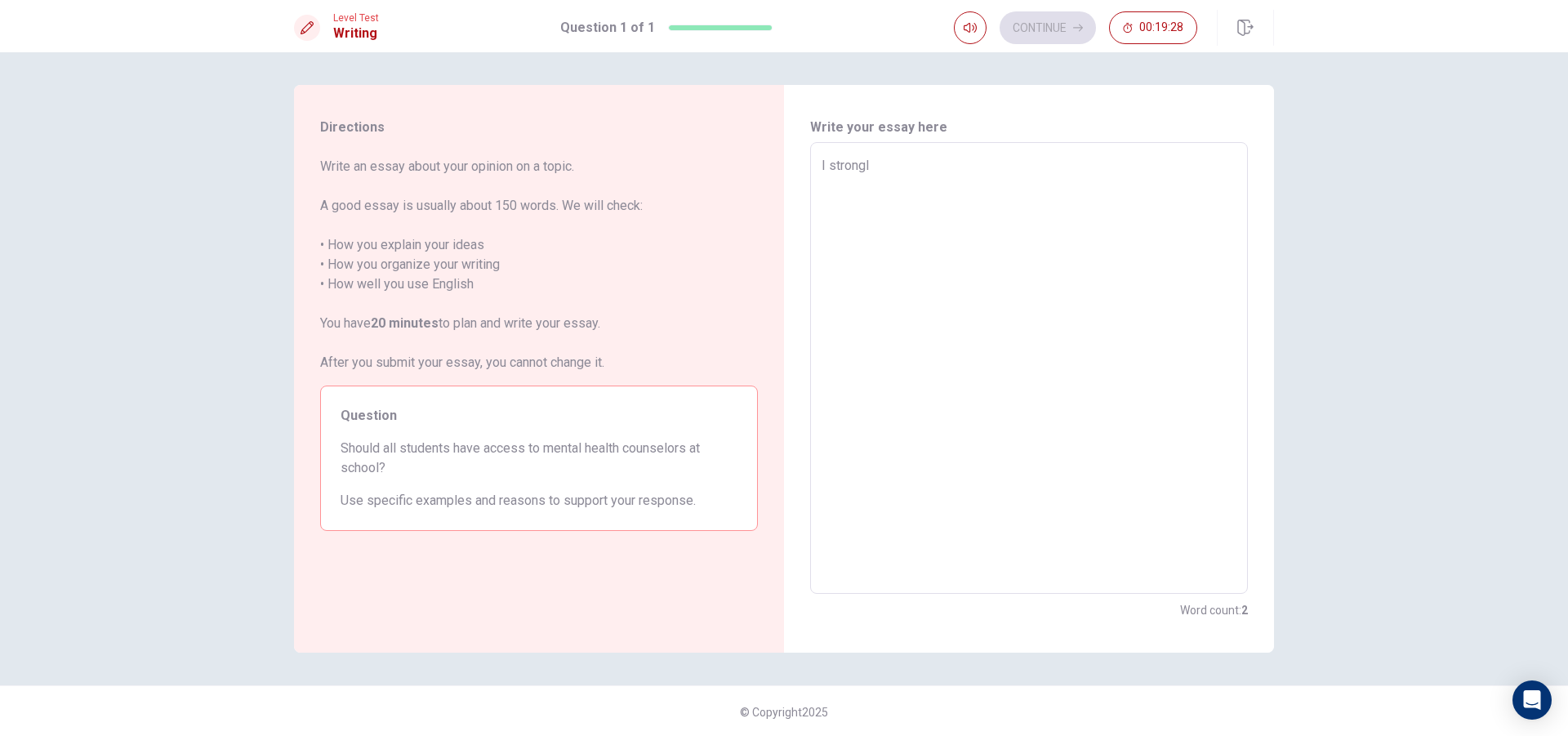
type textarea "I strongly"
type textarea "x"
type textarea "I strongly"
type textarea "x"
type textarea "I strongly b"
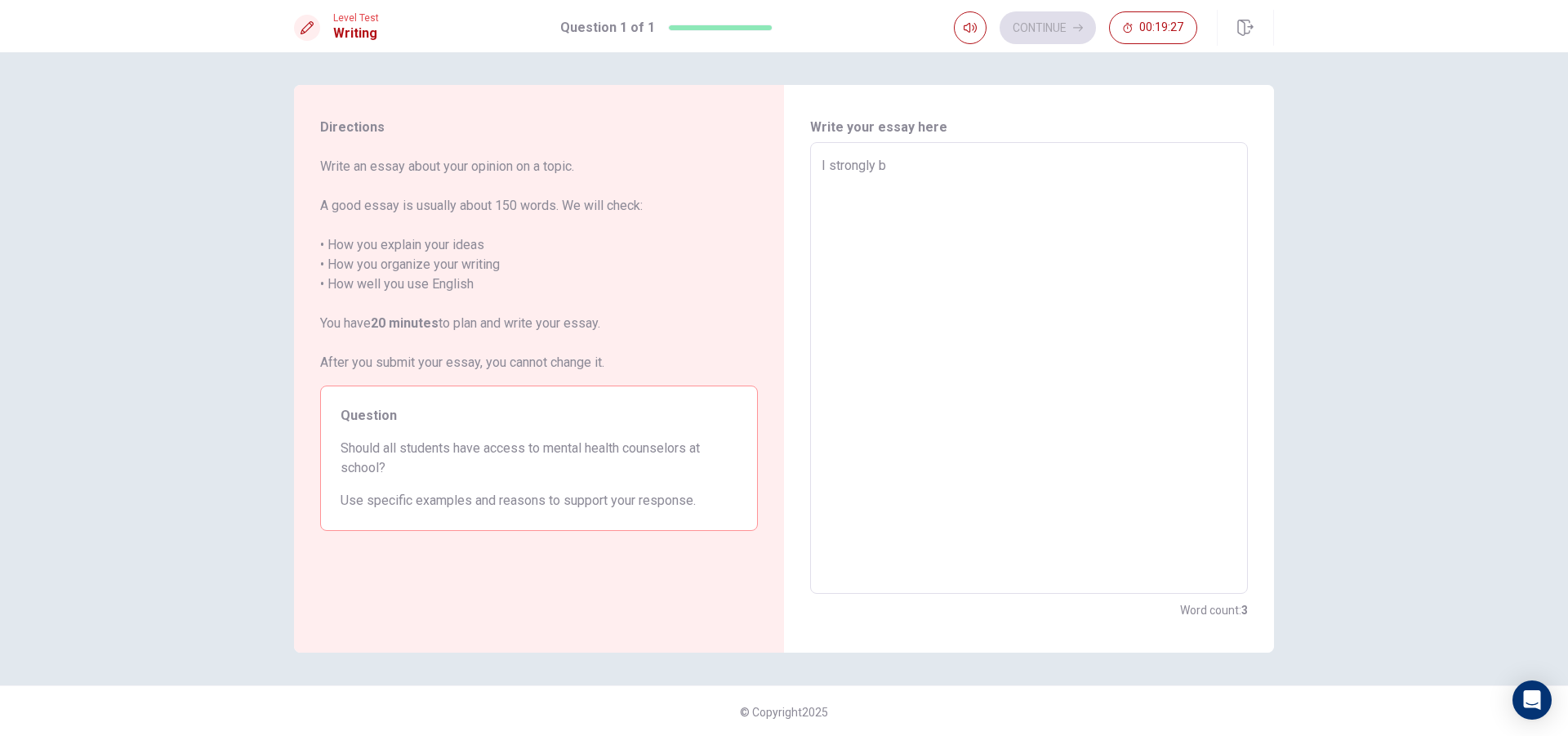
type textarea "x"
type textarea "I strongly be"
type textarea "x"
type textarea "I strongly bel"
type textarea "x"
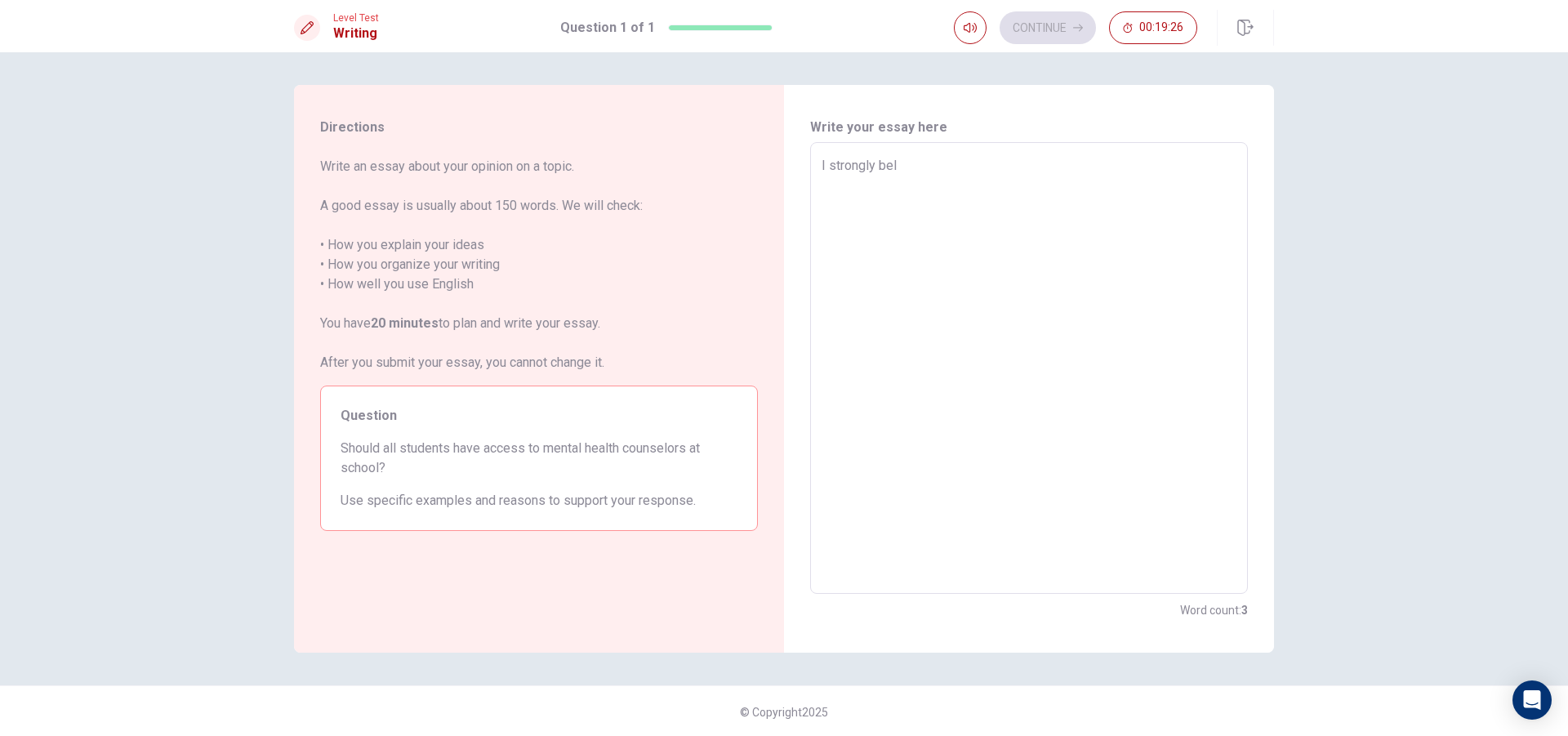
type textarea "I strongly beli"
type textarea "x"
type textarea "I strongly beliv"
type textarea "x"
type textarea "I strongly belive"
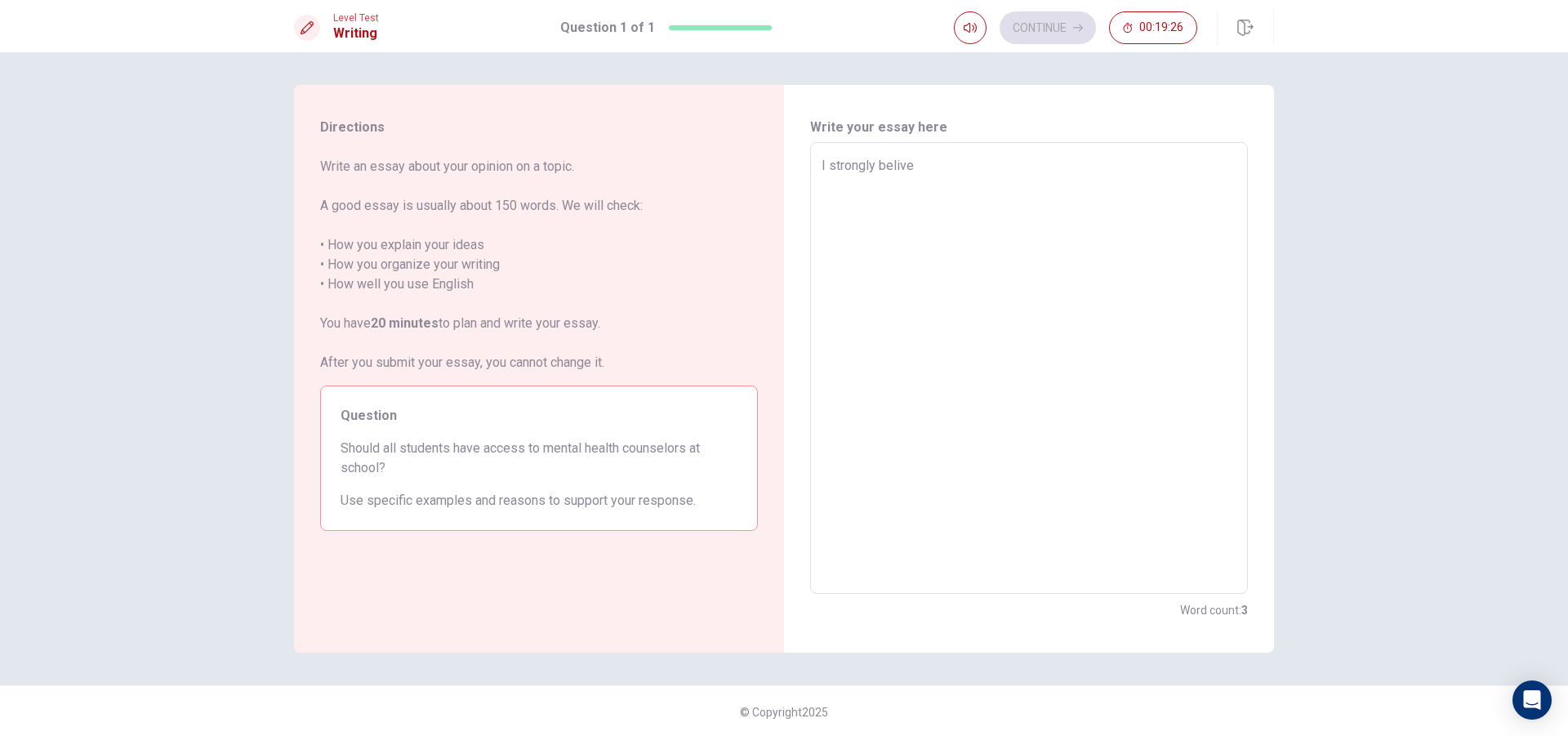
type textarea "x"
type textarea "I strongly belive"
type textarea "x"
type textarea "I strongly belive t"
type textarea "x"
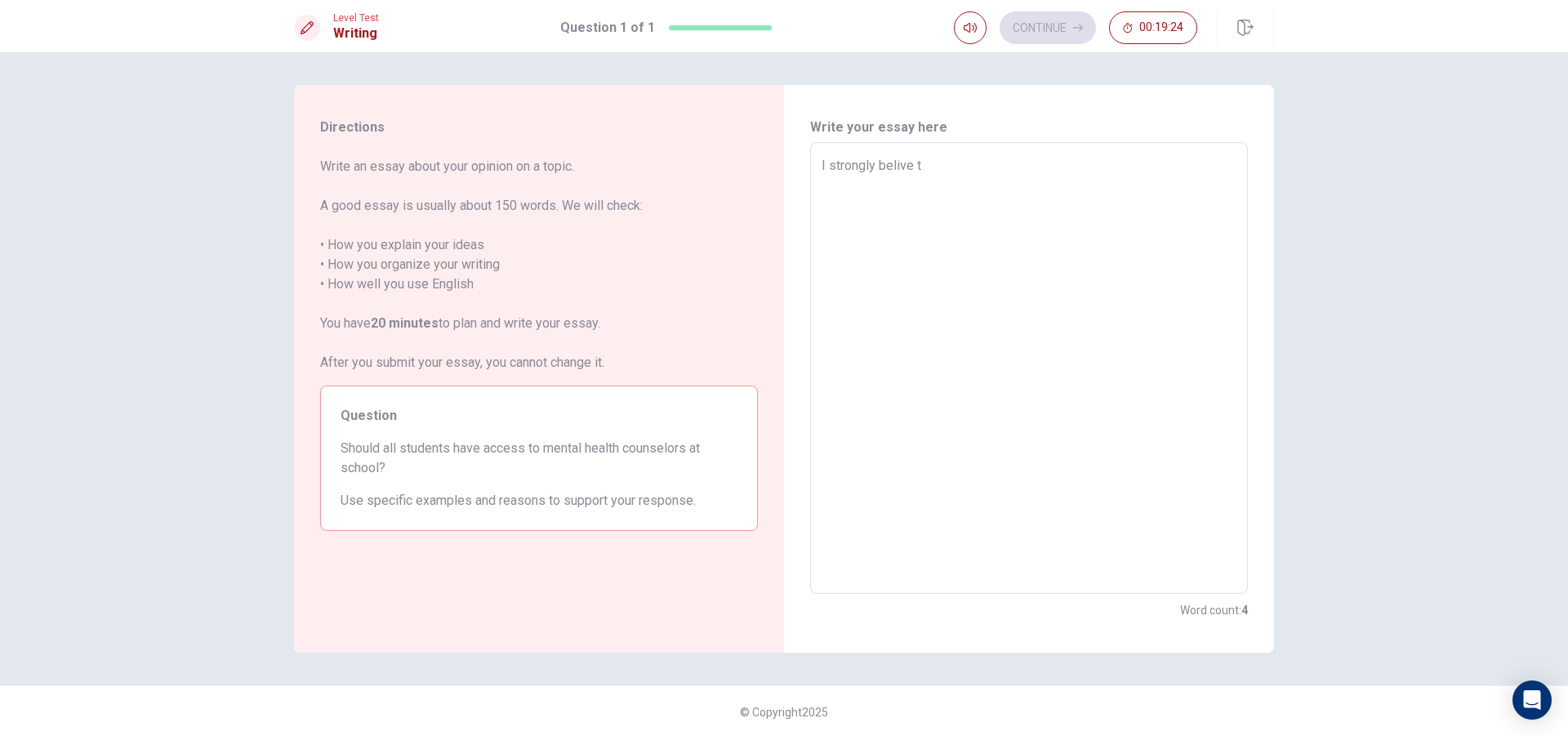
type textarea "I strongly belive th"
type textarea "x"
type textarea "I strongly belive tha"
type textarea "x"
type textarea "I strongly belive that"
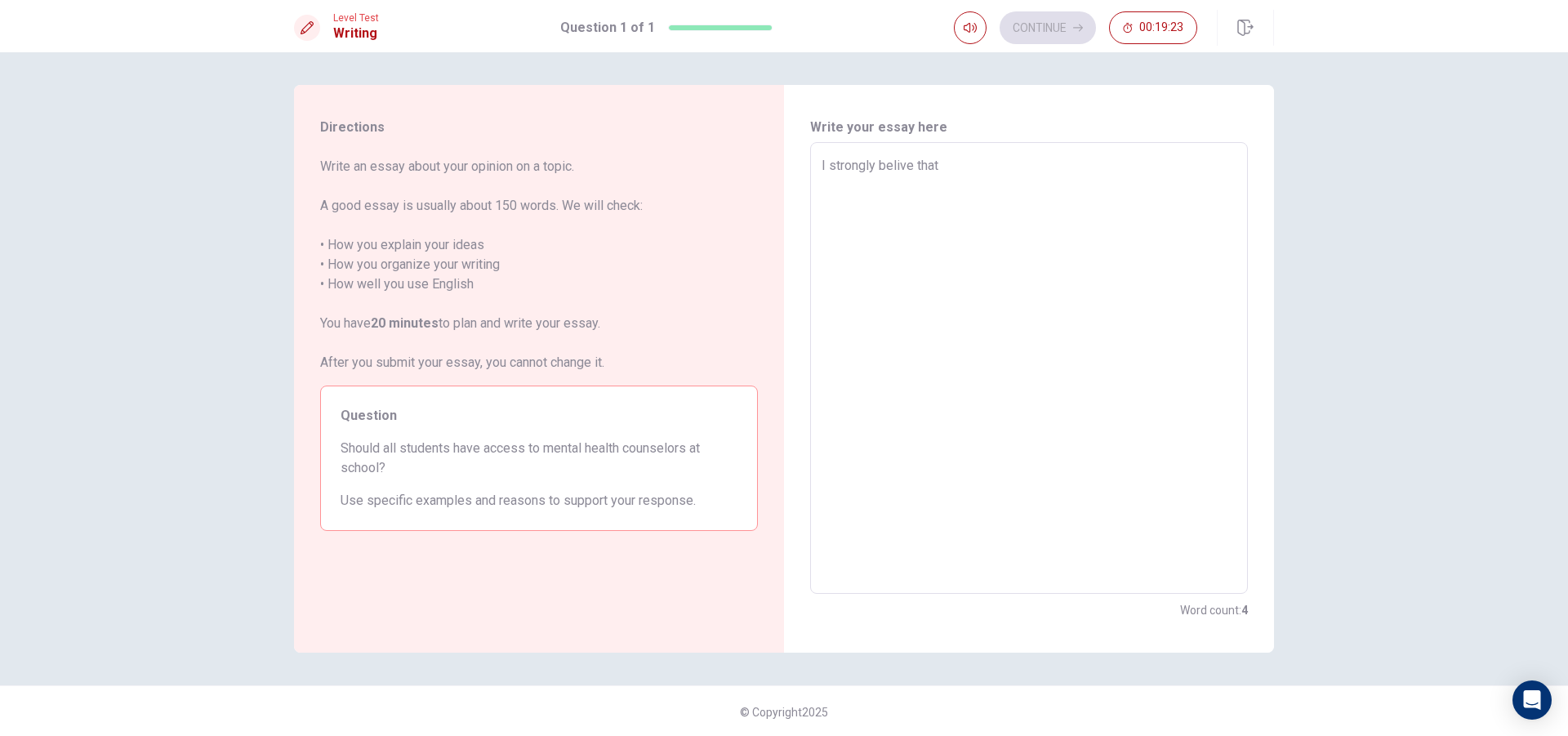
type textarea "x"
type textarea "I strongly belive that"
type textarea "x"
type textarea "I strongly belive that a"
type textarea "x"
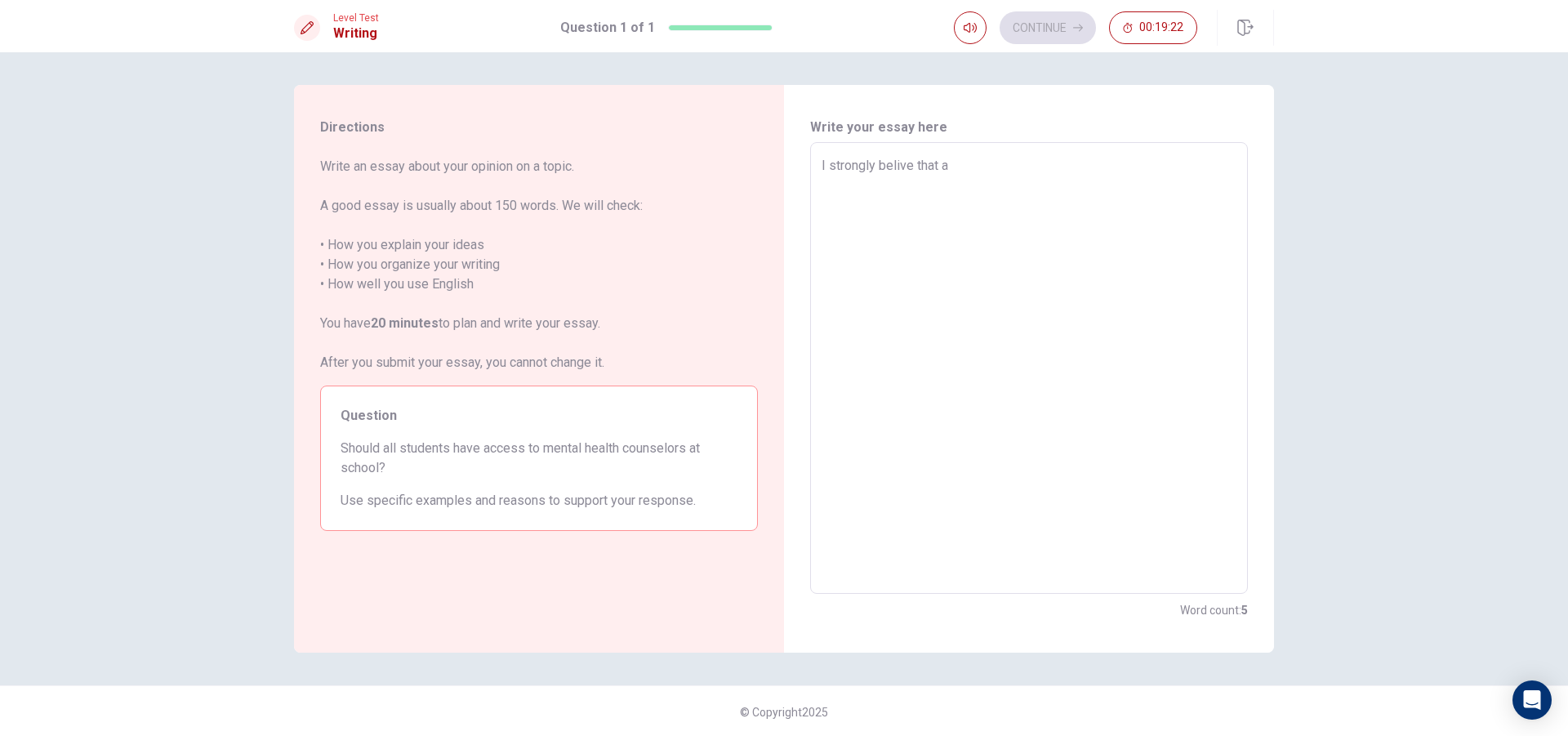
type textarea "I strongly belive that al"
type textarea "x"
type textarea "I strongly belive that all"
type textarea "x"
type textarea "I strongly belive that all"
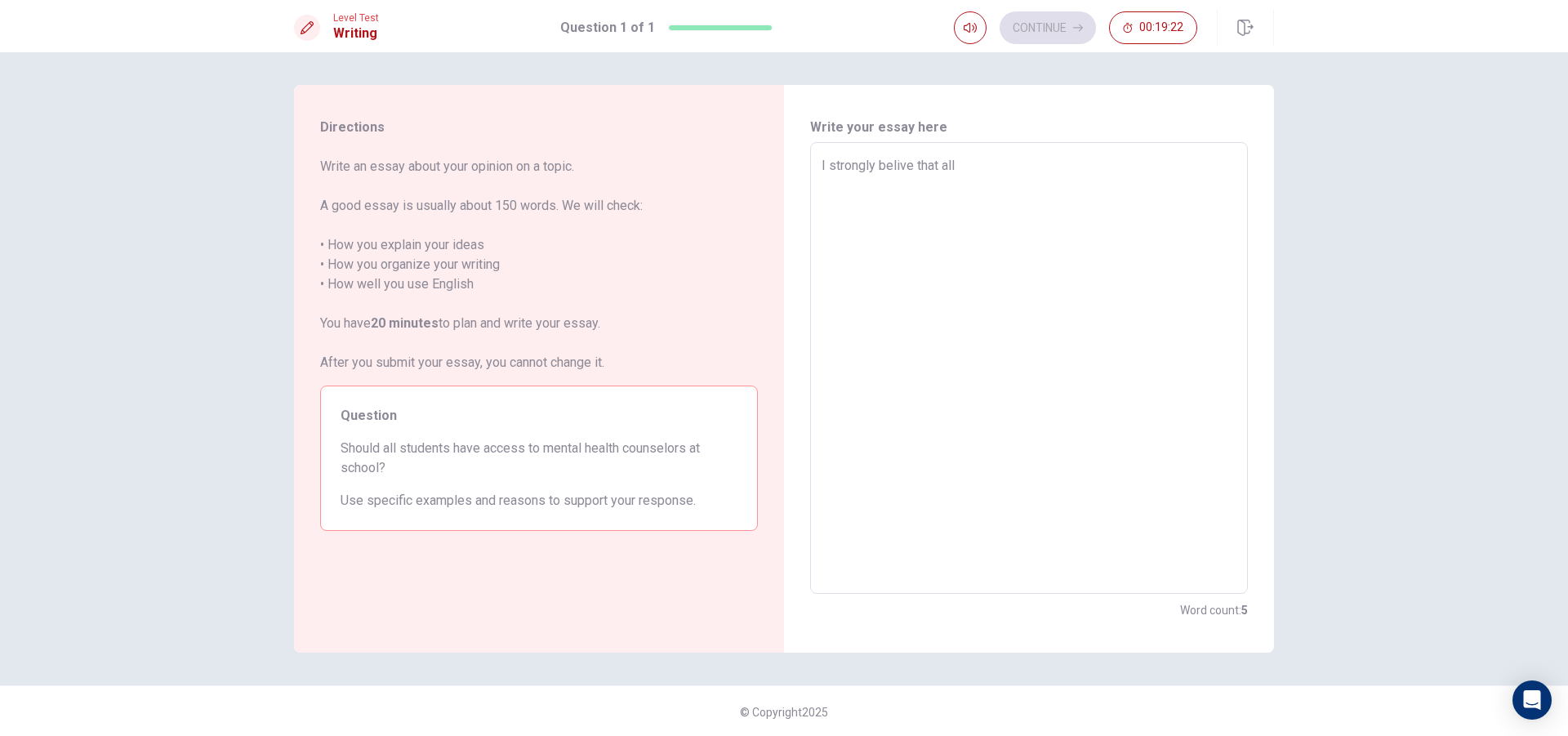
type textarea "x"
type textarea "I strongly belive that all s"
type textarea "x"
type textarea "I strongly belive that all st"
type textarea "x"
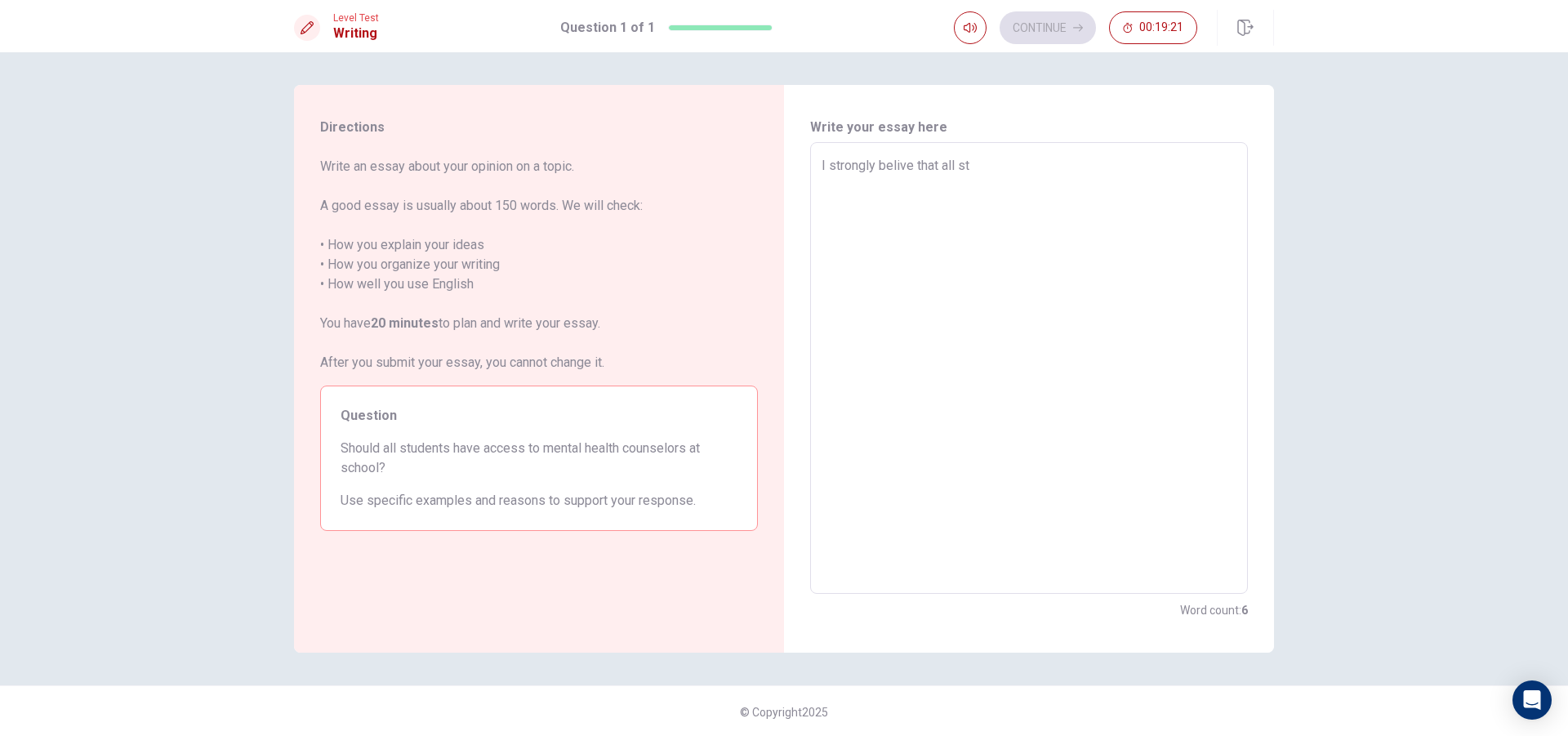
type textarea "I strongly belive that all stu"
type textarea "x"
type textarea "I strongly belive that all stud"
type textarea "x"
type textarea "I strongly belive that all stude"
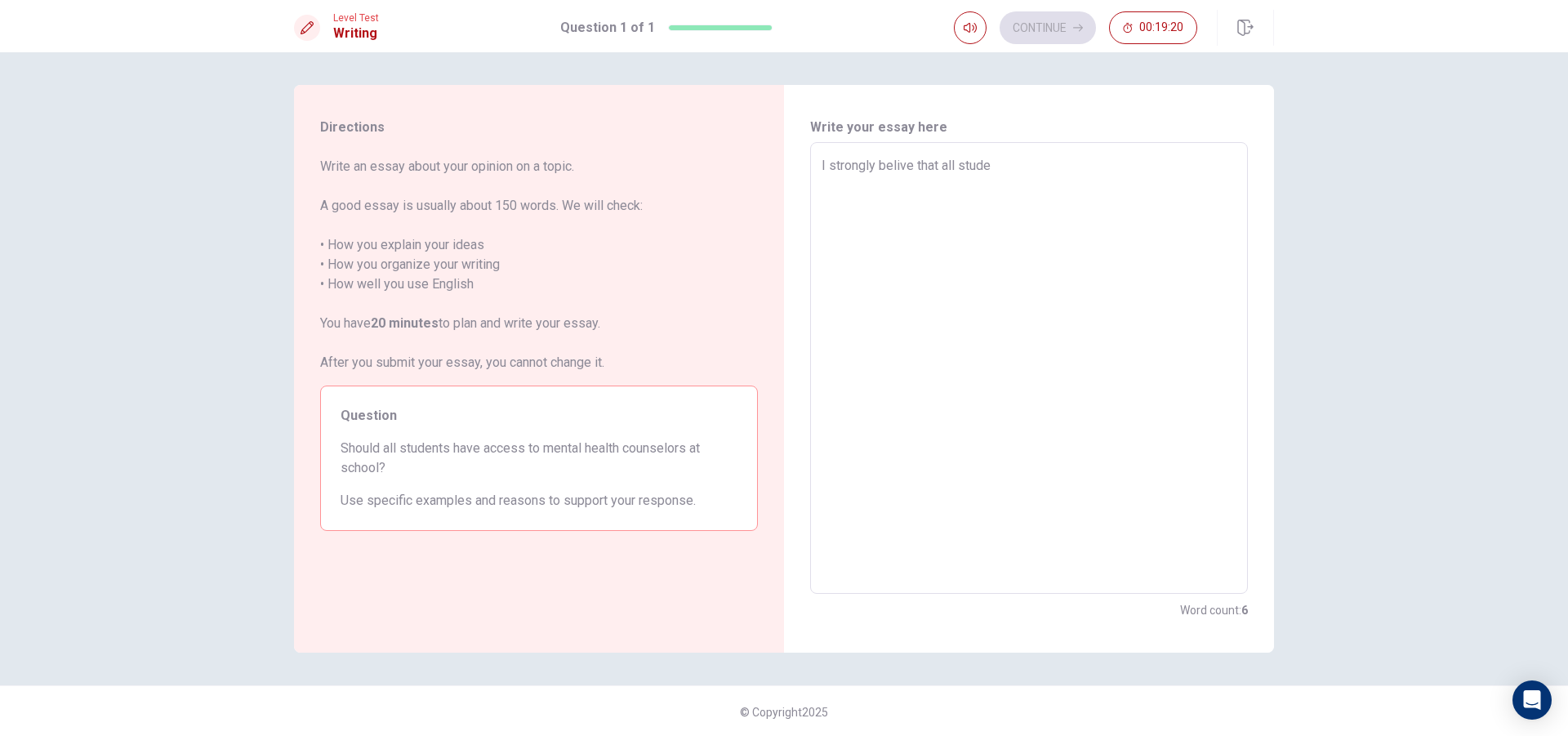
type textarea "x"
type textarea "I strongly belive that all studen"
type textarea "x"
type textarea "I strongly belive that all student"
type textarea "x"
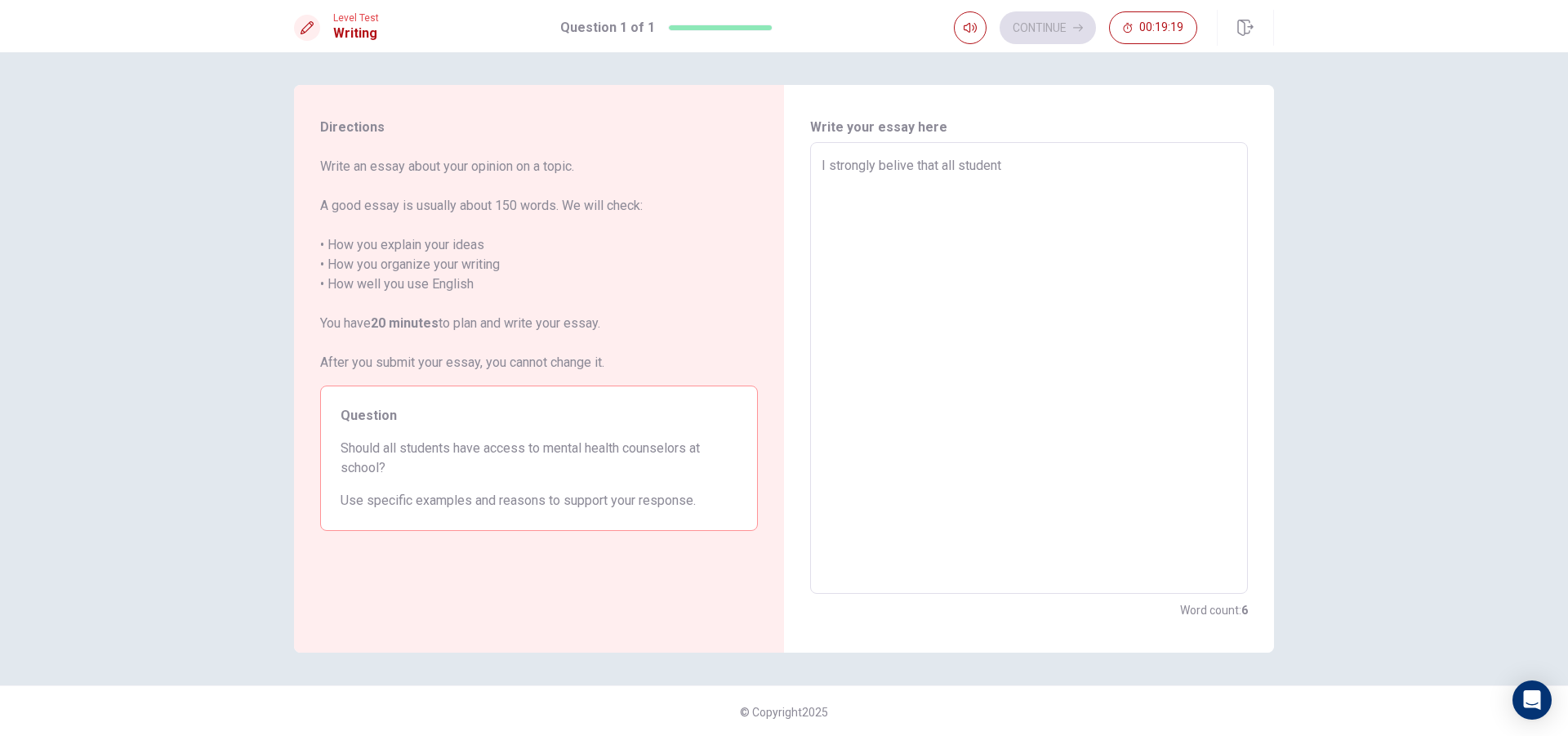
type textarea "I strongly belive that all students"
type textarea "x"
type textarea "I strongly belive that all students"
type textarea "x"
type textarea "I strongly belive that all students s"
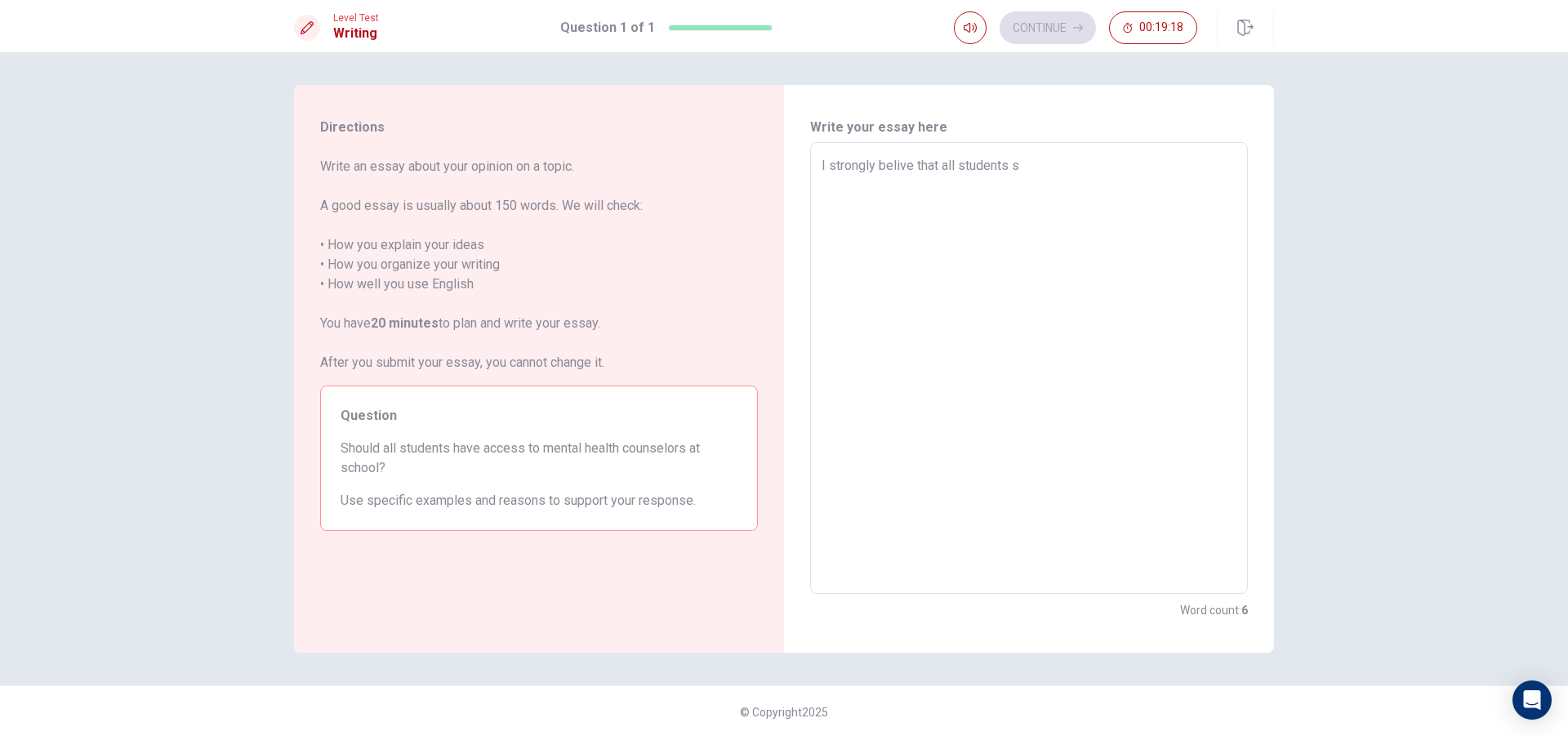
type textarea "x"
type textarea "I strongly belive that all students sh"
type textarea "x"
type textarea "I strongly belive that all students sho"
type textarea "x"
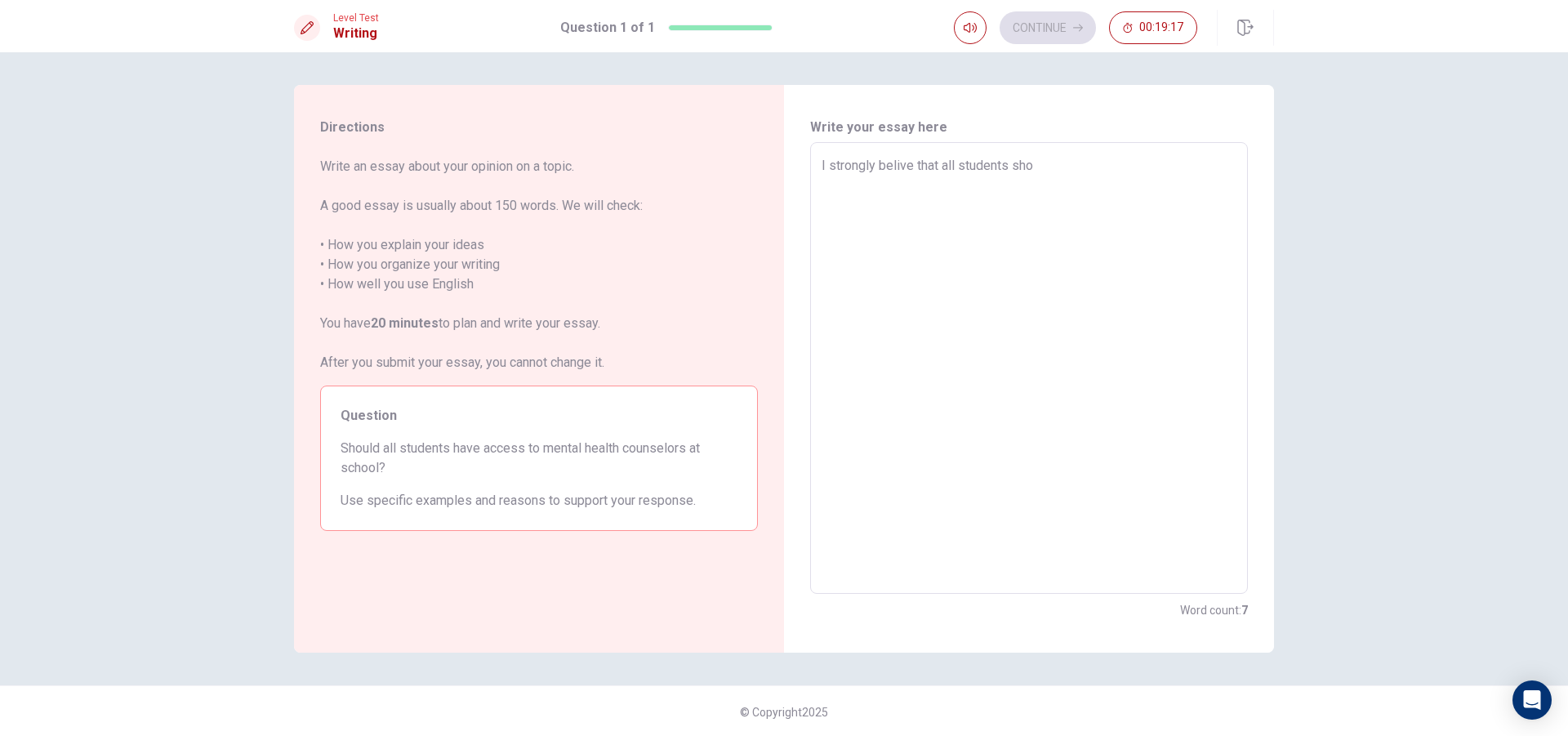
type textarea "I strongly belive that all students shol"
type textarea "x"
type textarea "I strongly belive that all students sholu"
type textarea "x"
type textarea "I strongly belive that all students sholud"
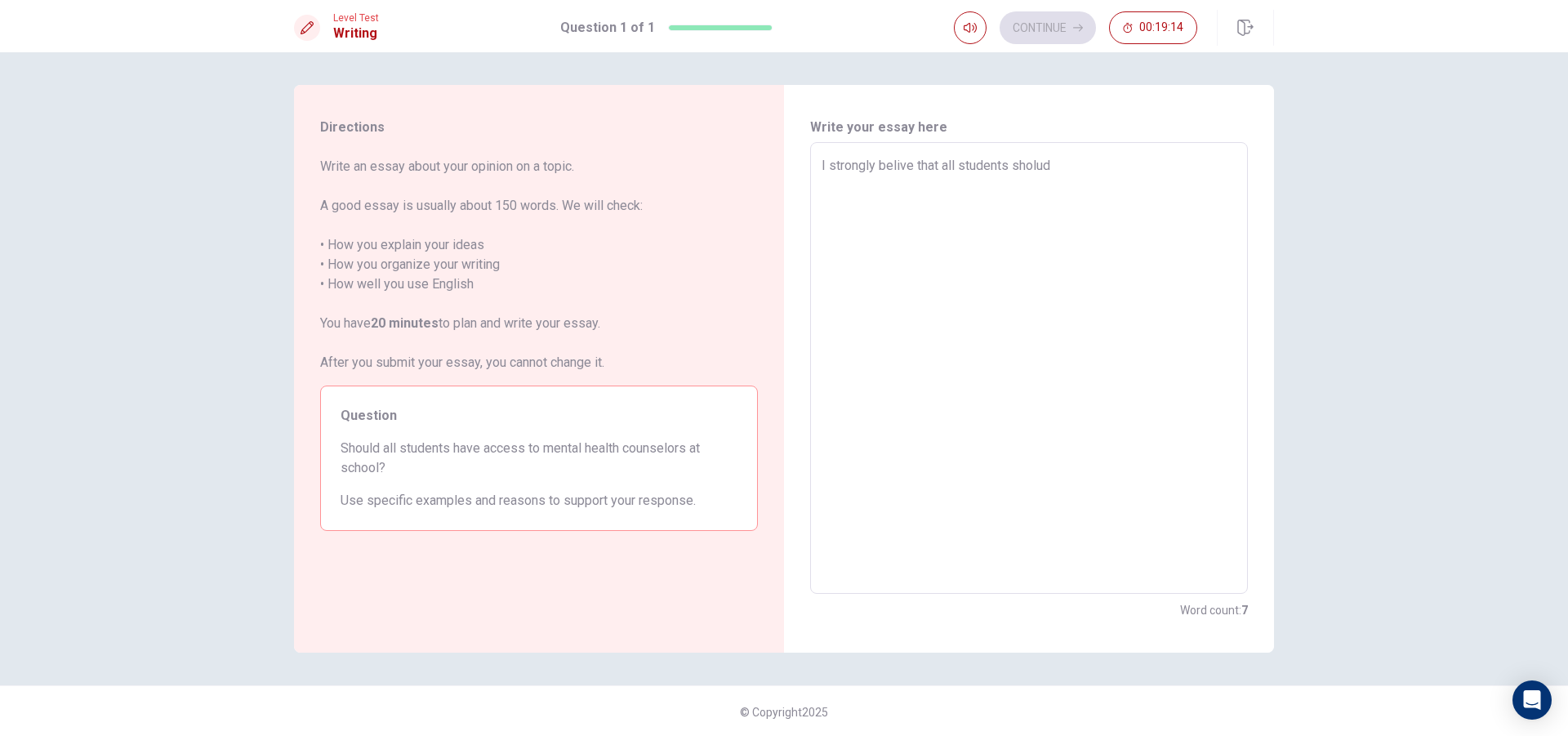
type textarea "x"
type textarea "I strongly belive that all students sholud"
type textarea "x"
type textarea "I strongly belive that all students sholud h"
type textarea "x"
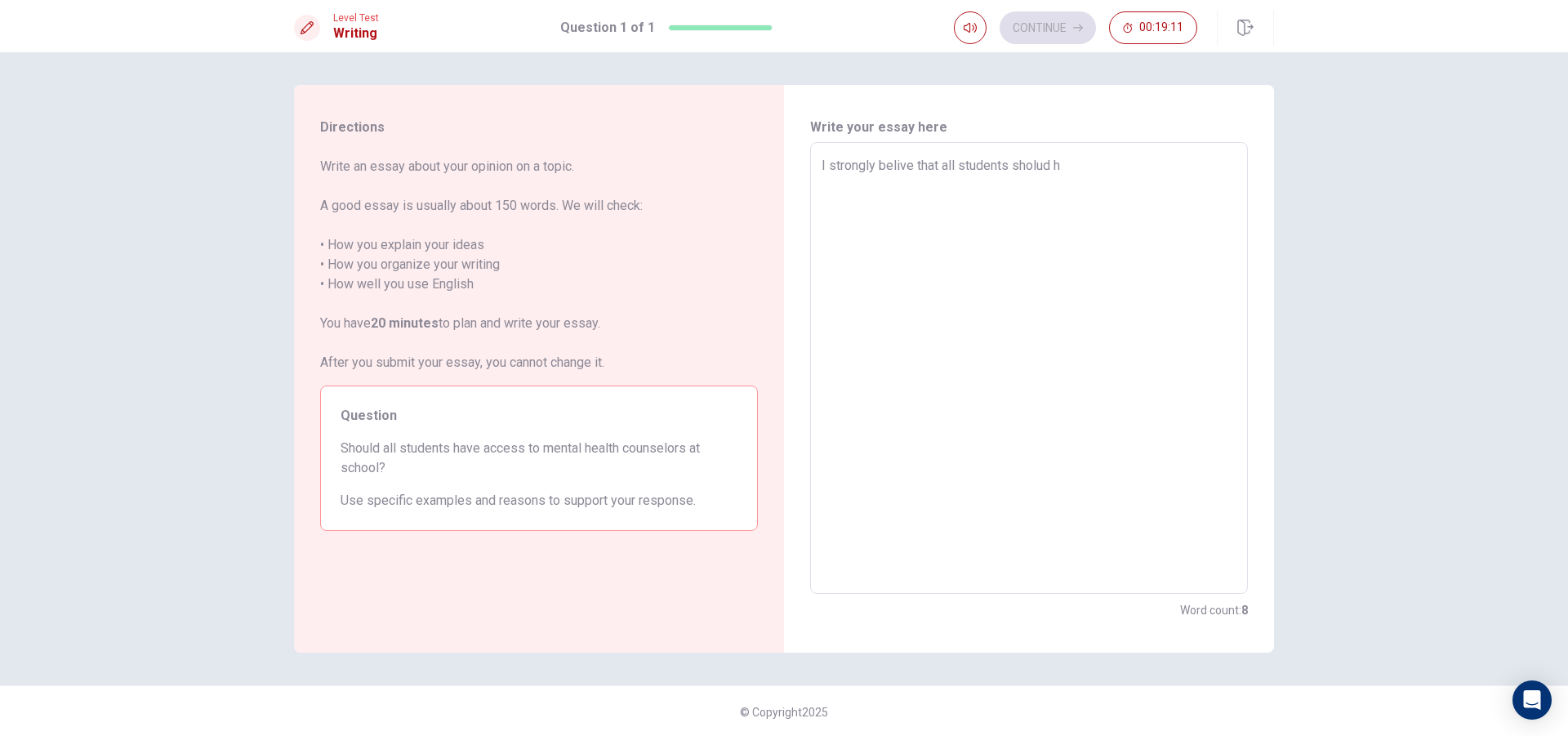
type textarea "I strongly belive that all students sholud ha"
type textarea "x"
type textarea "I strongly belive that all students sholud hav"
type textarea "x"
type textarea "I strongly belive that all students sholud have"
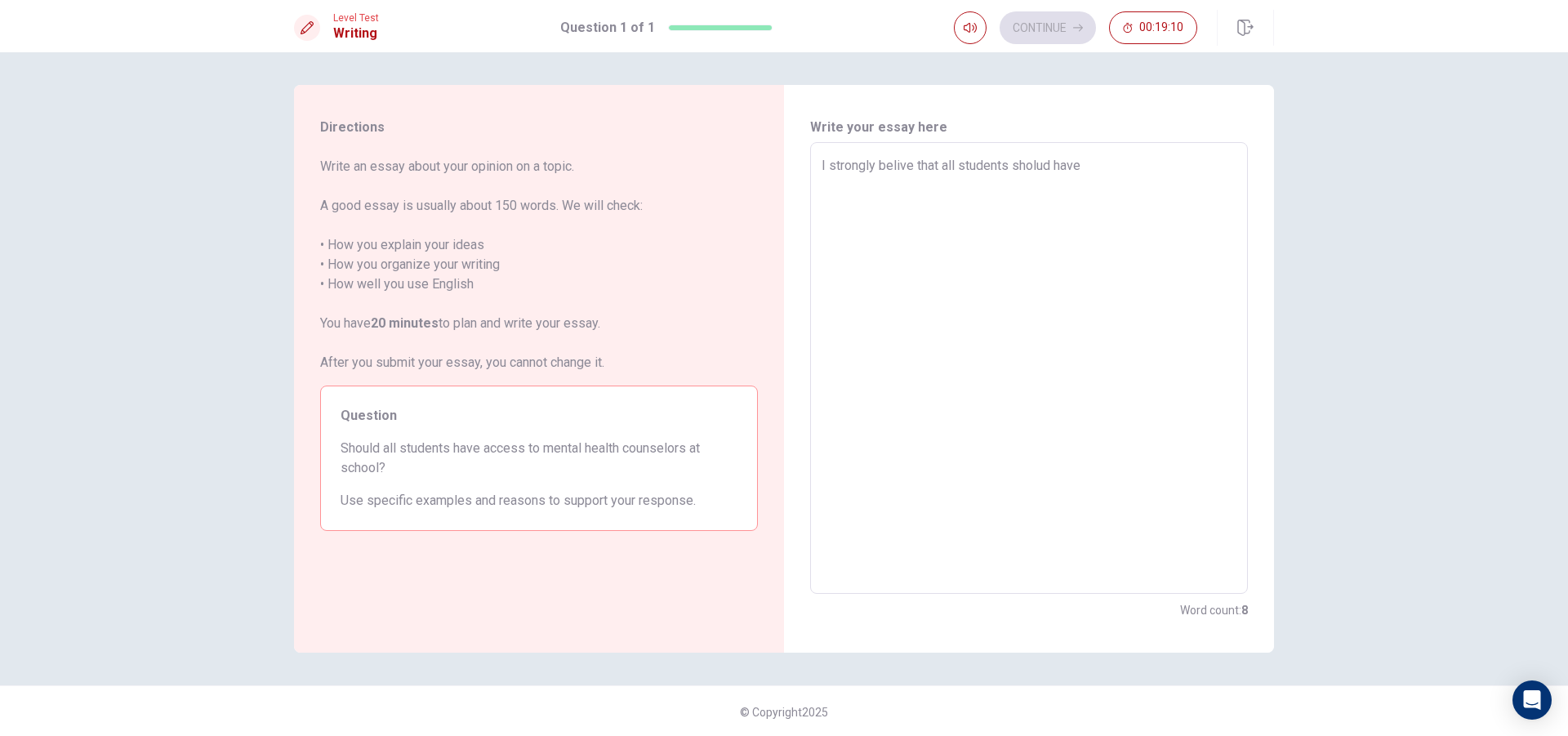
type textarea "x"
type textarea "I strongly belive that all students sholud have"
type textarea "x"
type textarea "I strongly belive that all students sholud have a"
type textarea "x"
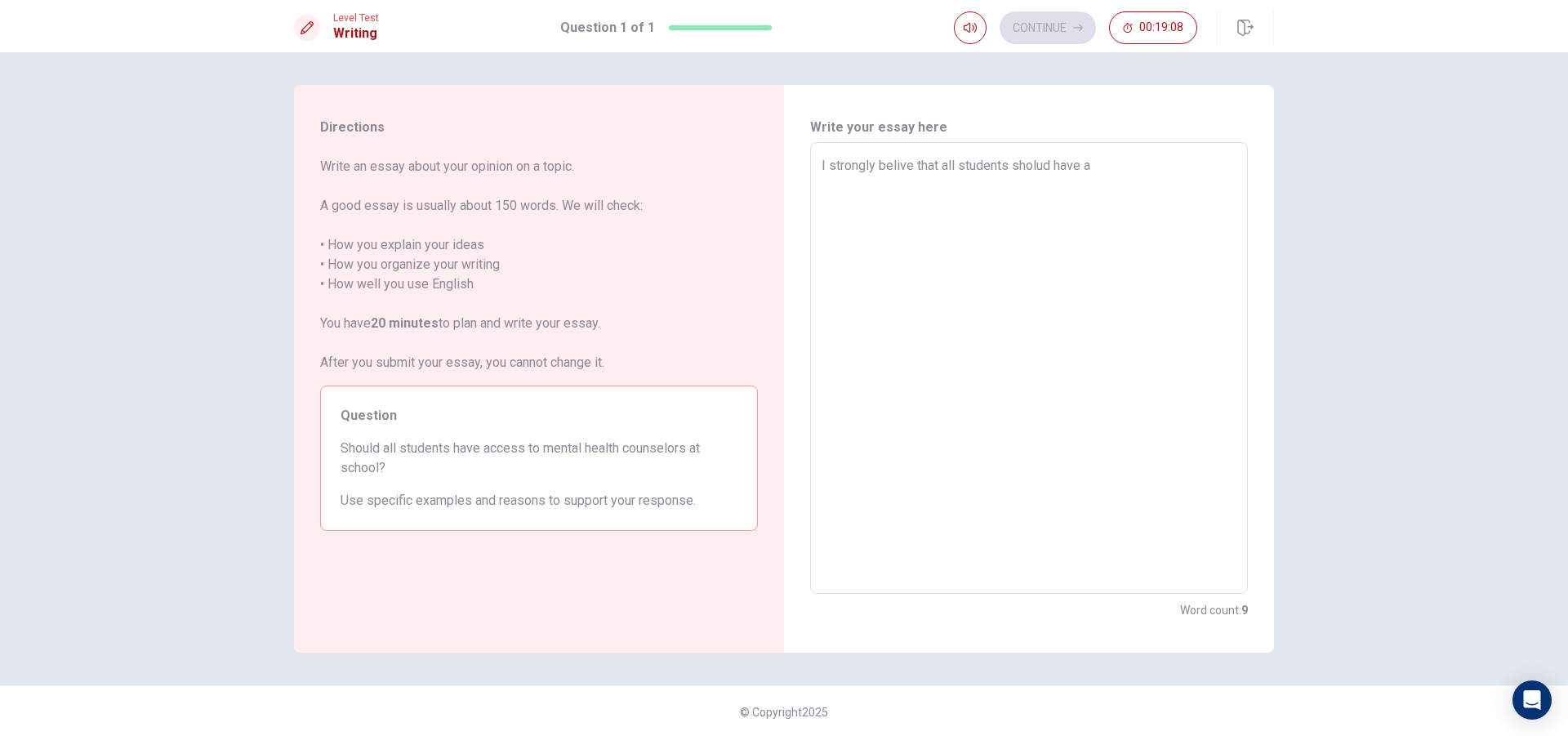
type textarea "I strongly belive that all students sholud have ac"
type textarea "x"
type textarea "I strongly belive that all students sholud have acc"
type textarea "x"
type textarea "I strongly belive that all students sholud have acce"
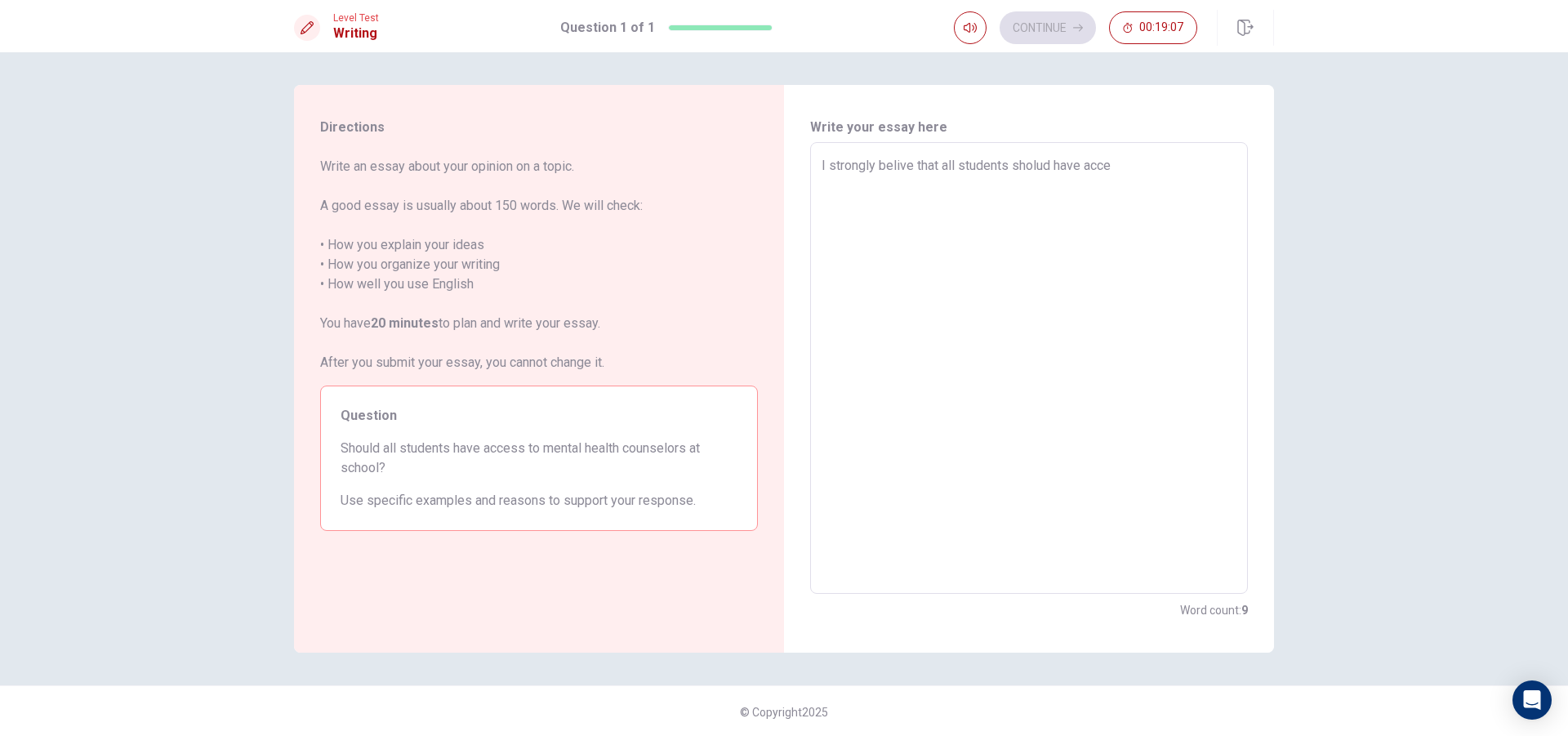
type textarea "x"
type textarea "I strongly belive that all students sholud have acces"
type textarea "x"
type textarea "I strongly belive that all students sholud have access"
type textarea "x"
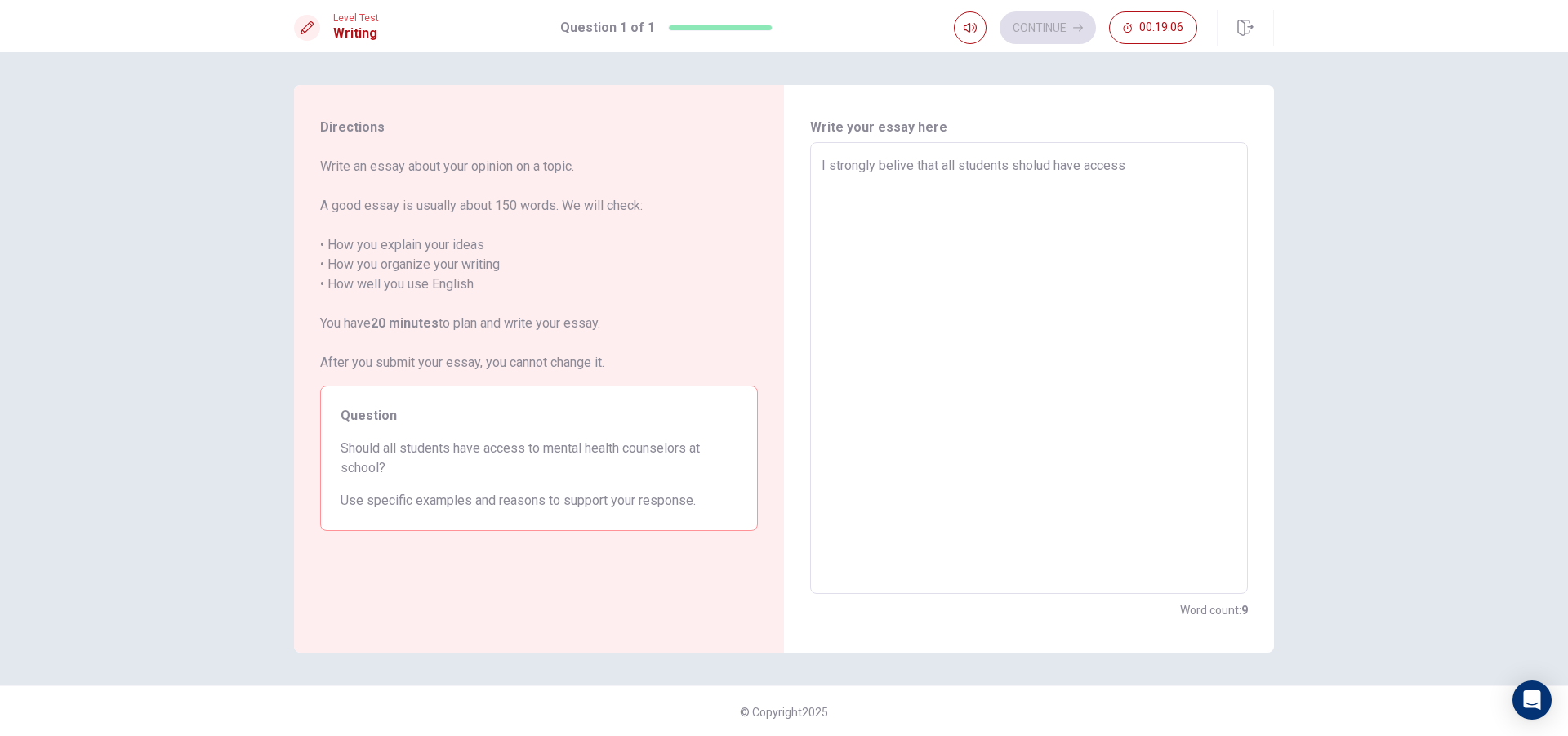
type textarea "I strongly belive that all students sholud have access"
type textarea "x"
type textarea "I strongly belive that all students sholud have access t"
type textarea "x"
type textarea "I strongly belive that all students sholud have access to"
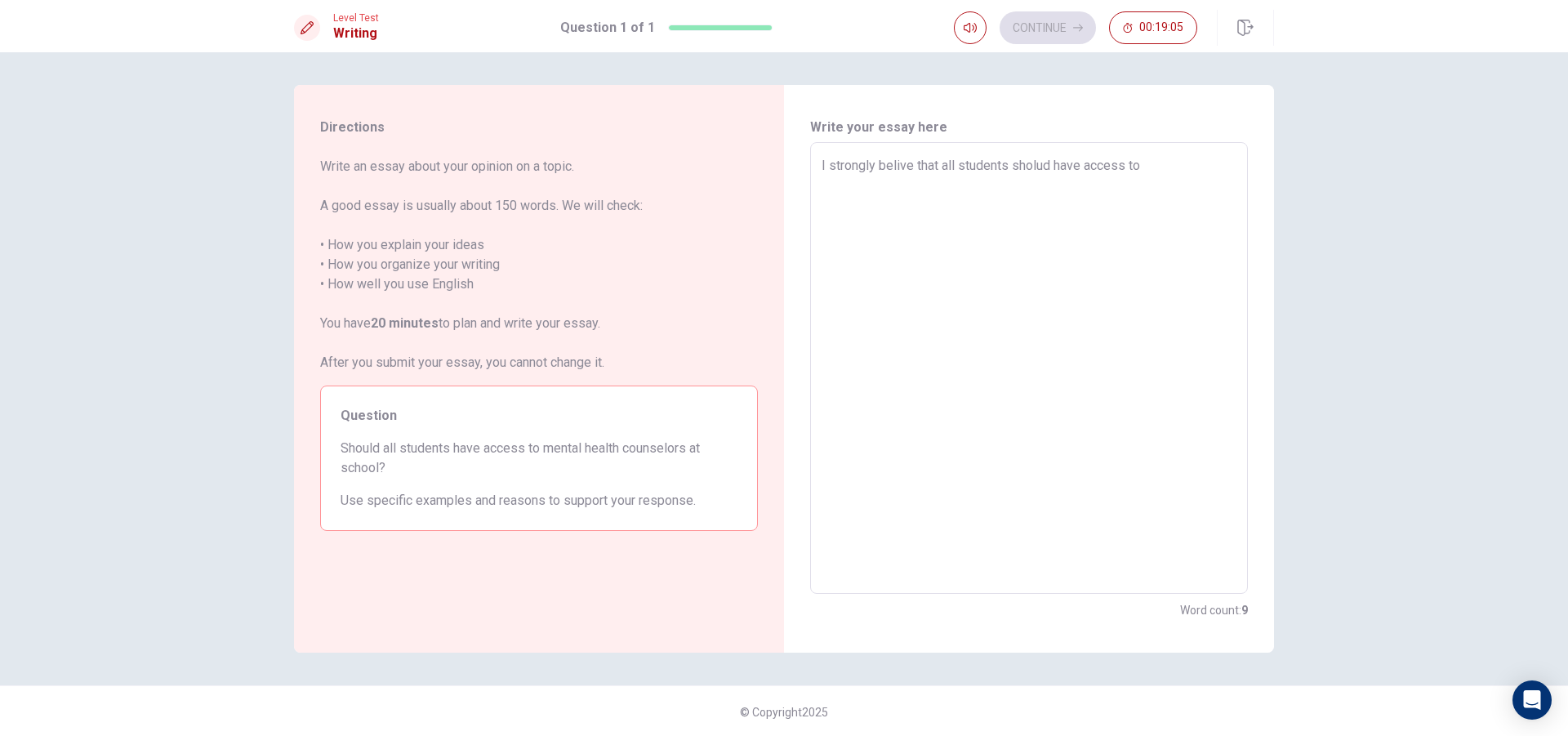
type textarea "x"
type textarea "I strongly belive that all students sholud have access to"
type textarea "x"
type textarea "I strongly belive that all students sholud have access to m"
type textarea "x"
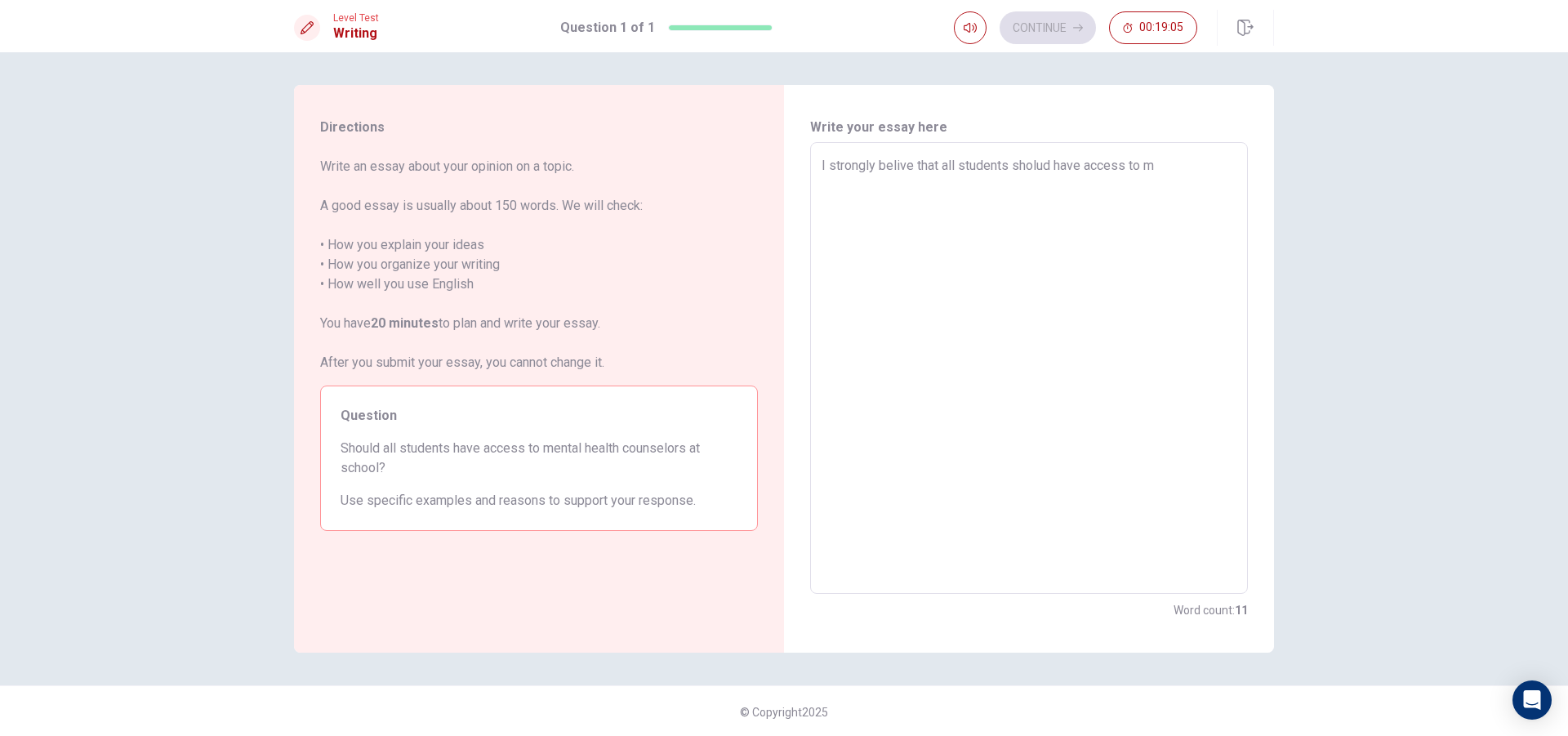
type textarea "I strongly belive that all students sholud have access to me"
type textarea "x"
type textarea "I strongly belive that all students sholud have access to men"
type textarea "x"
type textarea "I strongly belive that all students sholud have access to ment"
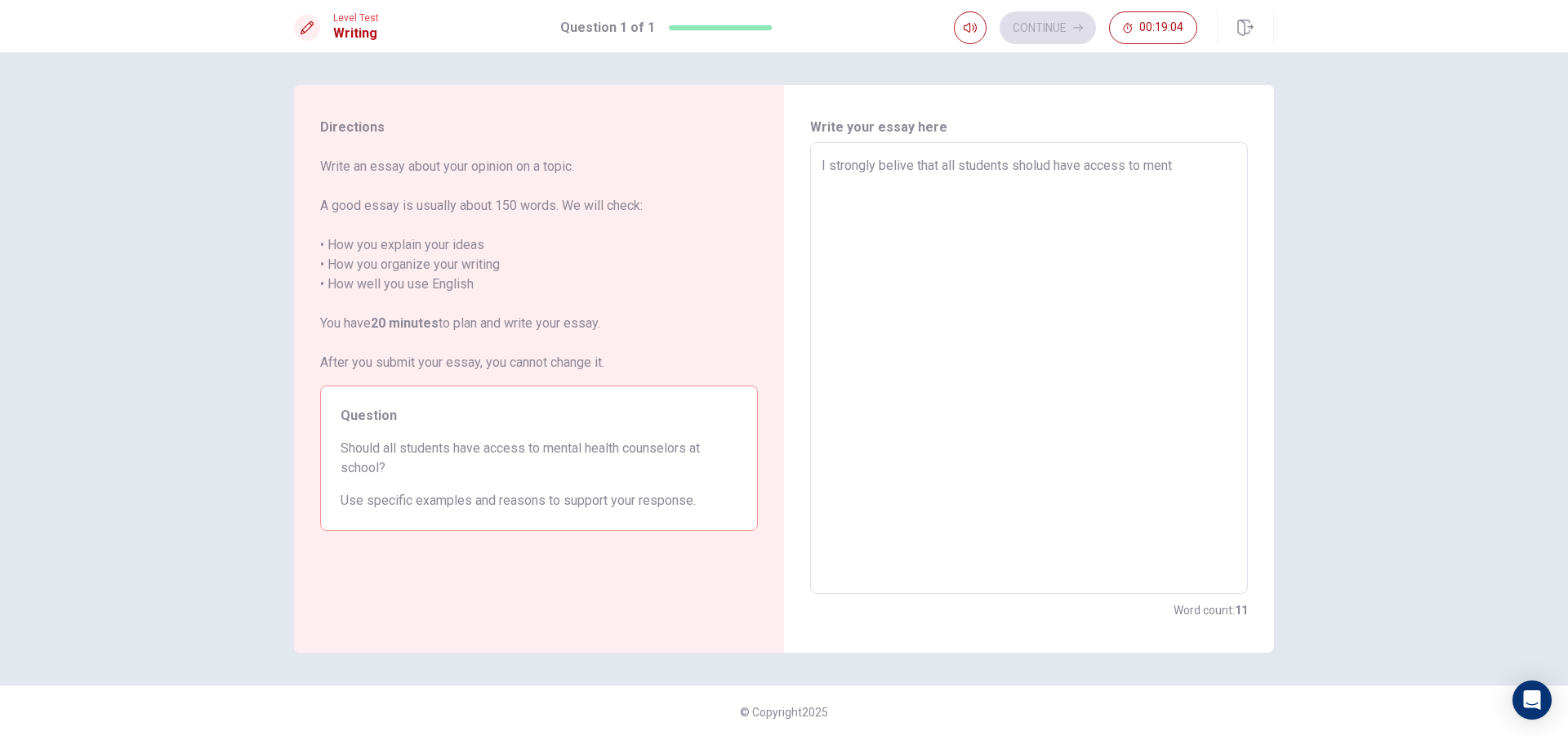
type textarea "x"
type textarea "I strongly belive that all students sholud have access to menta"
type textarea "x"
type textarea "I strongly belive that all students sholud have access to mental"
type textarea "x"
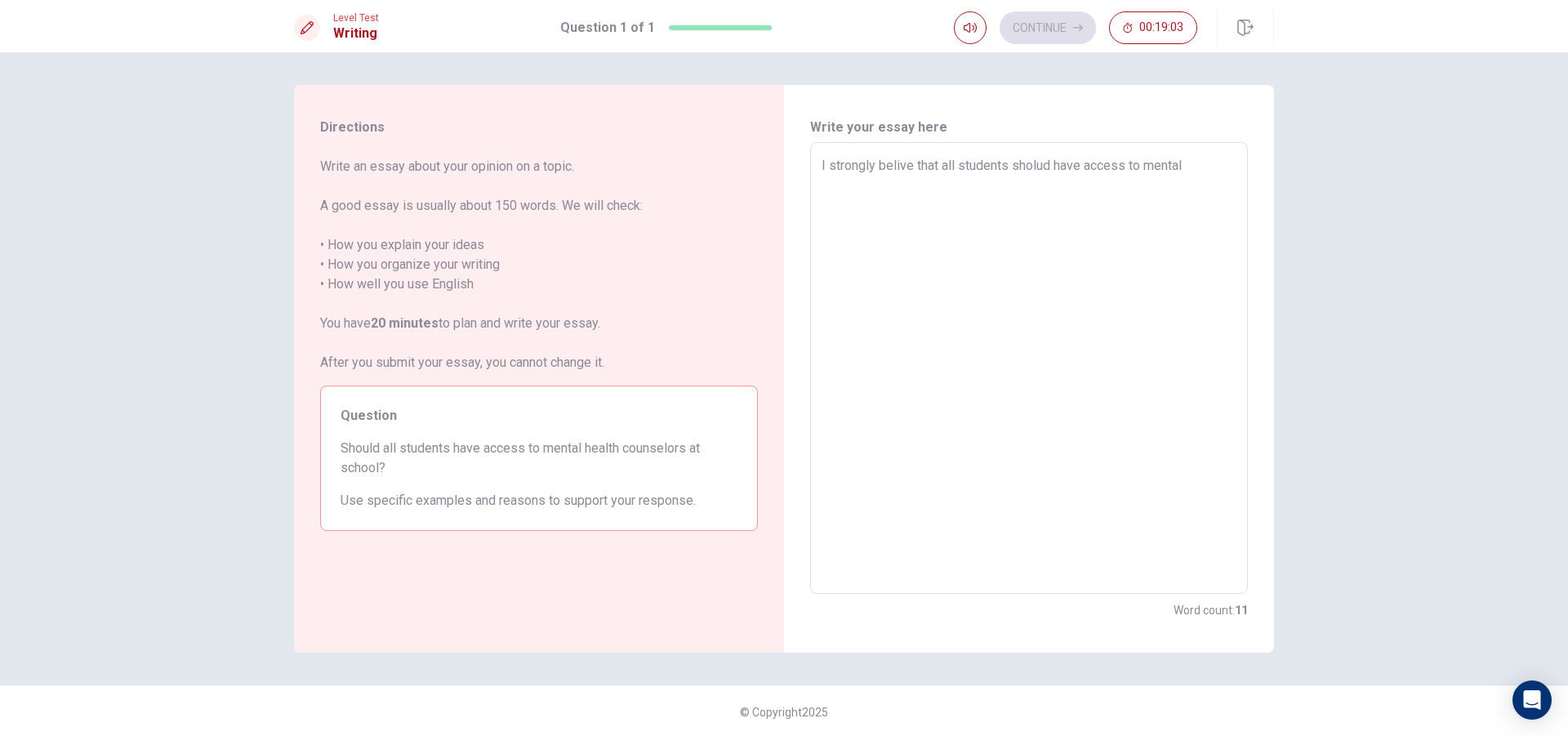
type textarea "I strongly belive that all students sholud have access to mental"
type textarea "x"
type textarea "I strongly belive that all students sholud have access to mental h"
type textarea "x"
type textarea "I strongly belive that all students sholud have access to mental he"
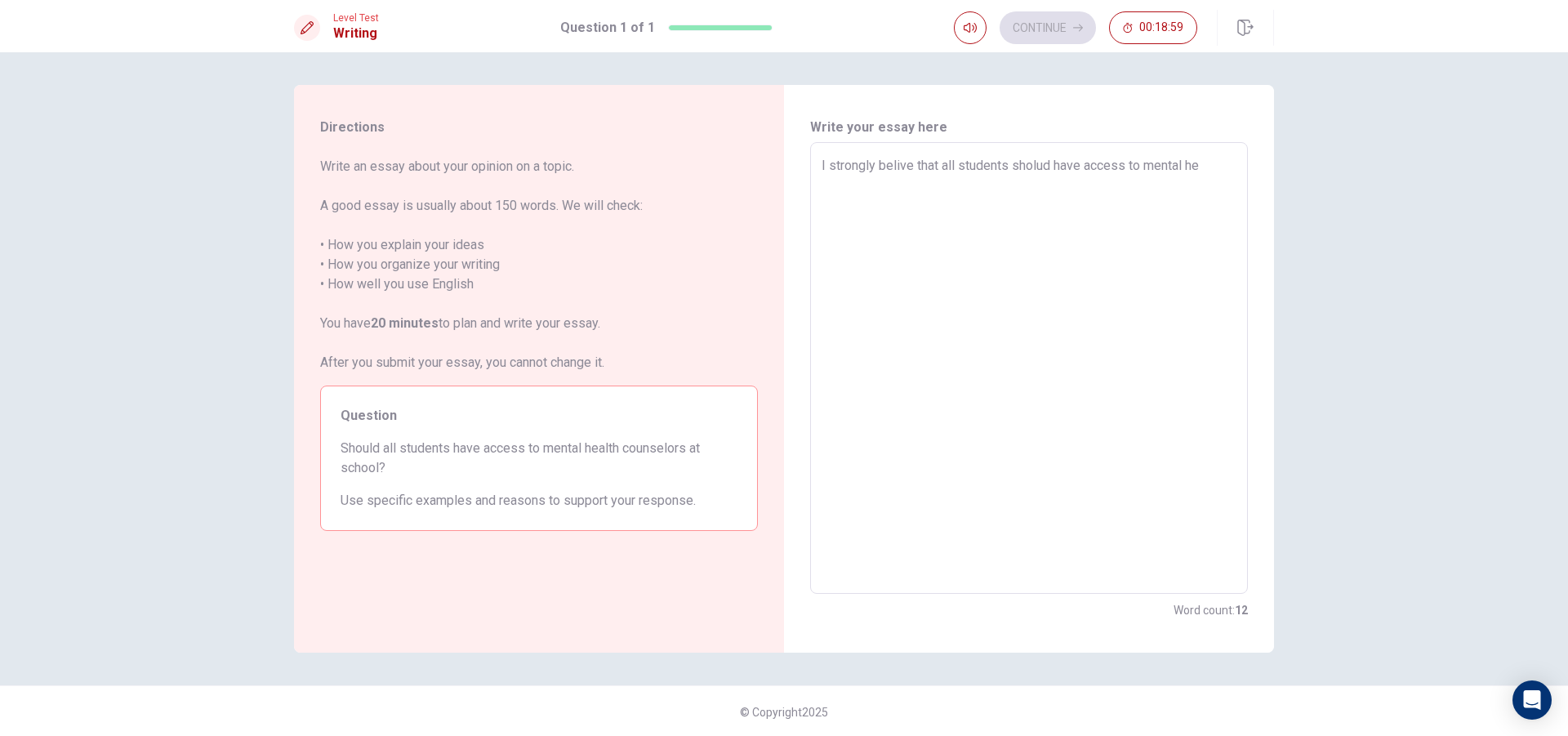
type textarea "x"
type textarea "I strongly belive that all students sholud have access to mental hea"
type textarea "x"
type textarea "I strongly belive that all students sholud have access to mental heal"
type textarea "x"
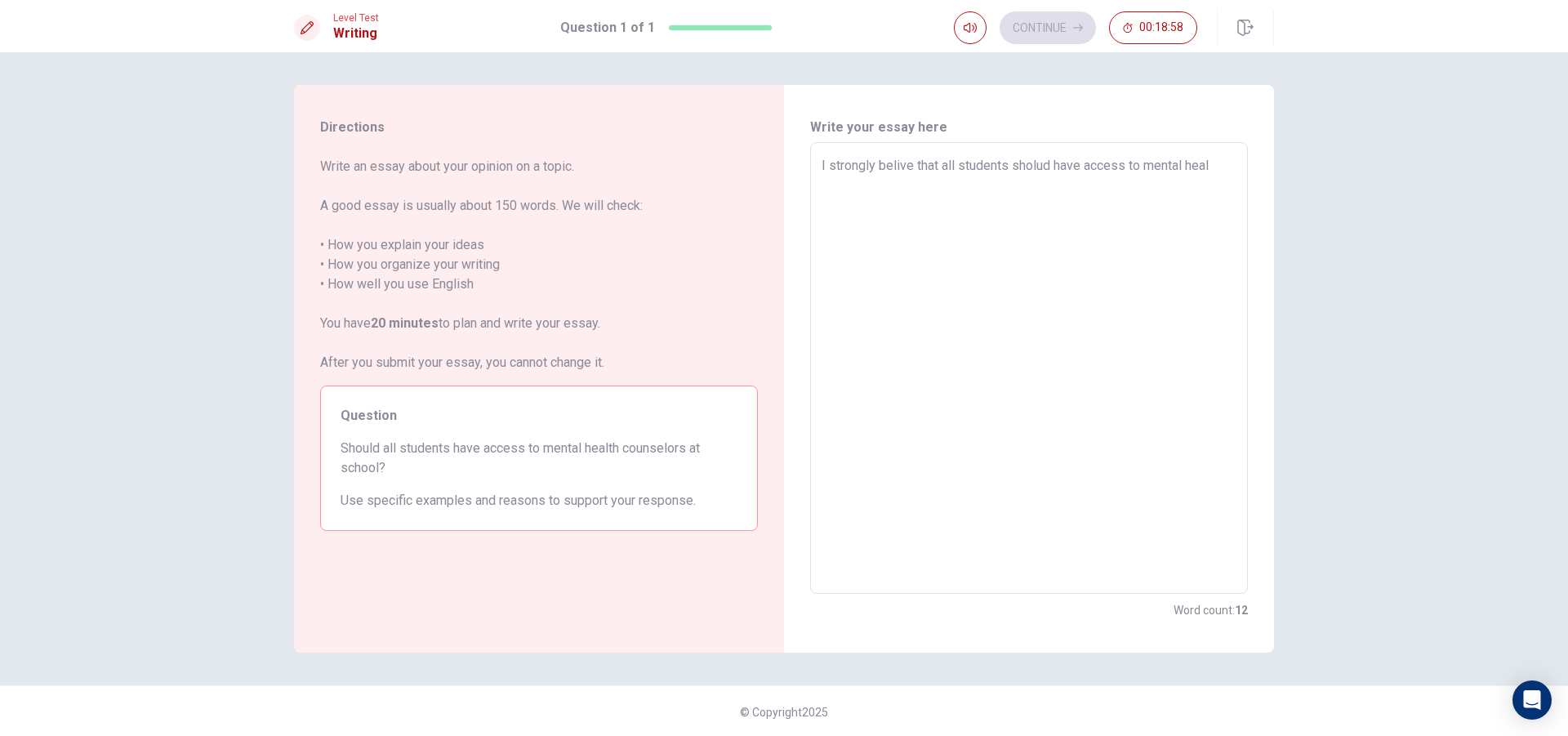
type textarea "I strongly belive that all students sholud have access to mental healt"
type textarea "x"
type textarea "I strongly belive that all students sholud have access to mental health"
type textarea "x"
type textarea "I strongly belive that all students sholud have access to mental health"
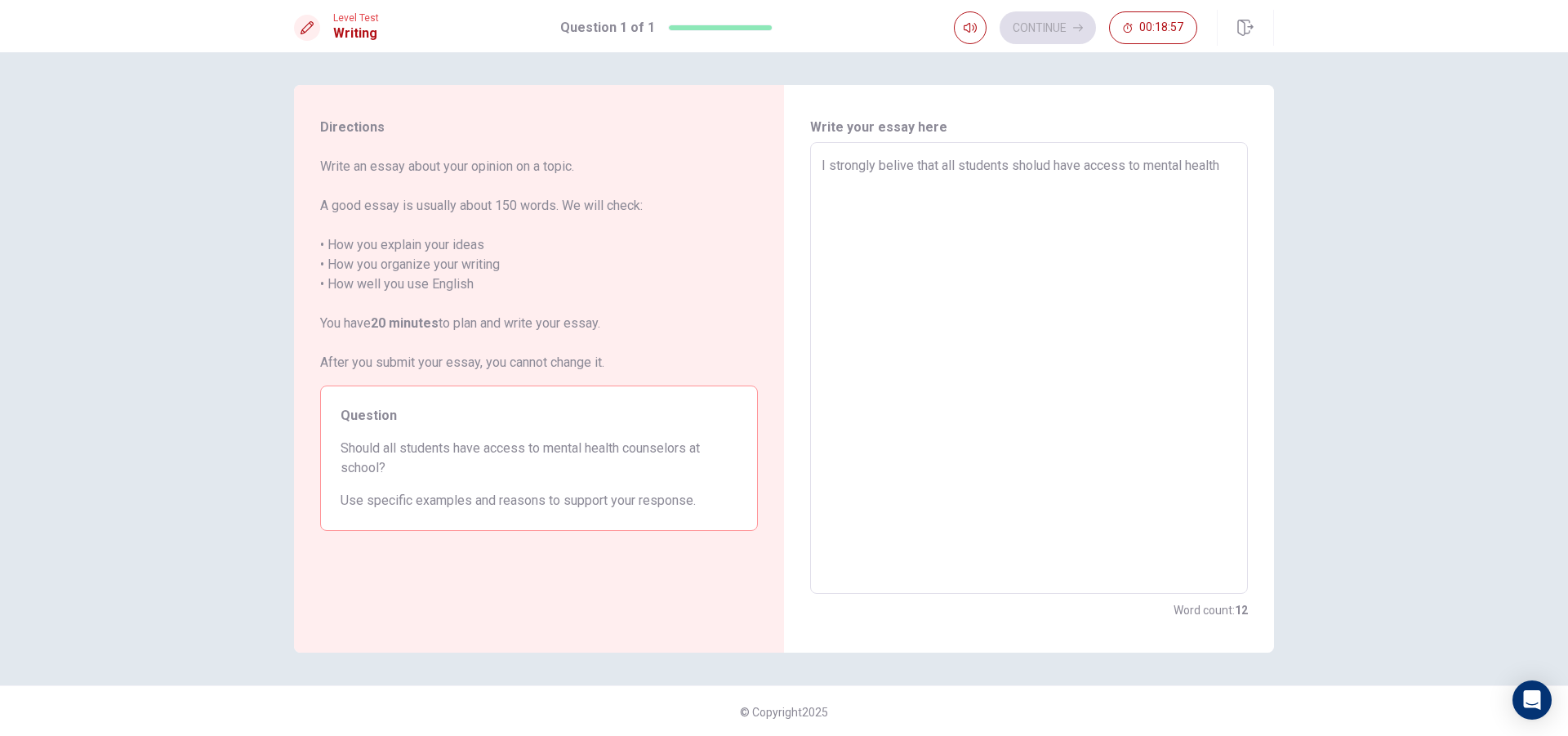
type textarea "x"
type textarea "I strongly belive that all students sholud have access to mental health c"
type textarea "x"
type textarea "I strongly belive that all students sholud have access to mental health co"
type textarea "x"
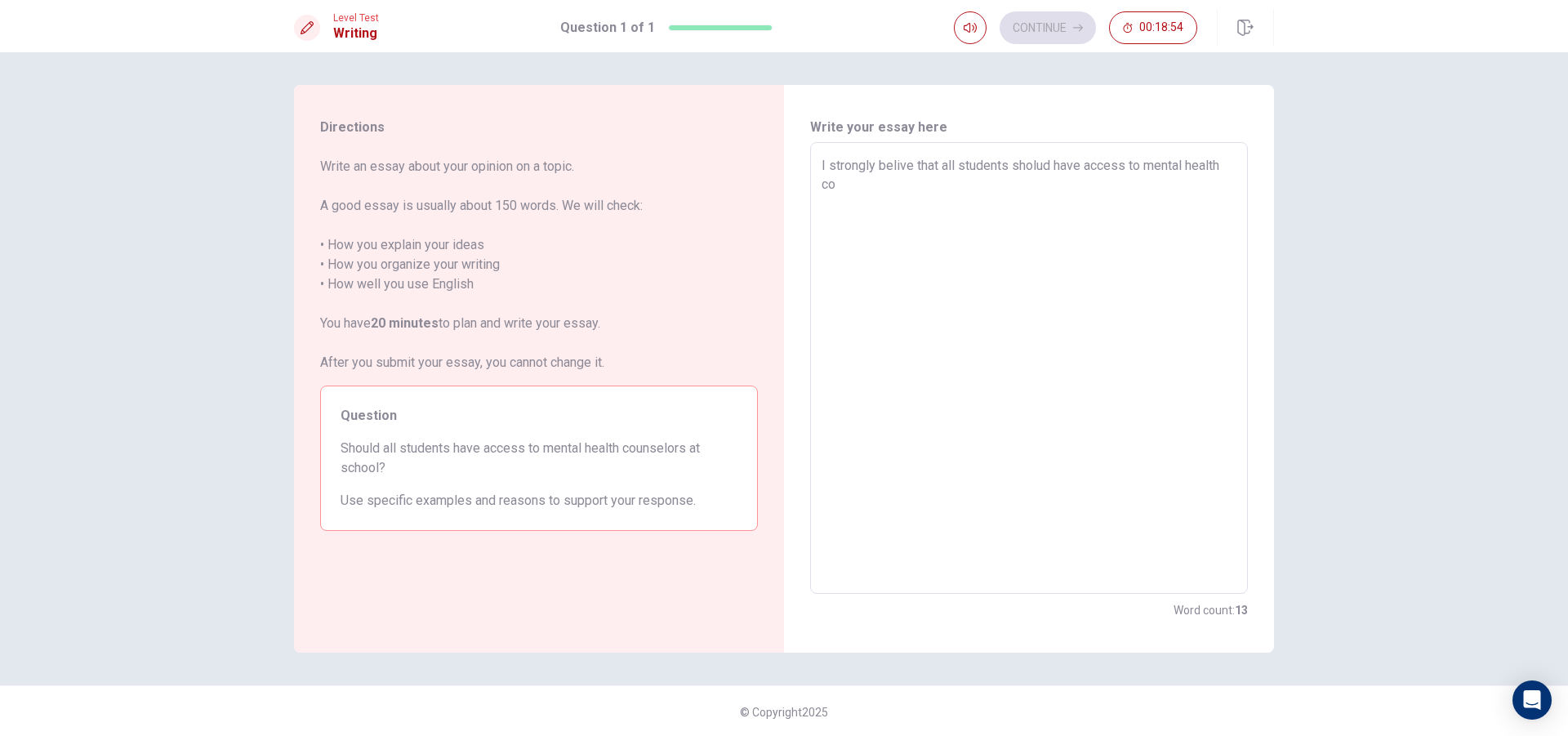
type textarea "I strongly belive that all students sholud have access to mental health cou"
type textarea "x"
type textarea "I strongly belive that all students sholud have access to mental health coun"
type textarea "x"
type textarea "I strongly belive that all students sholud have access to mental health counl"
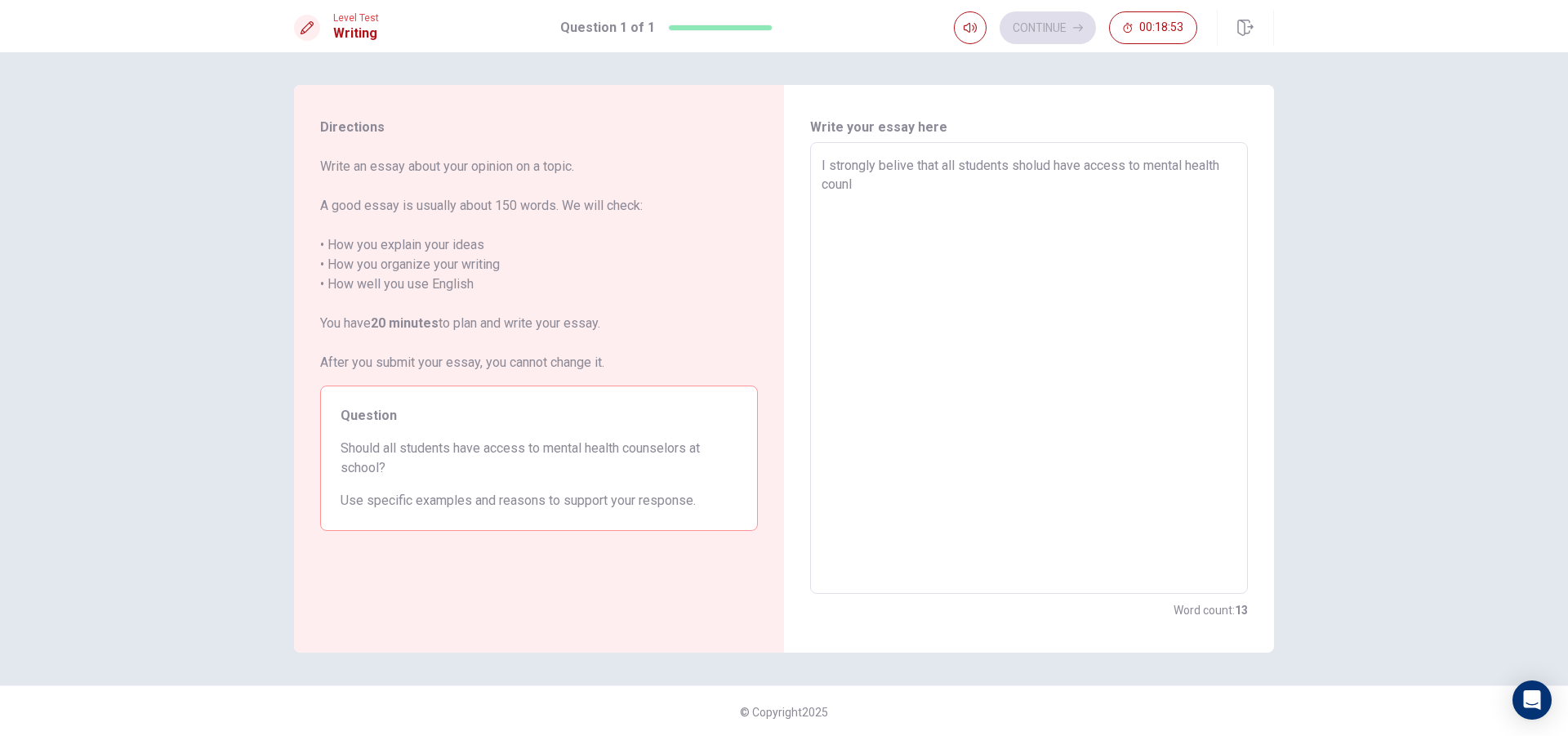
type textarea "x"
type textarea "I strongly belive that all students sholud have access to mental health counle"
type textarea "x"
type textarea "I strongly belive that all students sholud have access to mental health counl"
type textarea "x"
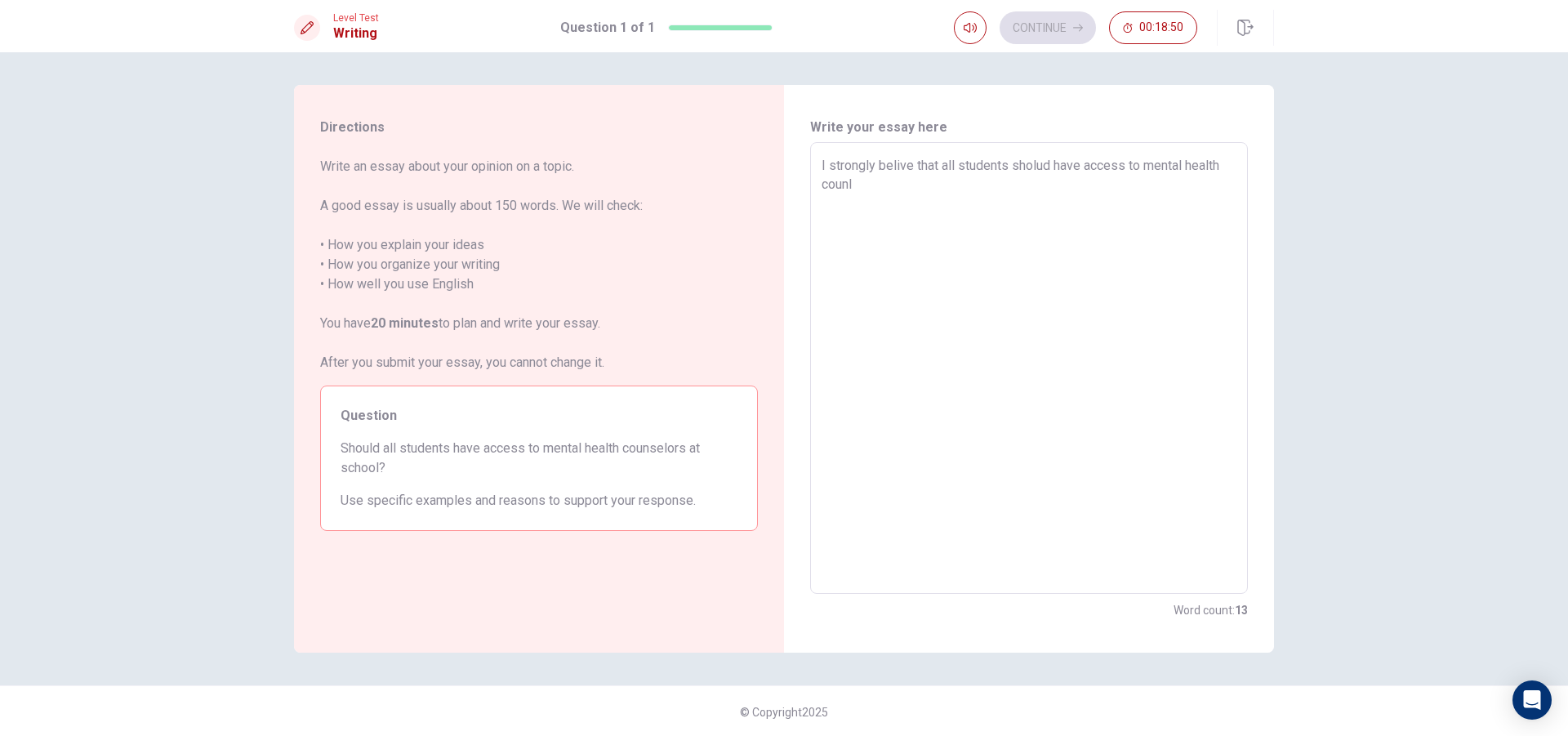
type textarea "I strongly belive that all students sholud have access to mental health coun"
type textarea "x"
type textarea "I strongly belive that all students sholud have access to mental health couns"
type textarea "x"
type textarea "I strongly belive that all students sholud have access to mental health counse"
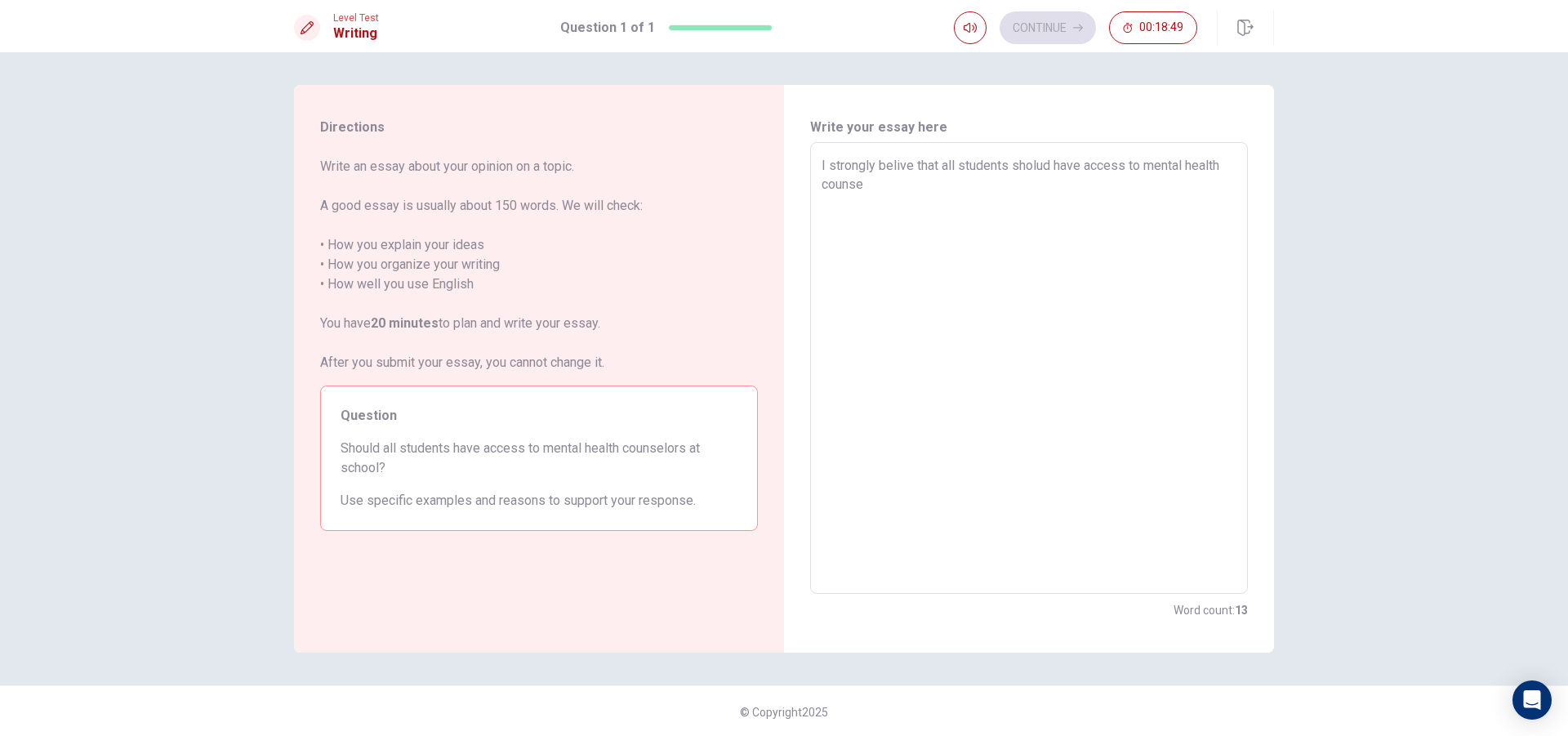
type textarea "x"
type textarea "I strongly belive that all students sholud have access to mental health counsel"
type textarea "x"
type textarea "I strongly belive that all students sholud have access to mental health counselo"
type textarea "x"
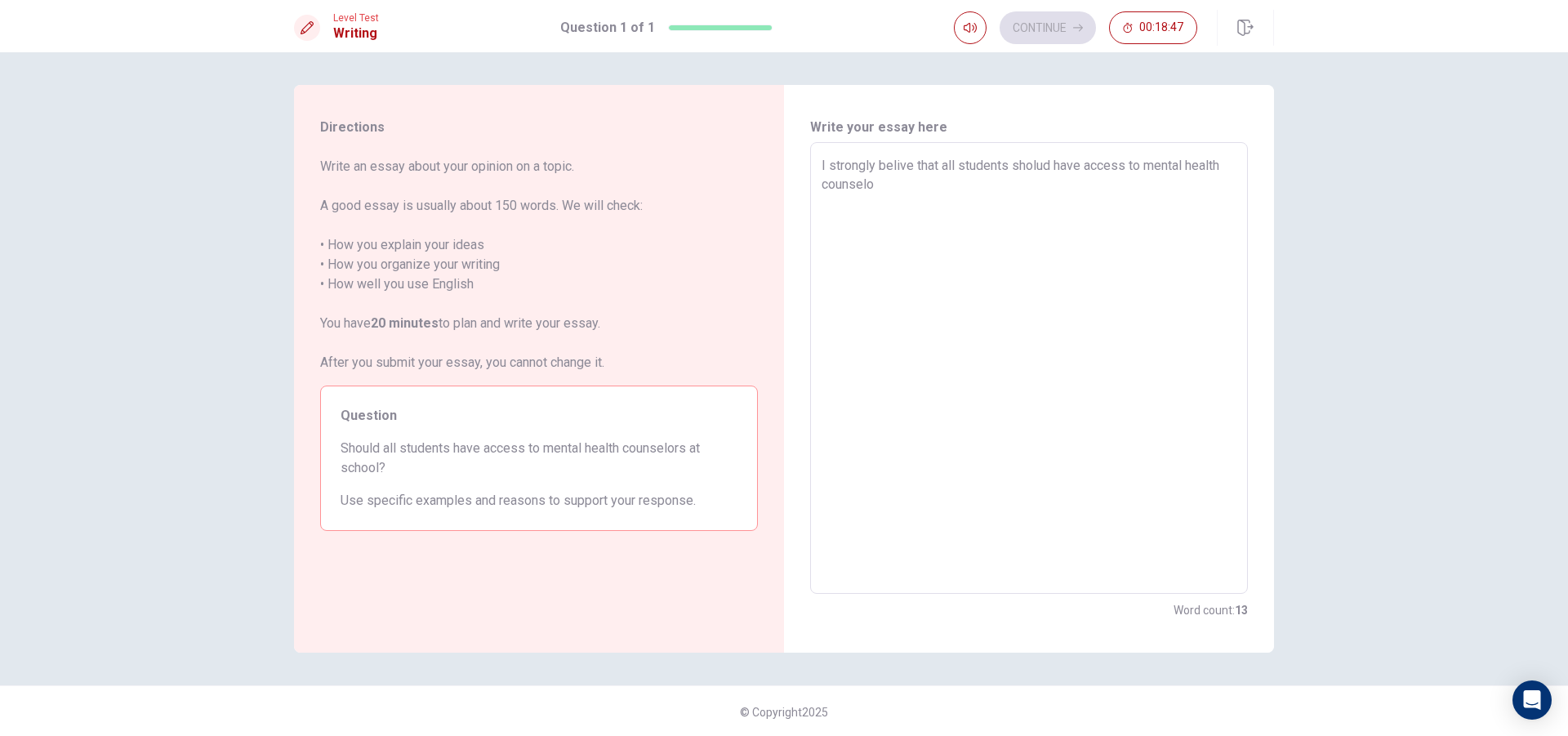
type textarea "I strongly belive that all students sholud have access to mental health counsel…"
type textarea "x"
type textarea "I strongly belive that all students sholud have access to mental health counsel…"
type textarea "x"
type textarea "I strongly belive that all students sholud have access to mental health counsel…"
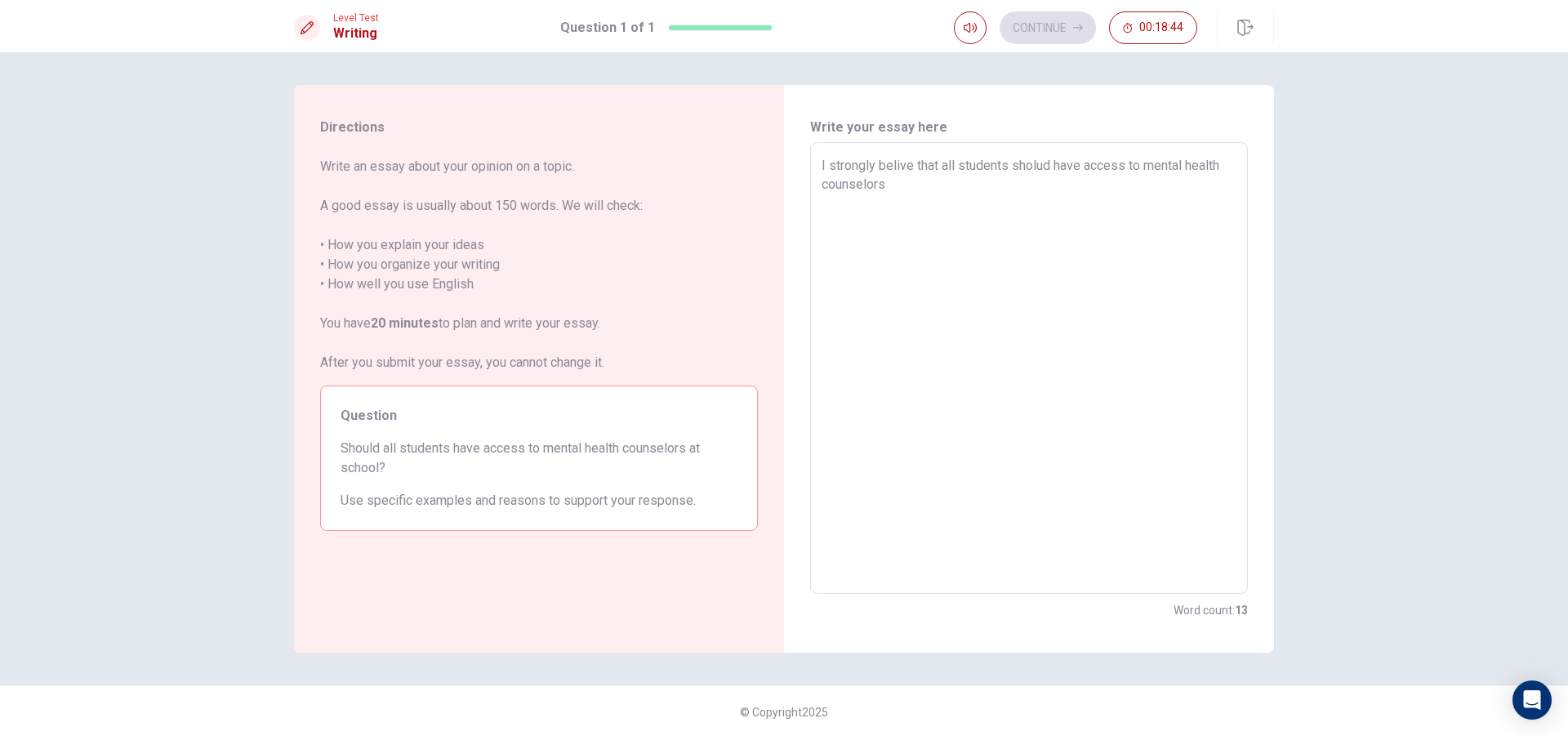
type textarea "x"
type textarea "I strongly belive that all students sholud have access to mental health counsel…"
type textarea "x"
type textarea "I strongly belive that all students sholud have access to mental health counsel…"
type textarea "x"
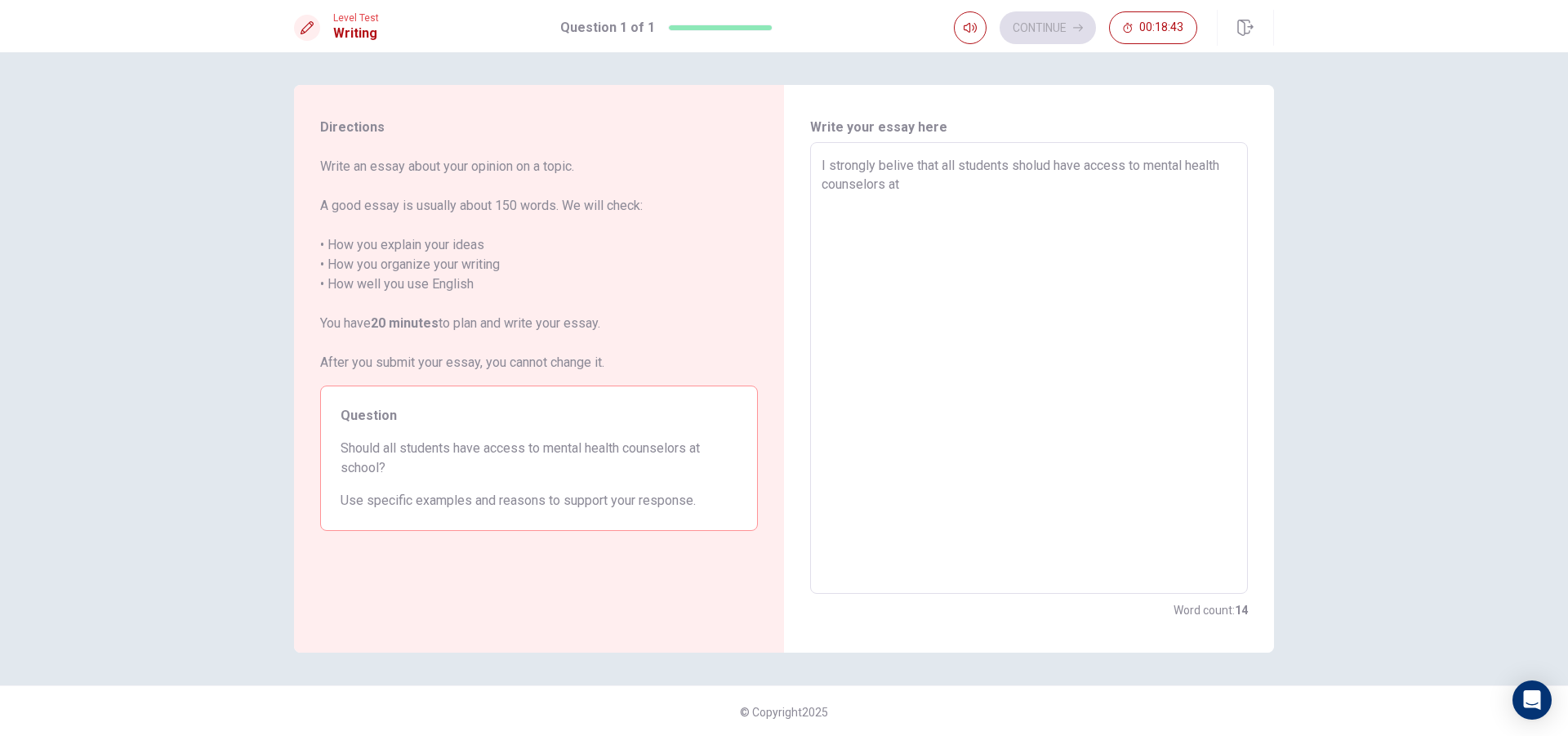
type textarea "I strongly belive that all students sholud have access to mental health counsel…"
type textarea "x"
type textarea "I strongly belive that all students sholud have access to mental health counsel…"
type textarea "x"
type textarea "I strongly belive that all students sholud have access to mental health counsel…"
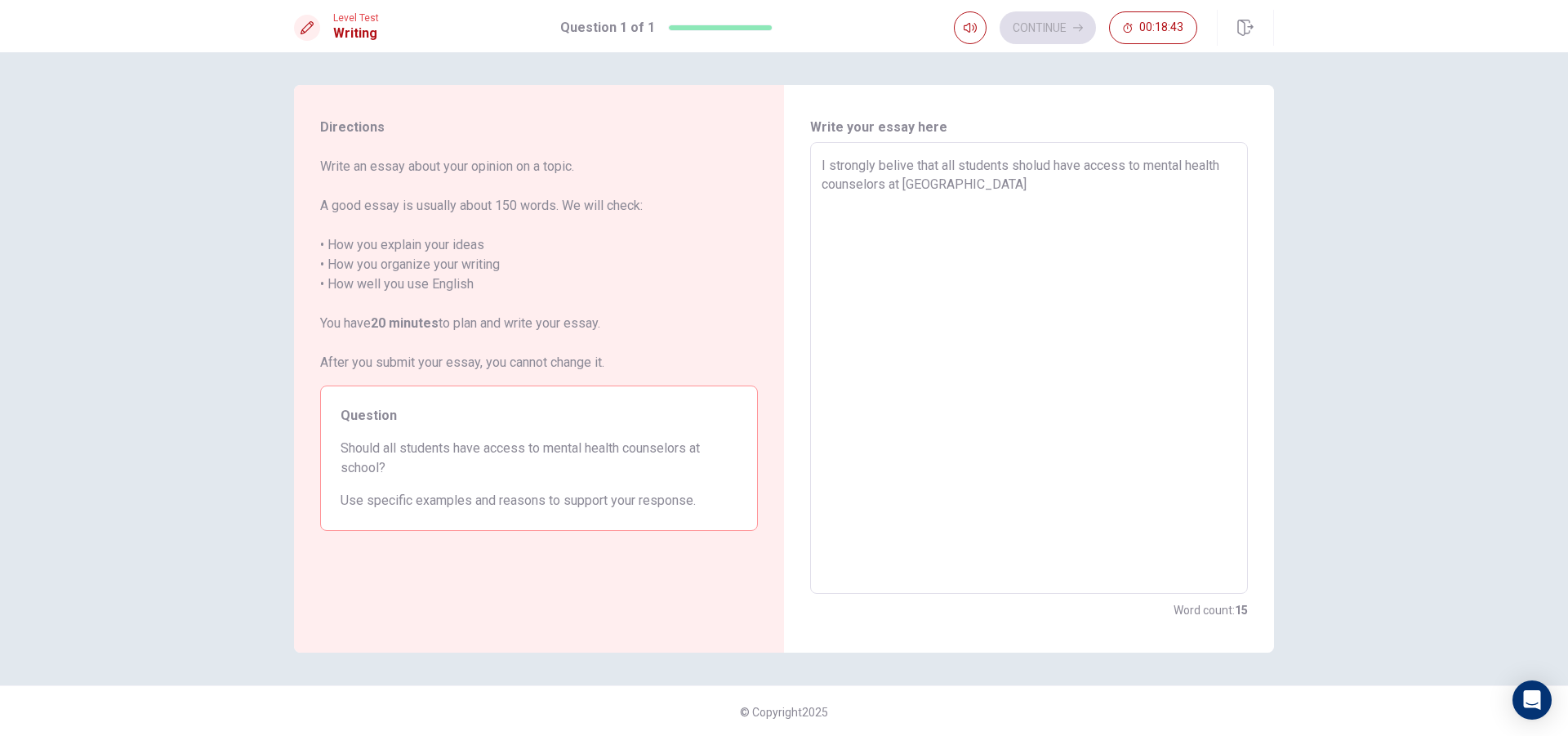
type textarea "x"
type textarea "I strongly belive that all students sholud have access to mental health counsel…"
type textarea "x"
type textarea "I strongly belive that all students sholud have access to mental health counsel…"
type textarea "x"
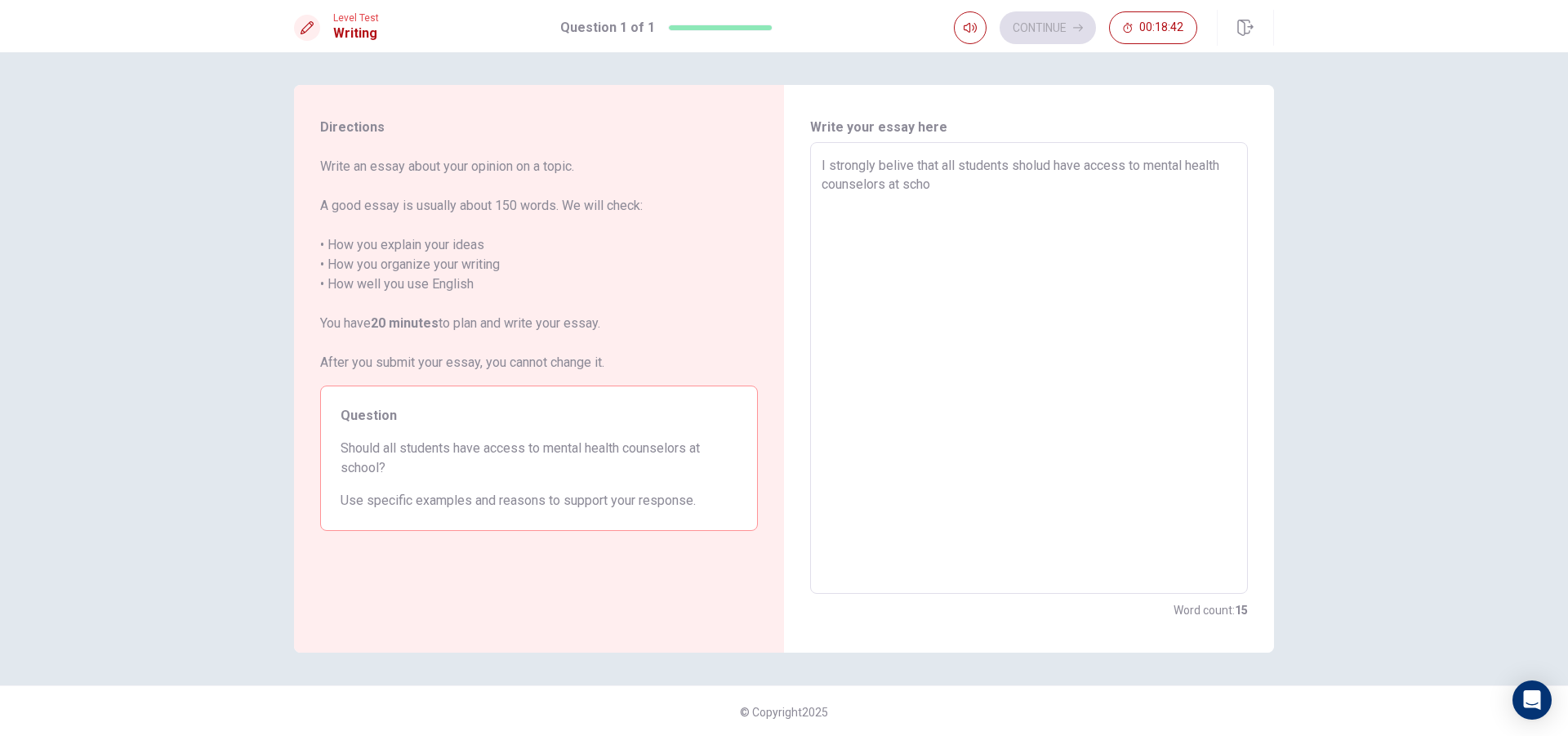
type textarea "I strongly belive that all students sholud have access to mental health counsel…"
type textarea "x"
type textarea "I strongly belive that all students sholud have access to mental health counsel…"
type textarea "x"
type textarea "I strongly belive that all students sholud have access to mental health counsel…"
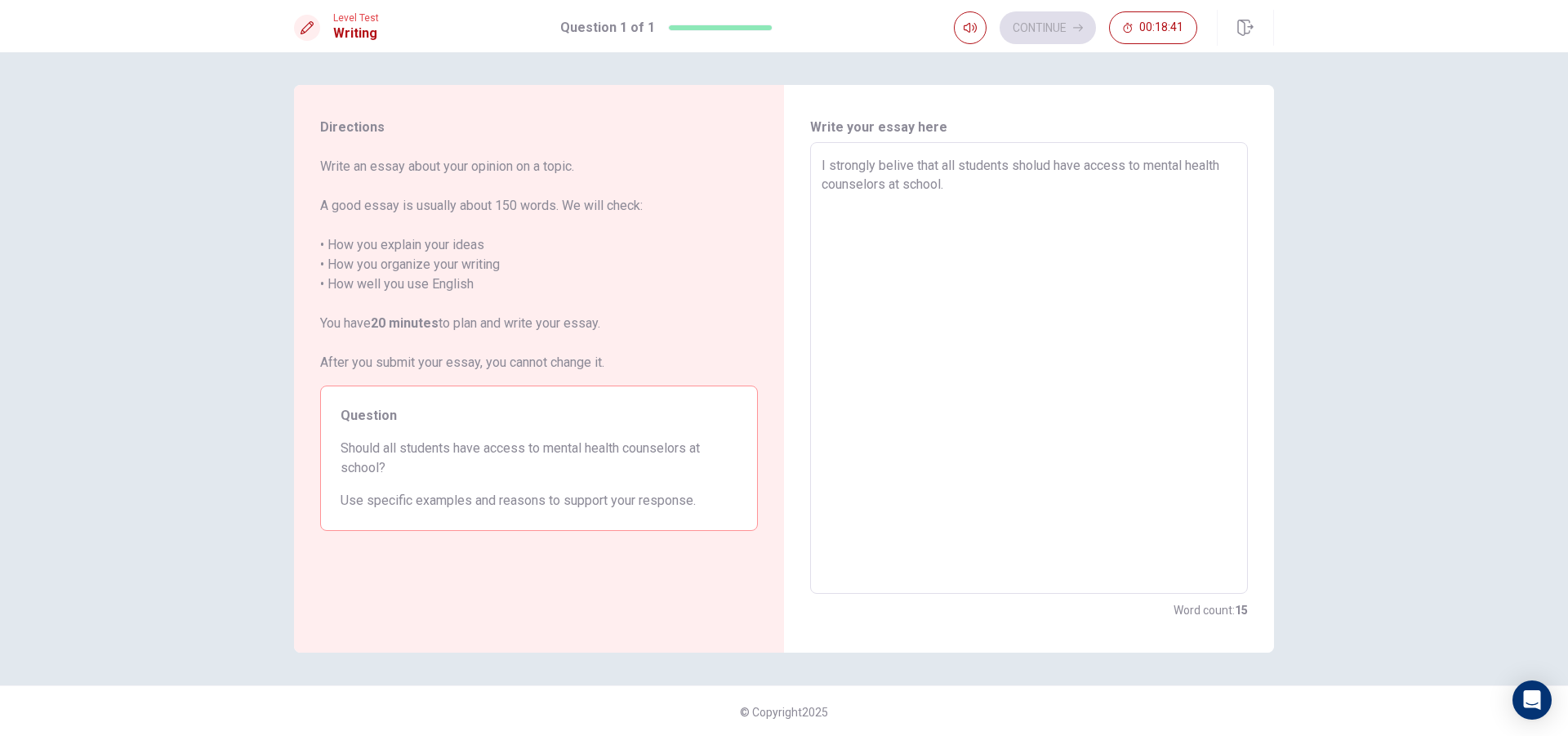
type textarea "x"
type textarea "I strongly belive that all students sholud have access to mental health counsel…"
type textarea "x"
type textarea "I strongly belive that all students sholud have access to mental health counsel…"
type textarea "x"
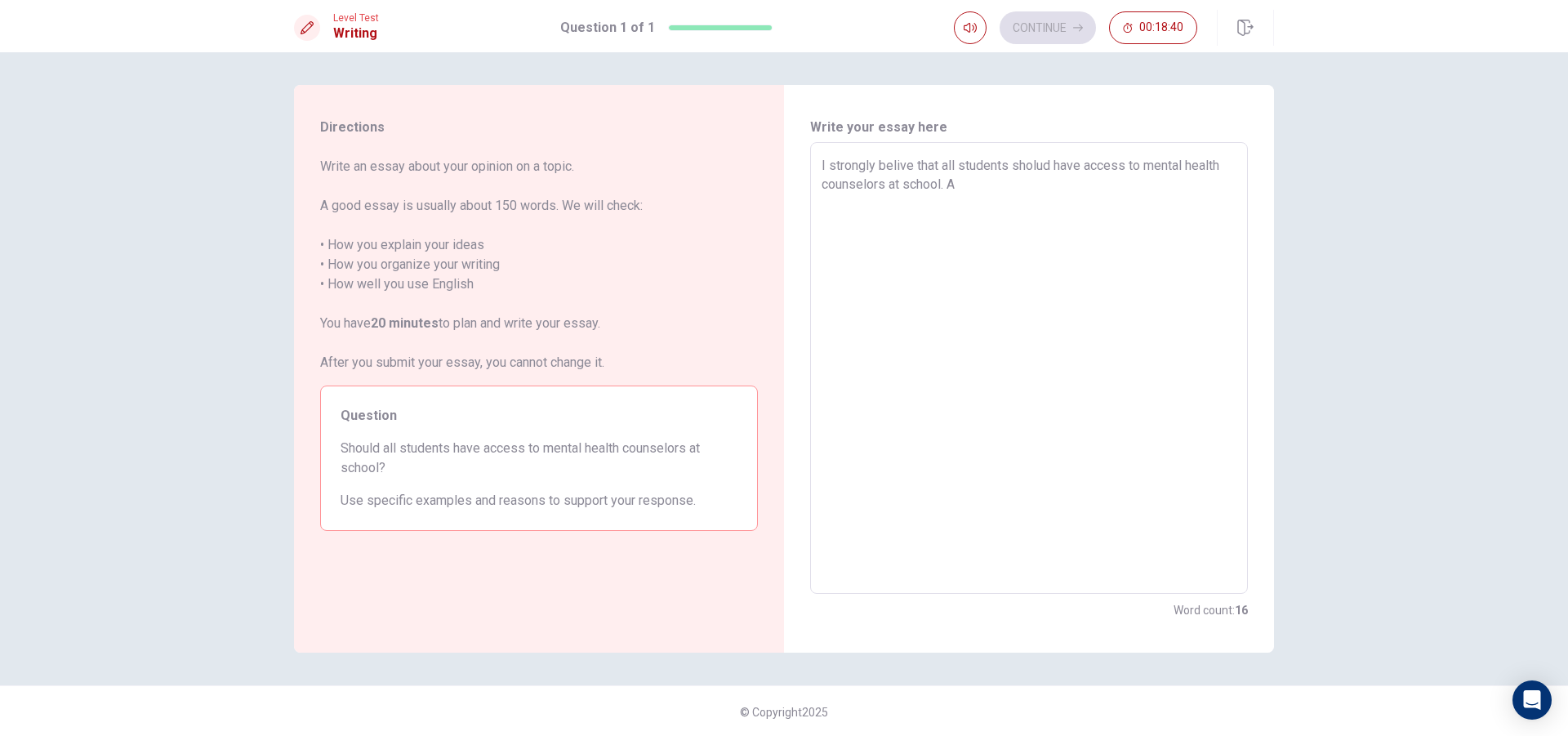
type textarea "I strongly belive that all students sholud have access to mental health counsel…"
type textarea "x"
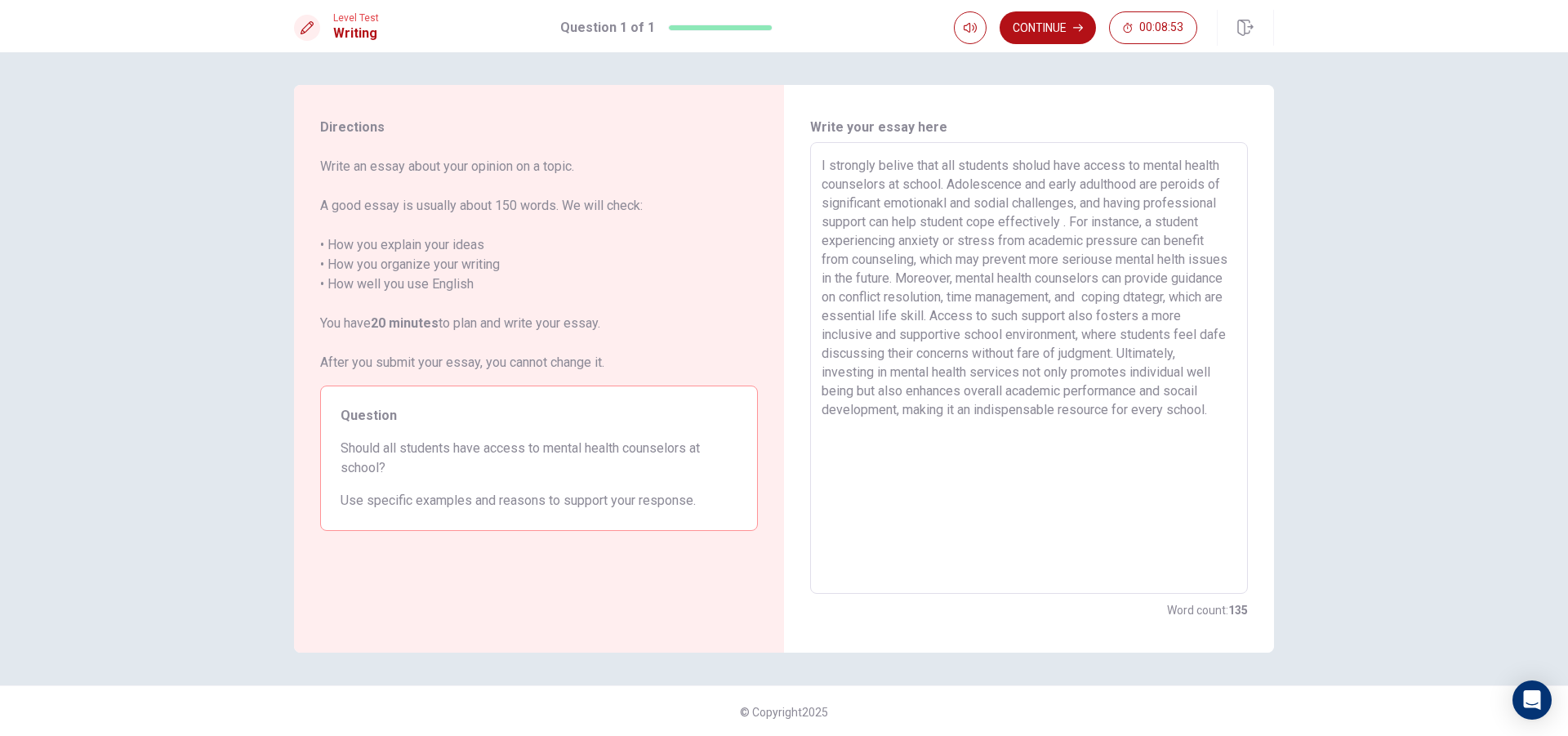
drag, startPoint x: 1121, startPoint y: 157, endPoint x: 1130, endPoint y: 157, distance: 9.0
click at [1124, 157] on textarea "I strongly belive that all students sholud have access to mental health counsel…" at bounding box center [1029, 368] width 415 height 424
click at [941, 197] on textarea "I strongly belive that all students sholud have access to mental health counsel…" at bounding box center [1029, 368] width 415 height 424
click at [987, 201] on textarea "I strongly belive that all students sholud have access to mental health counsel…" at bounding box center [1029, 368] width 415 height 424
drag, startPoint x: 1058, startPoint y: 231, endPoint x: 1068, endPoint y: 227, distance: 10.8
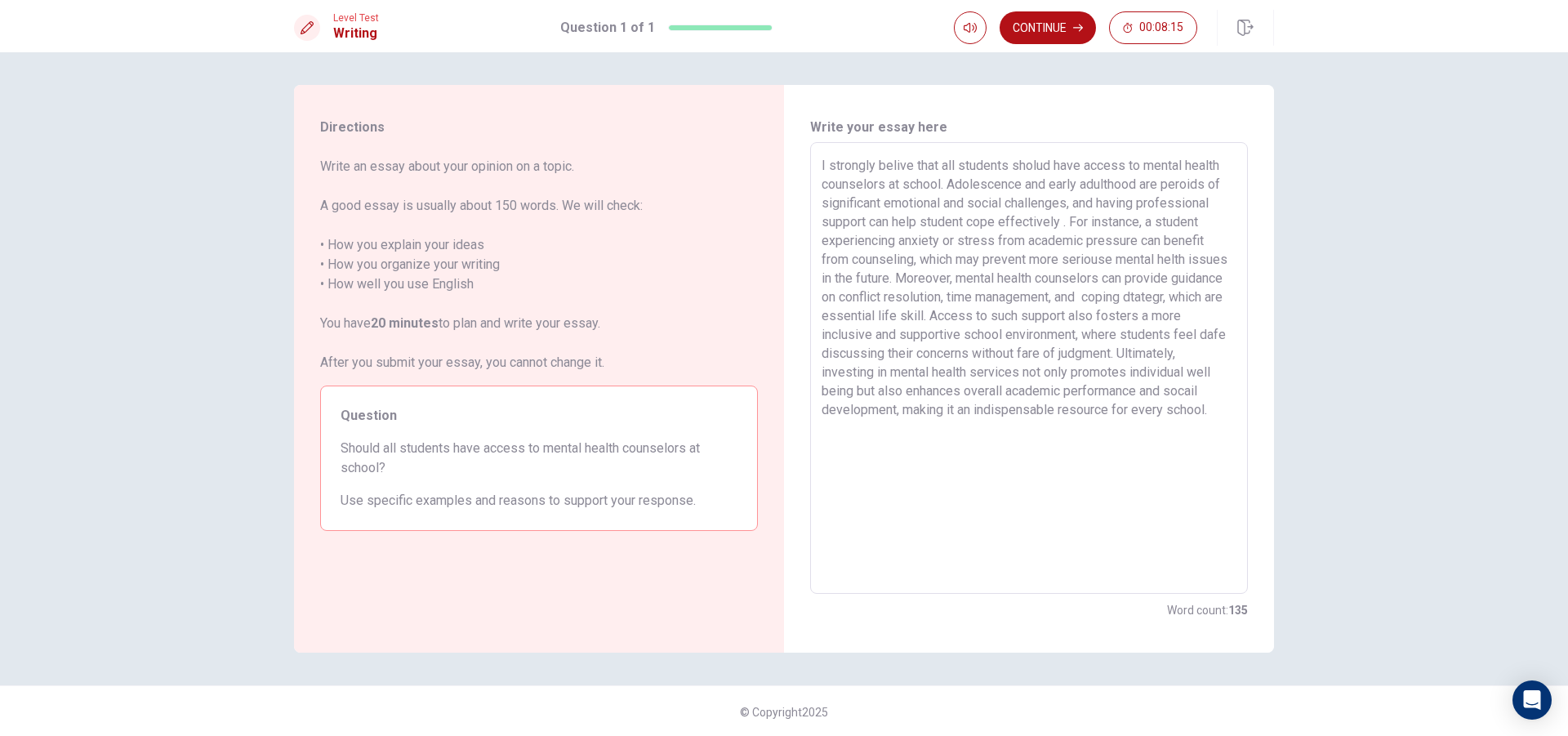
click at [1058, 231] on textarea "I strongly belive that all students sholud have access to mental health counsel…" at bounding box center [1029, 368] width 415 height 424
click at [1058, 216] on textarea "I strongly belive that all students sholud have access to mental health counsel…" at bounding box center [1029, 368] width 415 height 424
click at [1060, 216] on textarea "I strongly belive that all students sholud have access to mental health counsel…" at bounding box center [1029, 368] width 415 height 424
click at [822, 309] on textarea "I strongly belive that all students sholud have access to mental health counsel…" at bounding box center [1029, 368] width 415 height 424
click at [857, 318] on textarea "I strongly belive that all students sholud have access to mental health counsel…" at bounding box center [1029, 368] width 415 height 424
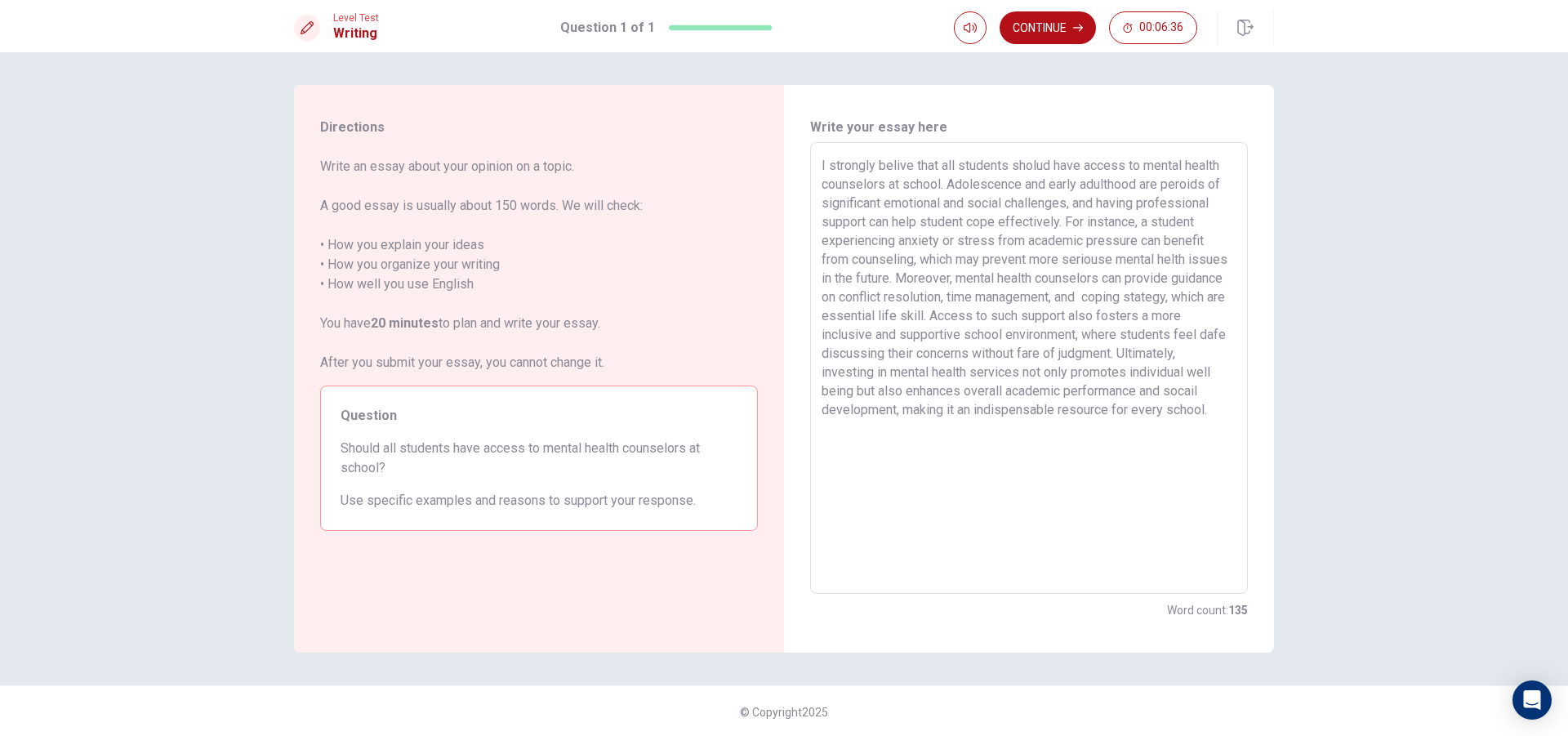
click at [904, 350] on textarea "I strongly belive that all students sholud have access to mental health counsel…" at bounding box center [1029, 368] width 415 height 424
click at [1144, 357] on textarea "I strongly belive that all students sholud have access to mental health counsel…" at bounding box center [1029, 368] width 415 height 424
click at [872, 409] on textarea "I strongly belive that all students sholud have access to mental health counsel…" at bounding box center [1029, 368] width 415 height 424
click at [1023, 35] on button "Continue" at bounding box center [1048, 28] width 96 height 33
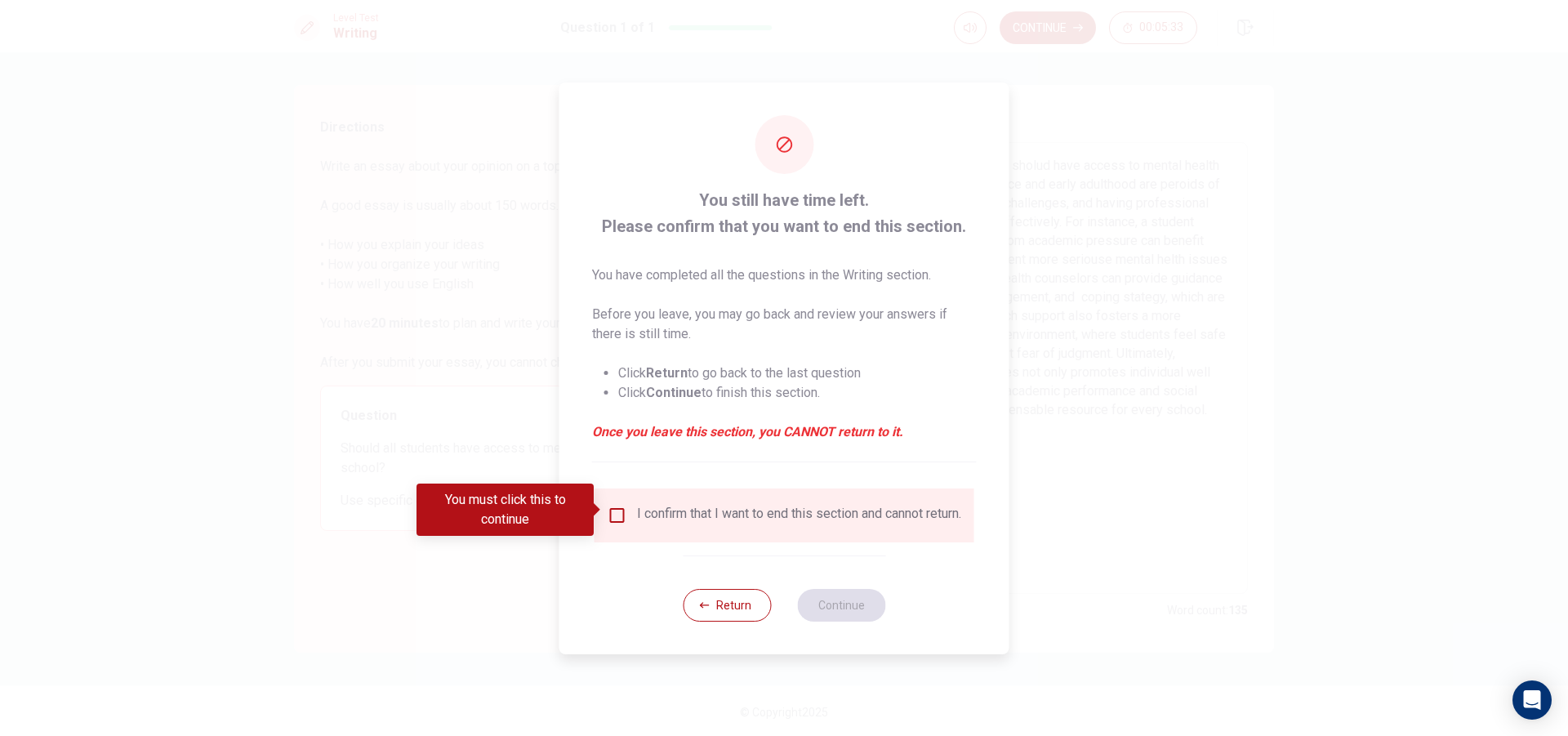
click at [614, 505] on input "You must click this to continue" at bounding box center [617, 515] width 19 height 19
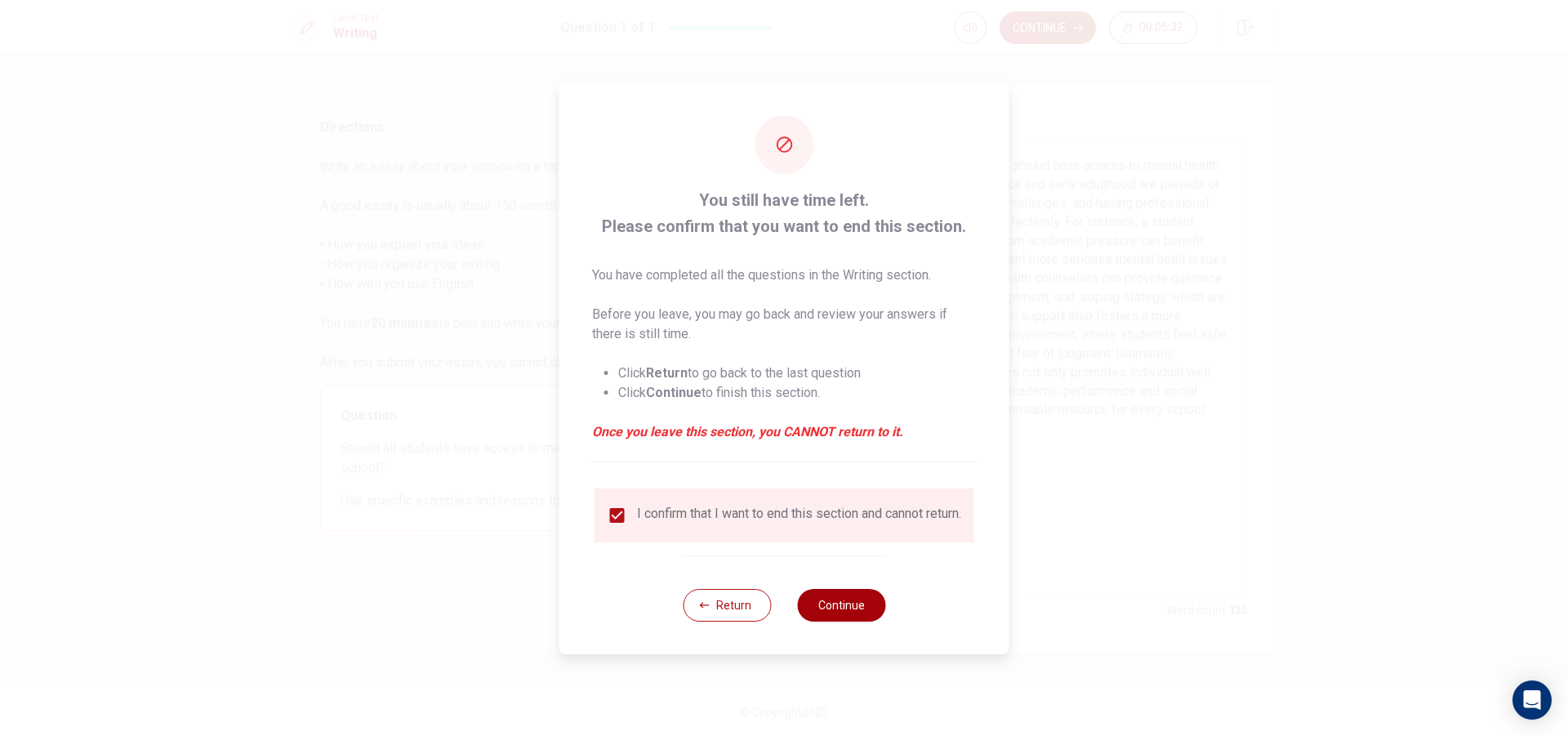
click at [838, 617] on button "Continue" at bounding box center [841, 605] width 89 height 33
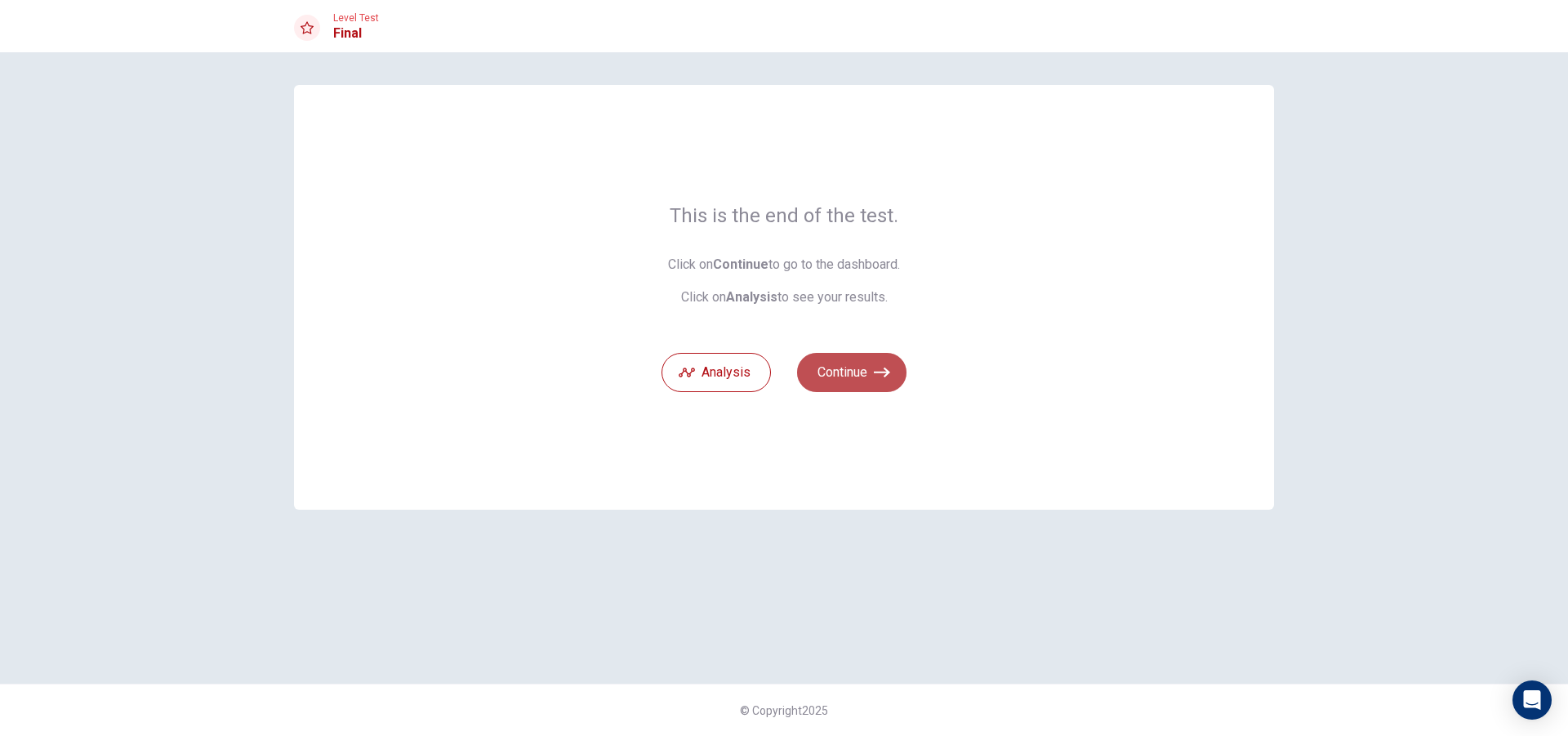
click at [885, 383] on button "Continue" at bounding box center [851, 372] width 109 height 39
